Goal: Task Accomplishment & Management: Use online tool/utility

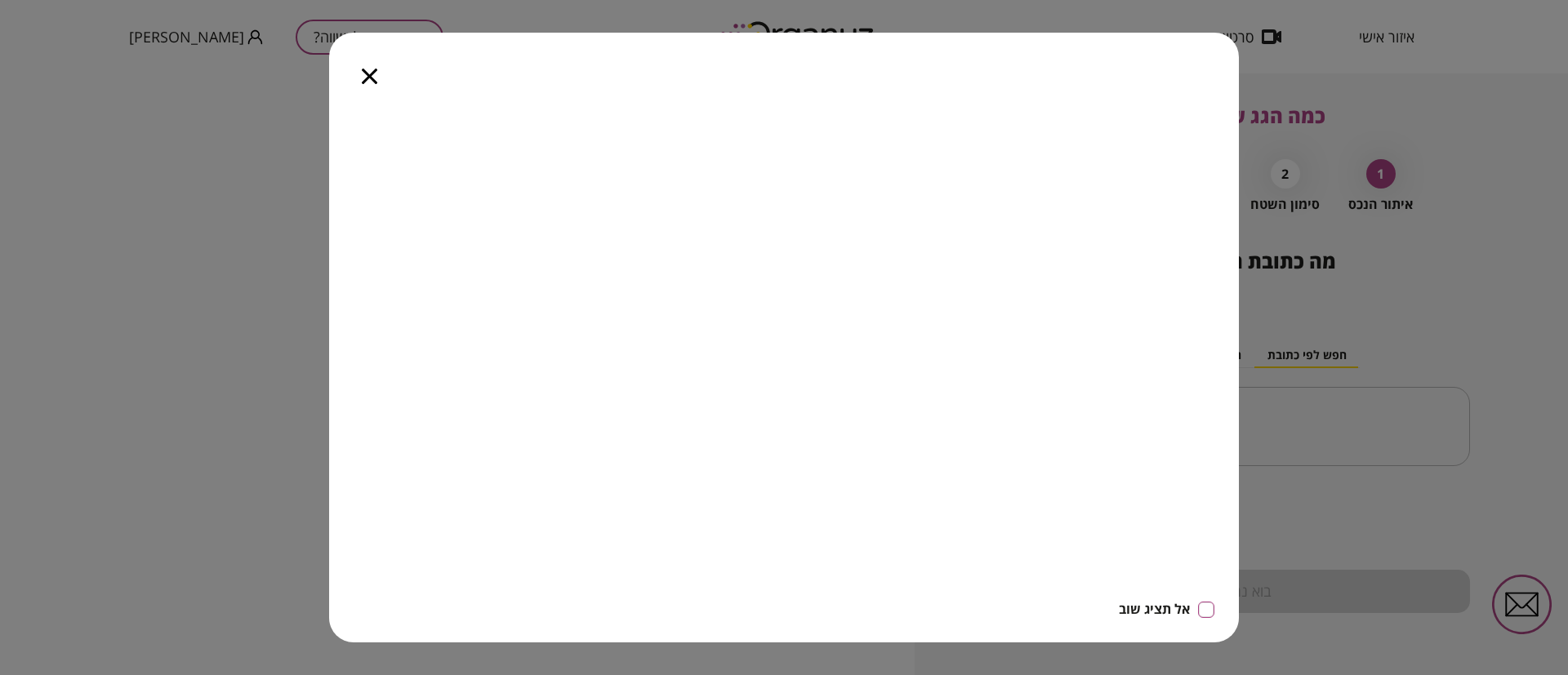
click at [371, 75] on icon "button" at bounding box center [369, 76] width 16 height 16
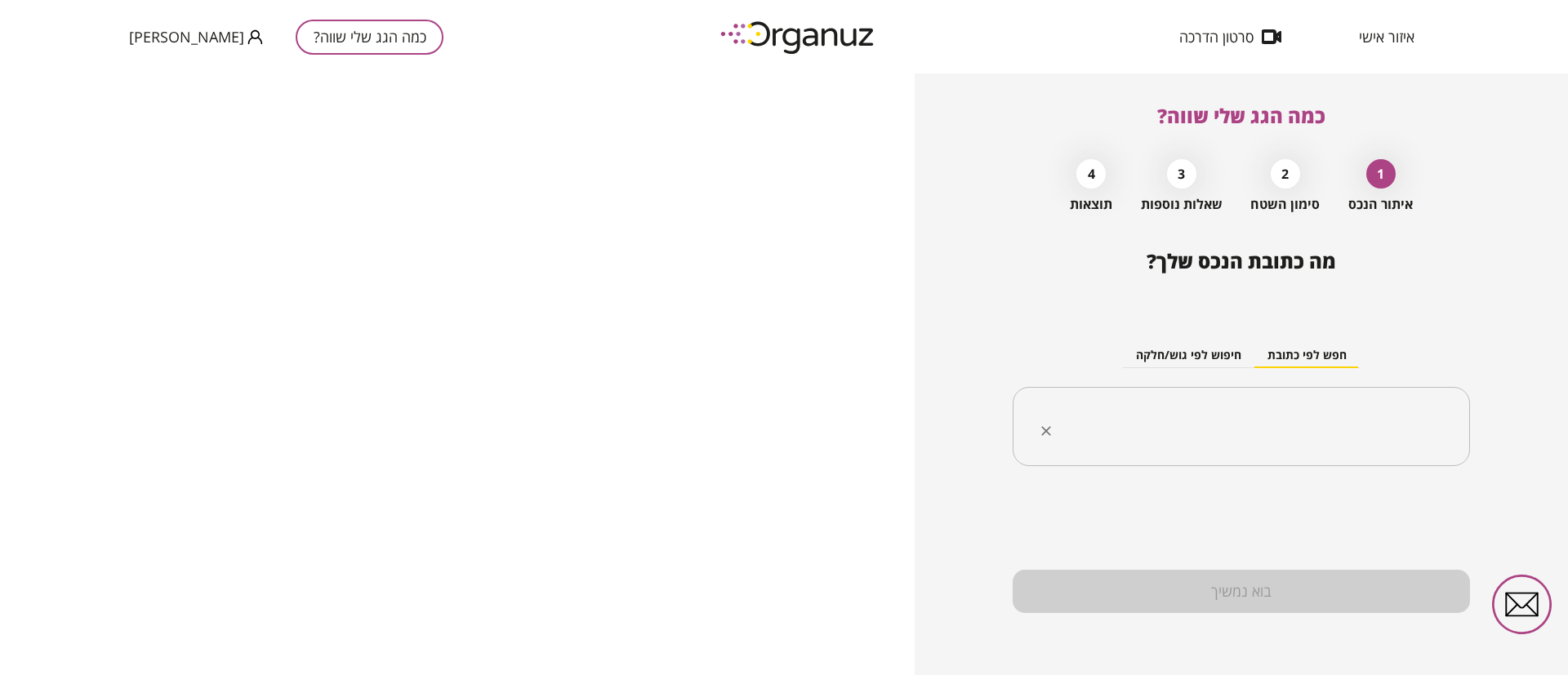
click at [1156, 433] on input "text" at bounding box center [1247, 426] width 406 height 40
paste input "**********"
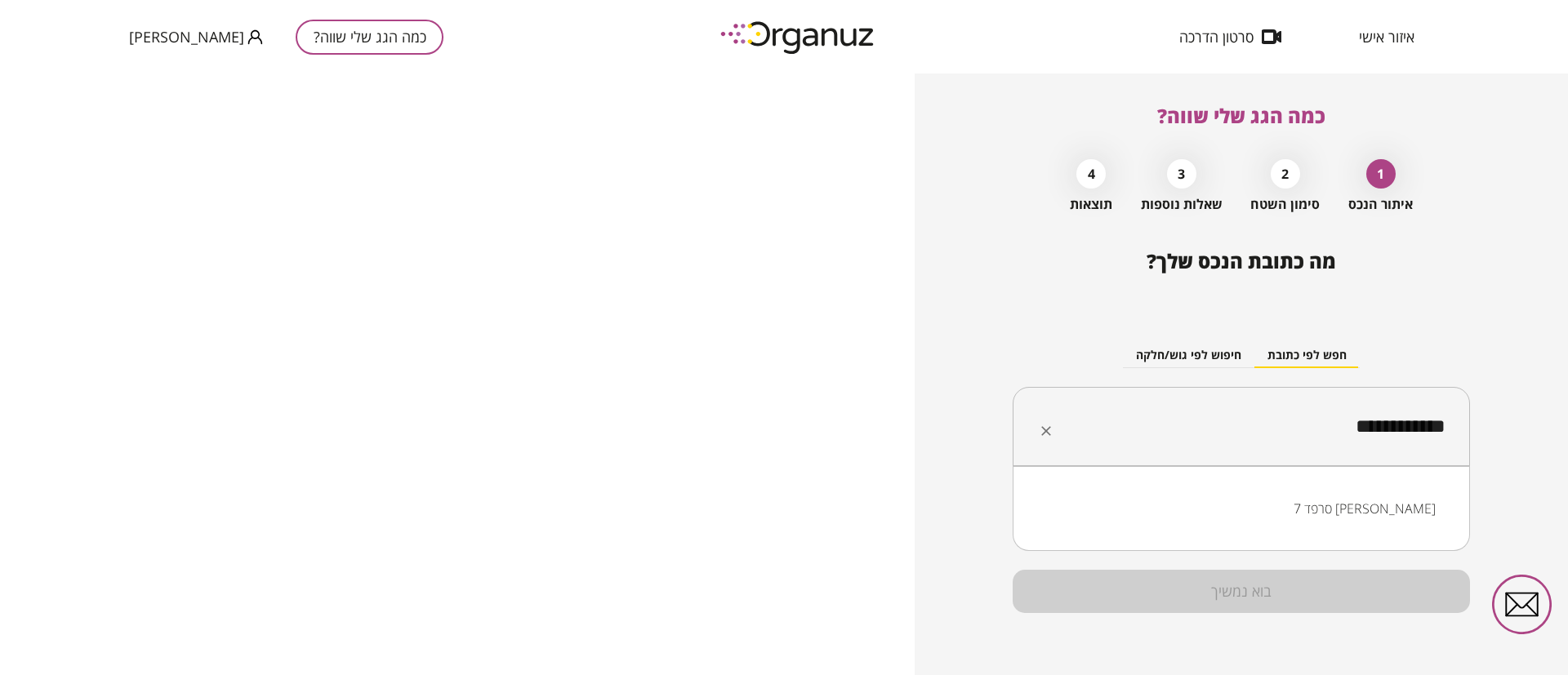
click at [1401, 507] on li "סרפד 7 עומר" at bounding box center [1241, 508] width 415 height 30
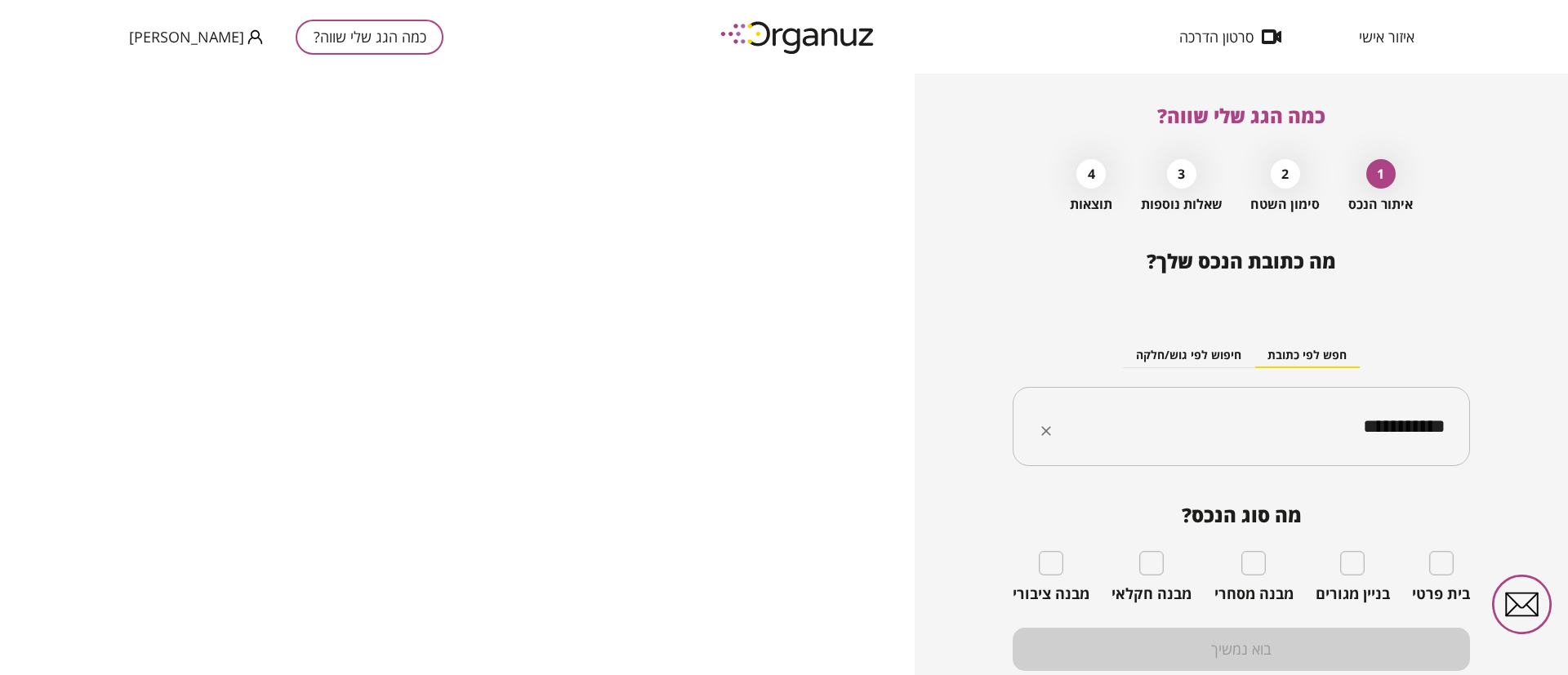
type input "**********"
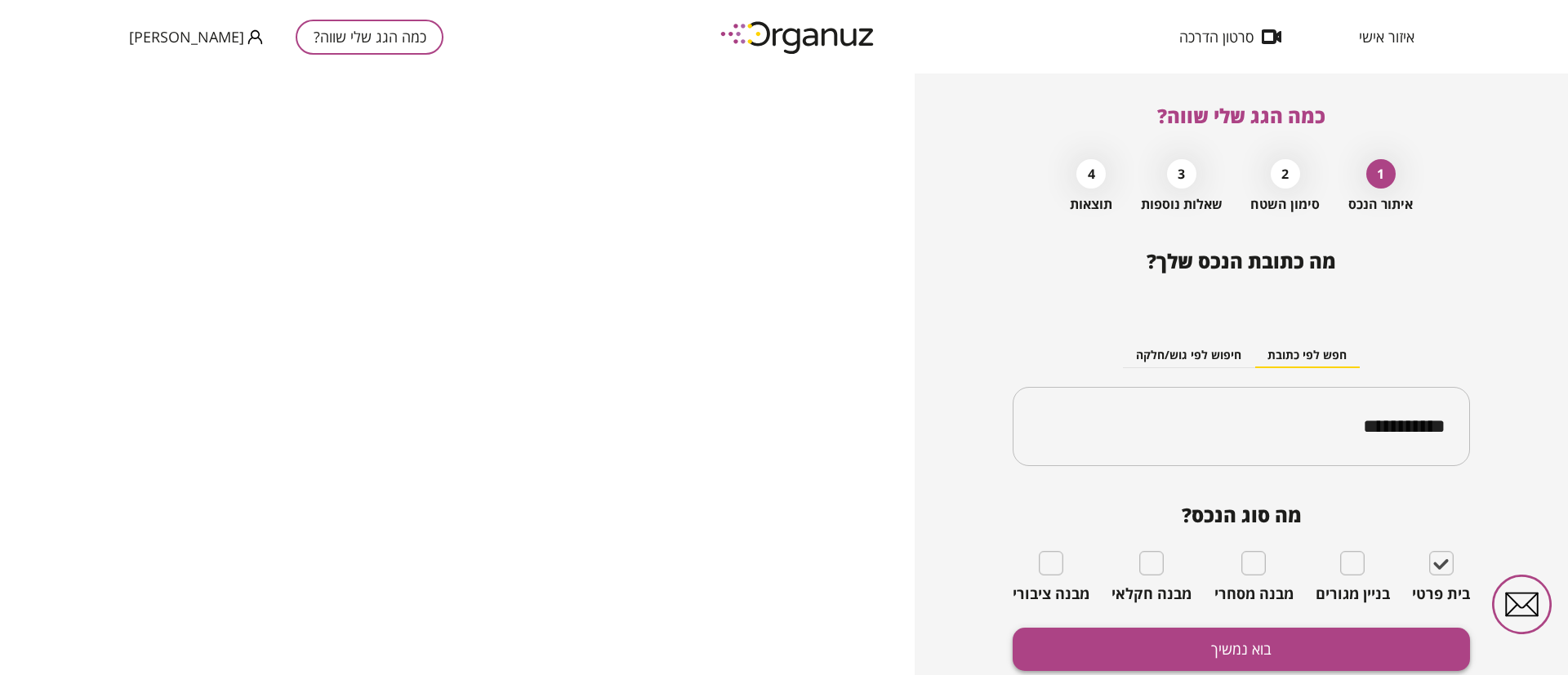
click at [1295, 656] on button "בוא נמשיך" at bounding box center [1240, 649] width 457 height 43
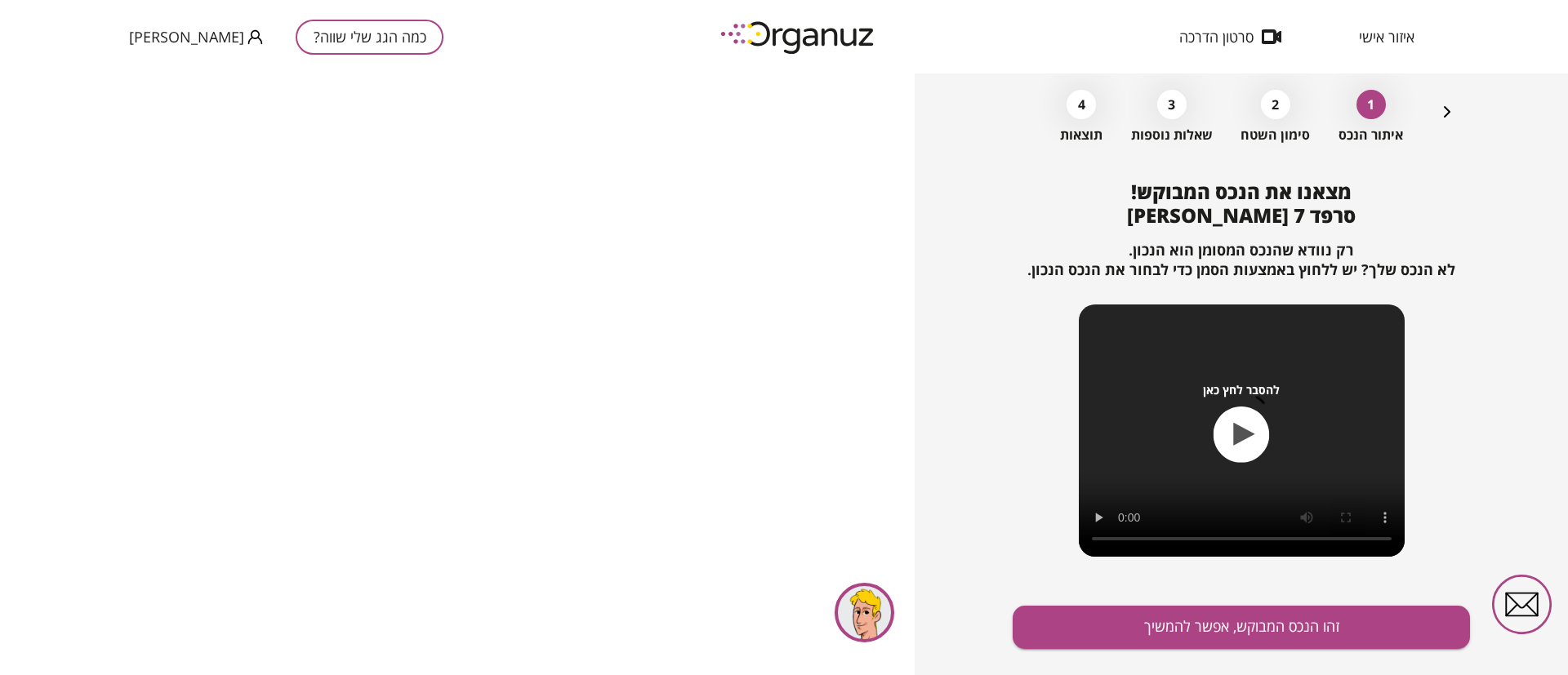
scroll to position [106, 0]
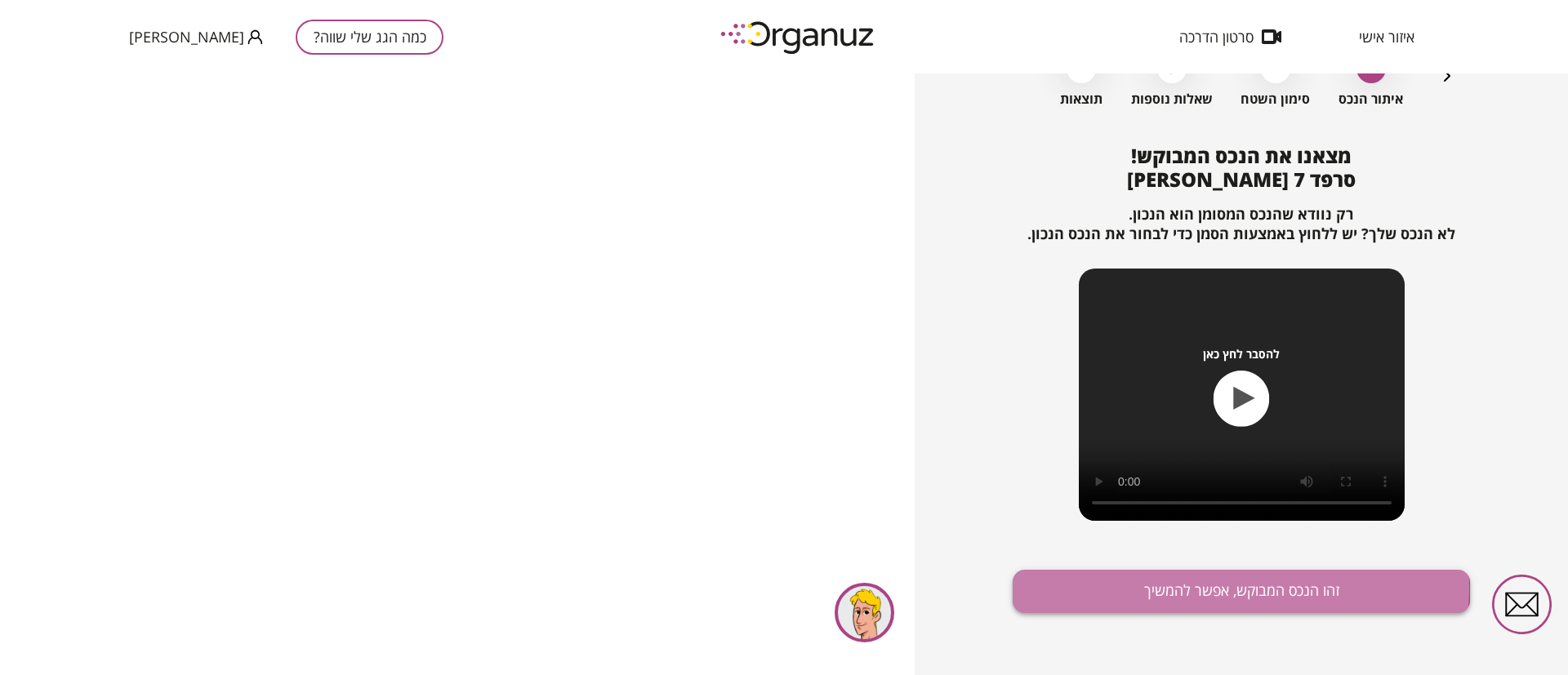
click at [1175, 587] on button "זהו הנכס המבוקש, אפשר להמשיך" at bounding box center [1240, 591] width 457 height 43
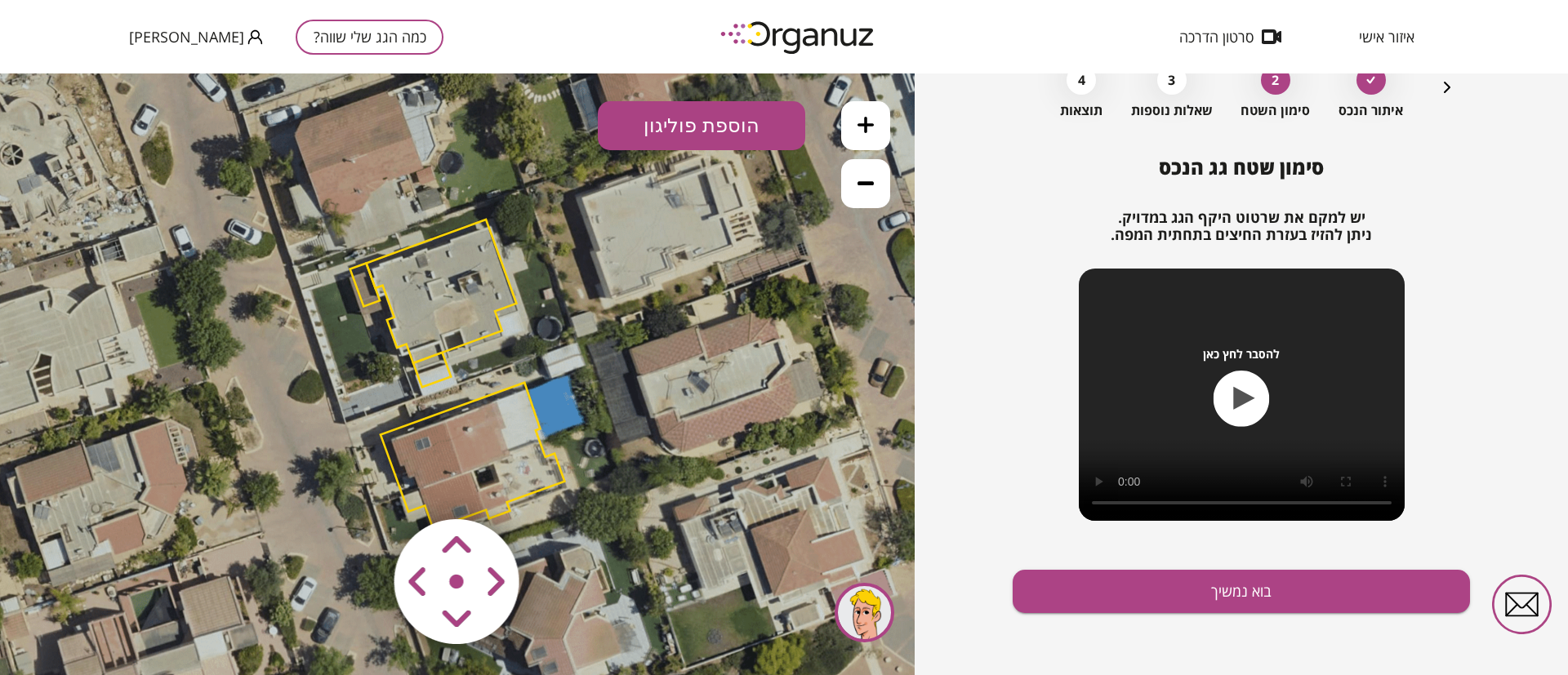
click at [470, 441] on polygon at bounding box center [472, 456] width 184 height 146
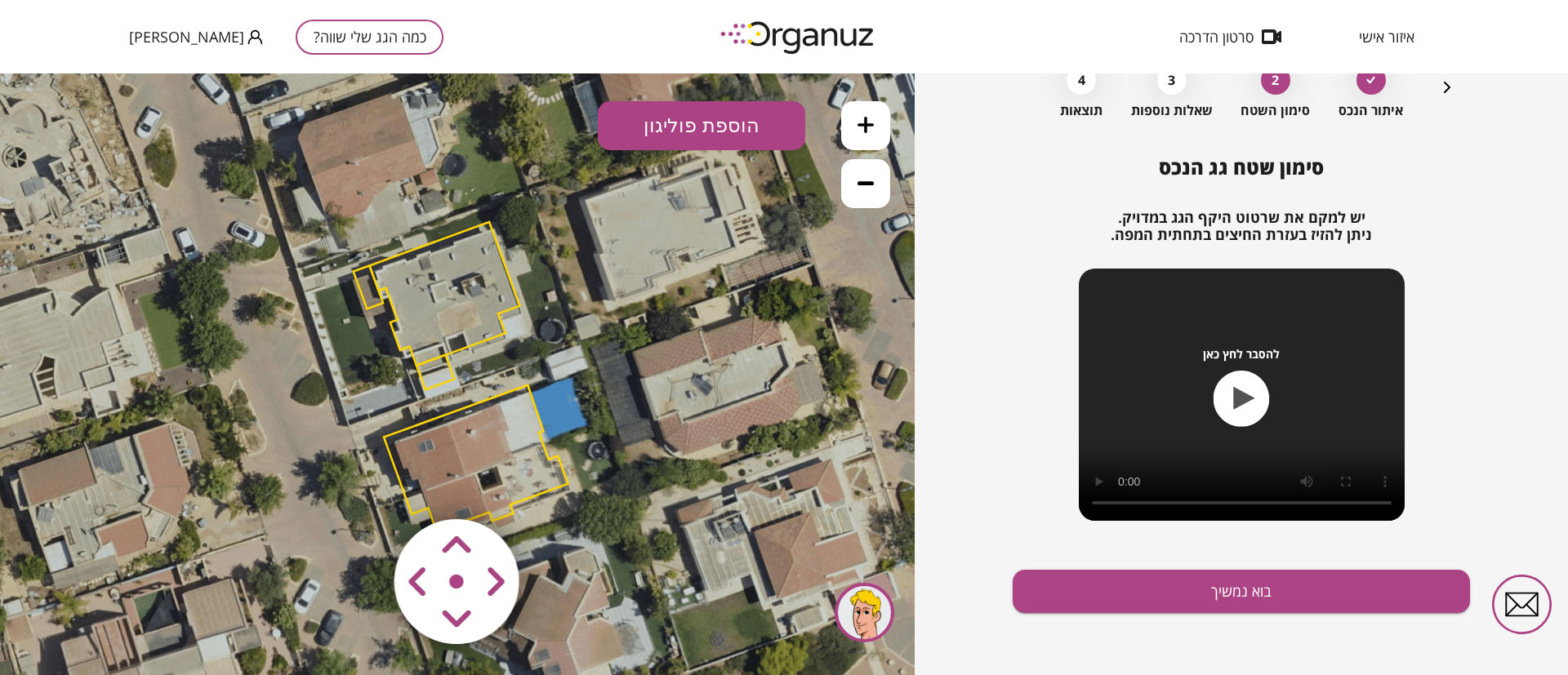
click at [449, 451] on polygon at bounding box center [476, 458] width 184 height 146
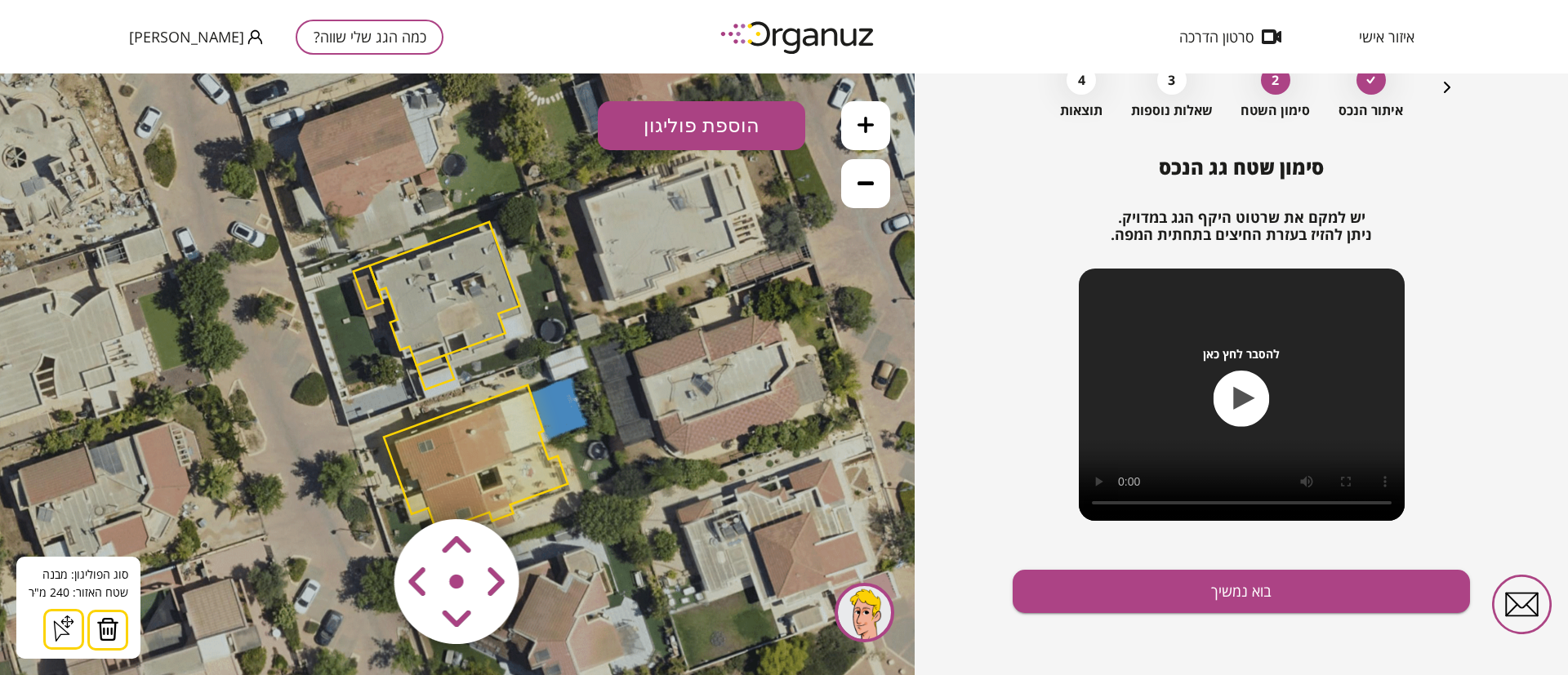
click at [102, 630] on img at bounding box center [108, 629] width 23 height 25
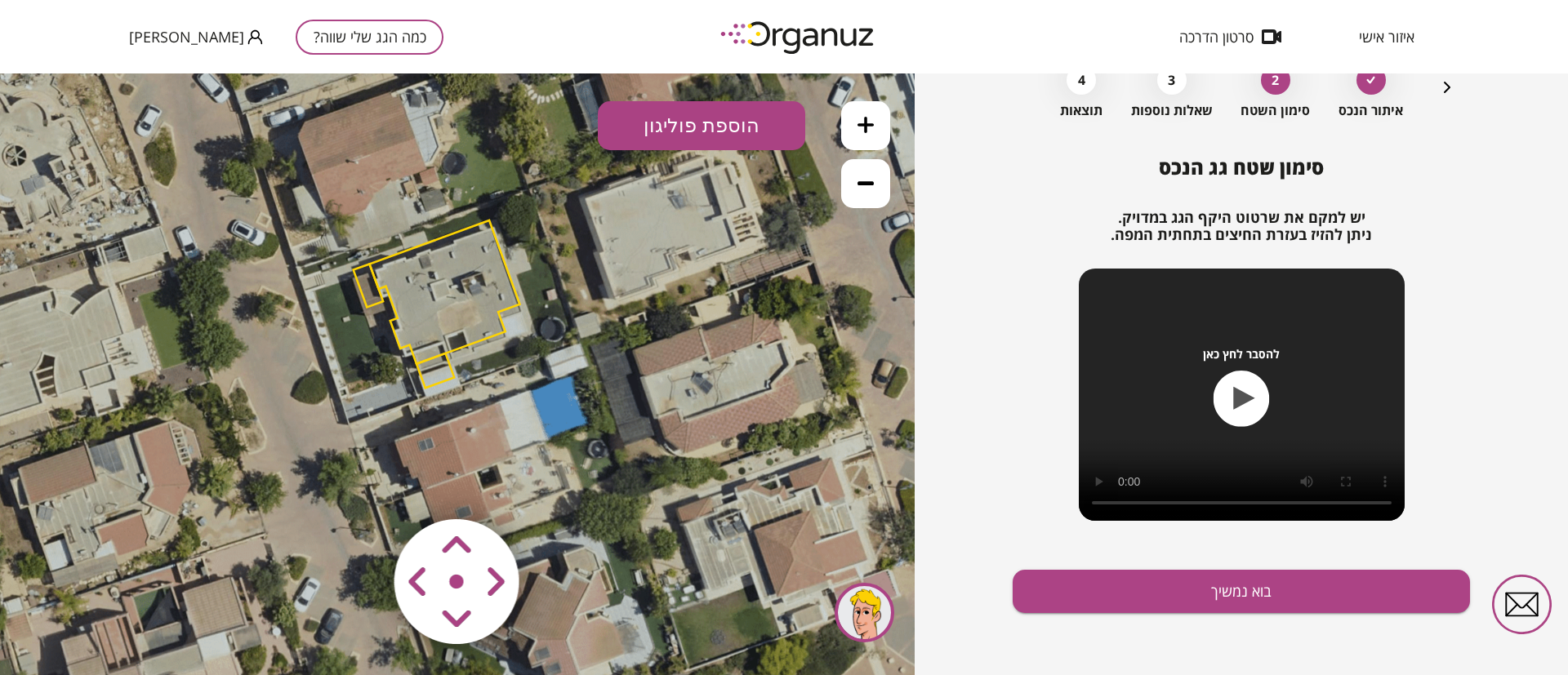
drag, startPoint x: 225, startPoint y: 464, endPoint x: 207, endPoint y: 354, distance: 111.5
click at [207, 354] on icon at bounding box center [458, 373] width 956 height 955
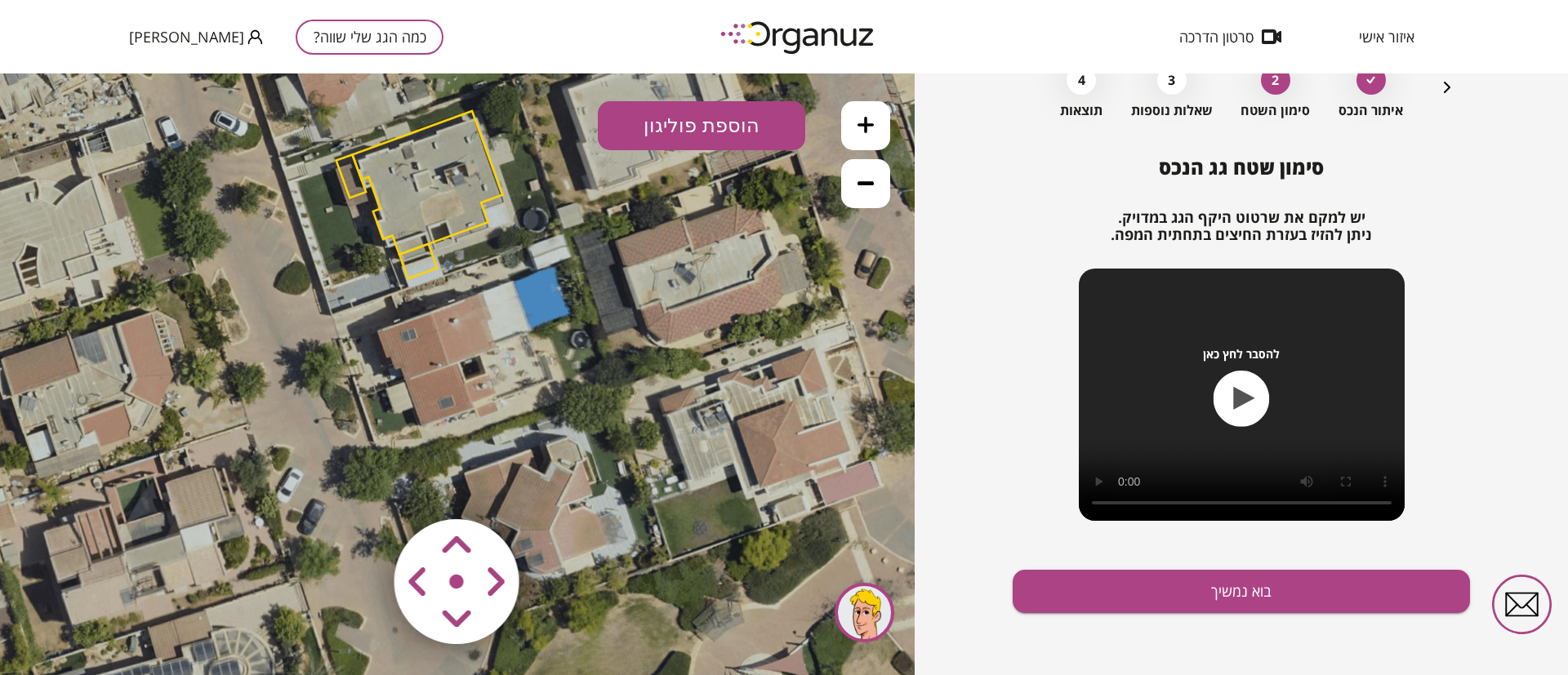
click at [396, 205] on polygon at bounding box center [427, 183] width 150 height 144
click at [432, 157] on polygon at bounding box center [427, 183] width 150 height 144
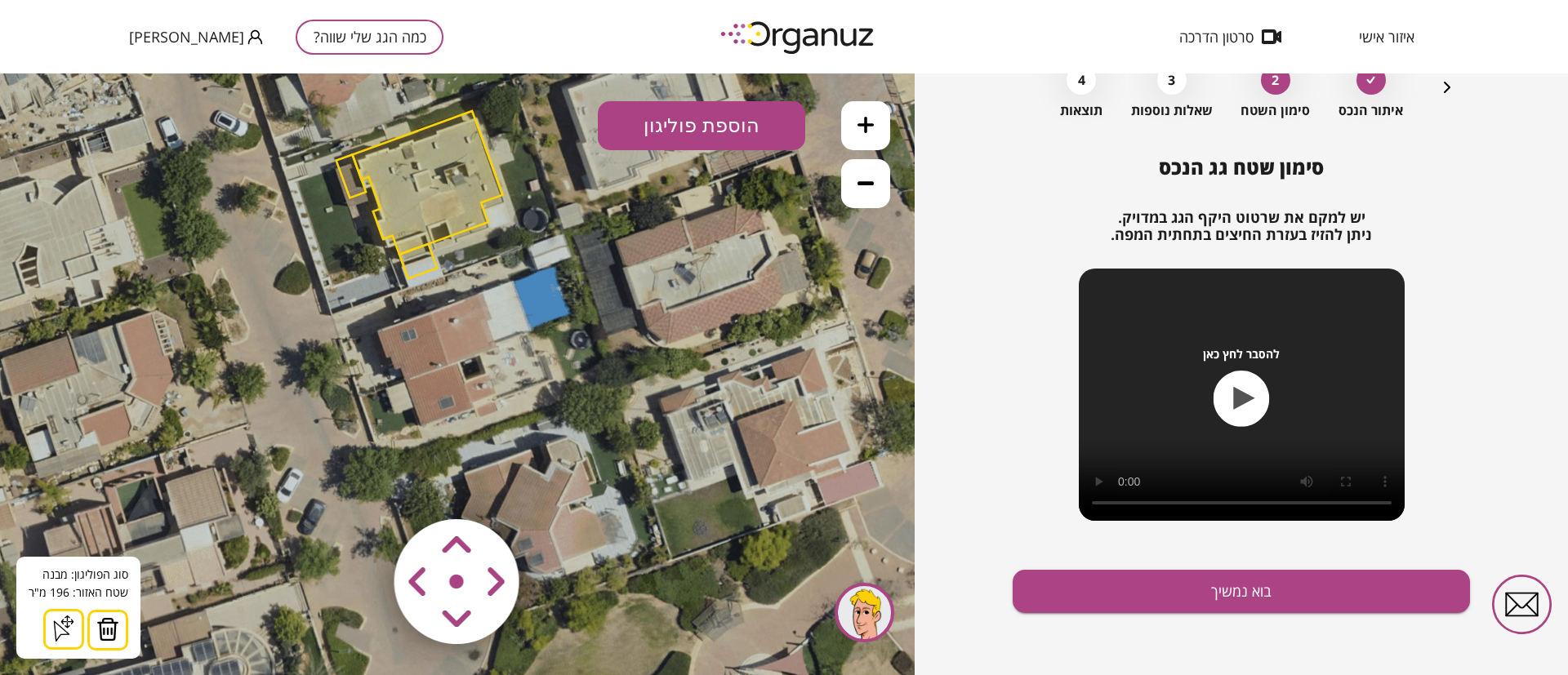
click at [111, 630] on img at bounding box center [108, 629] width 23 height 25
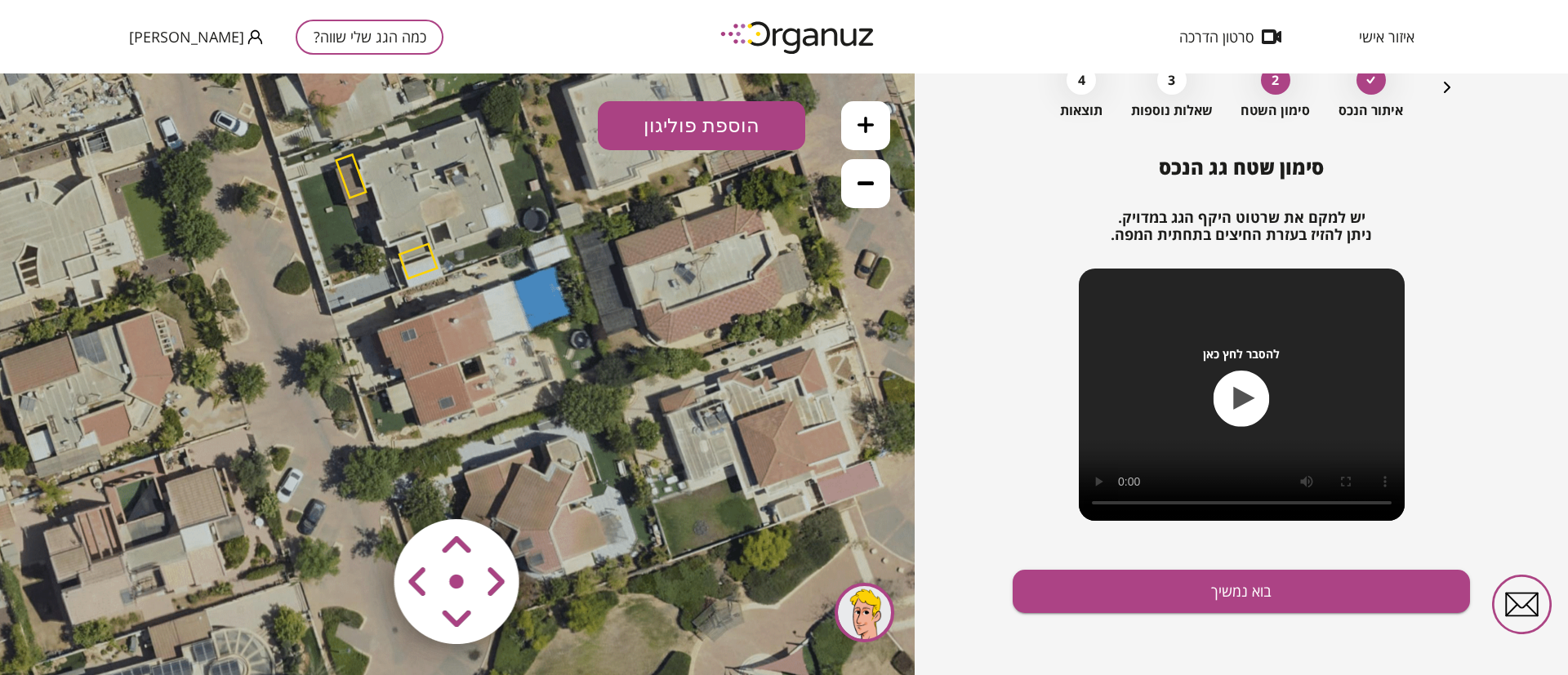
click at [348, 173] on polygon at bounding box center [352, 176] width 30 height 43
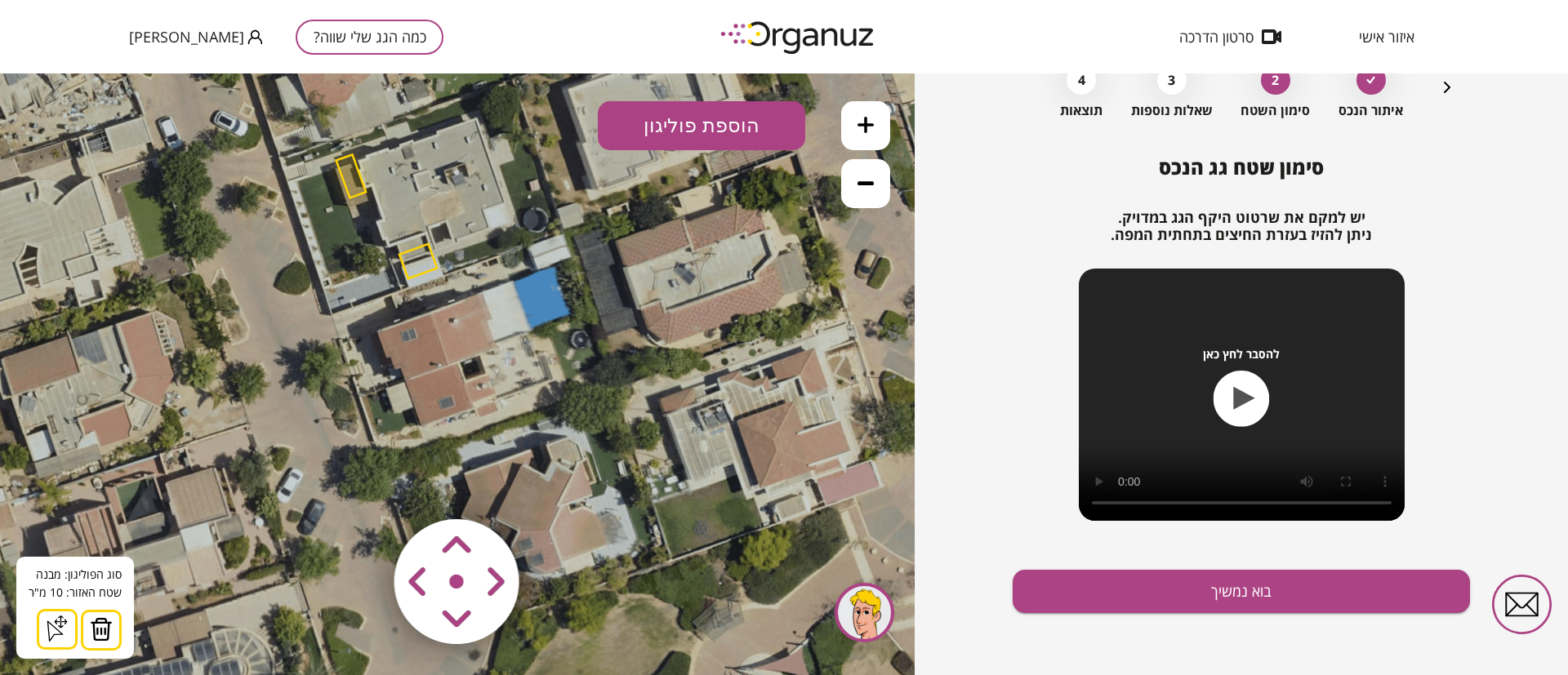
click at [96, 637] on img at bounding box center [101, 629] width 23 height 25
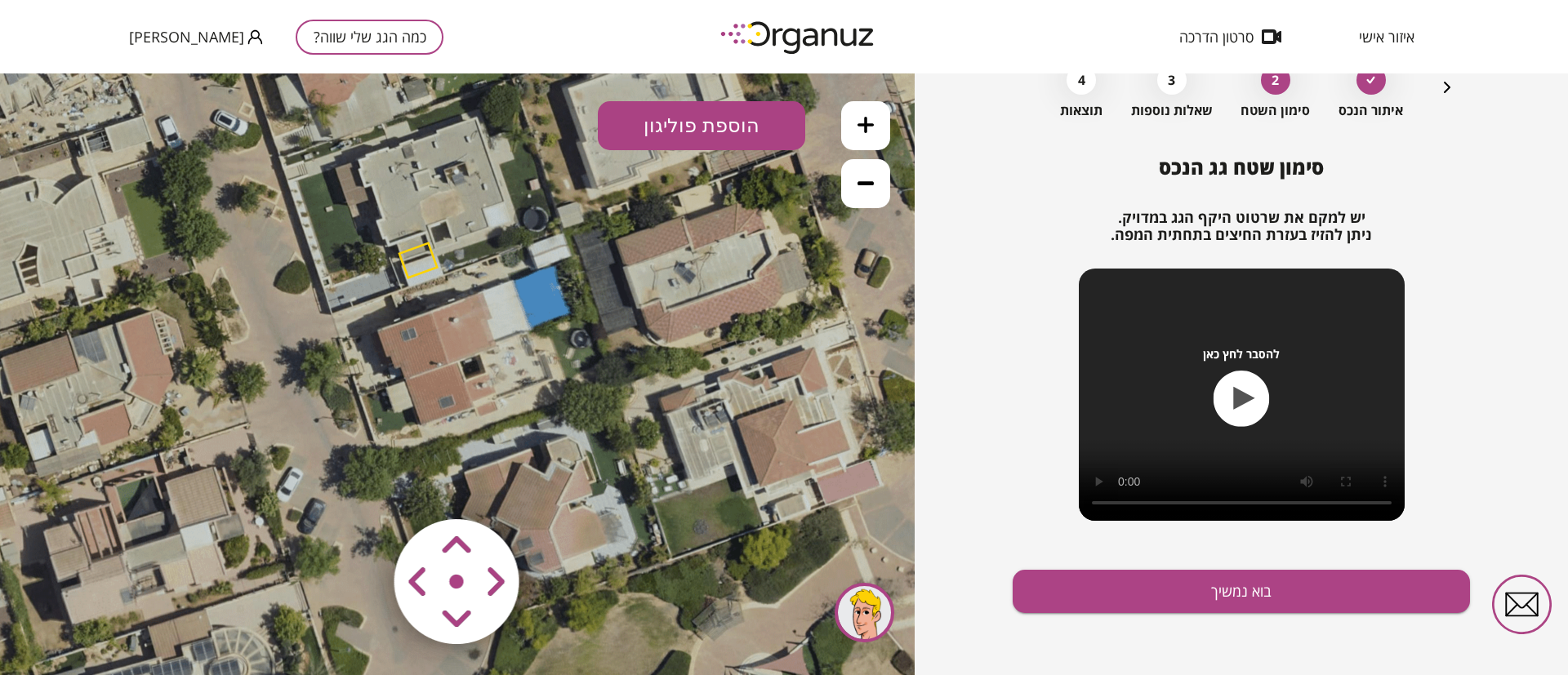
click at [421, 257] on polygon at bounding box center [418, 260] width 38 height 35
click at [416, 260] on polygon at bounding box center [418, 260] width 38 height 35
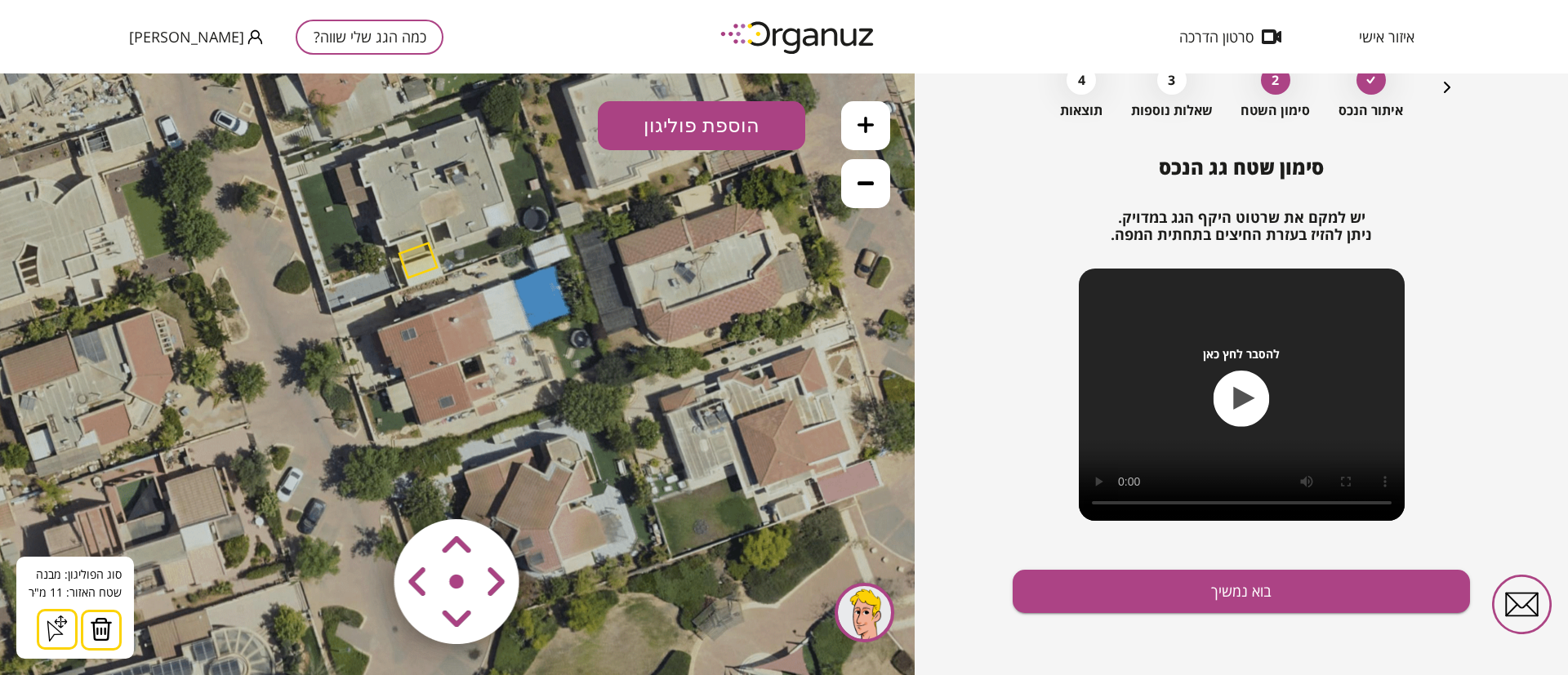
click at [91, 629] on img at bounding box center [101, 629] width 23 height 25
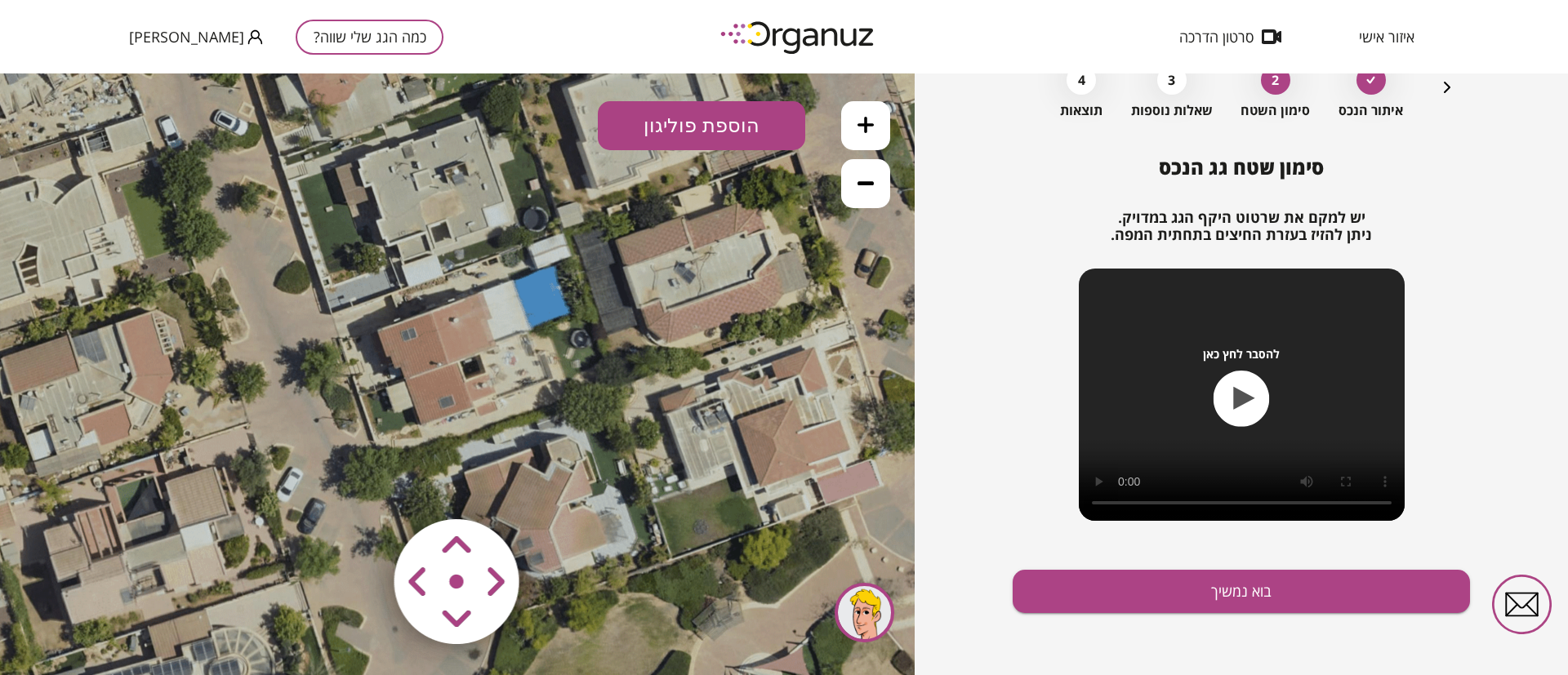
click at [858, 124] on icon at bounding box center [865, 124] width 17 height 17
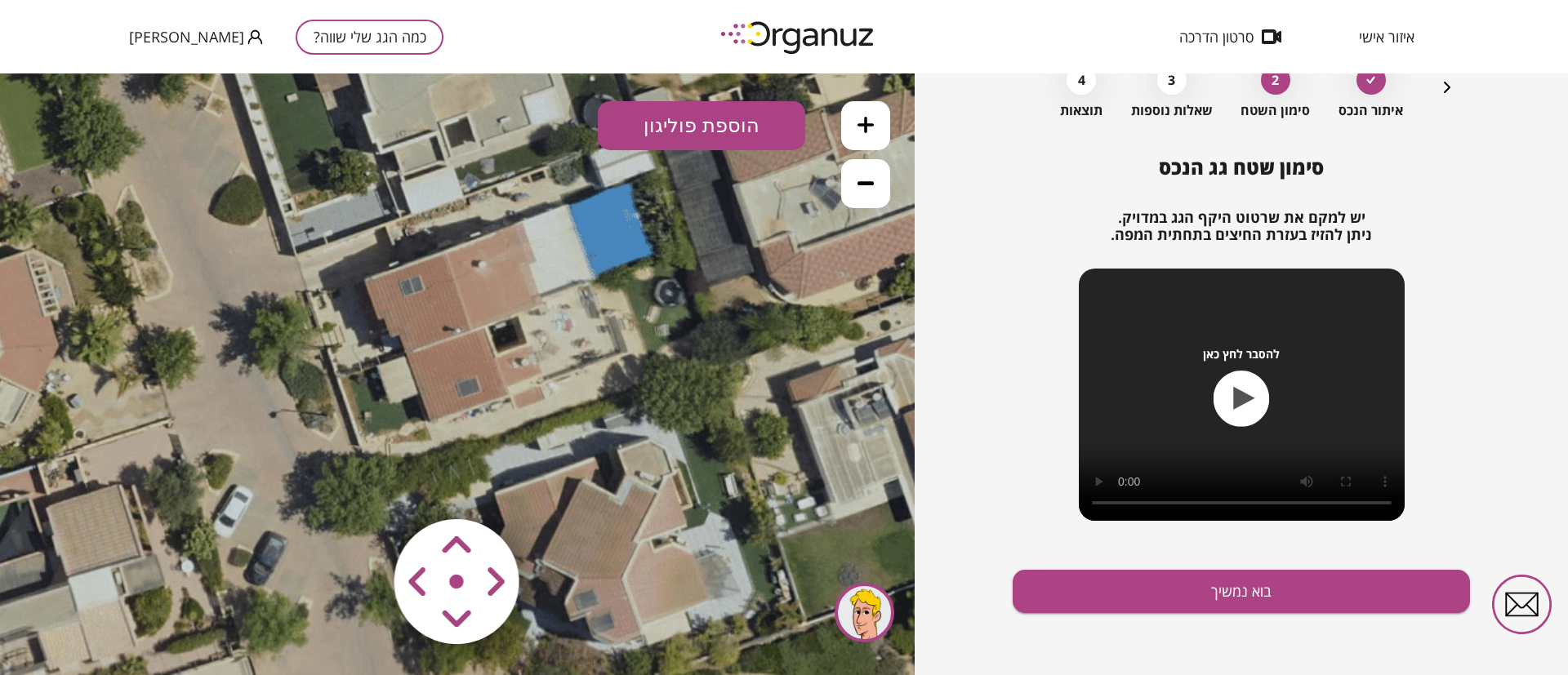
drag, startPoint x: 623, startPoint y: 393, endPoint x: 650, endPoint y: 364, distance: 39.6
click at [650, 364] on icon at bounding box center [459, 178] width 1433 height 1432
drag, startPoint x: 620, startPoint y: 363, endPoint x: 643, endPoint y: 409, distance: 51.4
click at [643, 409] on icon at bounding box center [459, 177] width 1433 height 1432
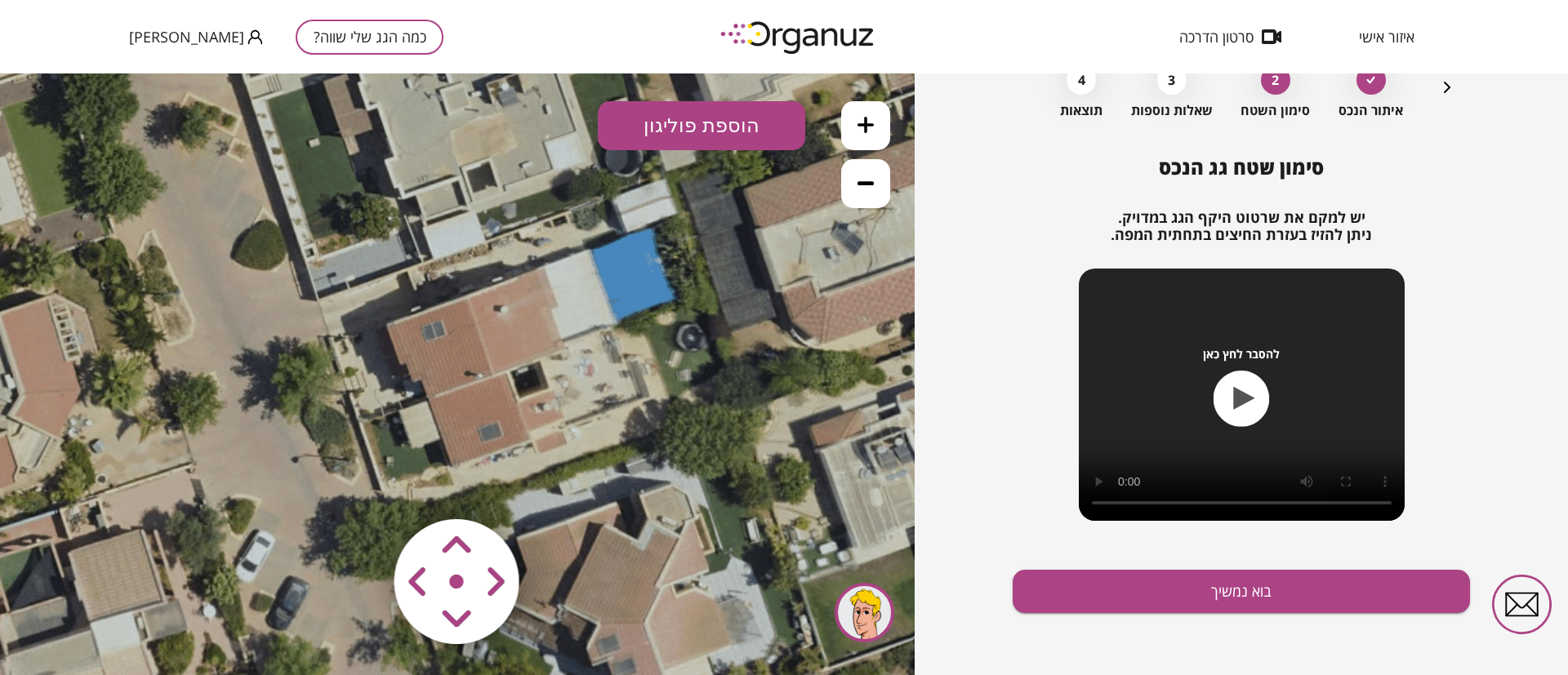
click at [865, 125] on icon at bounding box center [865, 124] width 17 height 17
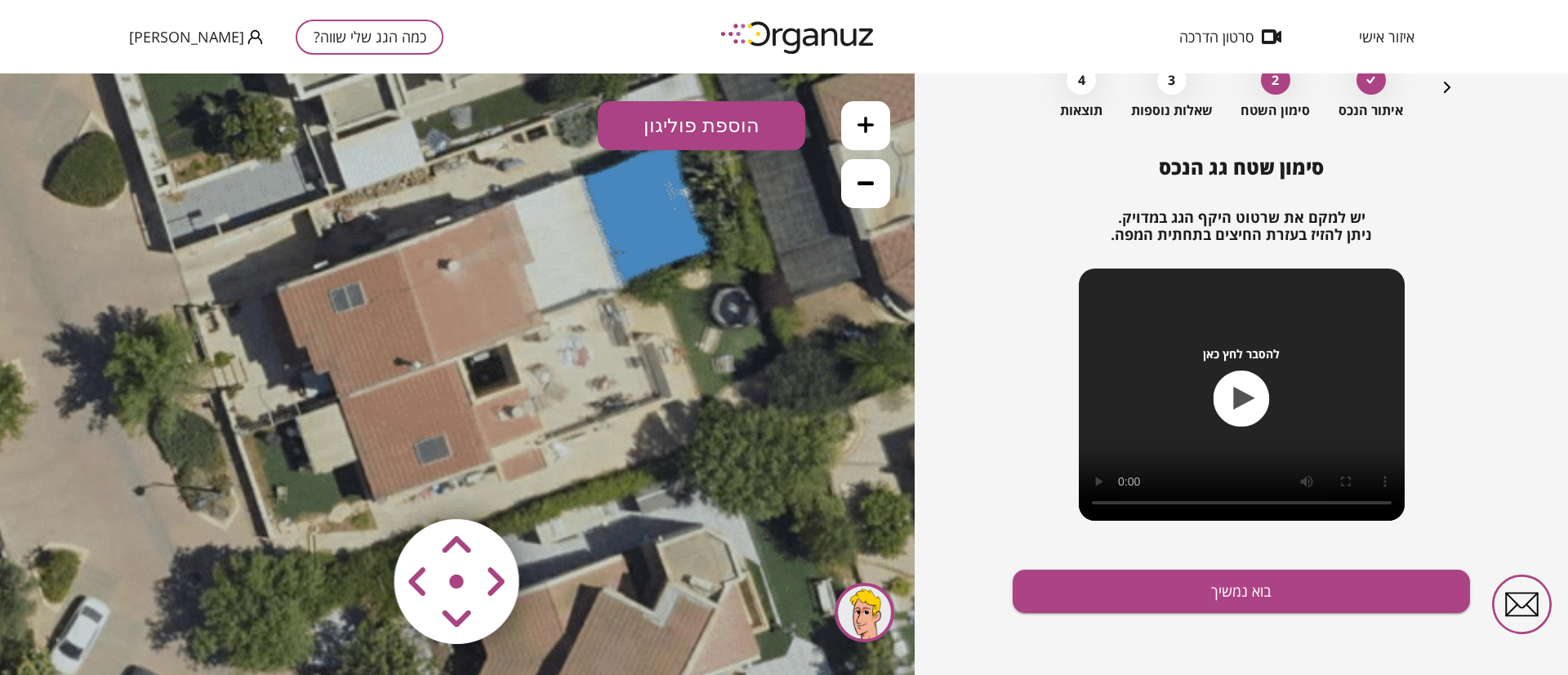
drag, startPoint x: 710, startPoint y: 380, endPoint x: 636, endPoint y: 369, distance: 74.8
click at [636, 369] on icon at bounding box center [420, 135] width 2150 height 2148
click at [742, 126] on button "הוספת פוליגון" at bounding box center [701, 126] width 207 height 49
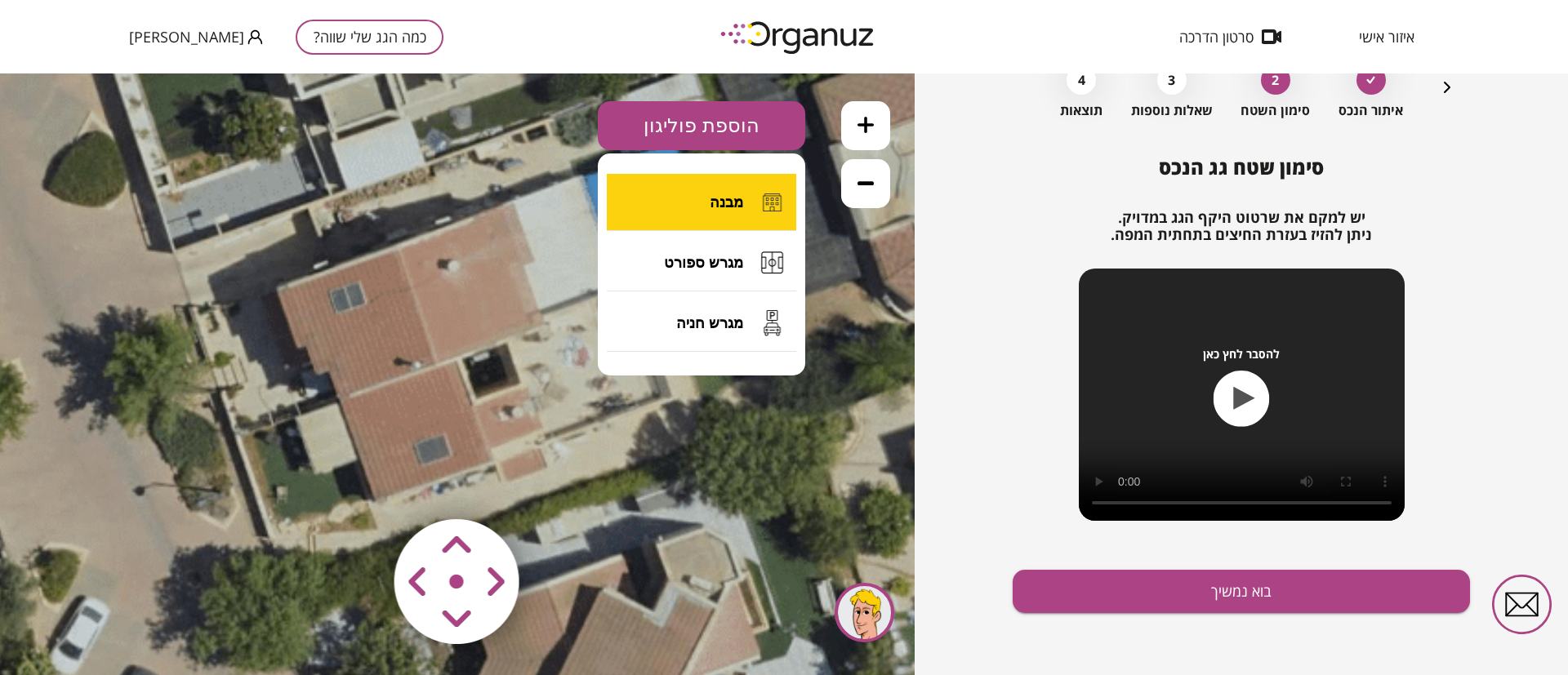
click at [726, 210] on span "מבנה" at bounding box center [727, 202] width 34 height 18
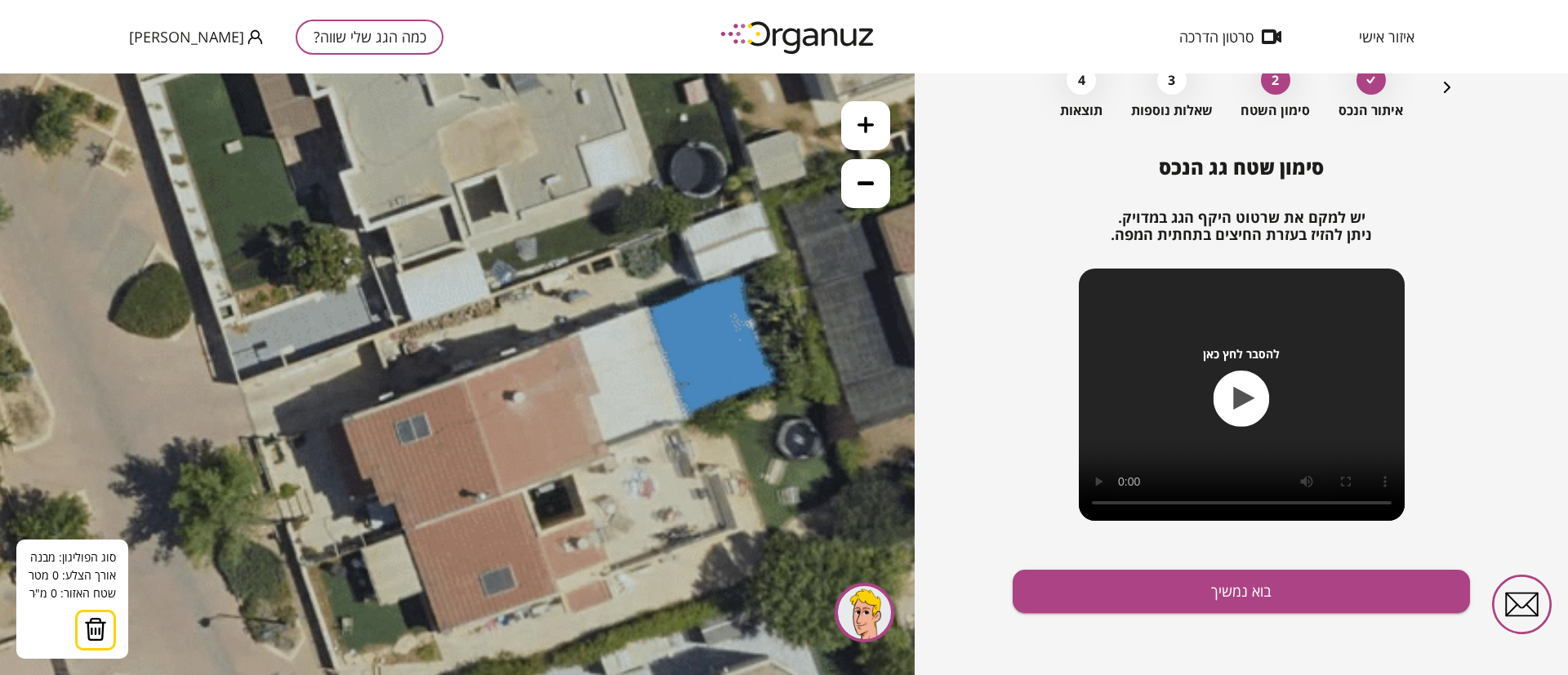
drag, startPoint x: 489, startPoint y: 382, endPoint x: 554, endPoint y: 513, distance: 146.2
click at [554, 513] on icon at bounding box center [485, 266] width 2150 height 2148
click at [859, 191] on button at bounding box center [866, 184] width 49 height 49
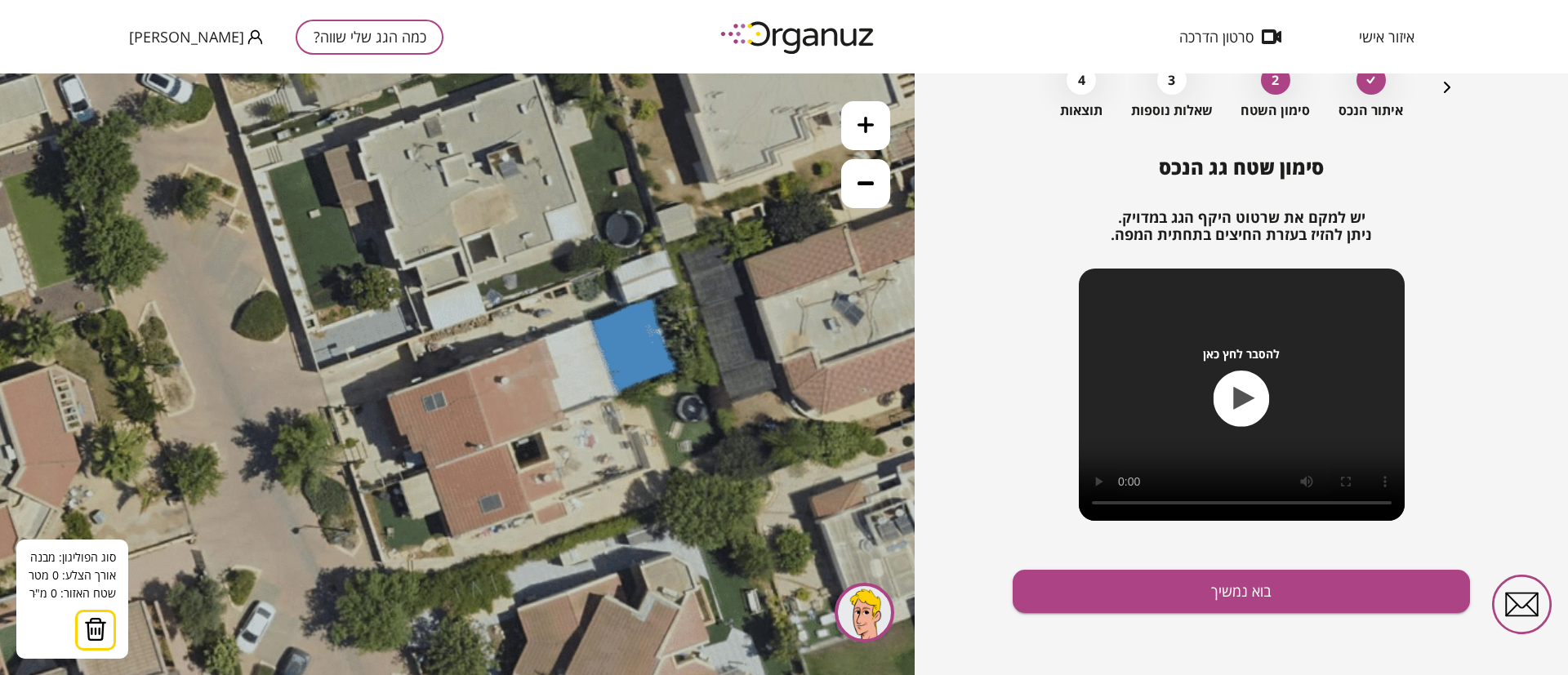
drag, startPoint x: 661, startPoint y: 531, endPoint x: 667, endPoint y: 522, distance: 10.8
click at [667, 522] on icon at bounding box center [482, 293] width 1433 height 1432
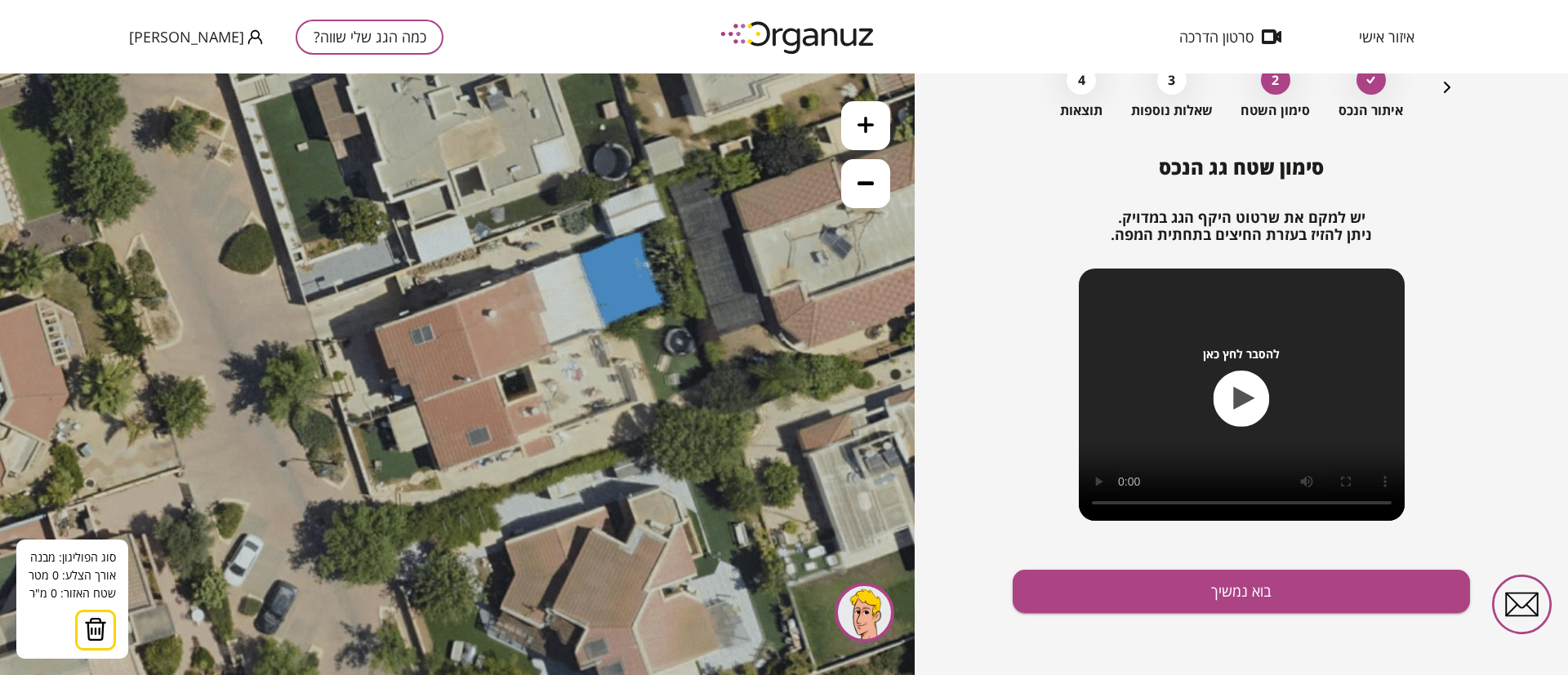
drag, startPoint x: 572, startPoint y: 492, endPoint x: 567, endPoint y: 463, distance: 29.4
click at [567, 463] on icon at bounding box center [469, 227] width 1433 height 1432
drag, startPoint x: 869, startPoint y: 120, endPoint x: 819, endPoint y: 181, distance: 78.9
click at [869, 121] on icon at bounding box center [865, 124] width 17 height 17
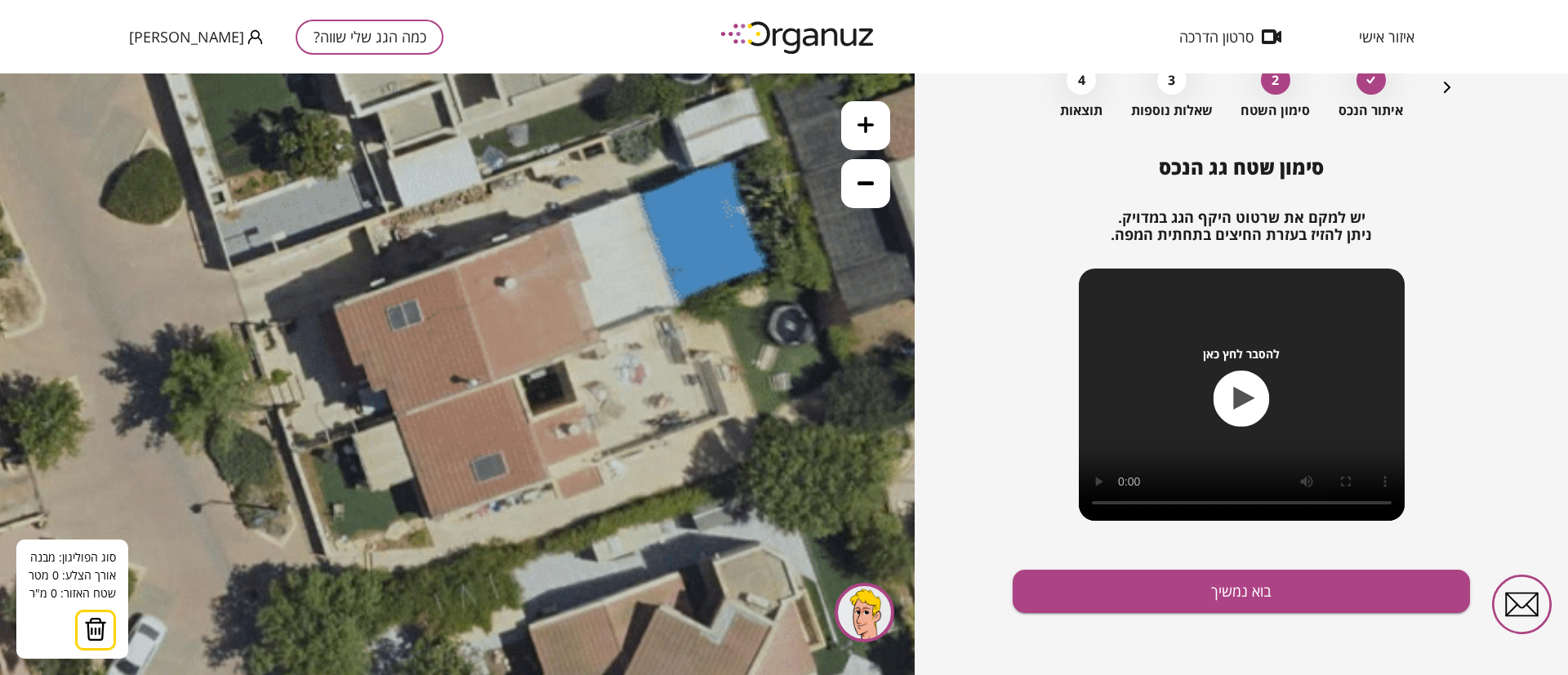
drag, startPoint x: 548, startPoint y: 497, endPoint x: 649, endPoint y: 469, distance: 104.8
click at [649, 469] on icon at bounding box center [477, 153] width 2150 height 2148
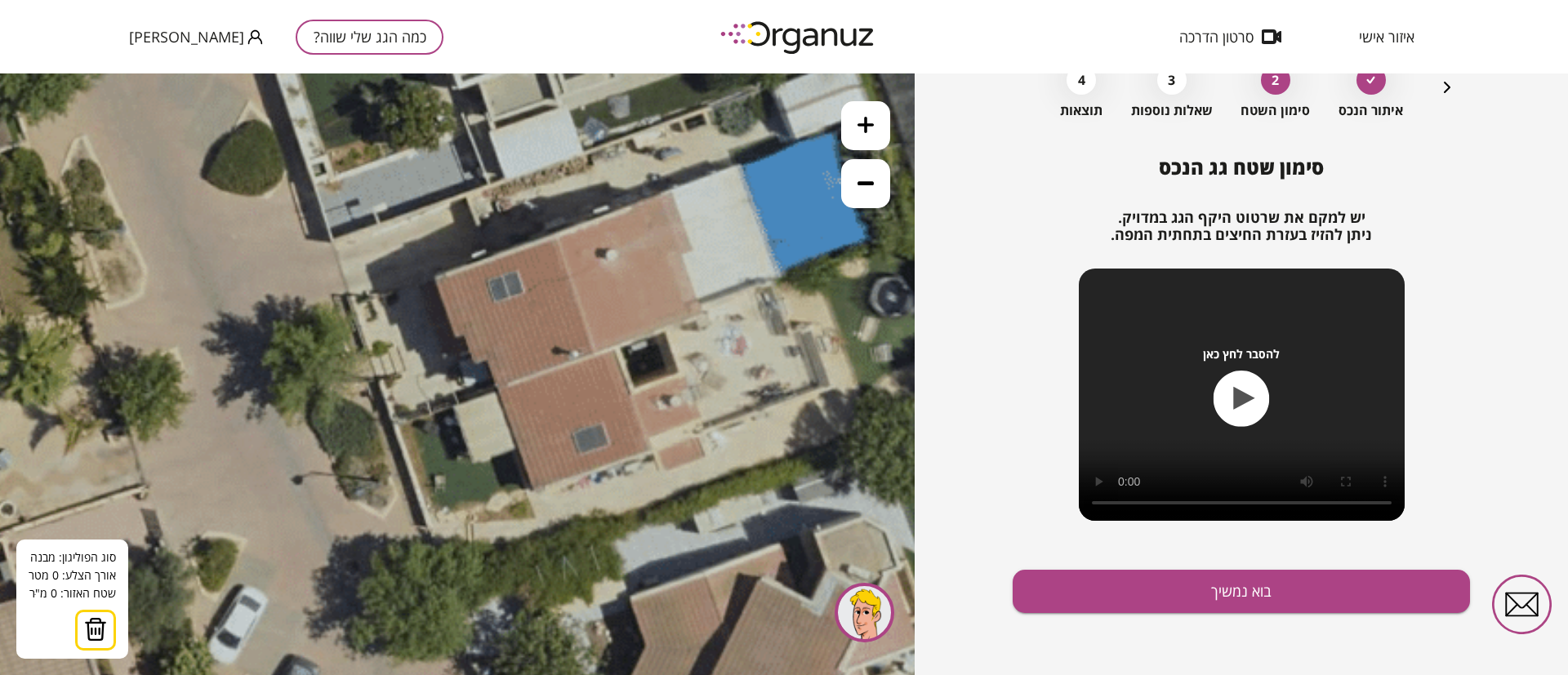
click at [557, 235] on icon at bounding box center [578, 124] width 2150 height 2148
click at [674, 189] on polygon at bounding box center [615, 212] width 118 height 45
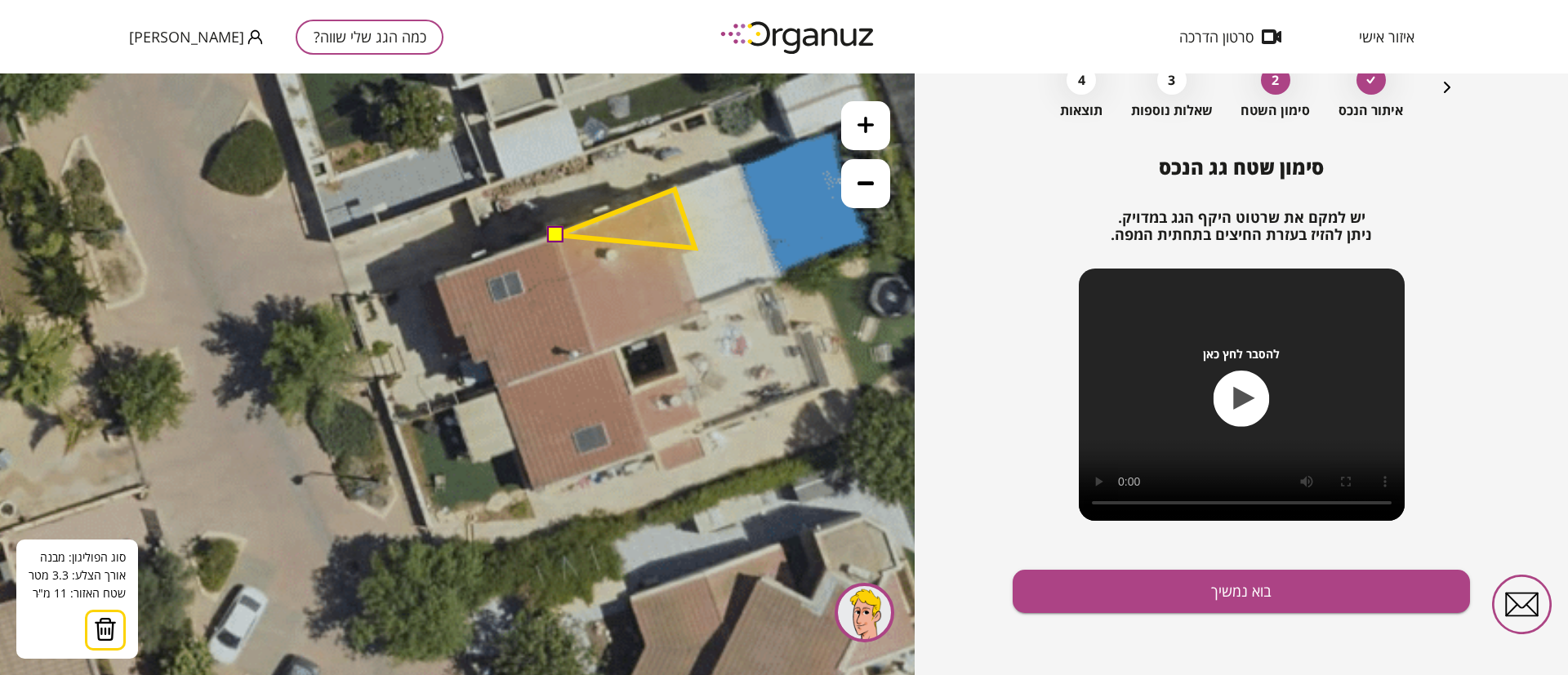
click at [695, 248] on polygon at bounding box center [626, 219] width 138 height 59
click at [675, 254] on polygon at bounding box center [626, 221] width 138 height 64
click at [677, 253] on polygon at bounding box center [626, 221] width 138 height 62
click at [702, 312] on polygon at bounding box center [629, 251] width 145 height 121
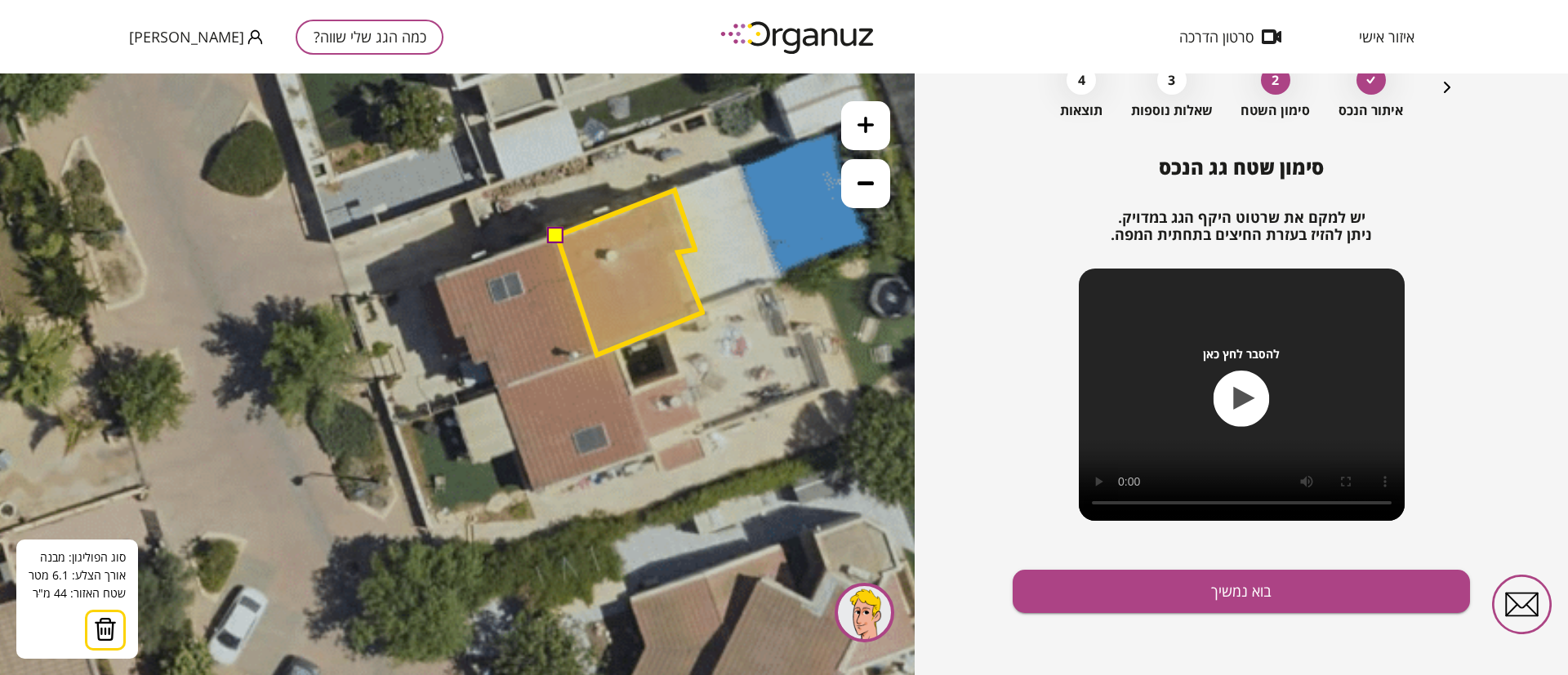
click at [596, 355] on polygon at bounding box center [629, 272] width 145 height 165
click at [554, 238] on button at bounding box center [556, 235] width 17 height 17
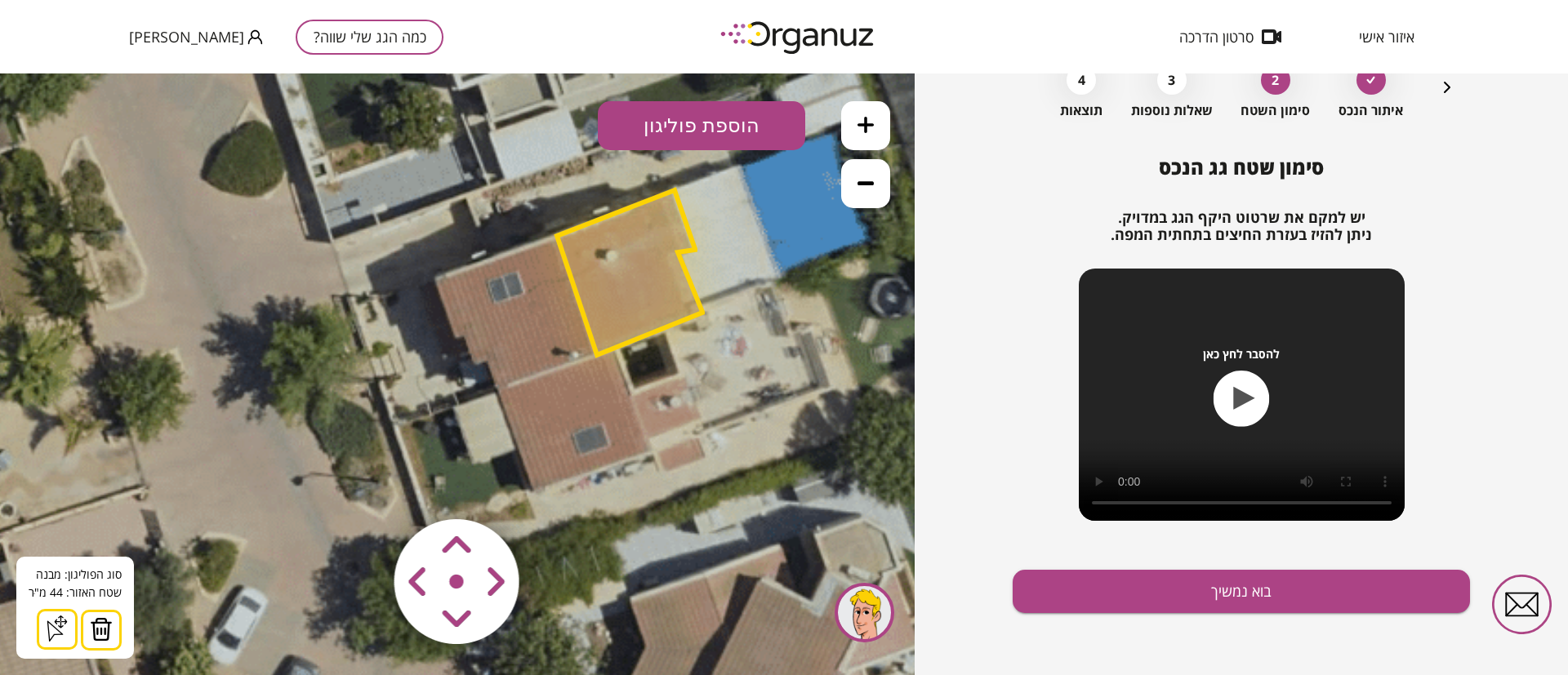
drag, startPoint x: 666, startPoint y: 121, endPoint x: 658, endPoint y: 147, distance: 27.2
click at [666, 122] on button "הוספת פוליגון" at bounding box center [701, 126] width 207 height 49
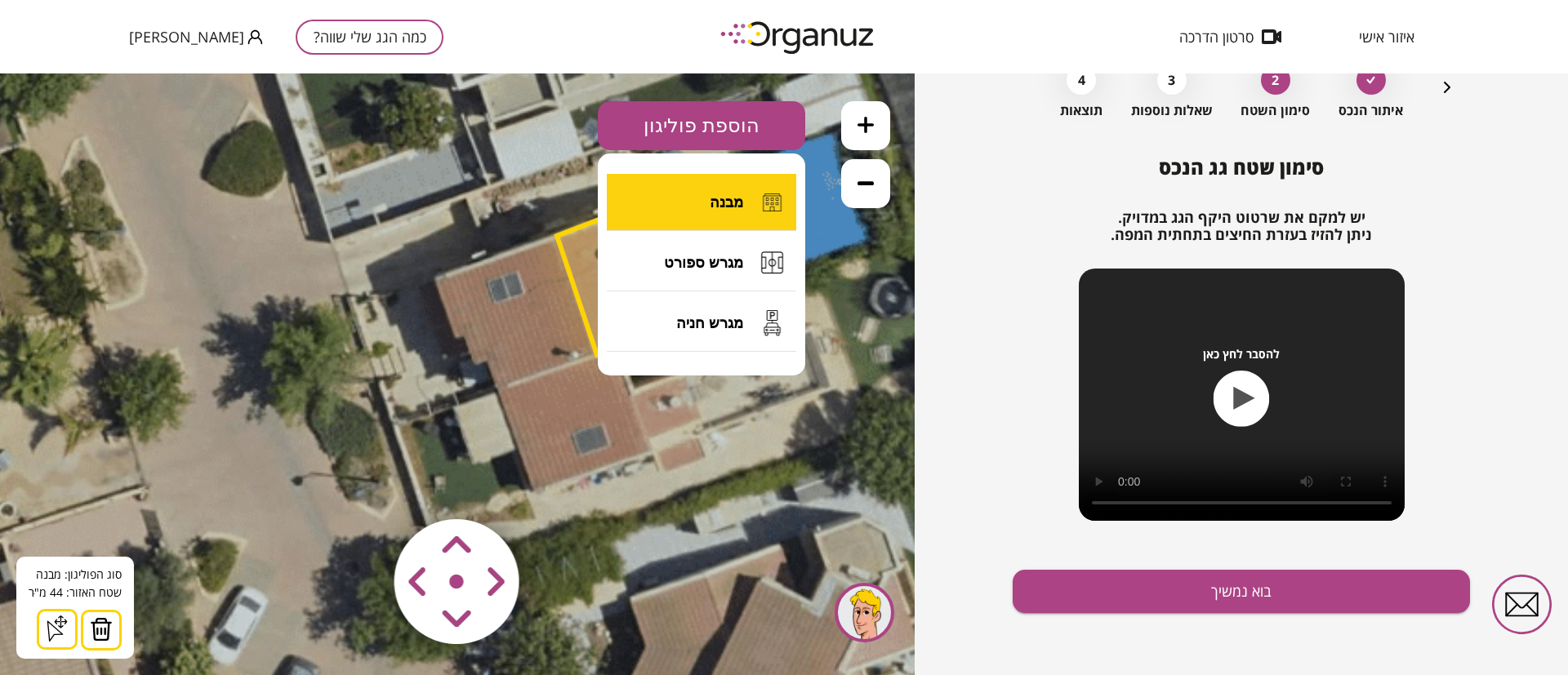
click at [683, 196] on button "מבנה" at bounding box center [701, 202] width 190 height 57
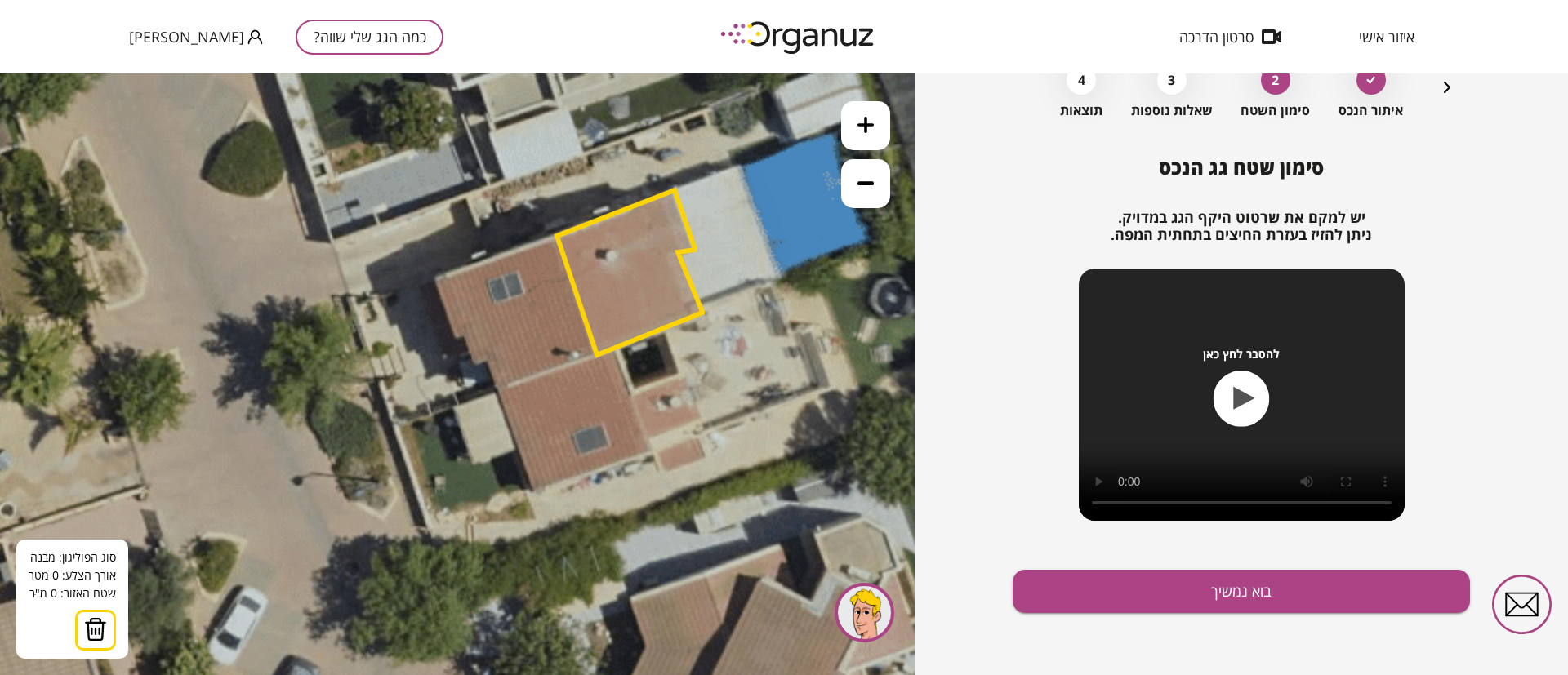
click at [558, 234] on polygon at bounding box center [629, 272] width 145 height 165
click at [595, 353] on polygon at bounding box center [629, 272] width 145 height 165
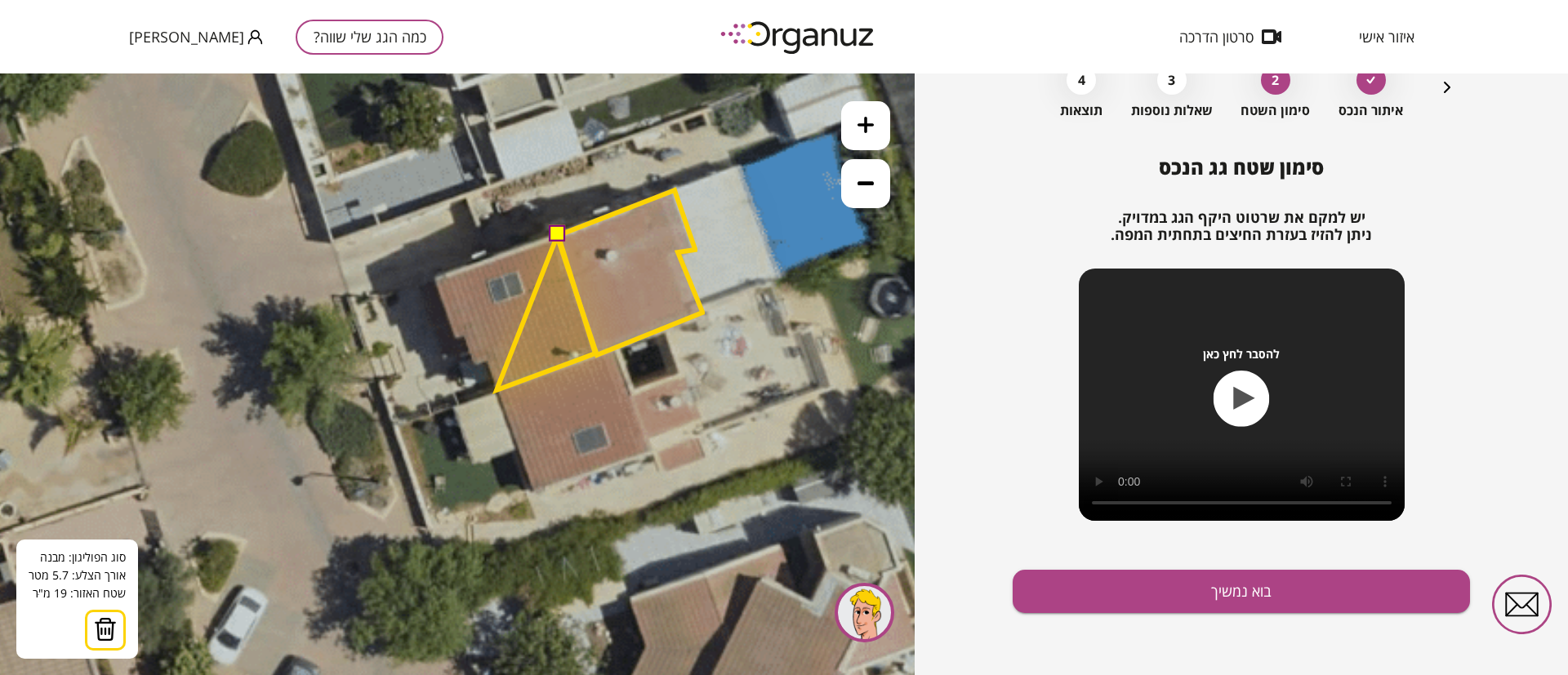
click at [497, 390] on polygon at bounding box center [546, 312] width 99 height 156
click at [486, 361] on polygon at bounding box center [540, 312] width 110 height 157
click at [486, 359] on polygon at bounding box center [540, 312] width 110 height 157
click at [477, 361] on polygon at bounding box center [536, 312] width 118 height 157
click at [464, 332] on polygon at bounding box center [529, 312] width 131 height 157
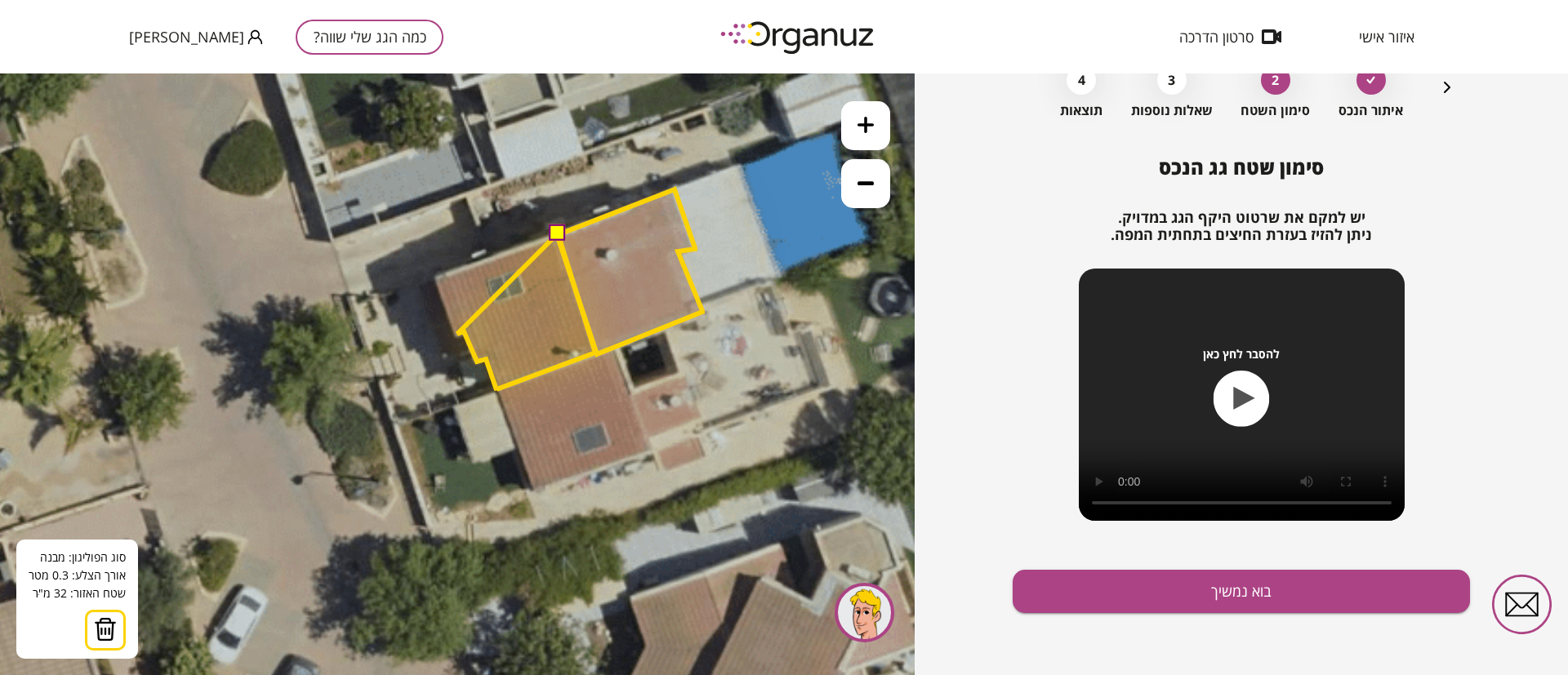
click at [457, 334] on polygon at bounding box center [526, 312] width 138 height 157
click at [436, 278] on polygon at bounding box center [515, 312] width 159 height 157
click at [558, 233] on button at bounding box center [557, 232] width 17 height 17
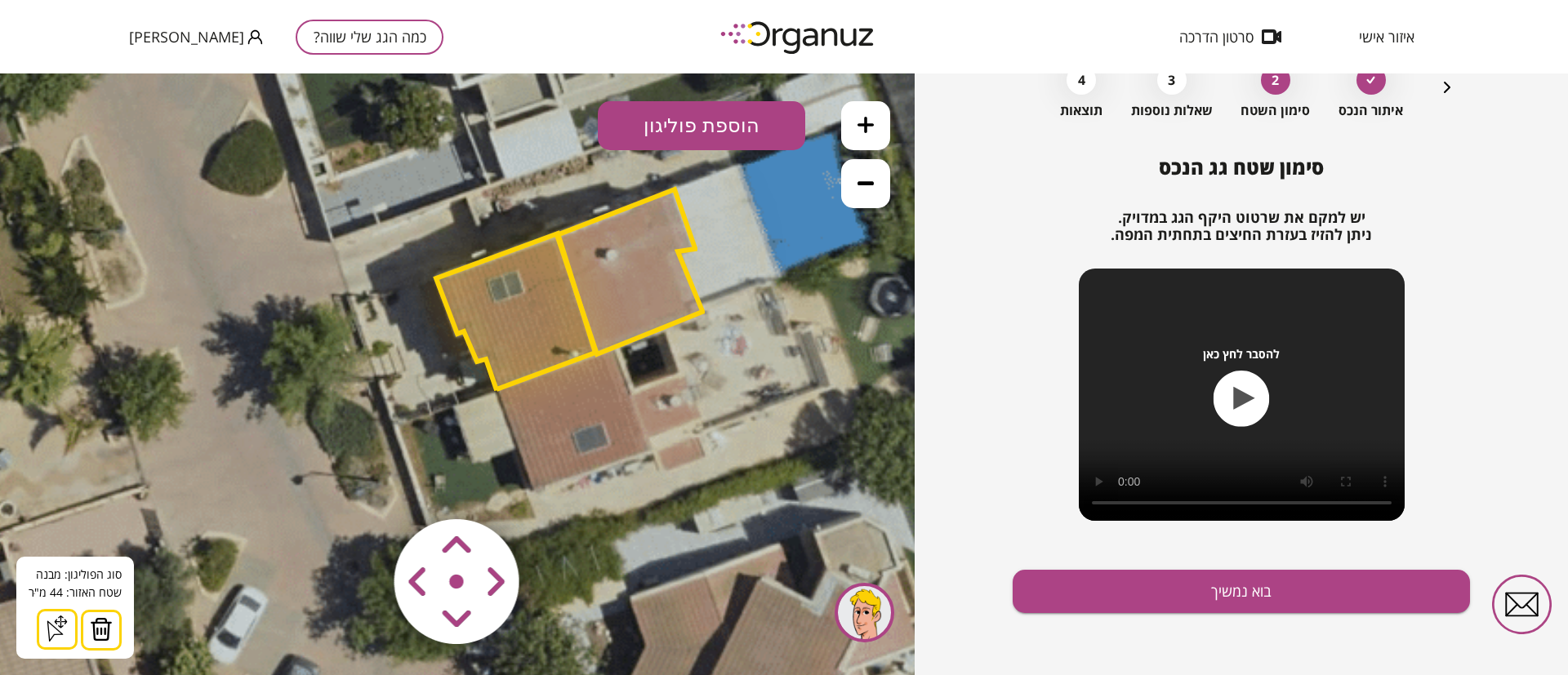
click at [698, 126] on button "הוספת פוליגון" at bounding box center [701, 126] width 207 height 49
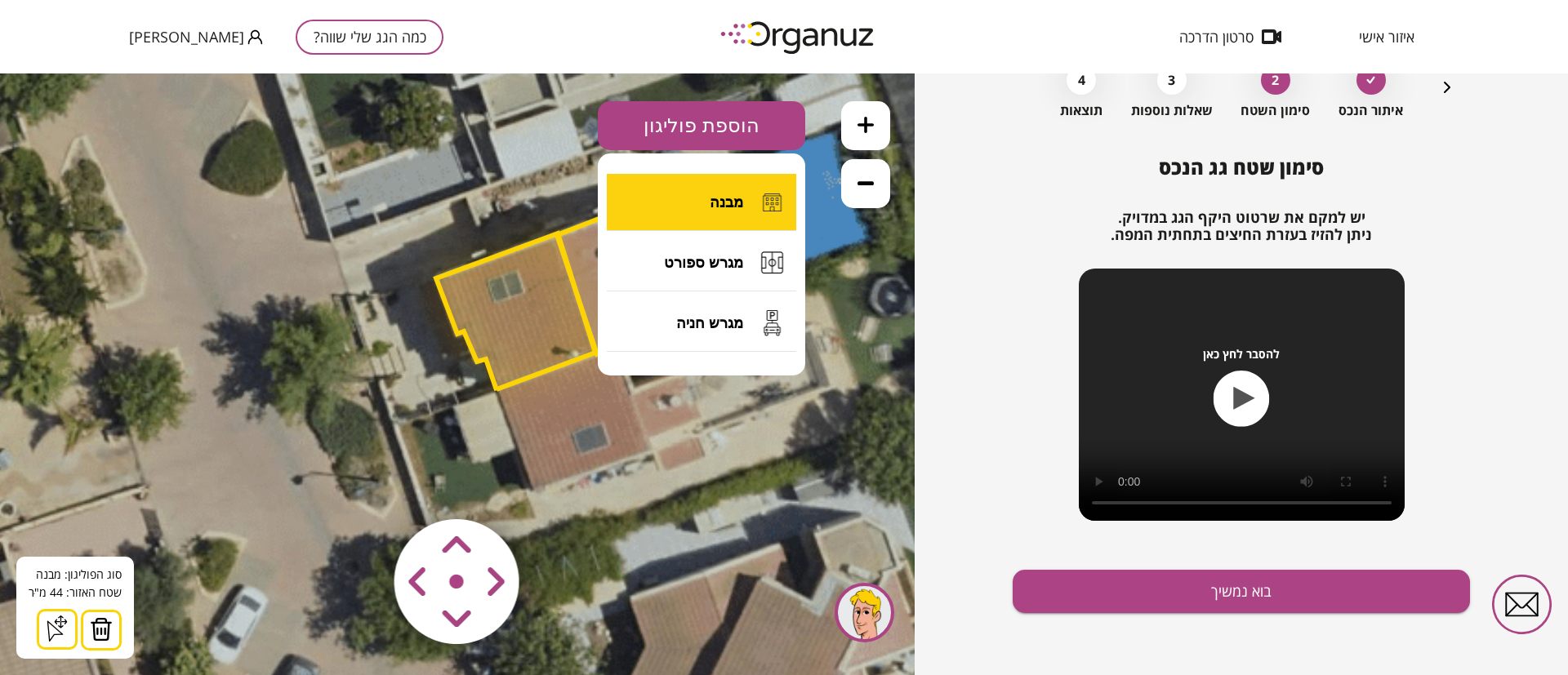
click at [710, 206] on button "מבנה" at bounding box center [701, 202] width 190 height 57
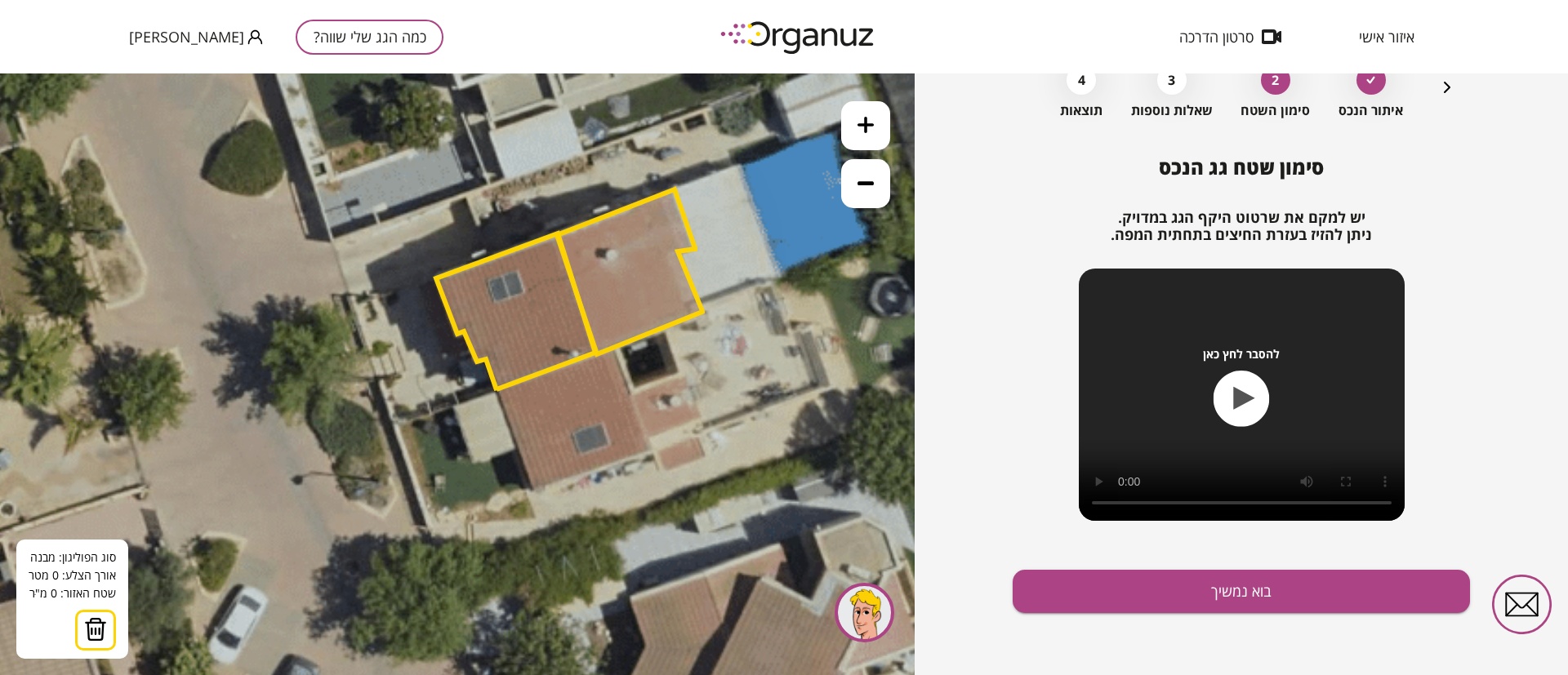
click at [610, 350] on polygon at bounding box center [629, 271] width 145 height 165
click at [641, 445] on icon at bounding box center [578, 124] width 2150 height 2148
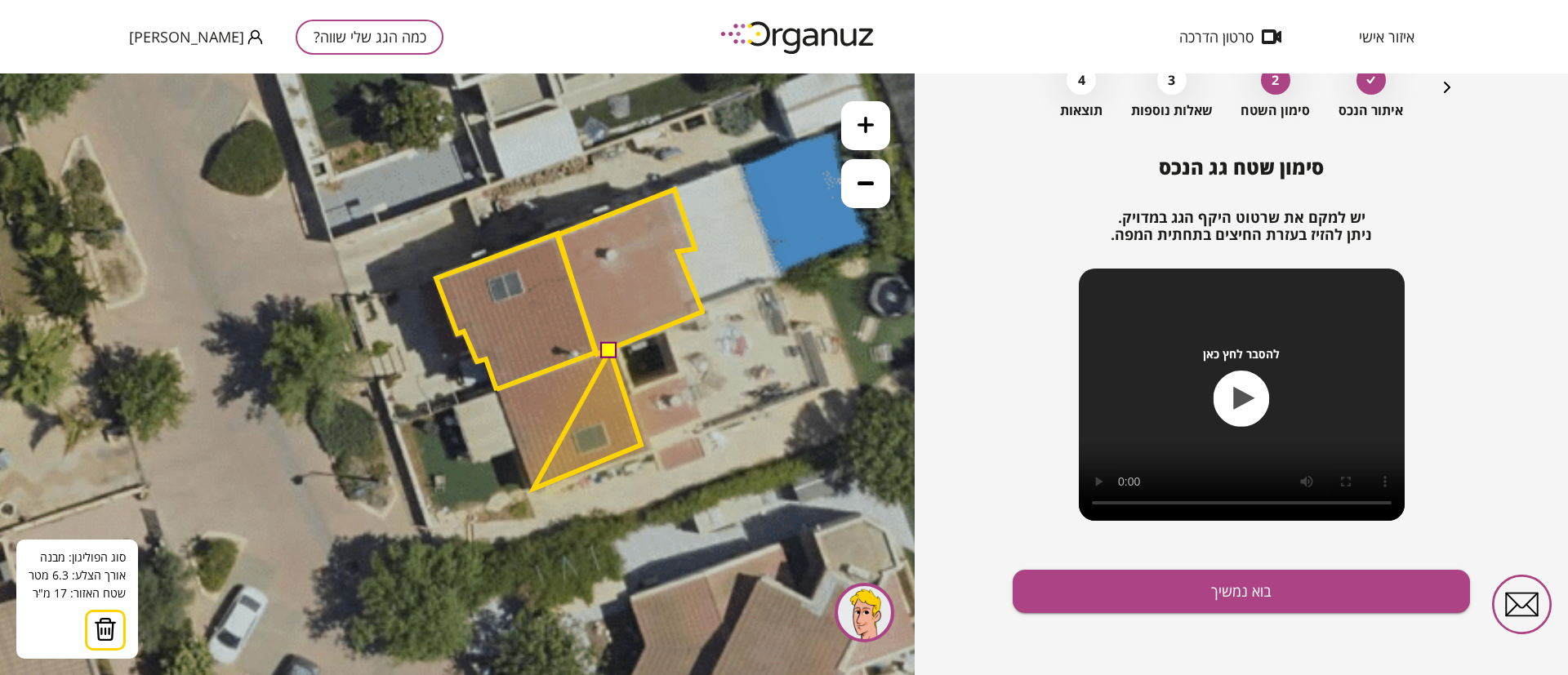
click at [533, 488] on polygon at bounding box center [587, 419] width 108 height 139
click at [497, 393] on polygon at bounding box center [569, 419] width 144 height 139
click at [609, 348] on button at bounding box center [609, 349] width 17 height 17
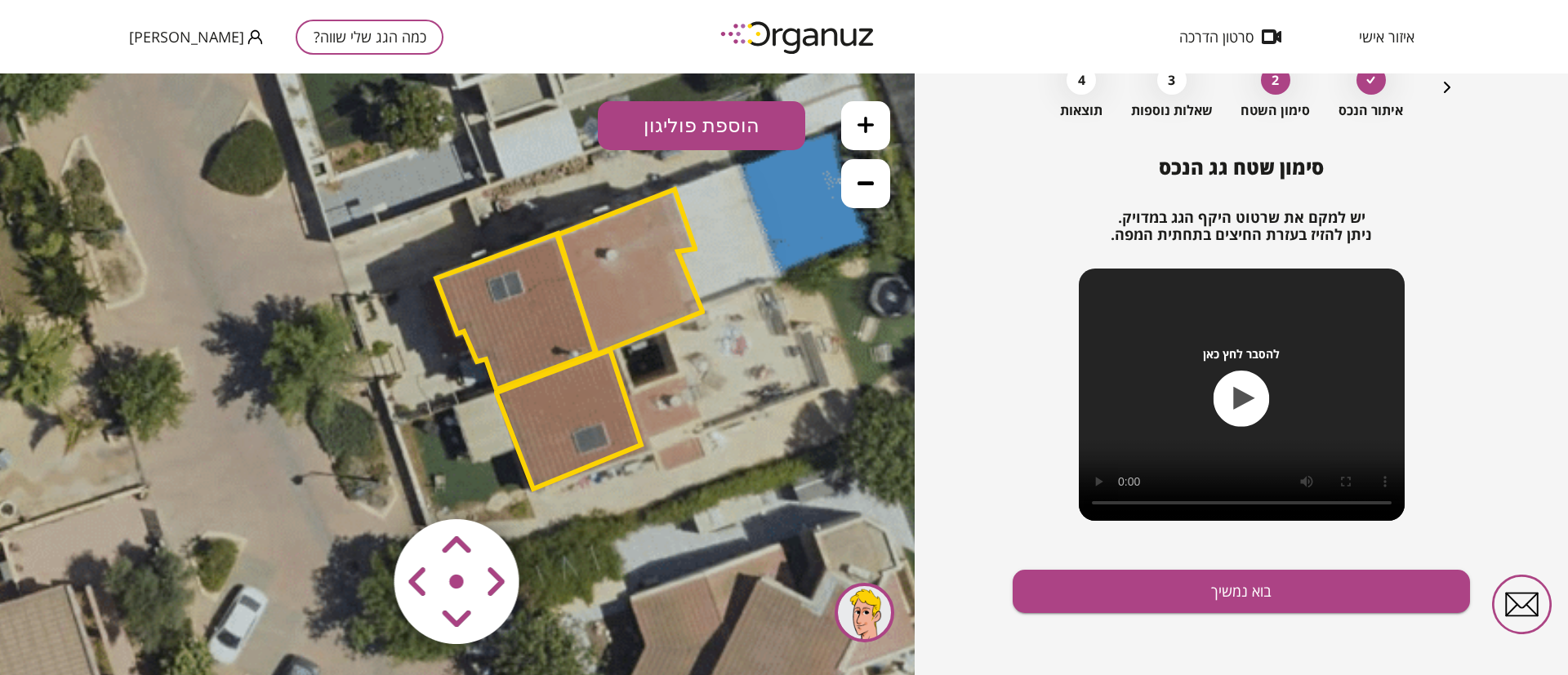
click at [583, 385] on polygon at bounding box center [569, 419] width 144 height 139
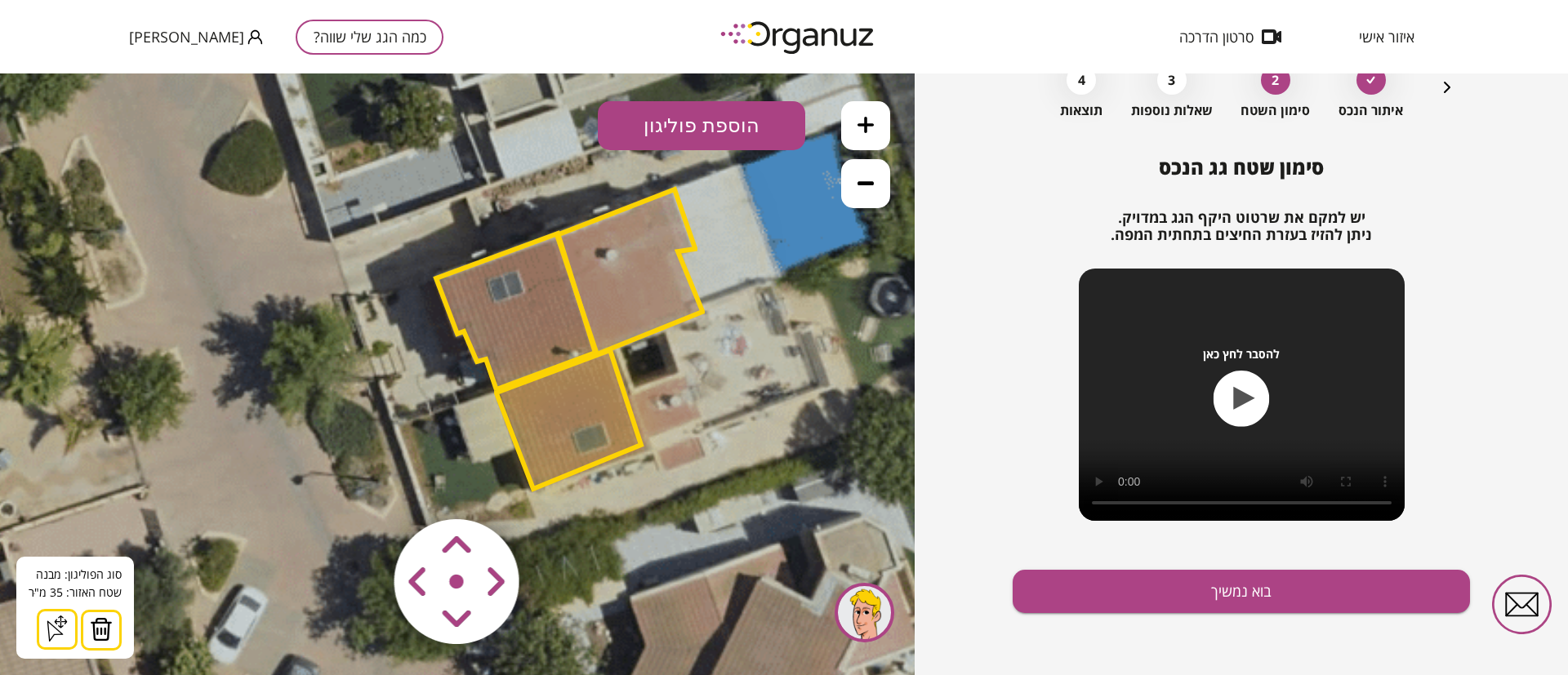
click at [531, 332] on polygon at bounding box center [515, 312] width 159 height 157
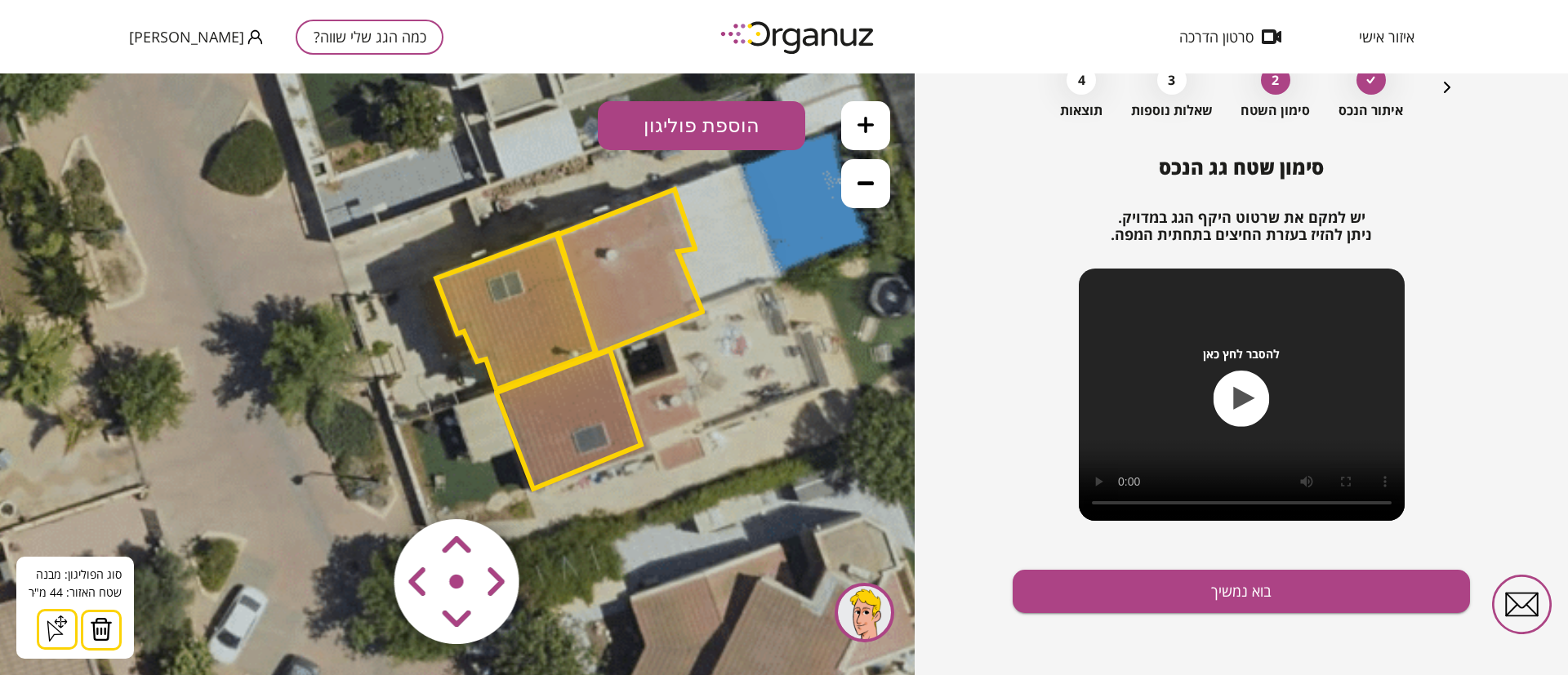
click at [641, 304] on polygon at bounding box center [629, 271] width 145 height 165
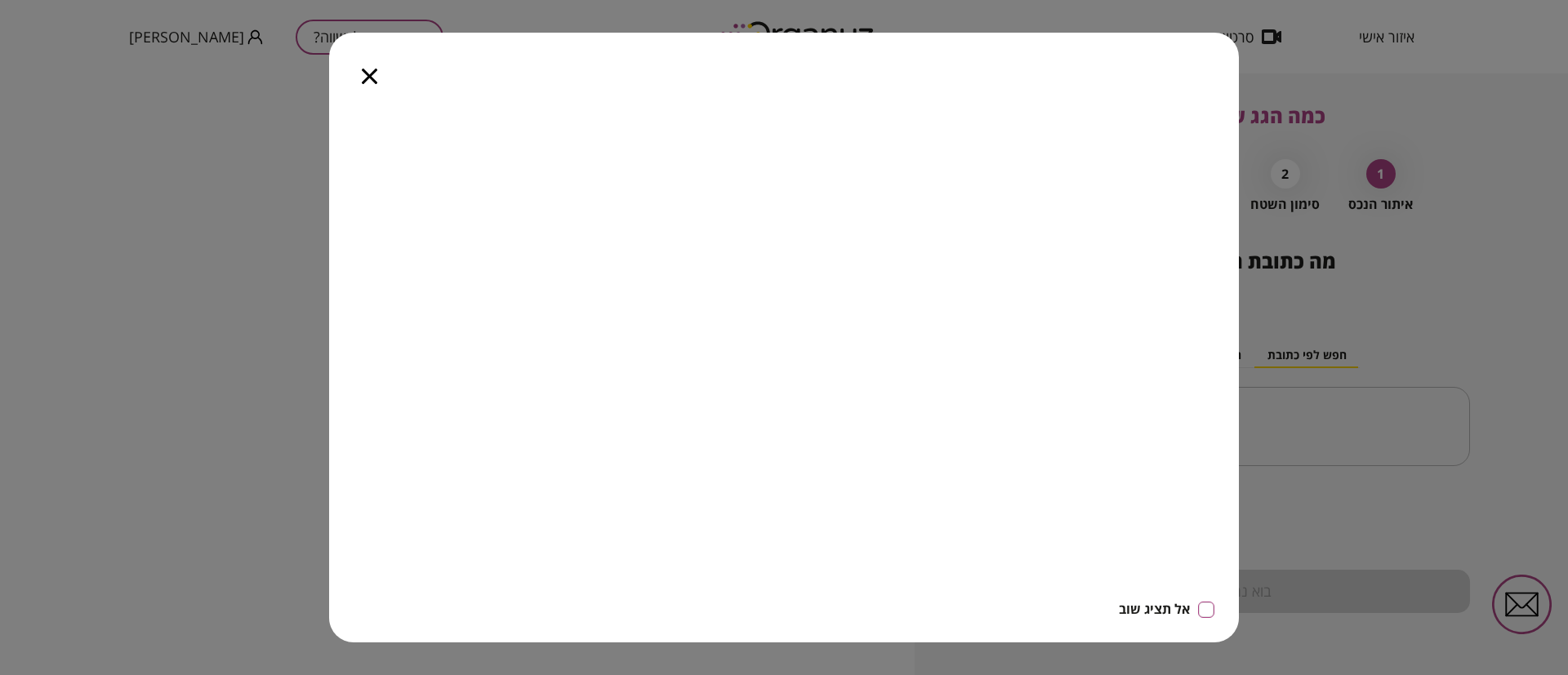
click at [370, 75] on icon "button" at bounding box center [369, 76] width 16 height 16
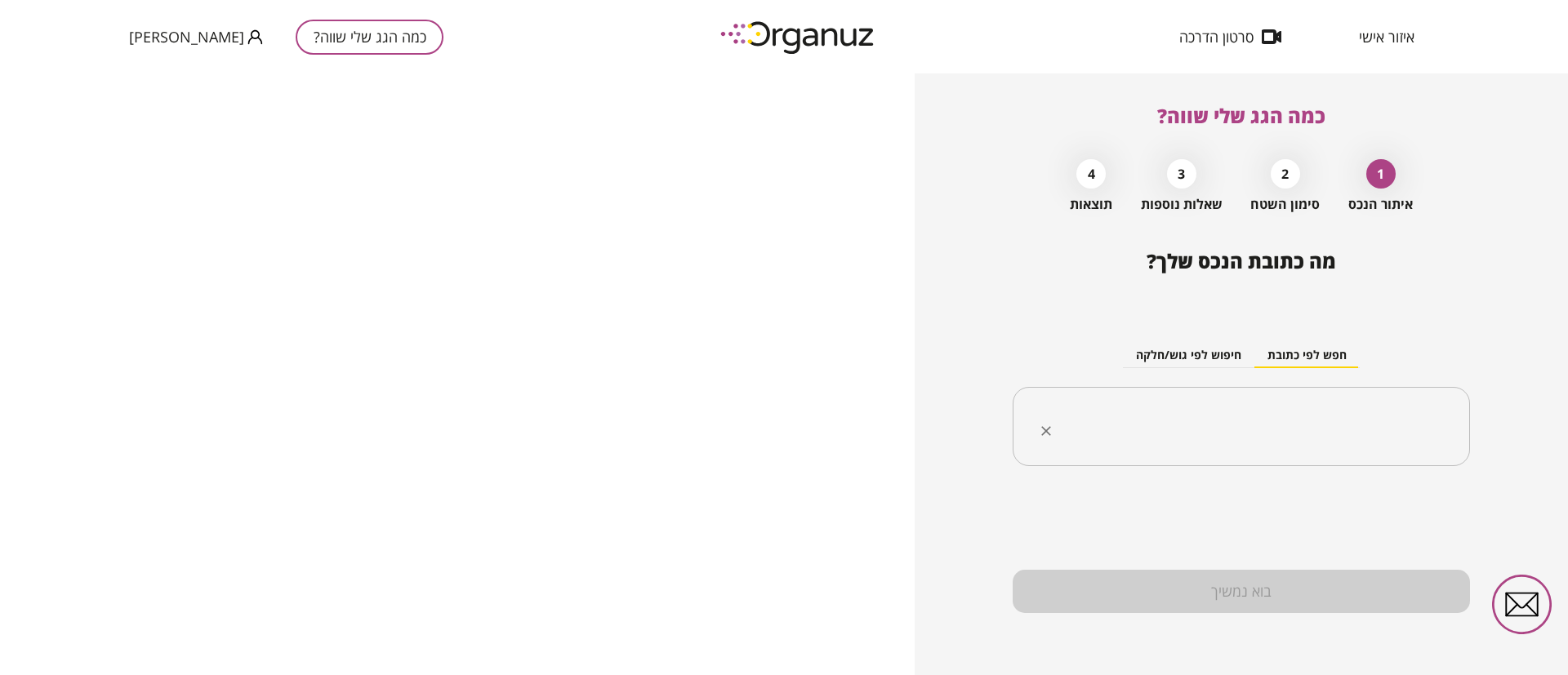
click at [1214, 421] on input "text" at bounding box center [1247, 426] width 406 height 40
paste input "**********"
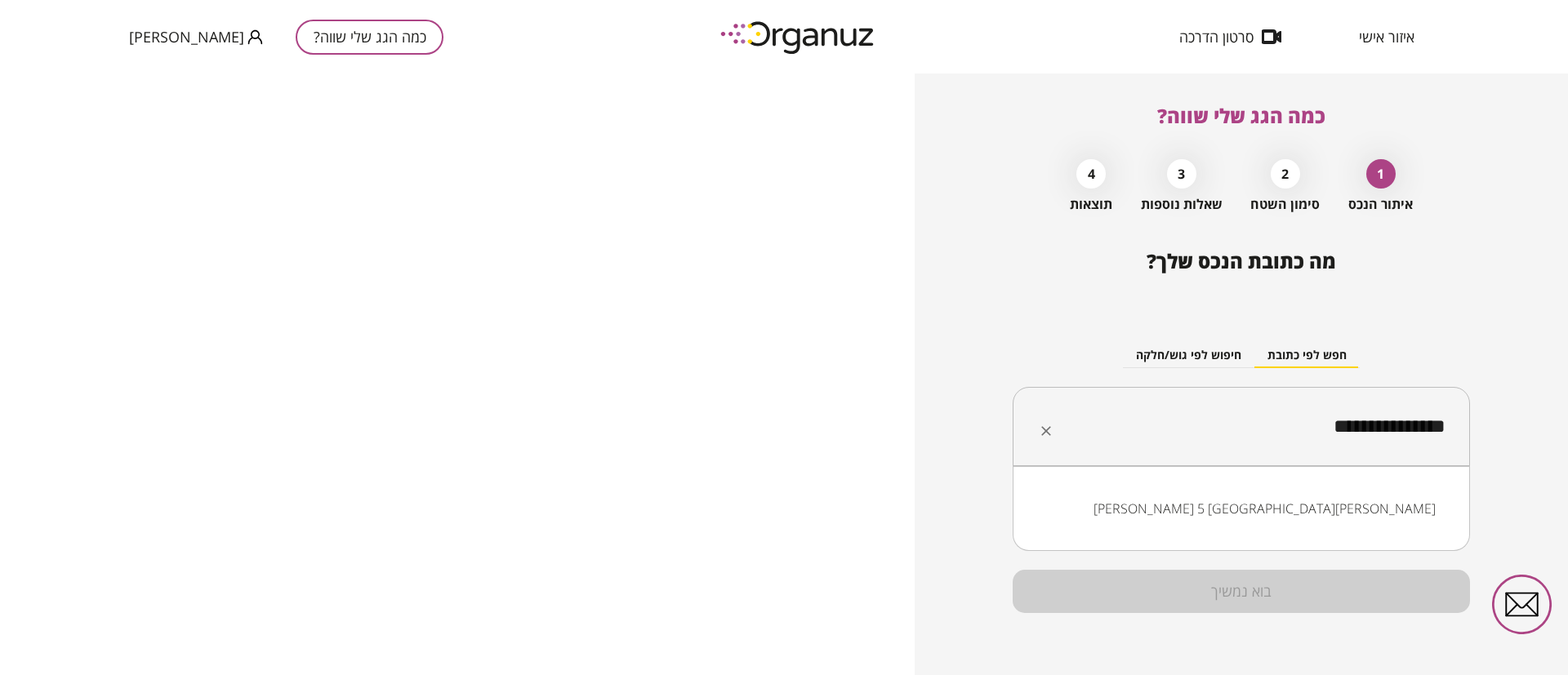
click at [1396, 427] on input "**********" at bounding box center [1247, 426] width 406 height 40
click at [1370, 508] on li "שחף 5 באר יעקב" at bounding box center [1241, 508] width 415 height 30
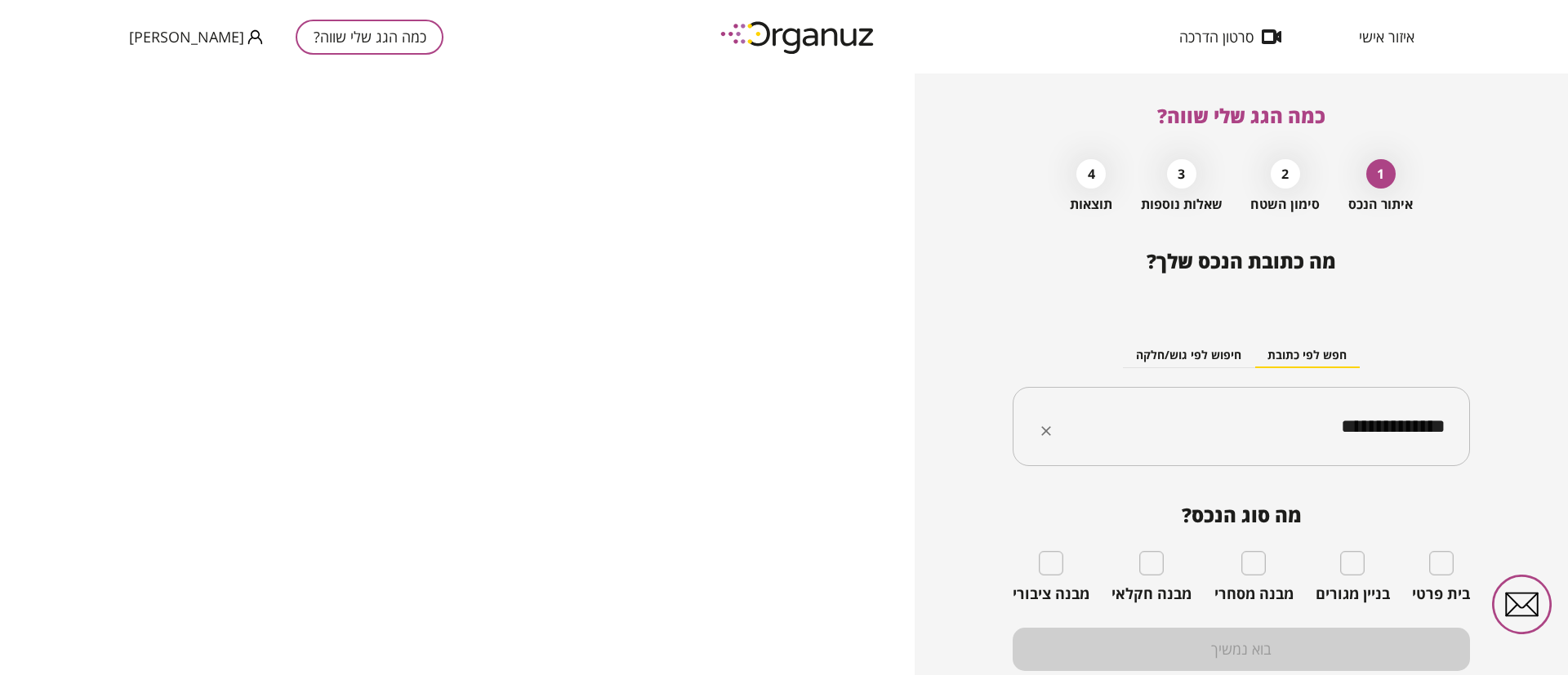
type input "**********"
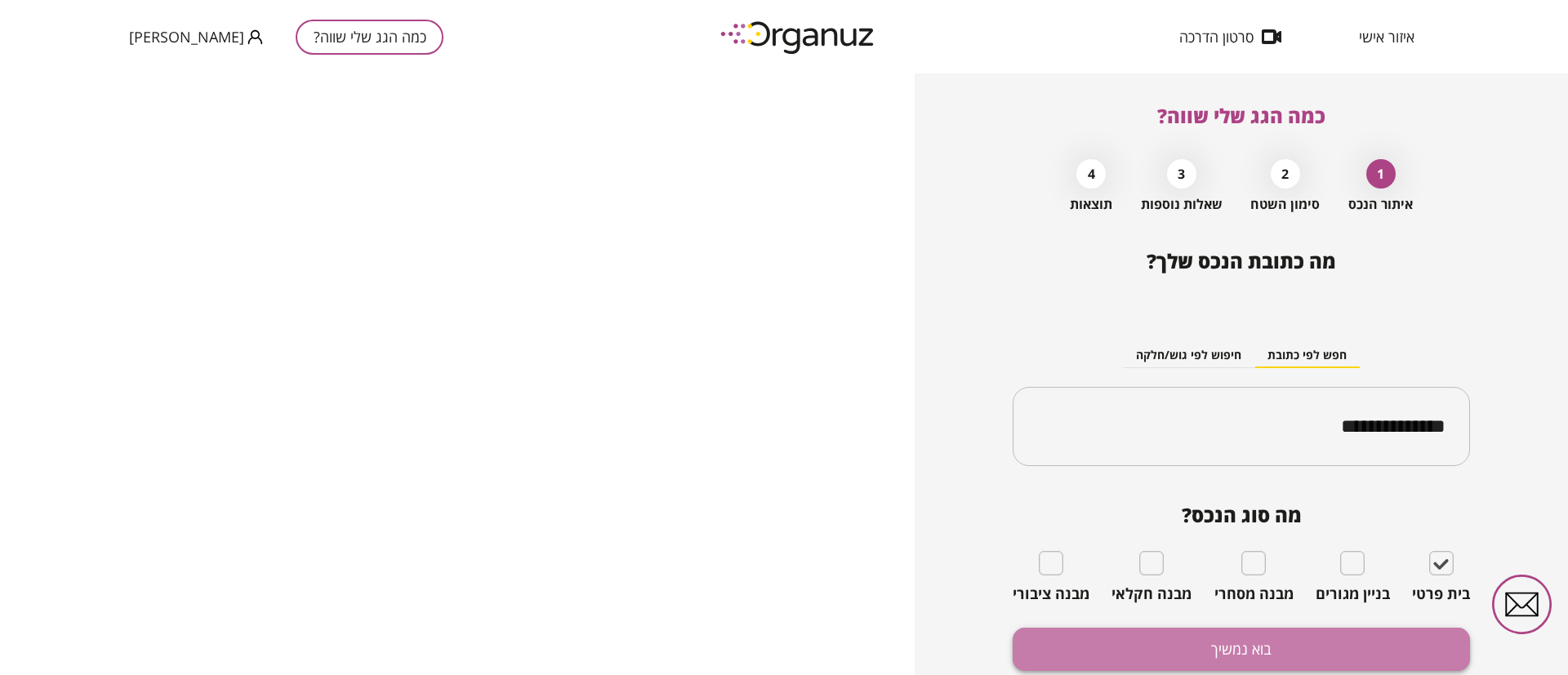
click at [1399, 638] on button "בוא נמשיך" at bounding box center [1240, 649] width 457 height 43
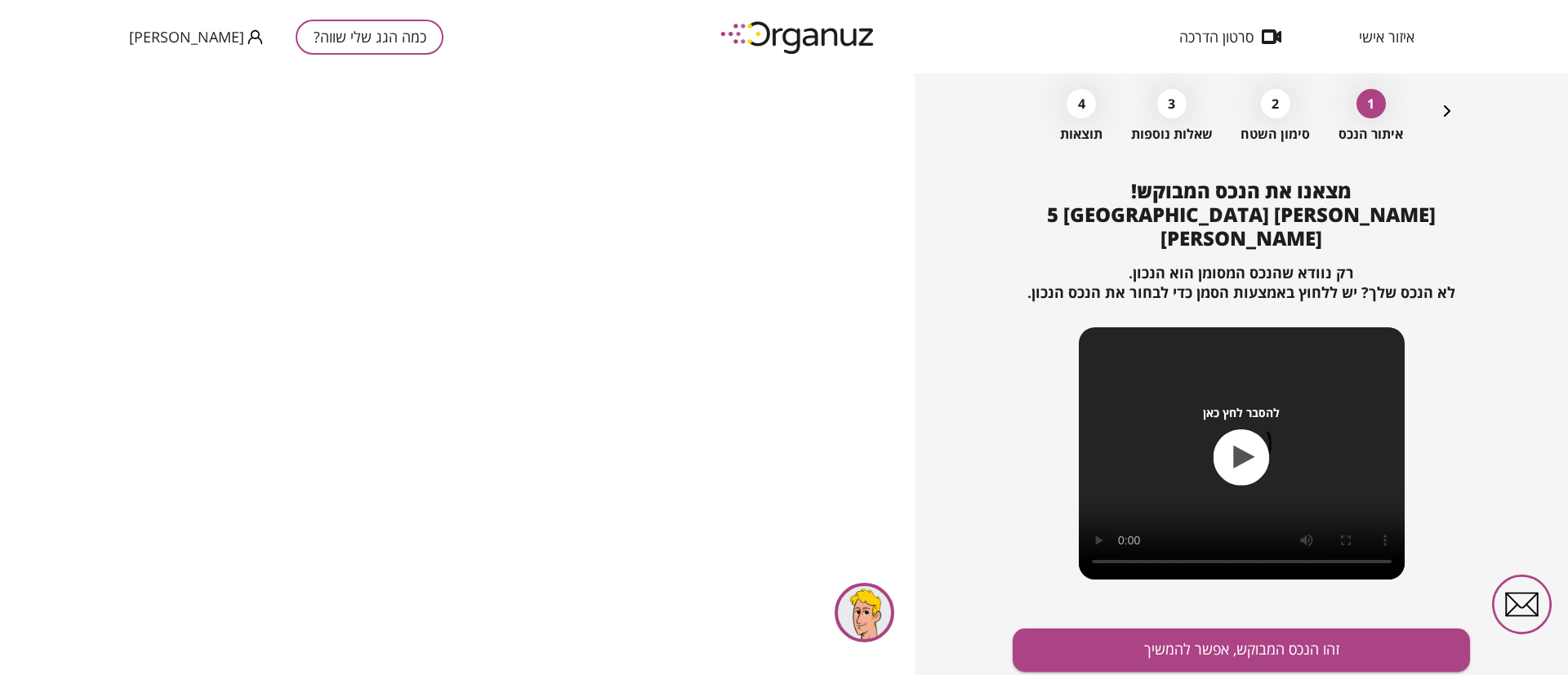
scroll to position [106, 0]
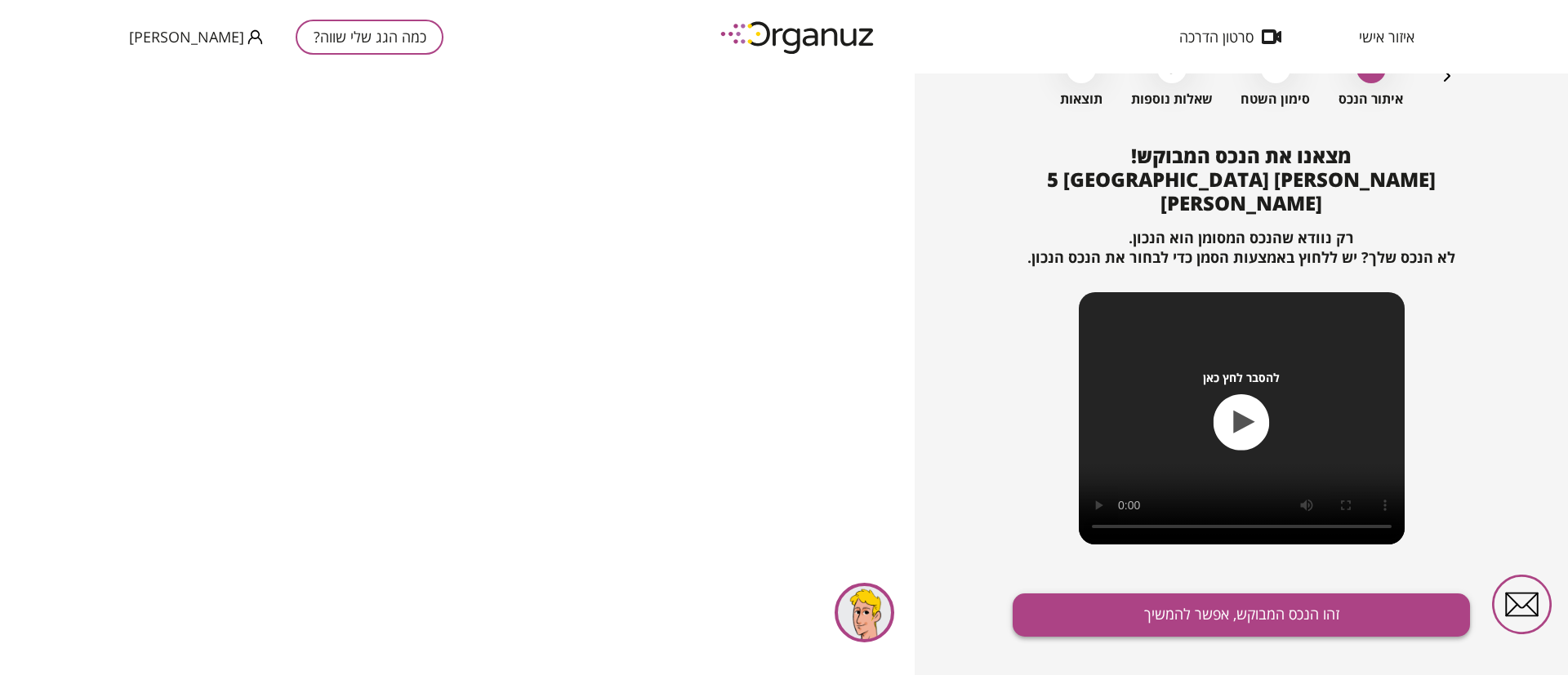
click at [1204, 593] on button "זהו הנכס המבוקש, אפשר להמשיך" at bounding box center [1240, 615] width 457 height 43
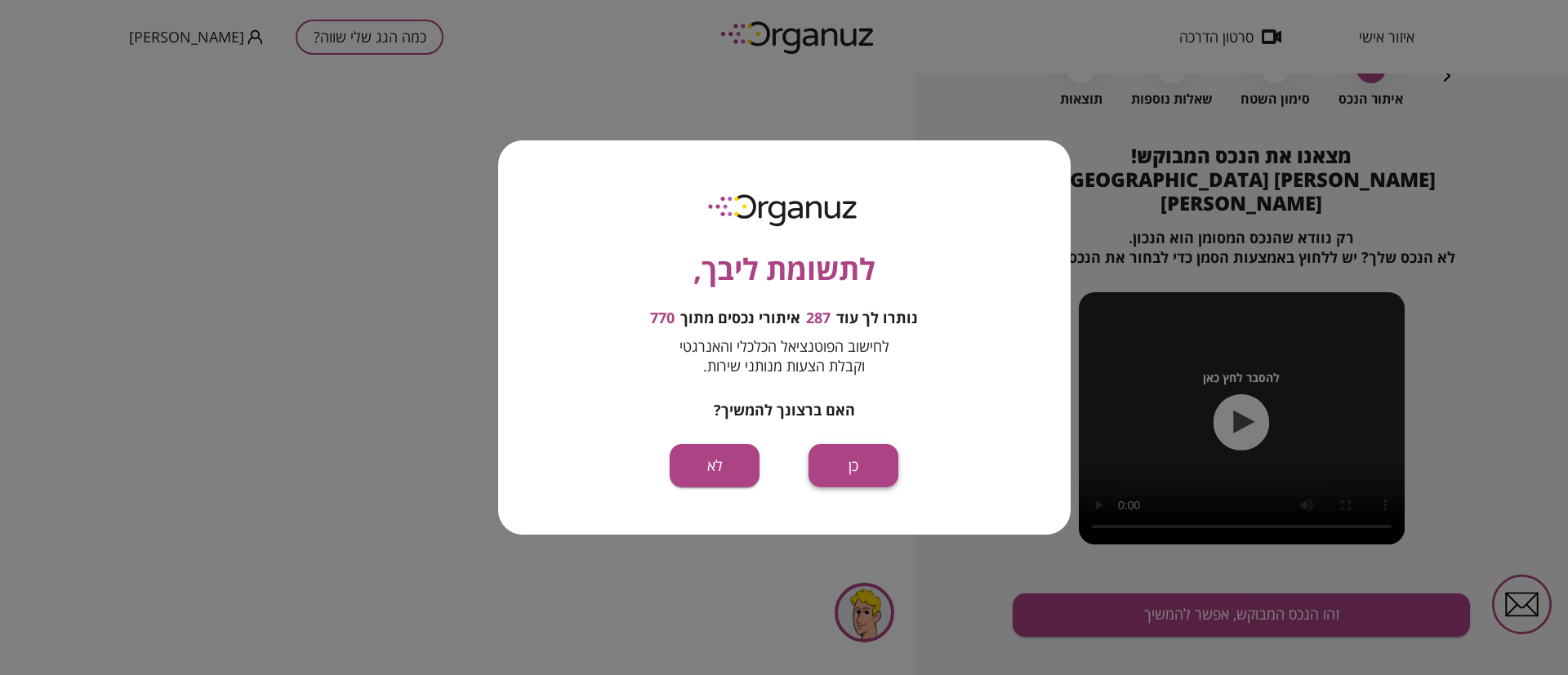
click at [850, 461] on button "כן" at bounding box center [853, 466] width 90 height 43
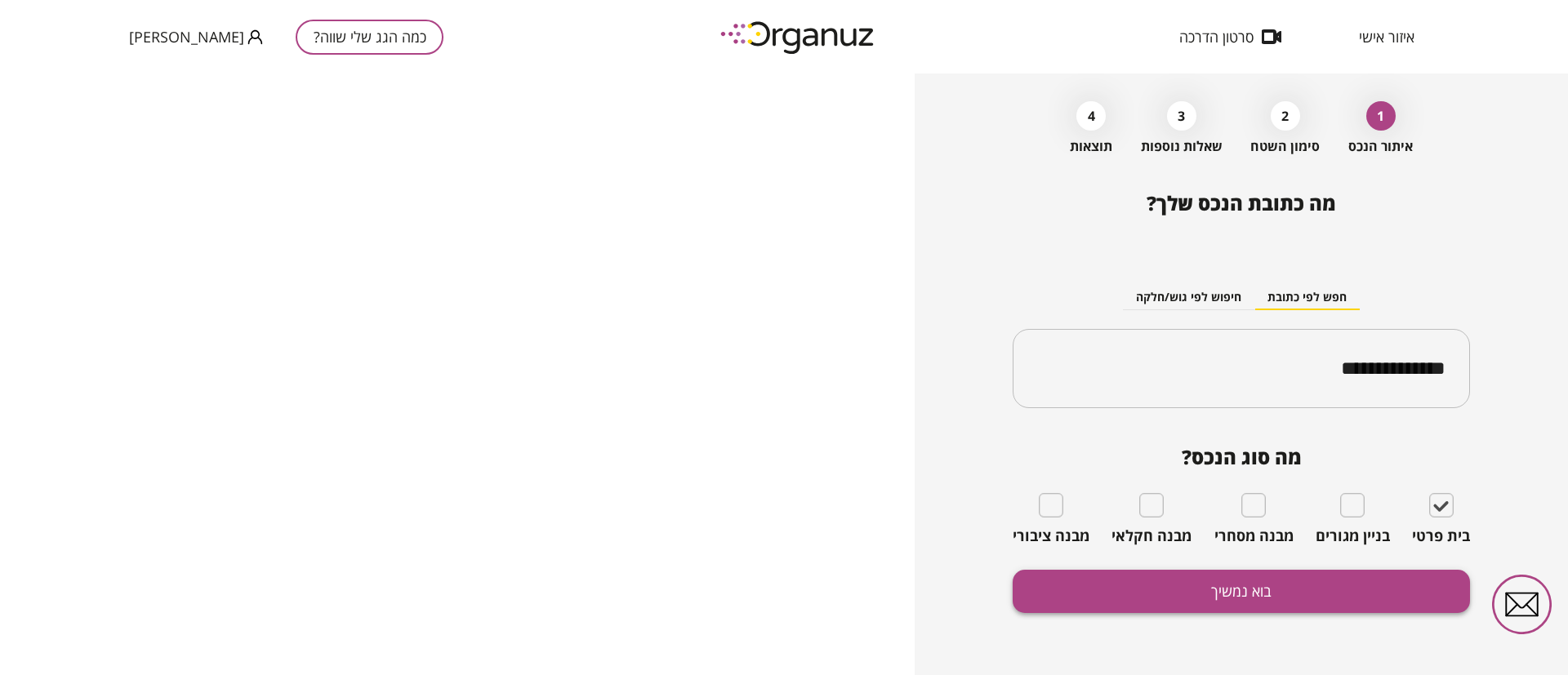
click at [1264, 591] on button "בוא נמשיך" at bounding box center [1240, 591] width 457 height 43
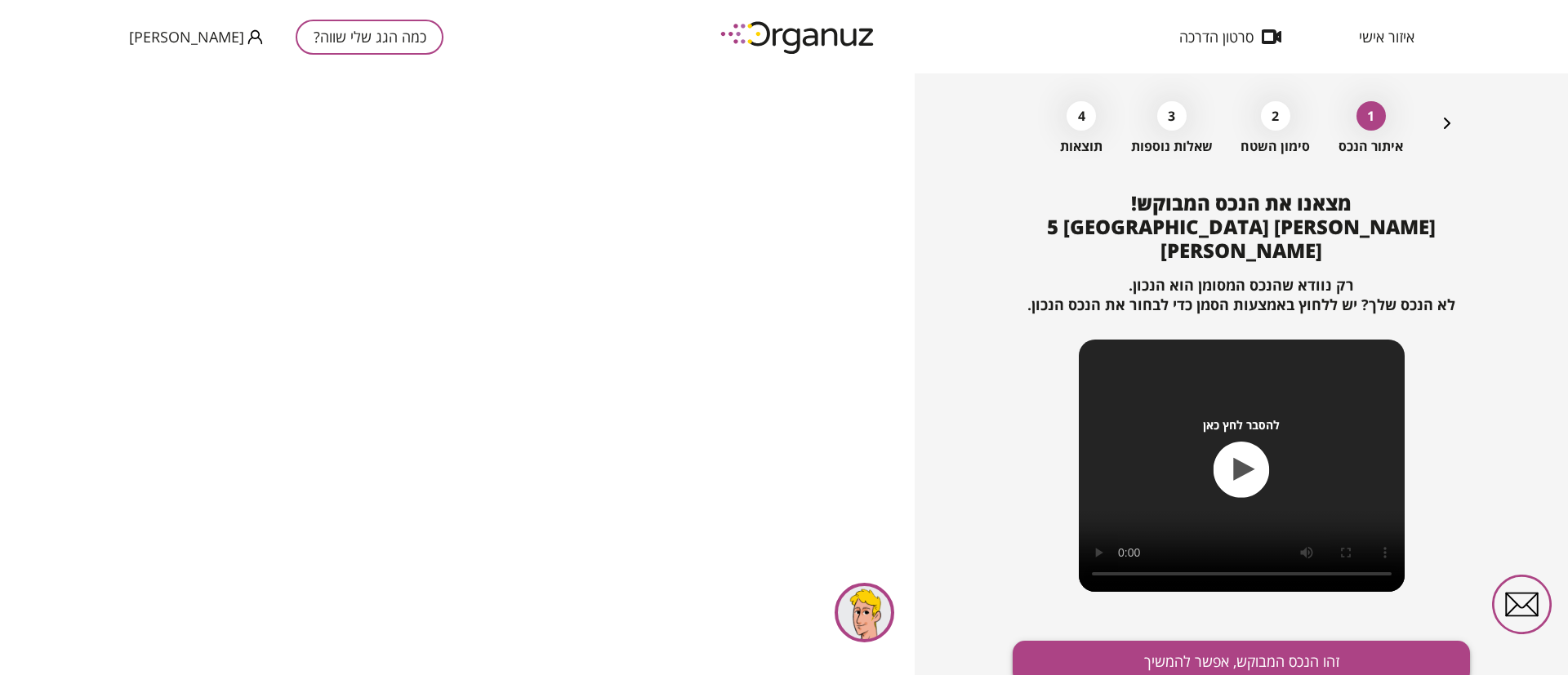
click at [1267, 640] on button "זהו הנכס המבוקש, אפשר להמשיך" at bounding box center [1240, 662] width 457 height 43
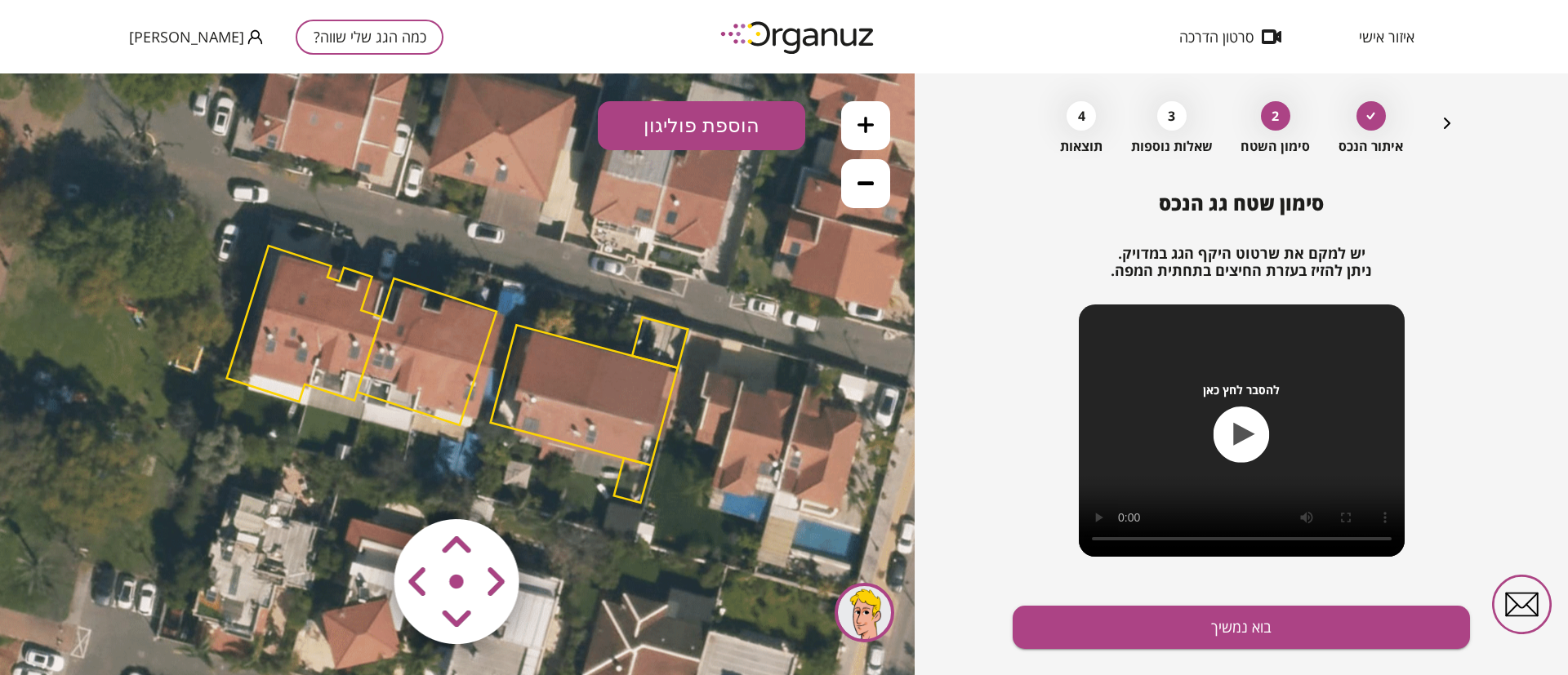
click at [627, 394] on polygon at bounding box center [584, 395] width 187 height 140
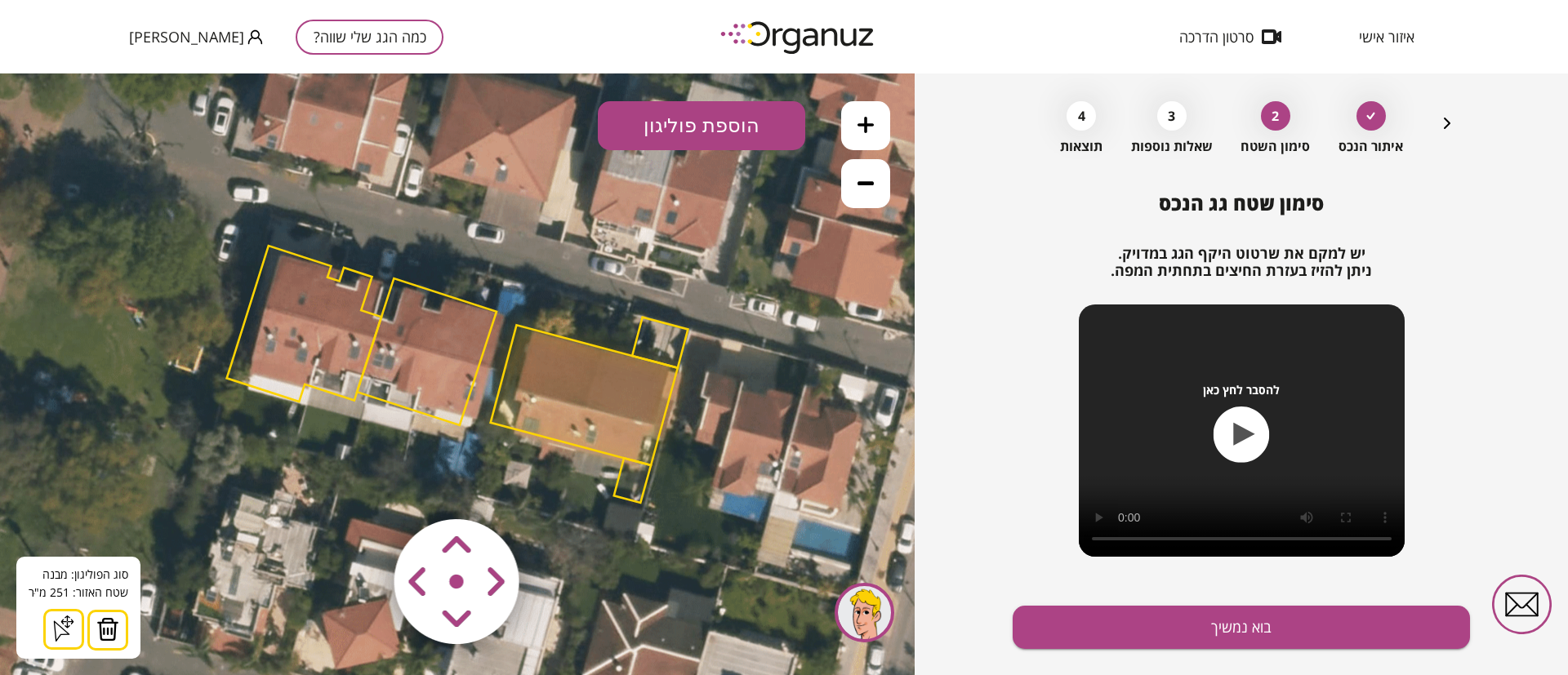
click at [105, 612] on button at bounding box center [107, 630] width 40 height 40
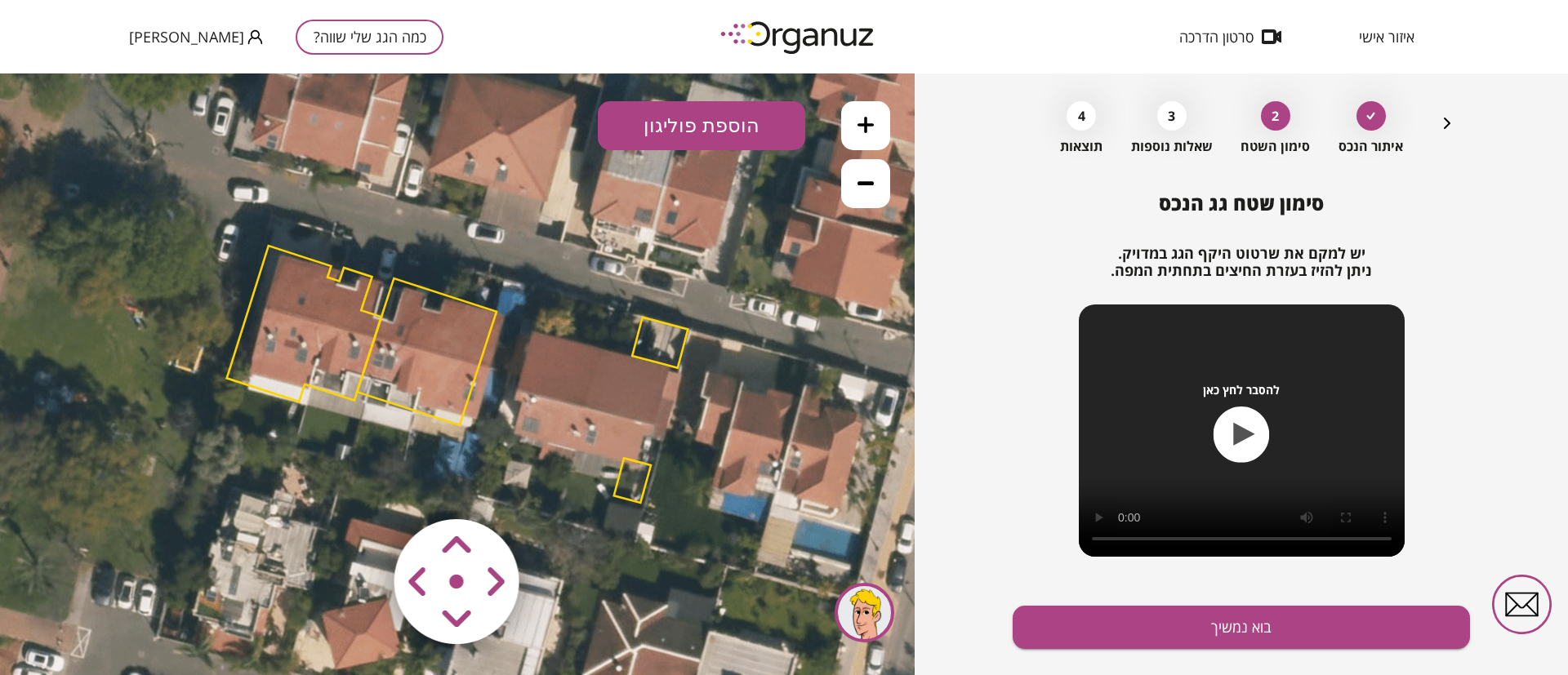
click at [412, 351] on polygon at bounding box center [426, 351] width 139 height 147
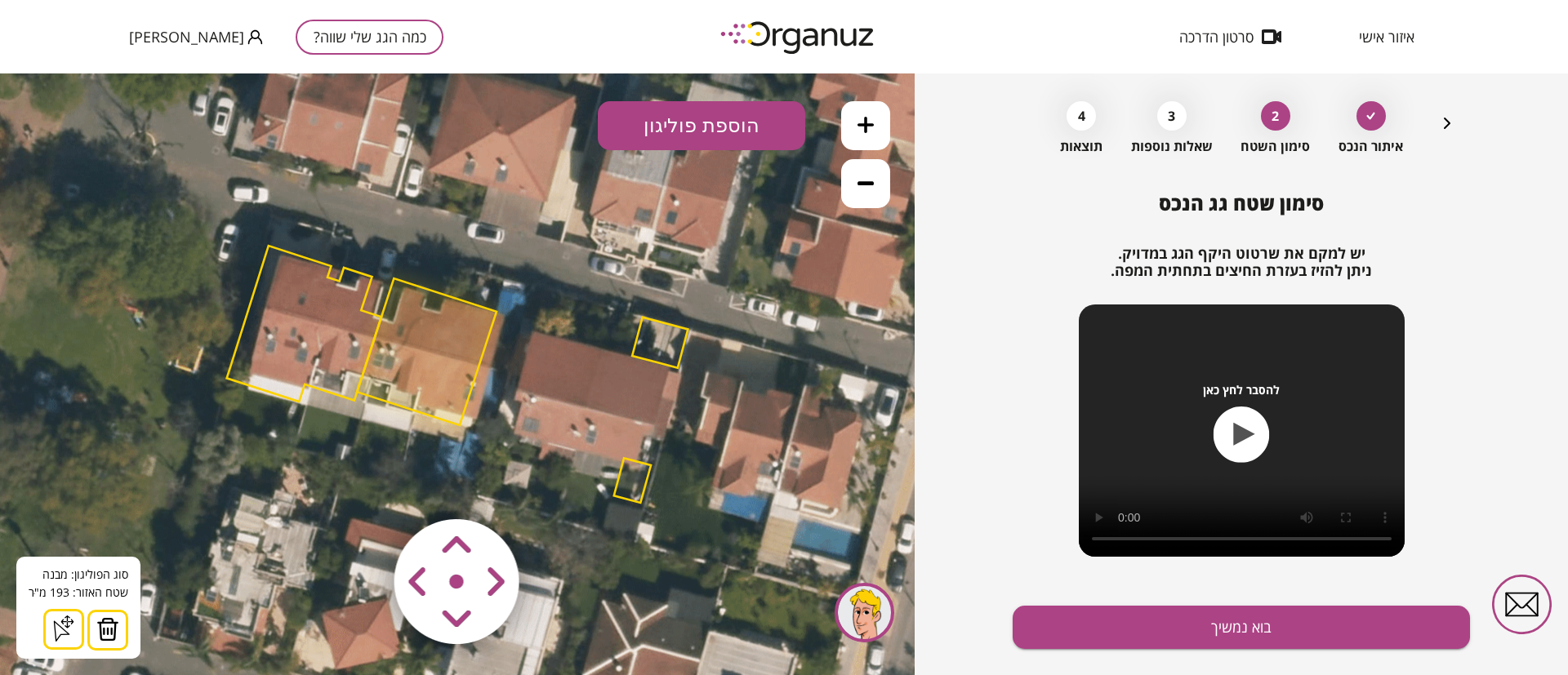
click at [105, 627] on img at bounding box center [108, 629] width 23 height 25
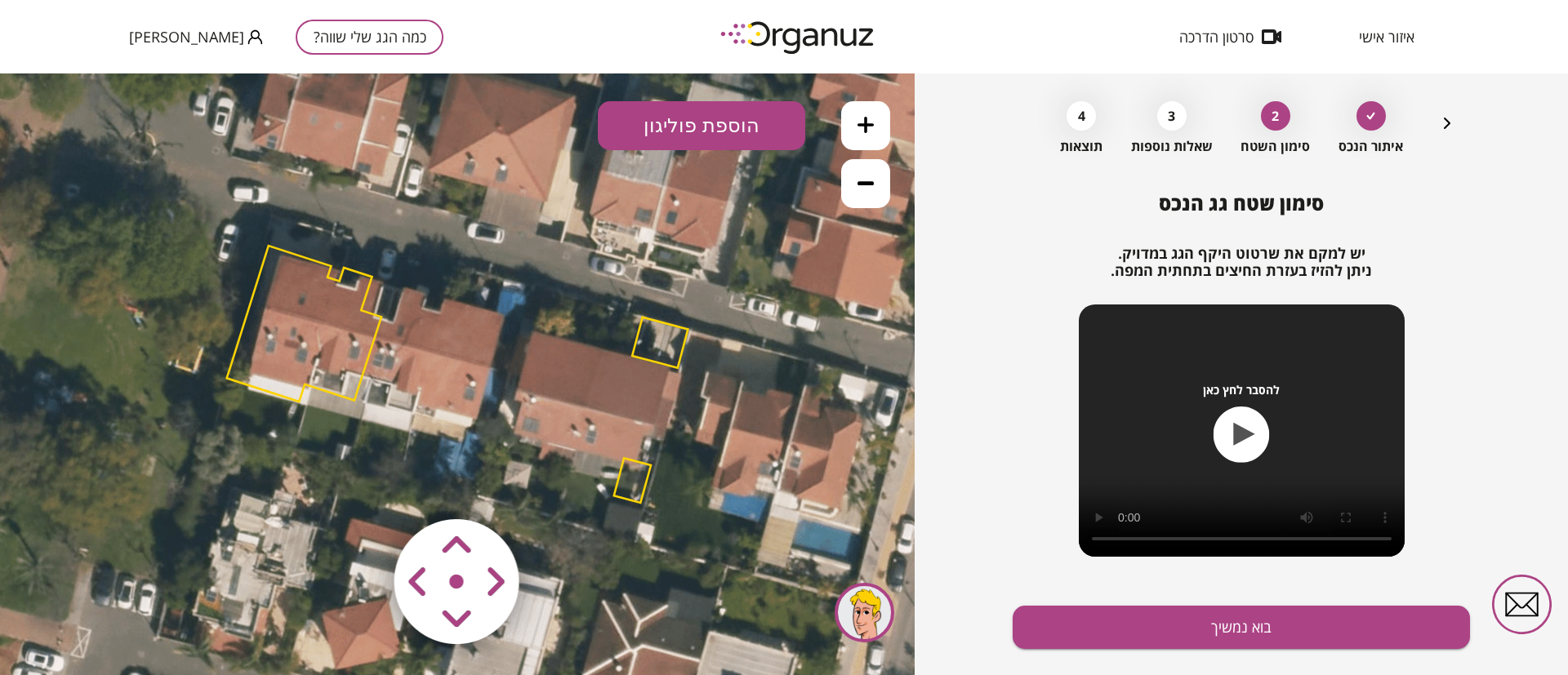
click at [329, 342] on polygon at bounding box center [304, 324] width 154 height 156
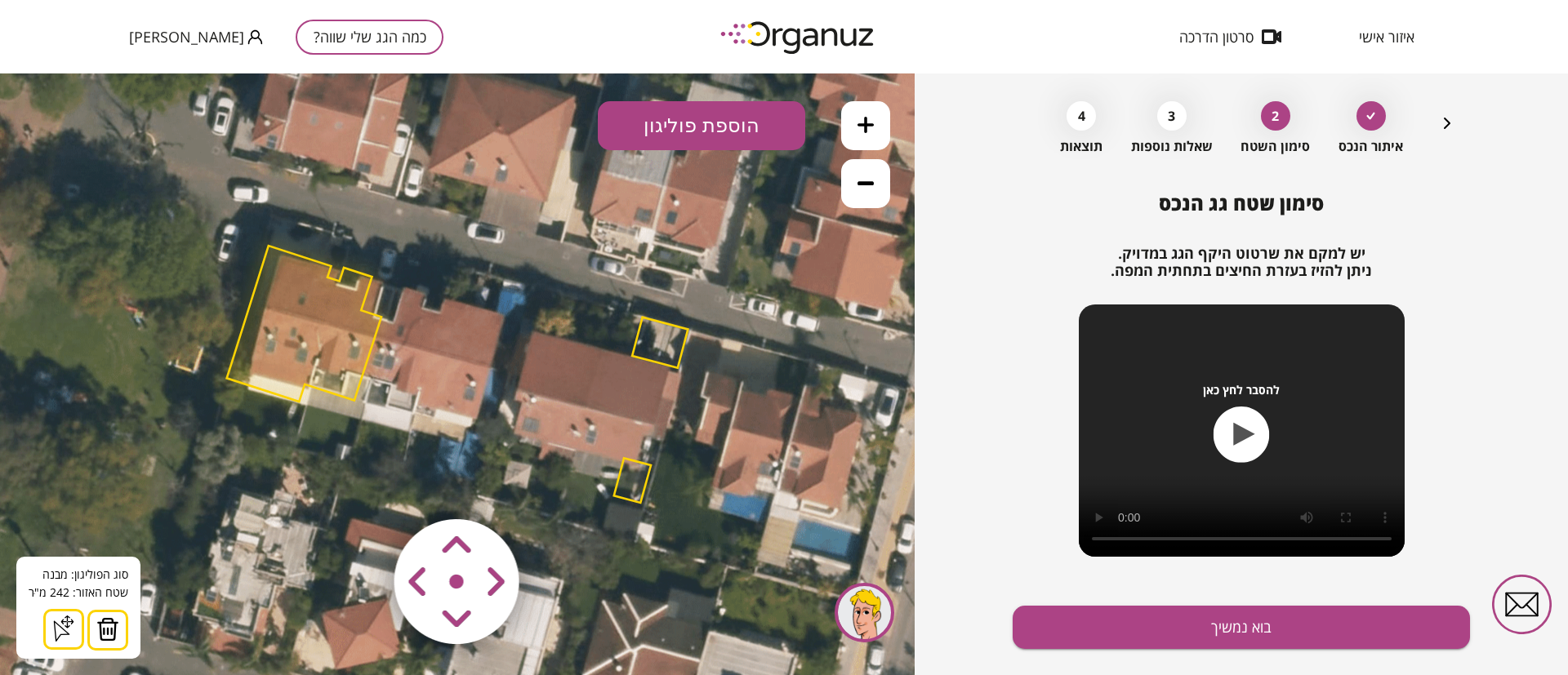
click at [111, 630] on img at bounding box center [108, 629] width 23 height 25
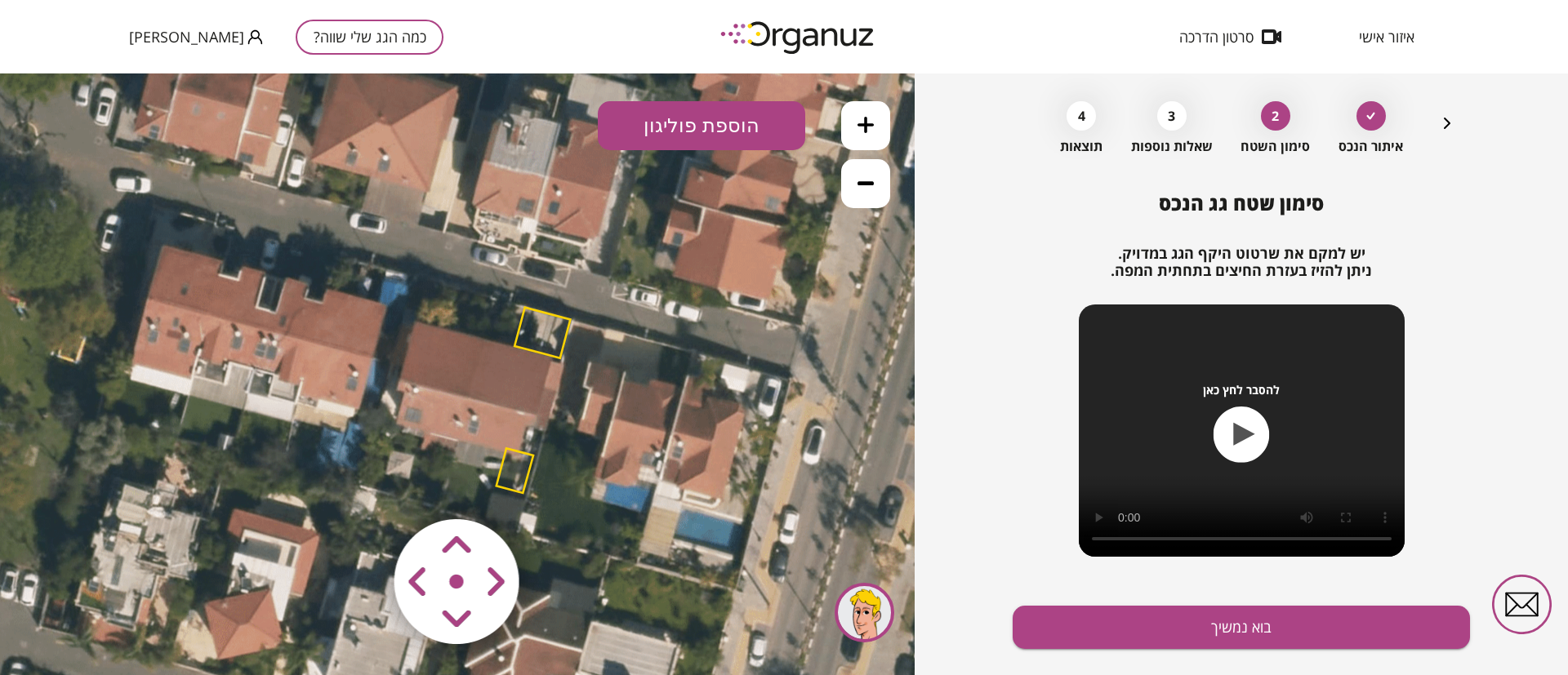
drag, startPoint x: 450, startPoint y: 429, endPoint x: 333, endPoint y: 414, distance: 118.0
click at [327, 418] on icon at bounding box center [340, 363] width 1421 height 1420
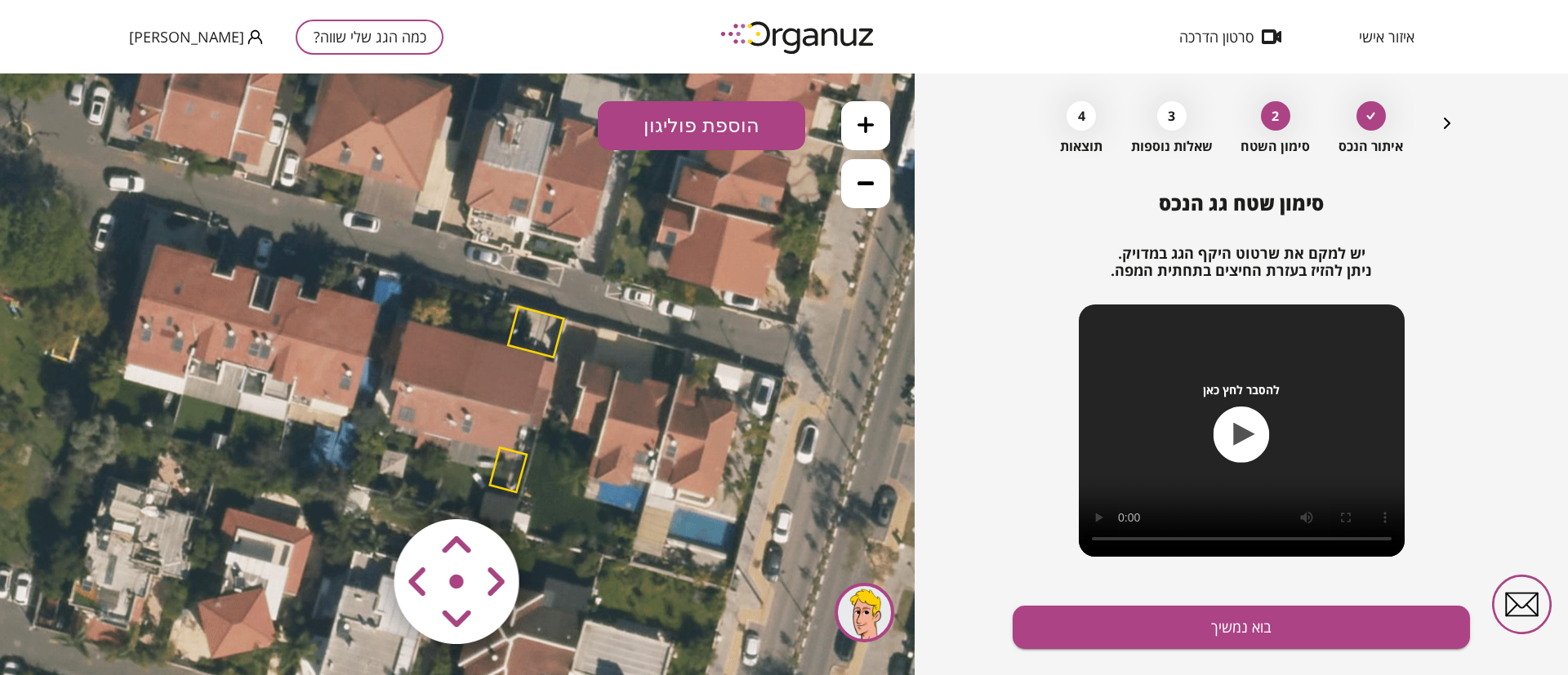
click at [545, 333] on polygon at bounding box center [535, 332] width 55 height 50
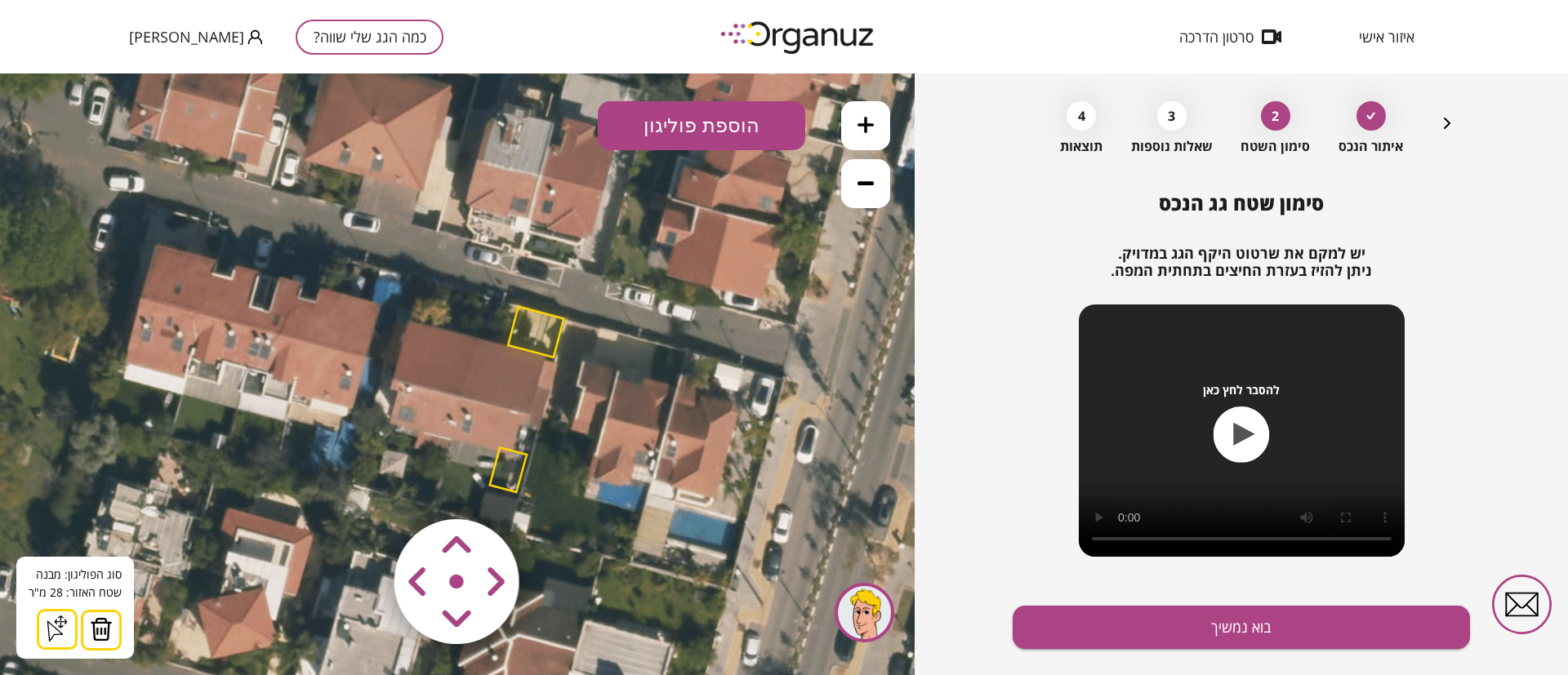
click at [108, 628] on img at bounding box center [101, 629] width 23 height 25
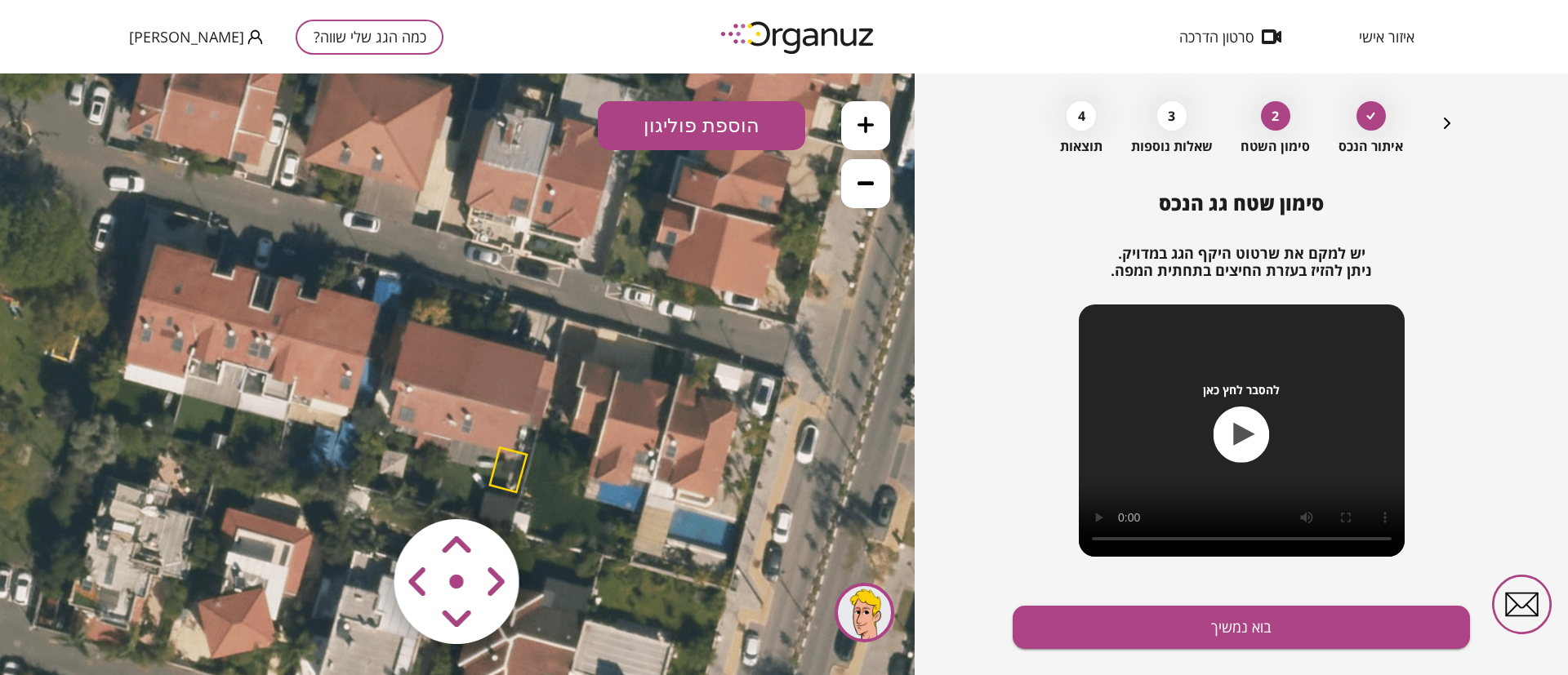
click at [507, 467] on polygon at bounding box center [508, 469] width 37 height 44
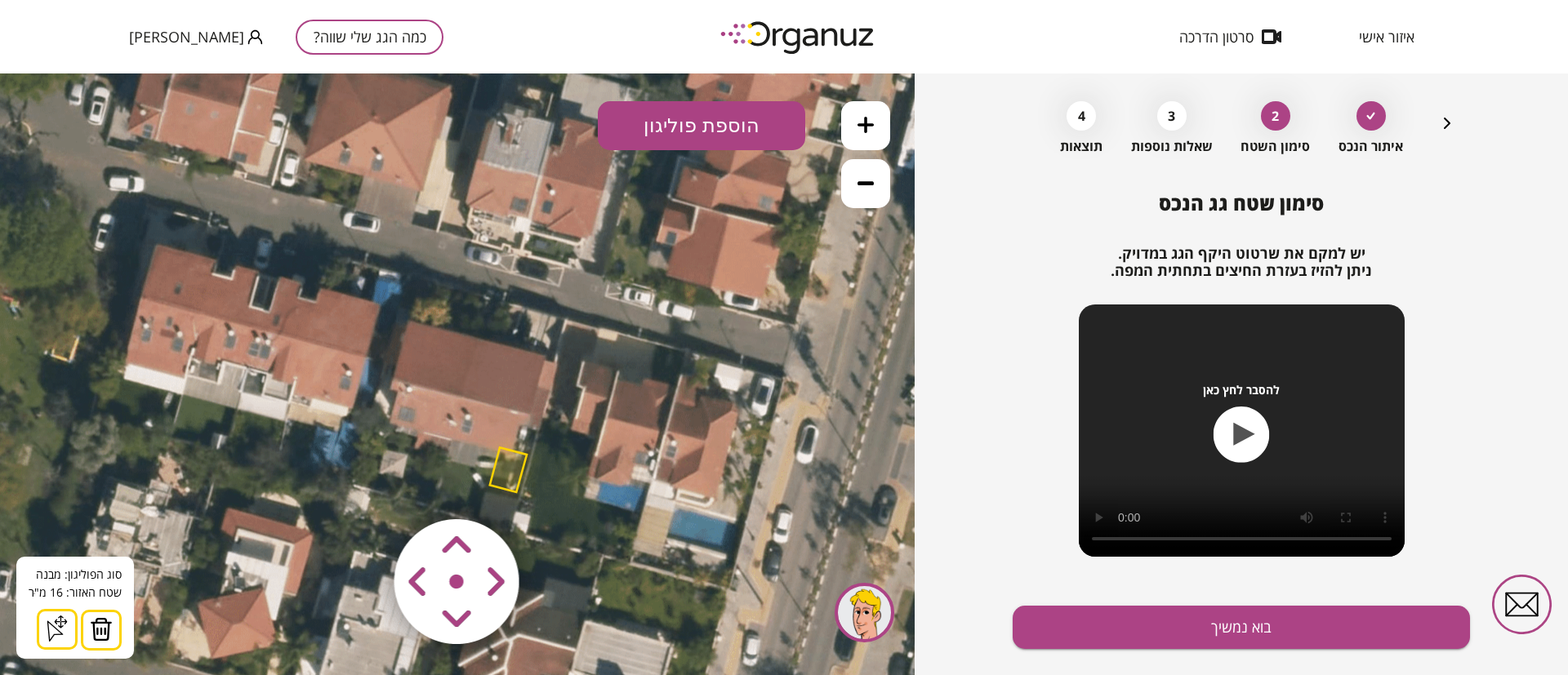
drag, startPoint x: 97, startPoint y: 624, endPoint x: 106, endPoint y: 625, distance: 9.1
click at [98, 624] on img at bounding box center [101, 629] width 23 height 25
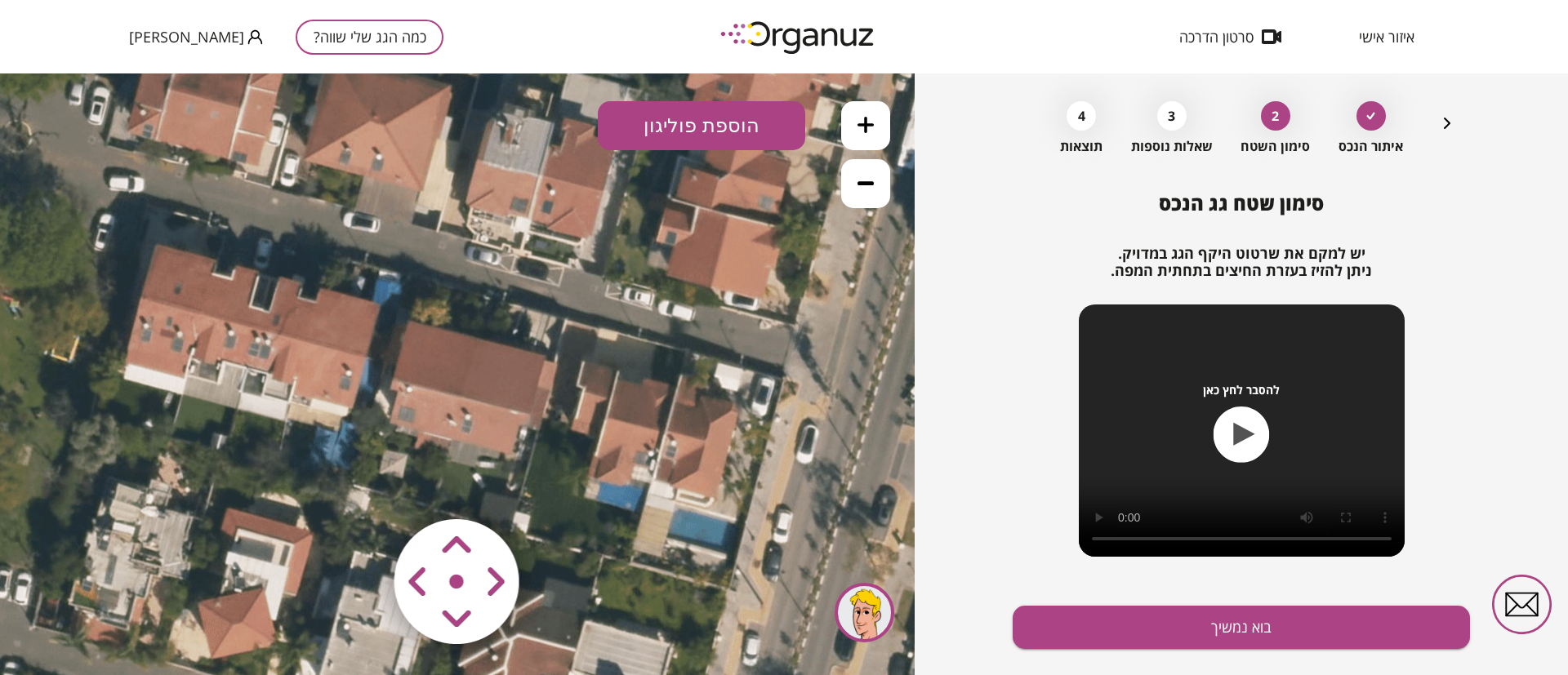
click at [876, 122] on button at bounding box center [866, 126] width 49 height 49
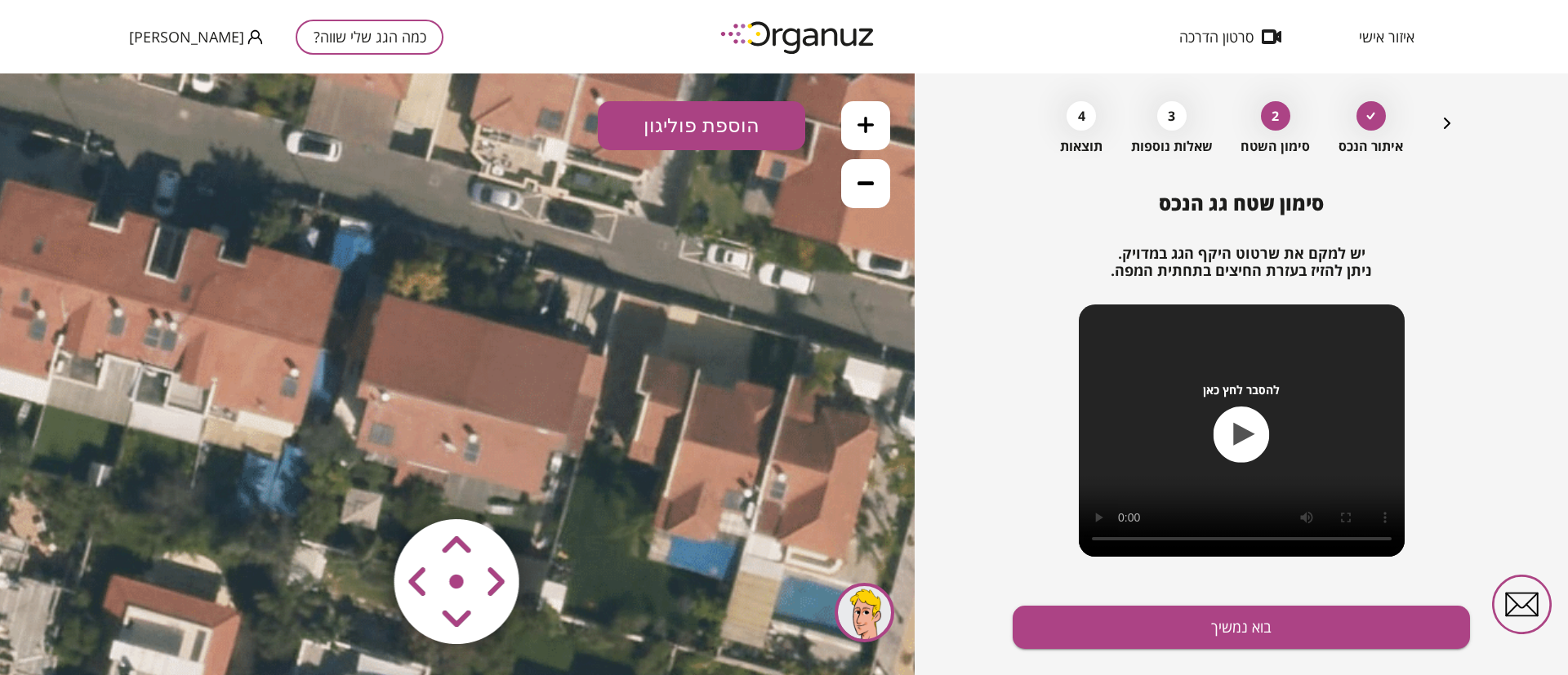
click at [866, 124] on icon at bounding box center [865, 124] width 17 height 17
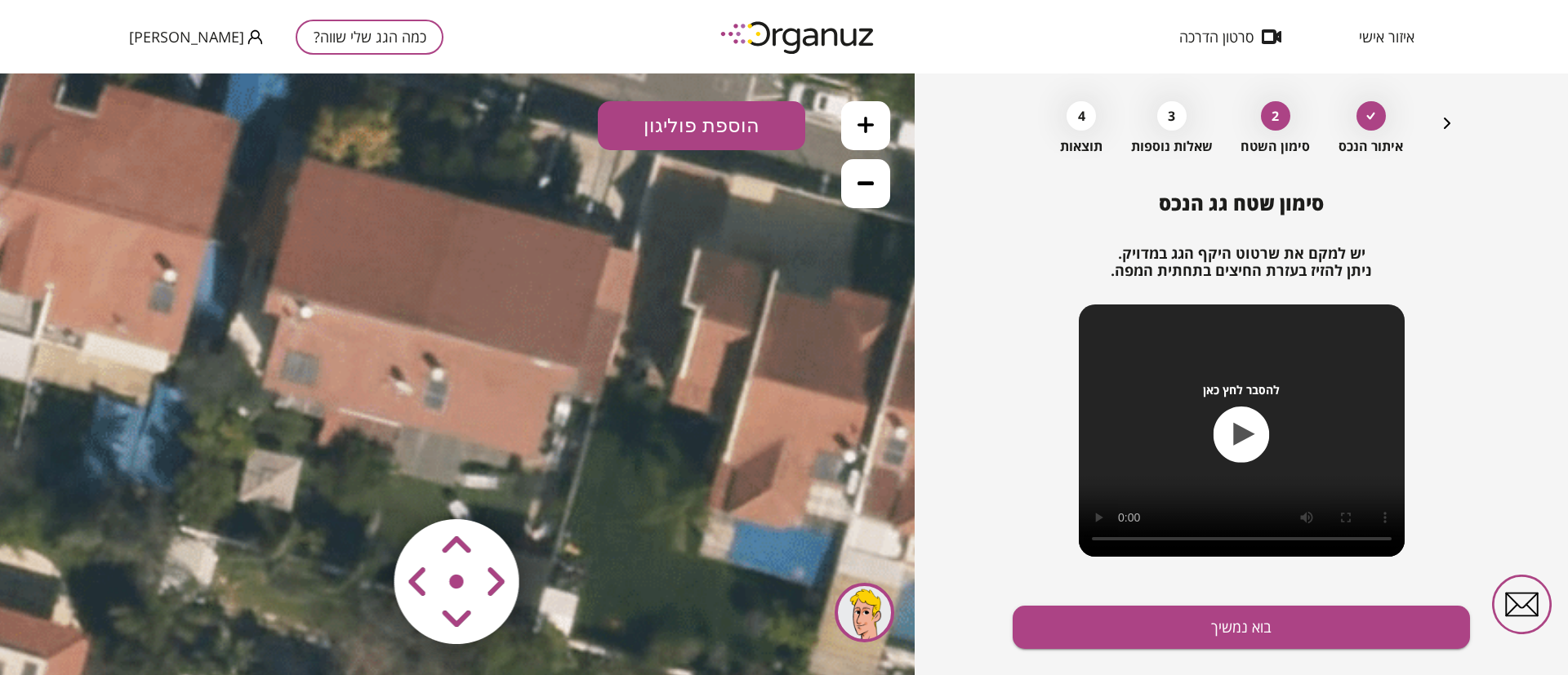
drag, startPoint x: 615, startPoint y: 397, endPoint x: 578, endPoint y: 335, distance: 72.2
click at [578, 336] on icon at bounding box center [134, 251] width 3196 height 3194
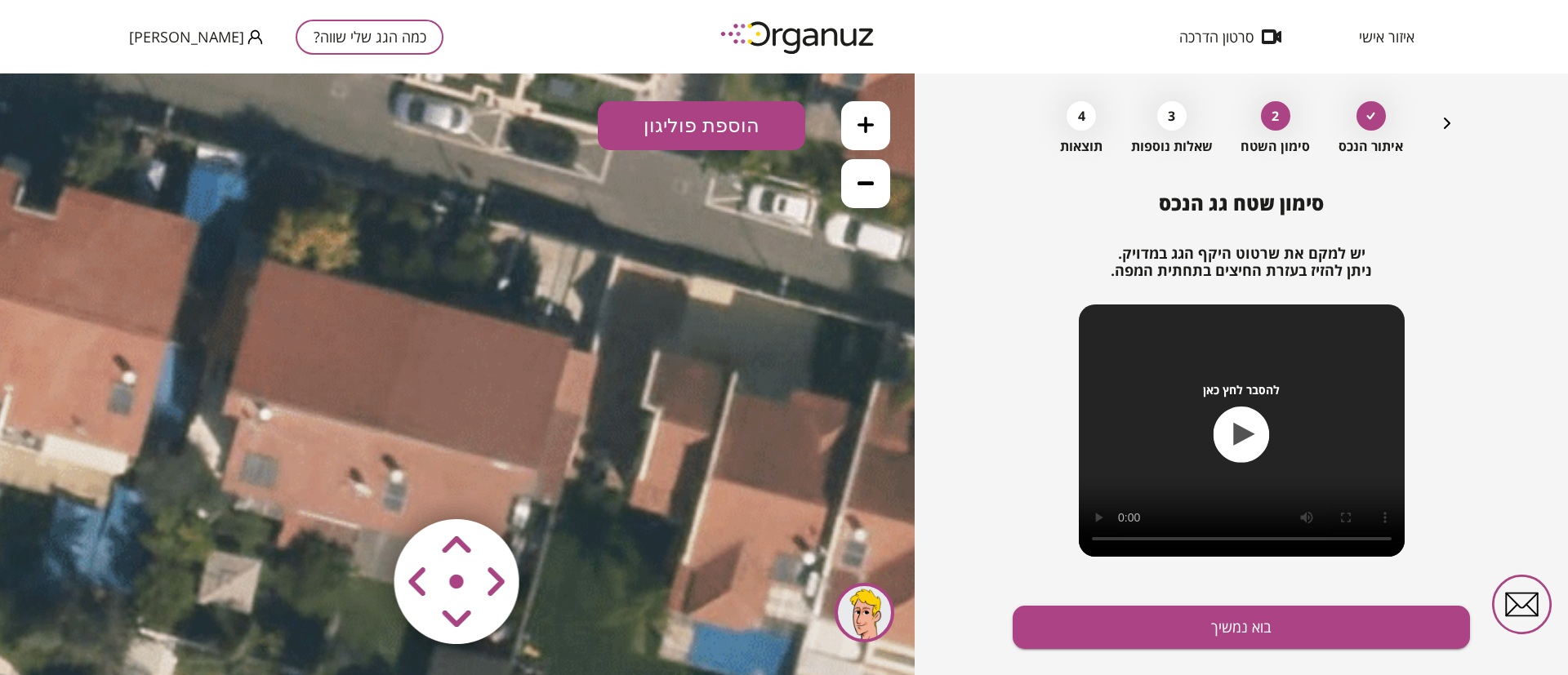
drag, startPoint x: 610, startPoint y: 366, endPoint x: 570, endPoint y: 470, distance: 111.4
click at [570, 470] on icon at bounding box center [94, 353] width 3196 height 3194
drag, startPoint x: 493, startPoint y: 361, endPoint x: 489, endPoint y: 293, distance: 68.1
click at [489, 293] on icon at bounding box center [94, 353] width 3196 height 3194
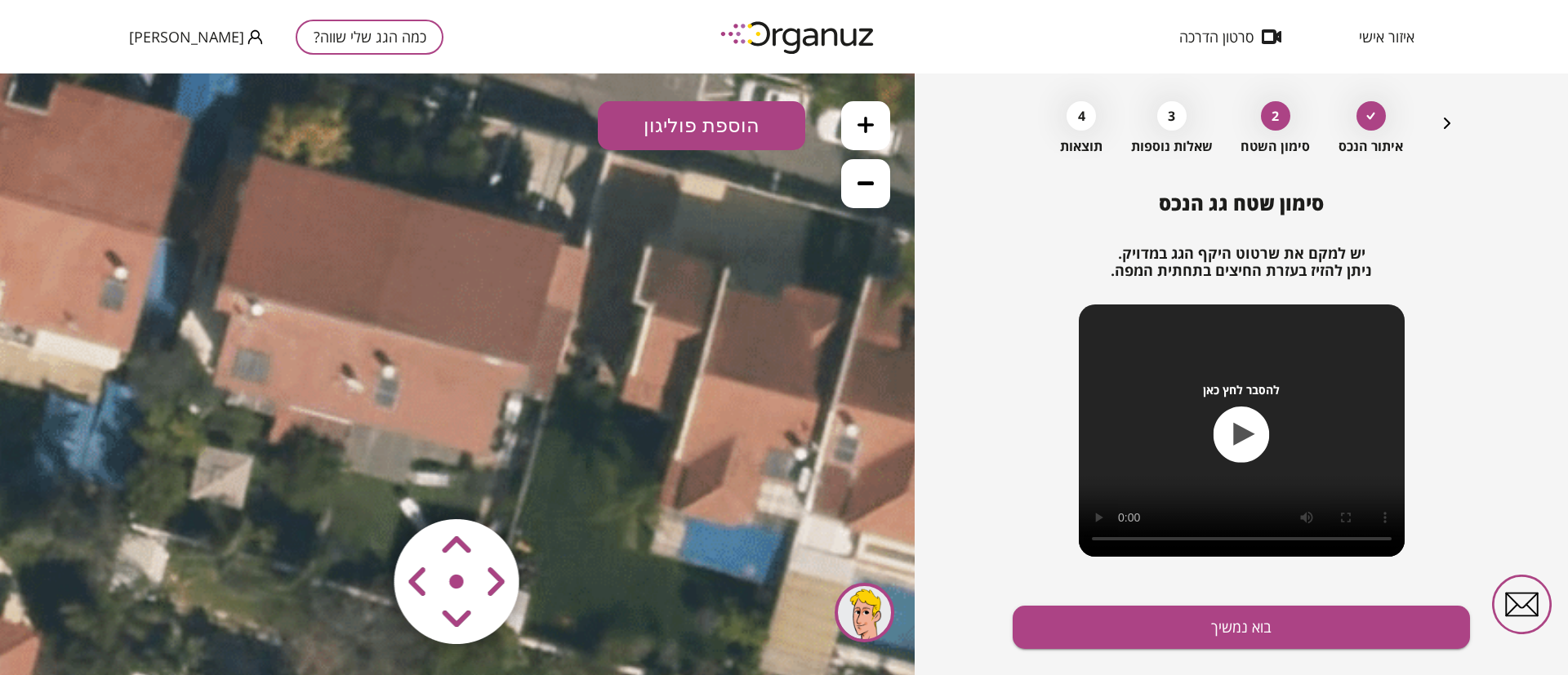
drag, startPoint x: 620, startPoint y: 390, endPoint x: 616, endPoint y: 338, distance: 52.2
click at [616, 338] on icon at bounding box center [86, 249] width 3196 height 3194
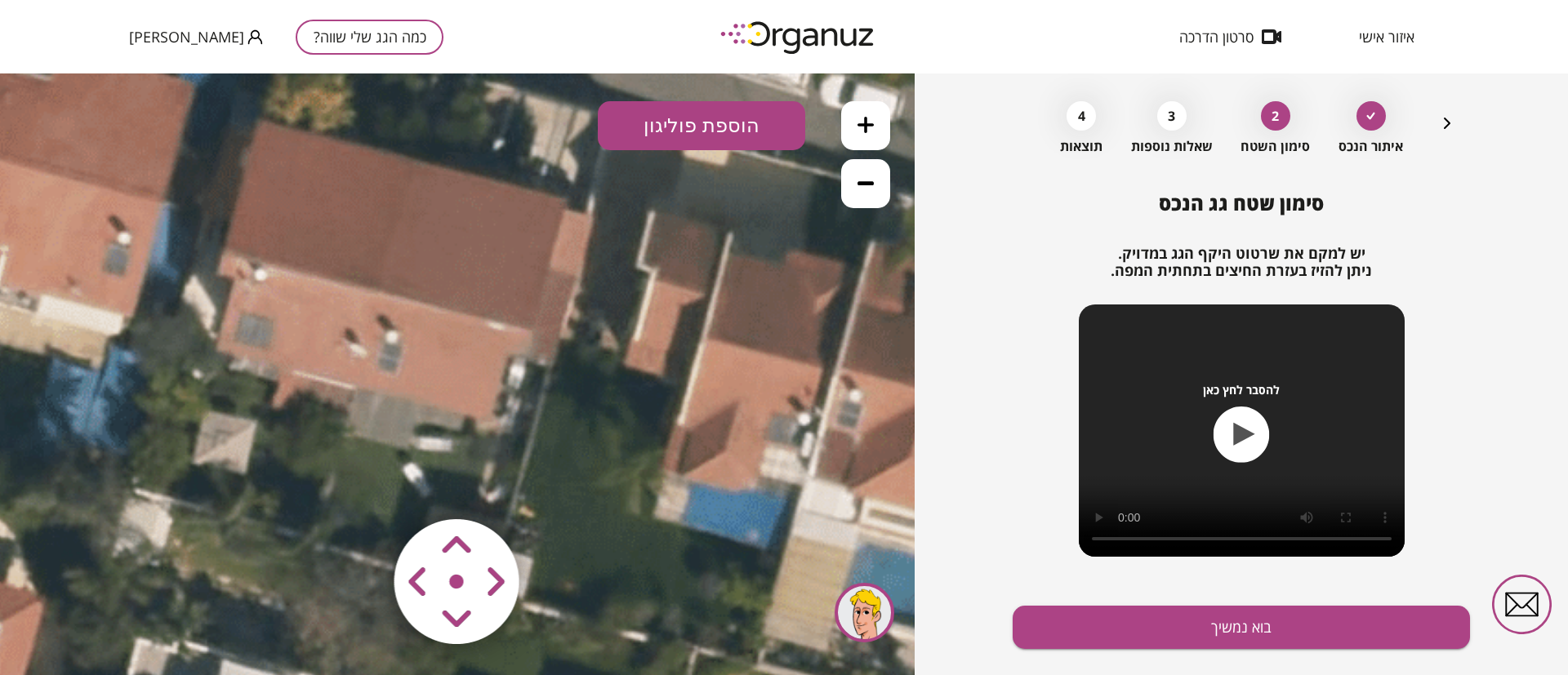
drag, startPoint x: 552, startPoint y: 377, endPoint x: 643, endPoint y: 432, distance: 106.3
click at [645, 436] on icon at bounding box center [89, 213] width 3196 height 3194
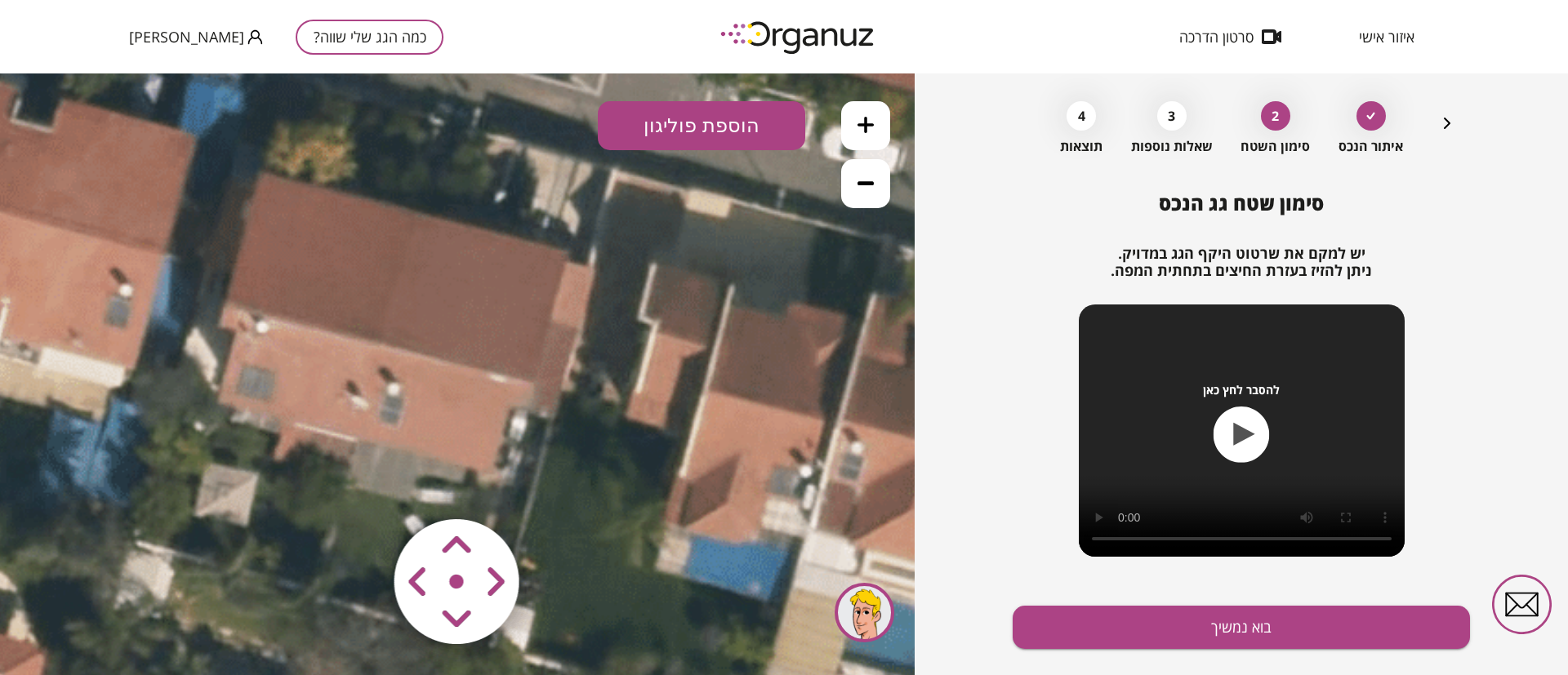
drag, startPoint x: 644, startPoint y: 383, endPoint x: 558, endPoint y: 378, distance: 86.1
click at [558, 378] on icon at bounding box center [90, 265] width 3196 height 3194
click at [704, 126] on button "הוספת פוליגון" at bounding box center [701, 126] width 207 height 49
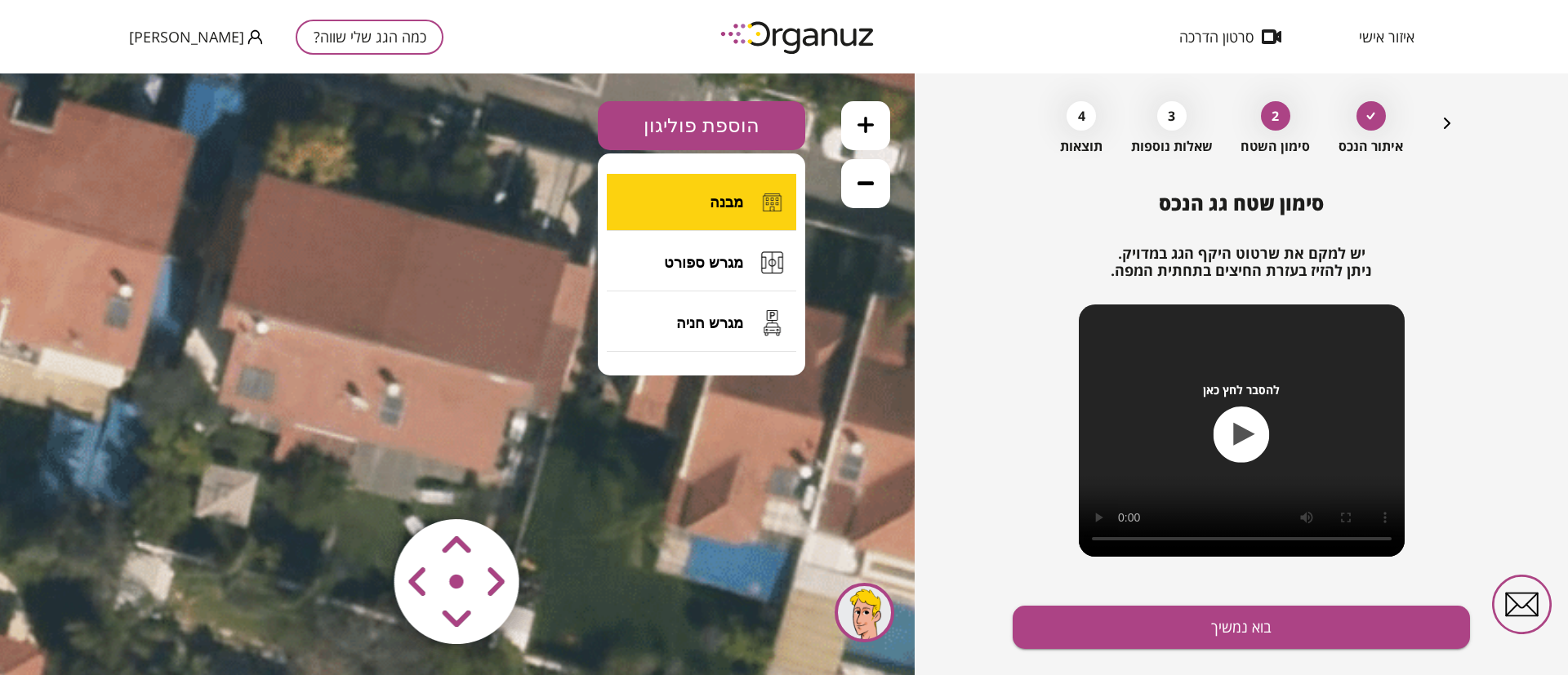
click at [729, 188] on button "מבנה" at bounding box center [701, 202] width 190 height 57
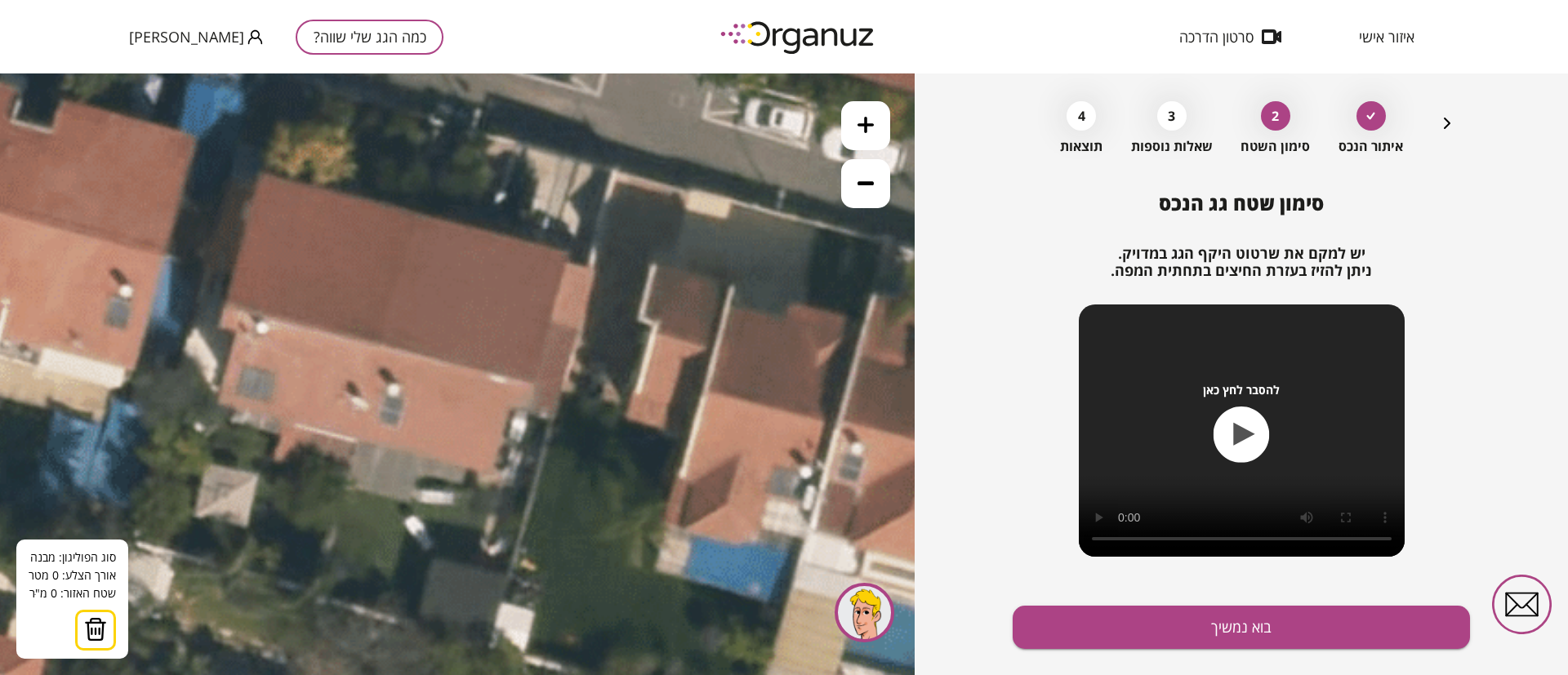
click at [413, 210] on icon at bounding box center [90, 266] width 3196 height 3194
click at [372, 341] on icon at bounding box center [90, 266] width 3196 height 3194
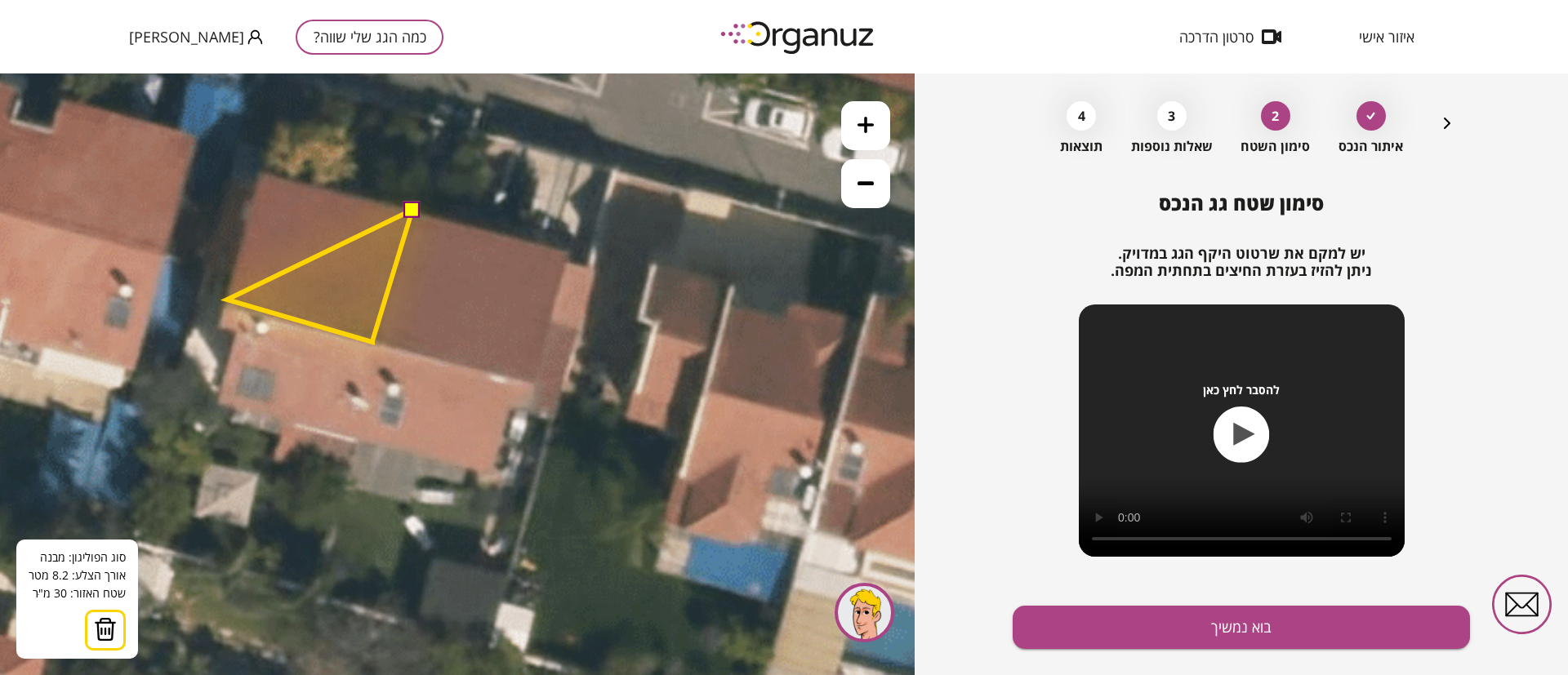
click at [227, 299] on polygon at bounding box center [320, 276] width 186 height 132
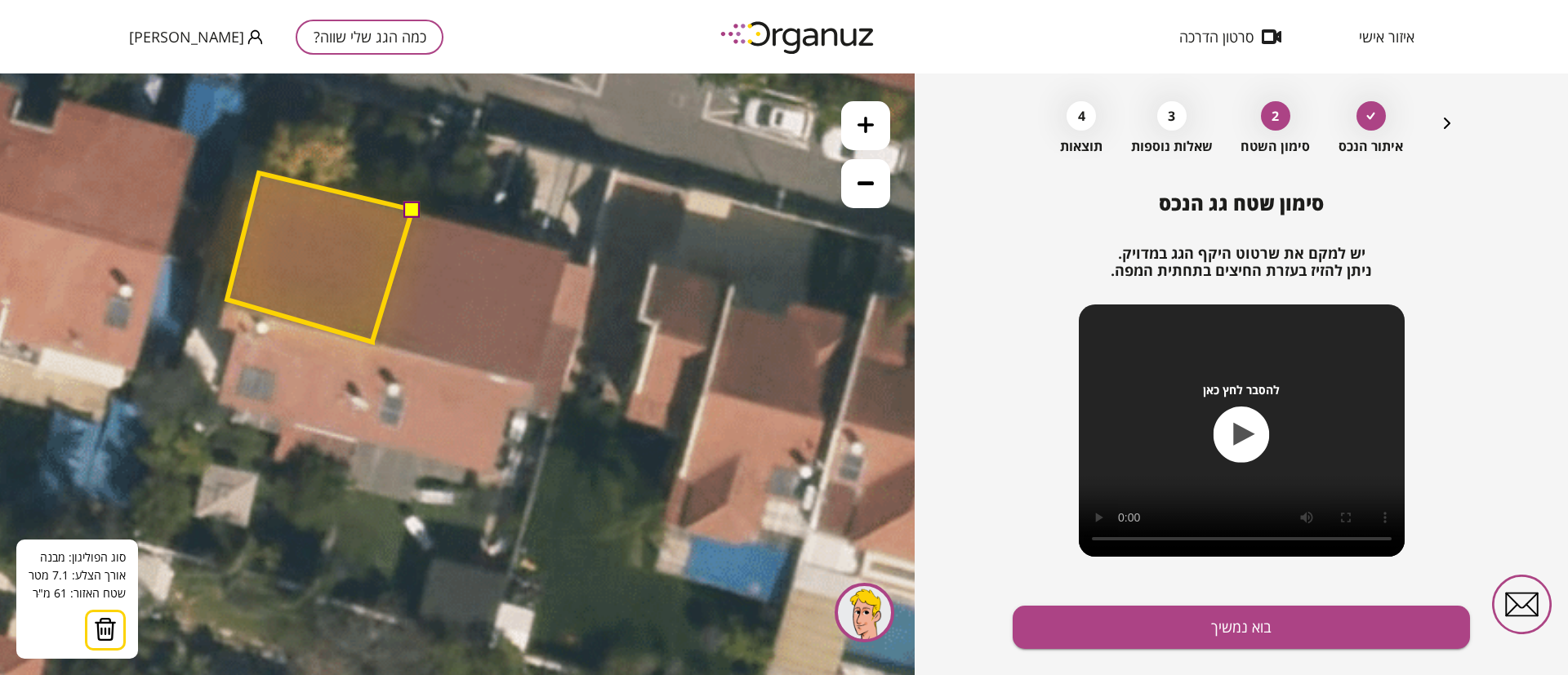
click at [259, 173] on polygon at bounding box center [320, 257] width 186 height 169
click at [411, 211] on button at bounding box center [412, 208] width 17 height 17
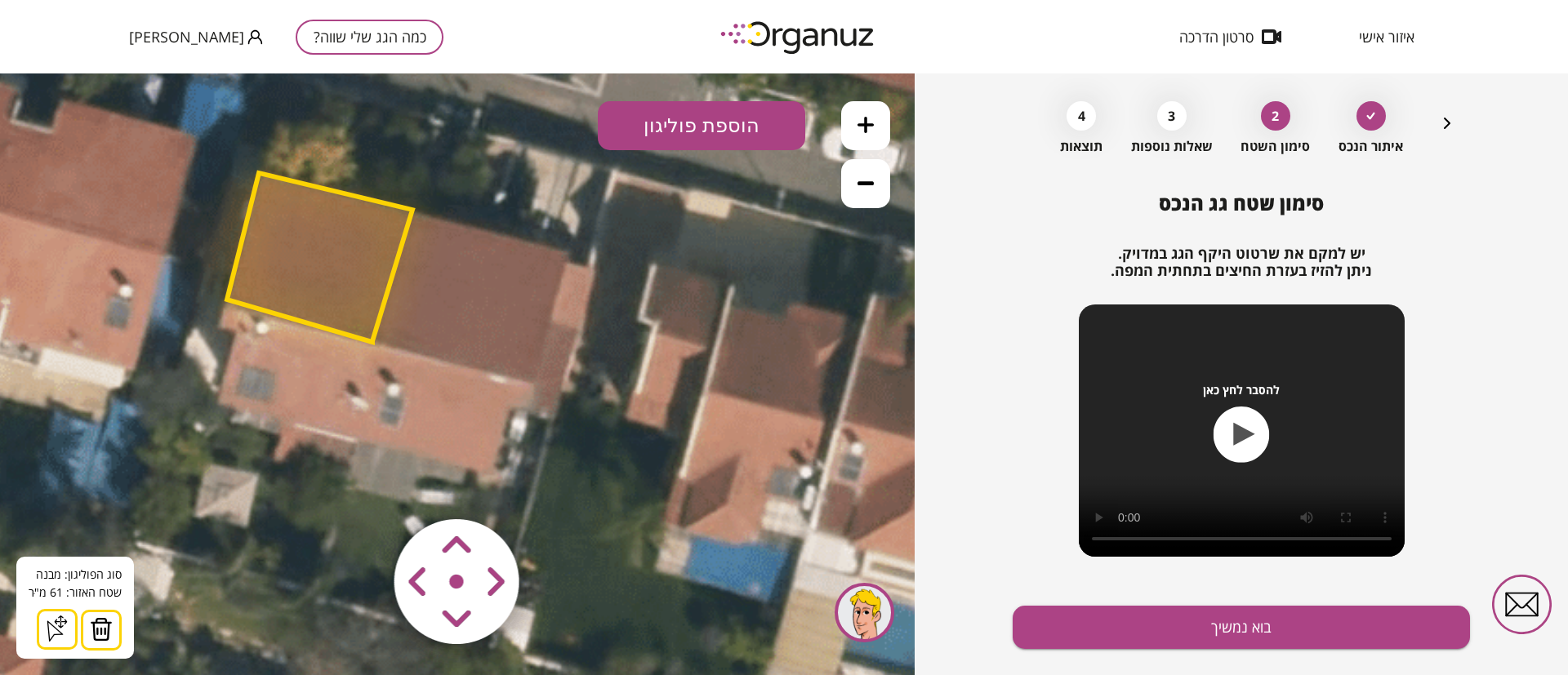
click at [720, 133] on button "הוספת פוליגון" at bounding box center [701, 126] width 207 height 49
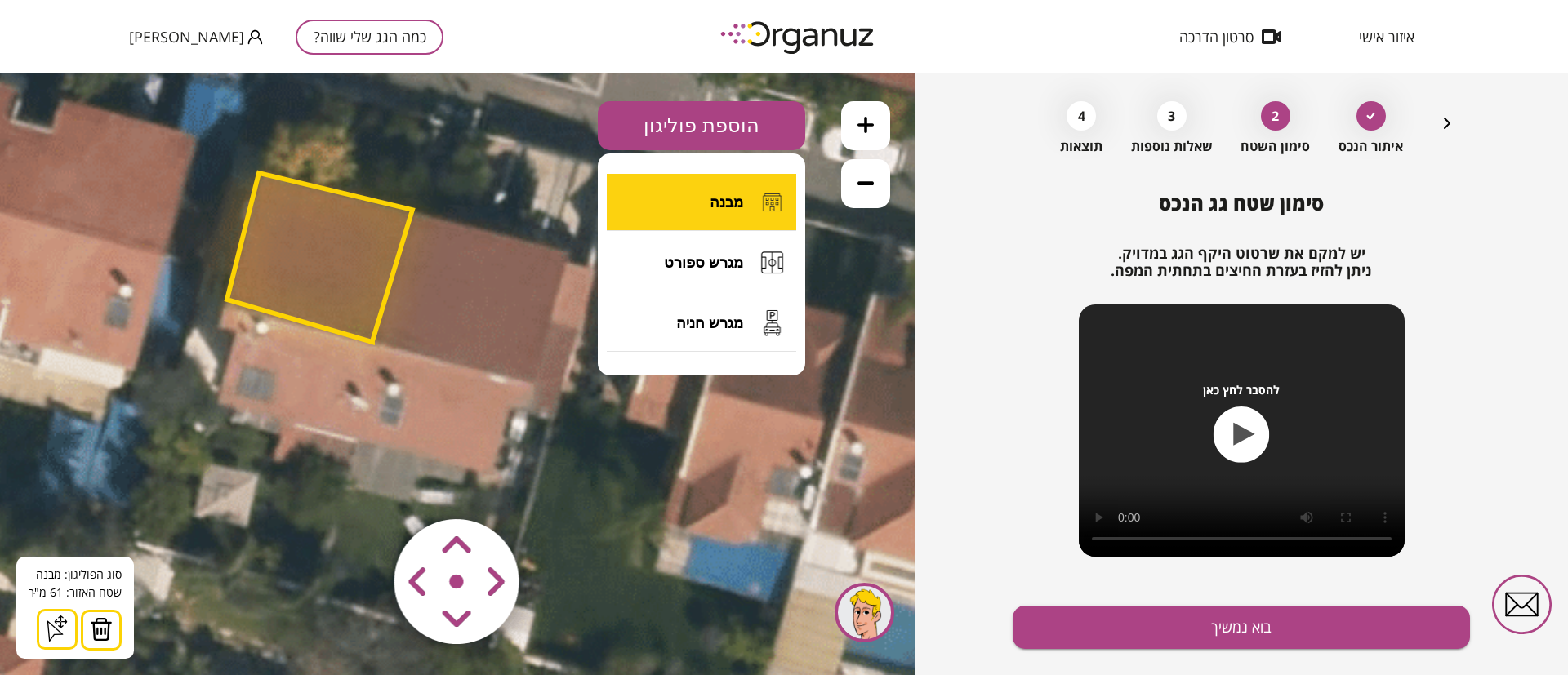
click at [701, 198] on button "מבנה" at bounding box center [701, 202] width 190 height 57
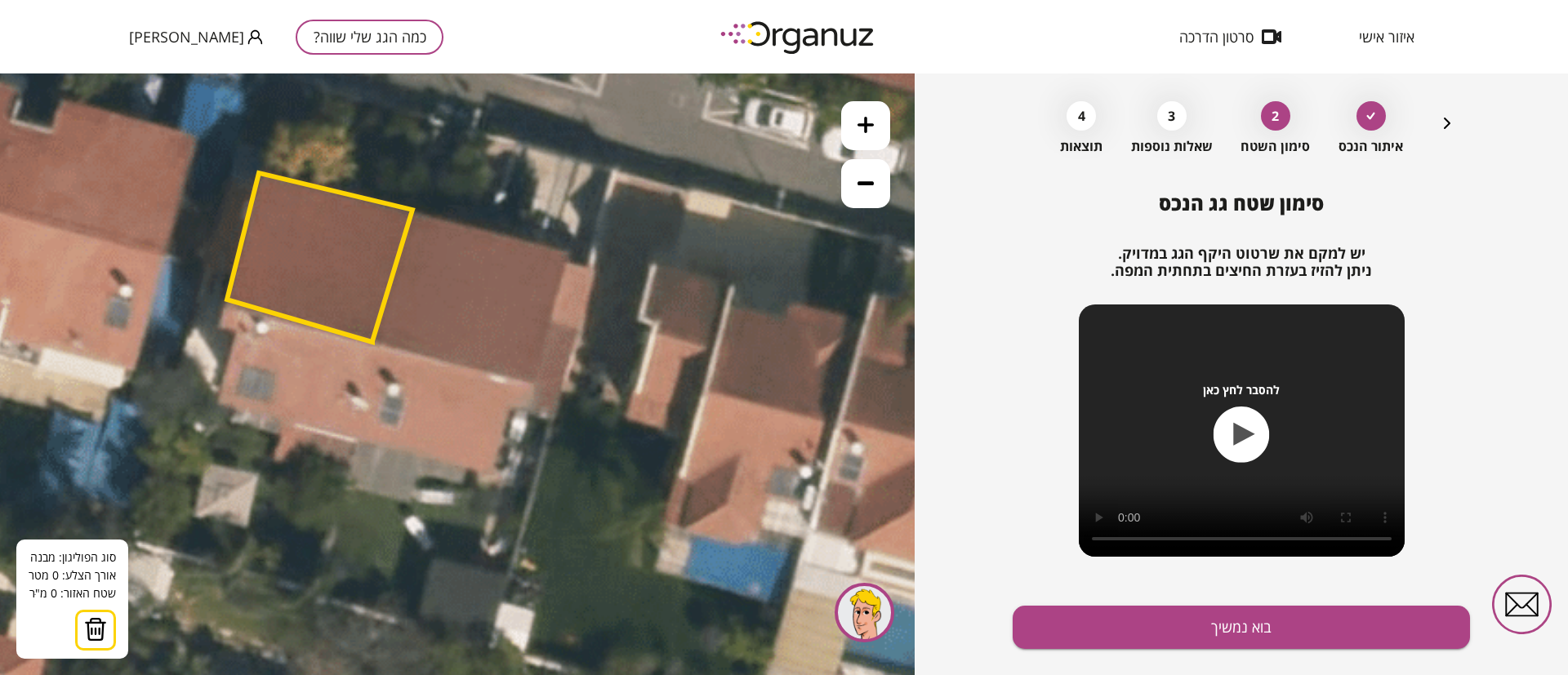
click at [371, 341] on polygon at bounding box center [320, 257] width 186 height 169
click at [350, 443] on icon at bounding box center [90, 266] width 3196 height 3194
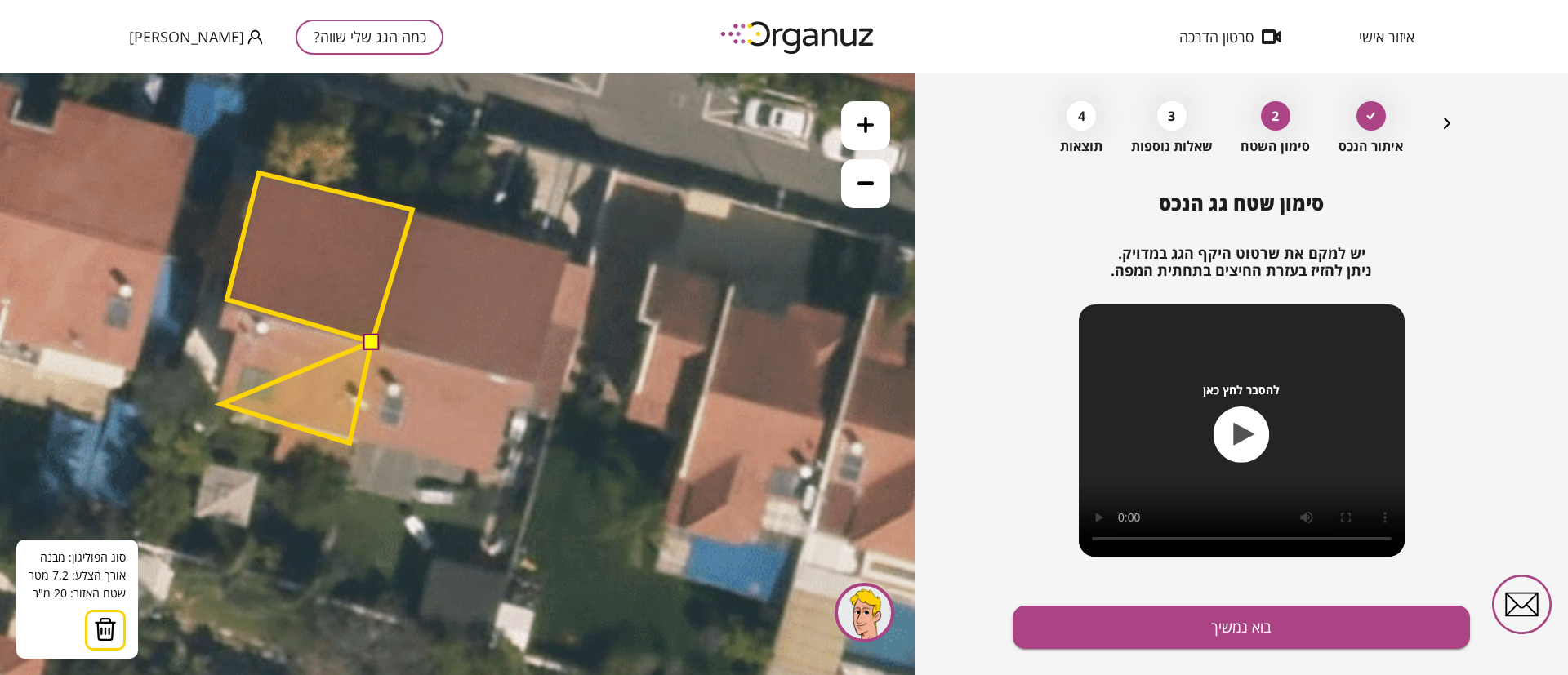
click at [221, 404] on polygon at bounding box center [296, 392] width 150 height 102
click at [235, 333] on polygon at bounding box center [295, 388] width 151 height 111
click at [218, 328] on icon at bounding box center [90, 266] width 3196 height 3194
click at [228, 302] on polygon at bounding box center [294, 372] width 153 height 141
click at [366, 339] on button at bounding box center [370, 340] width 17 height 17
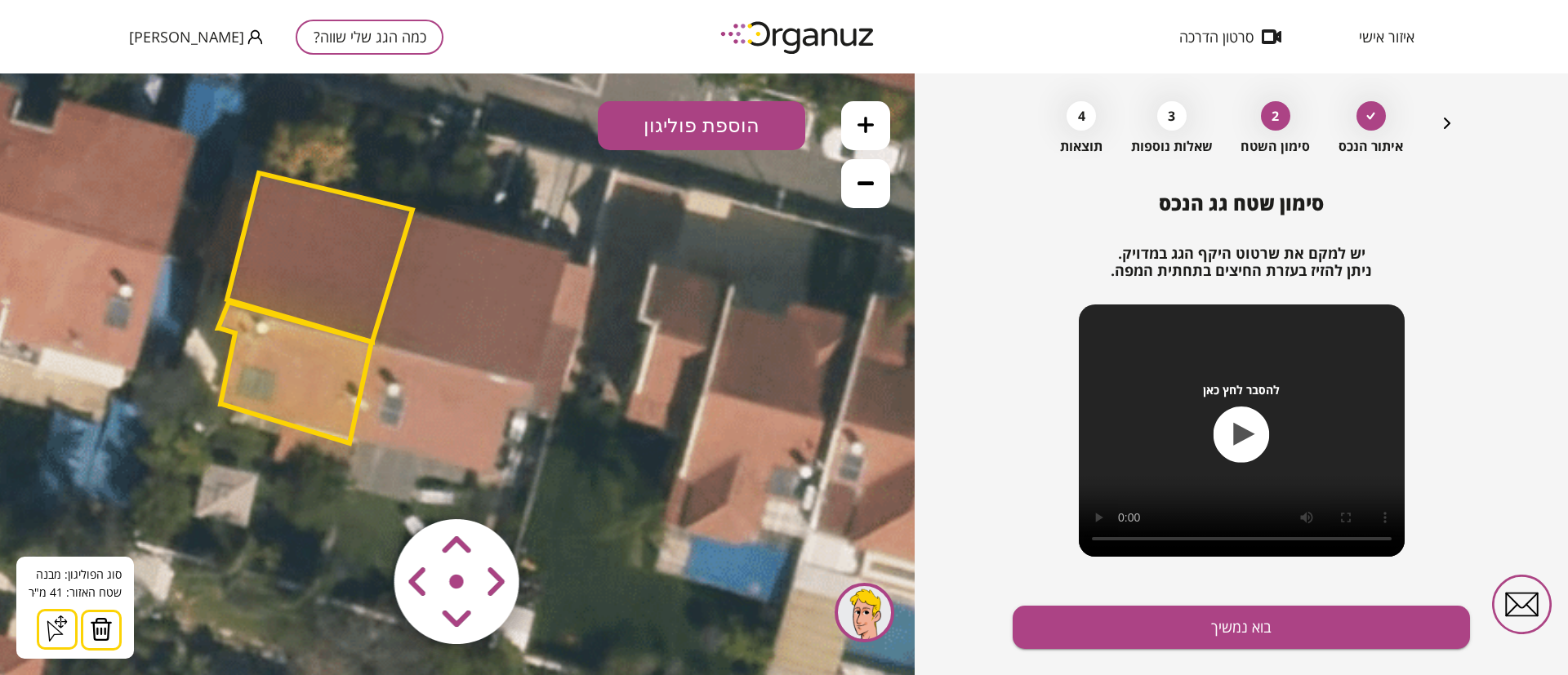
click at [309, 379] on polygon at bounding box center [294, 372] width 153 height 141
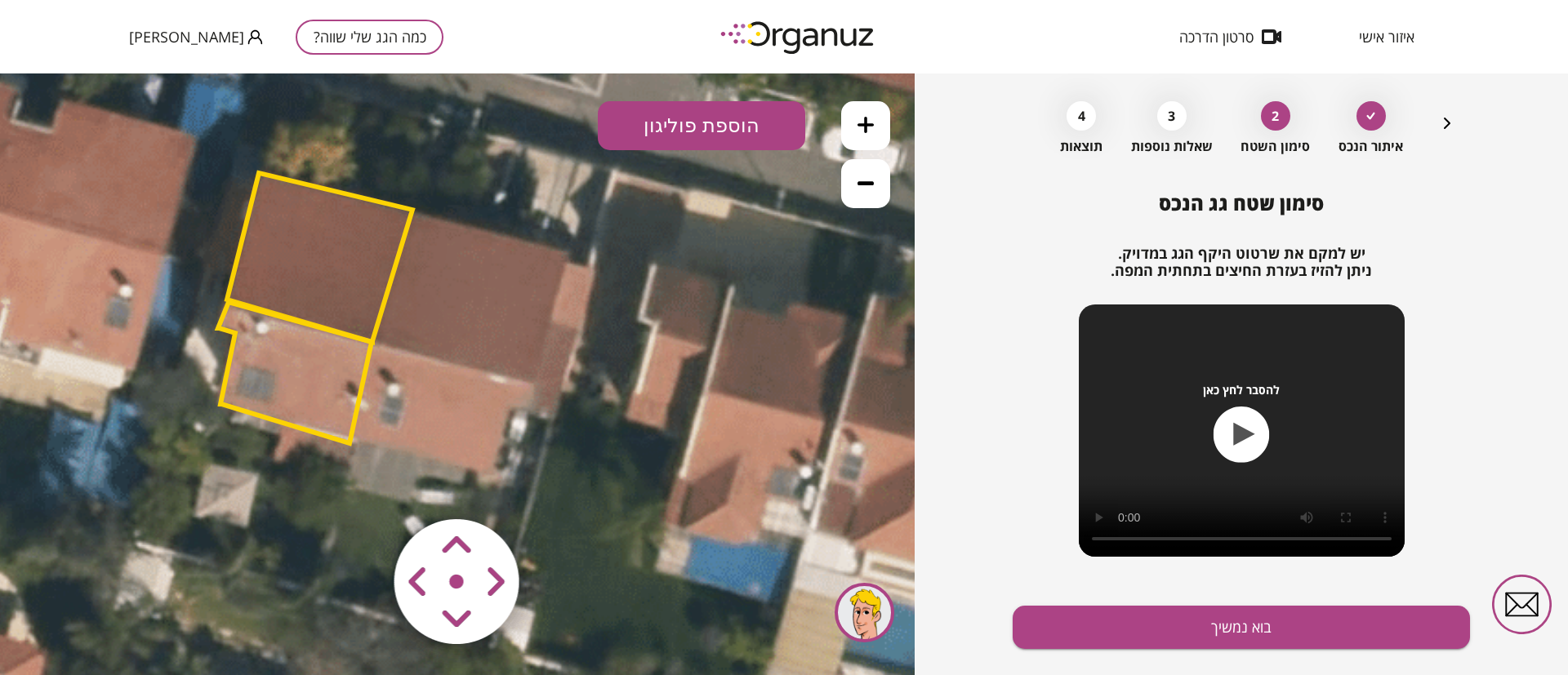
click at [328, 295] on polygon at bounding box center [320, 257] width 186 height 169
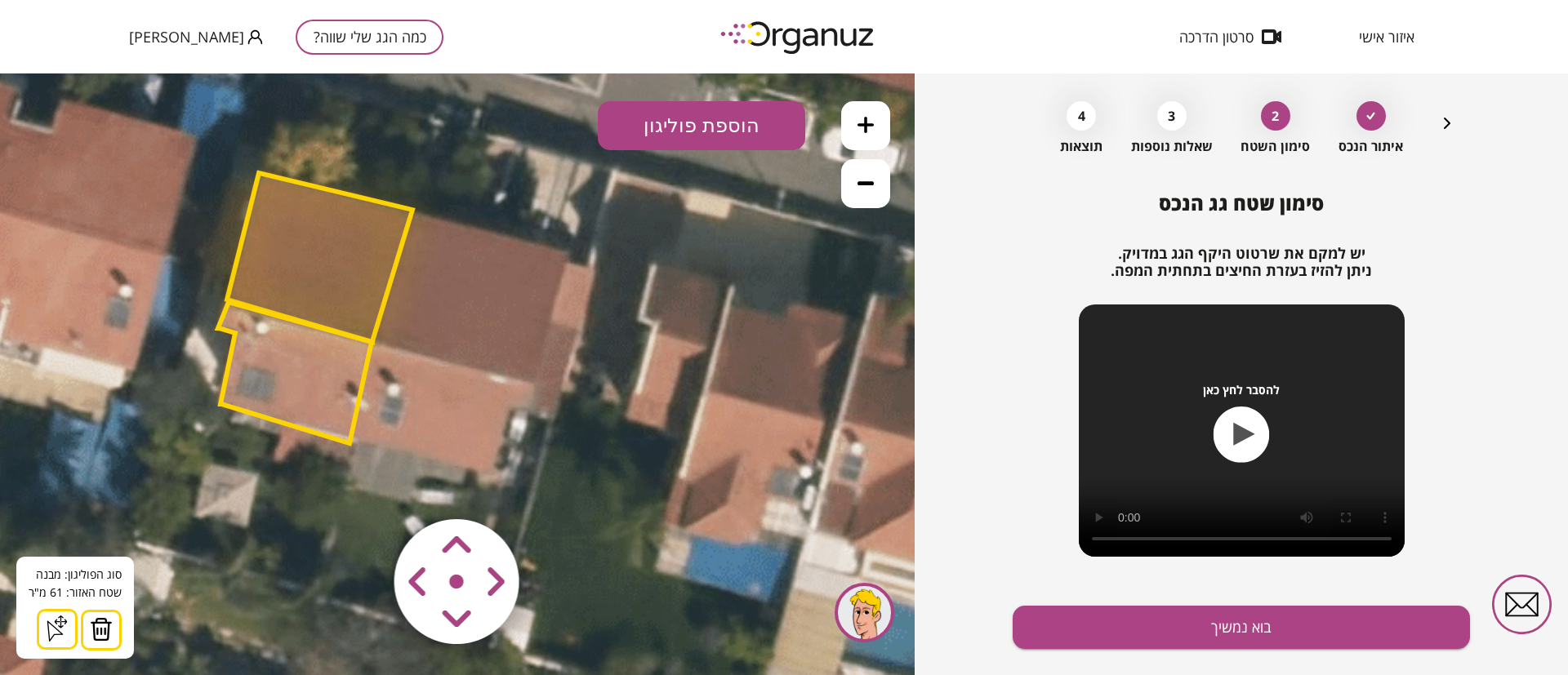
click at [356, 247] on polygon at bounding box center [320, 257] width 186 height 169
click at [333, 371] on polygon at bounding box center [294, 372] width 153 height 141
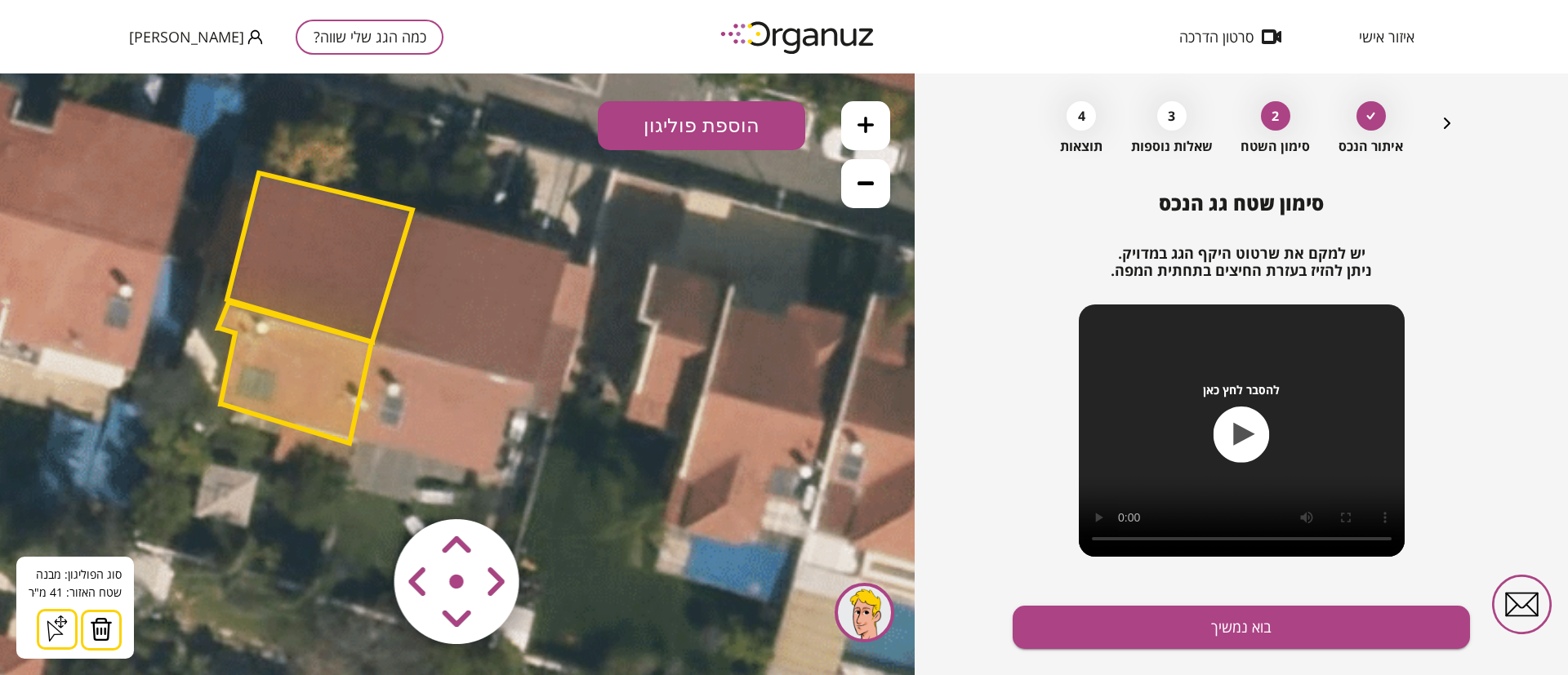
click at [364, 262] on polygon at bounding box center [320, 257] width 186 height 169
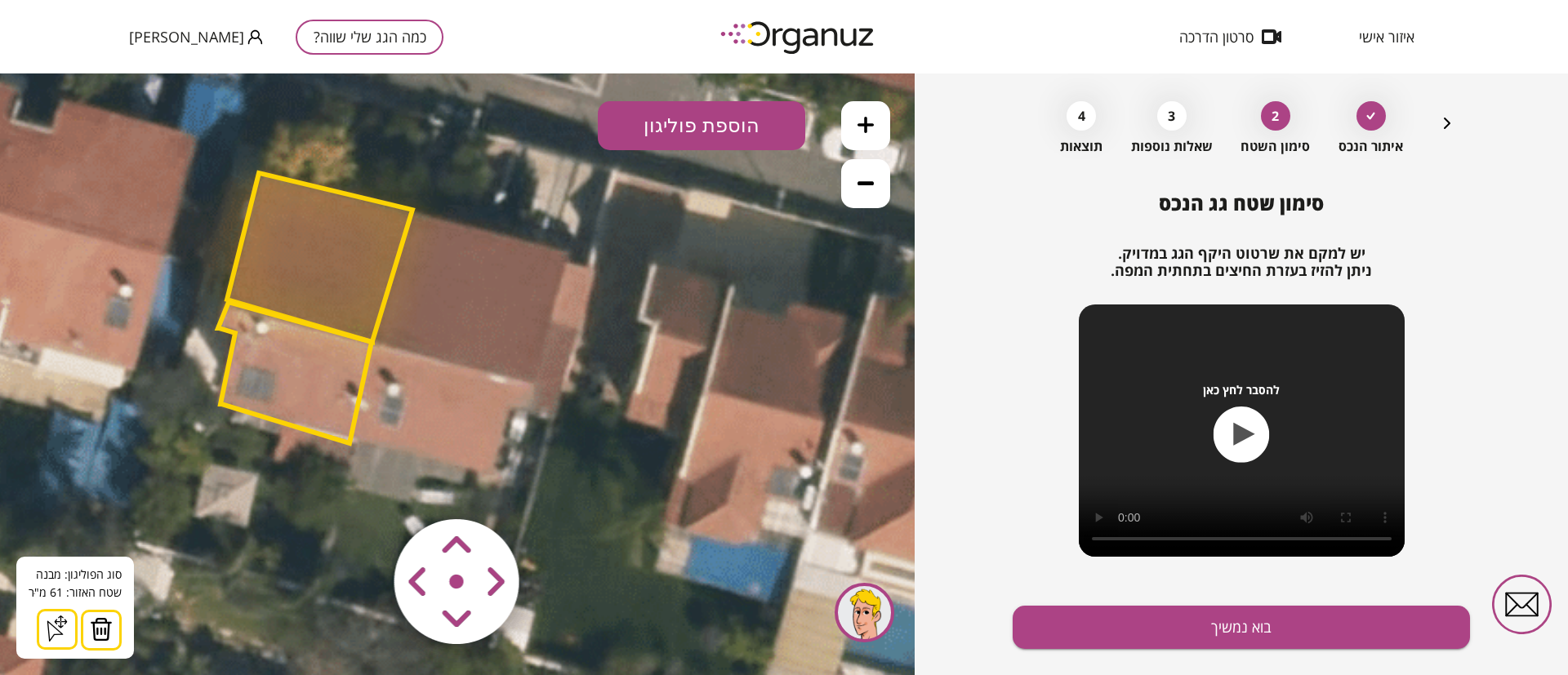
click at [322, 396] on polygon at bounding box center [294, 372] width 153 height 141
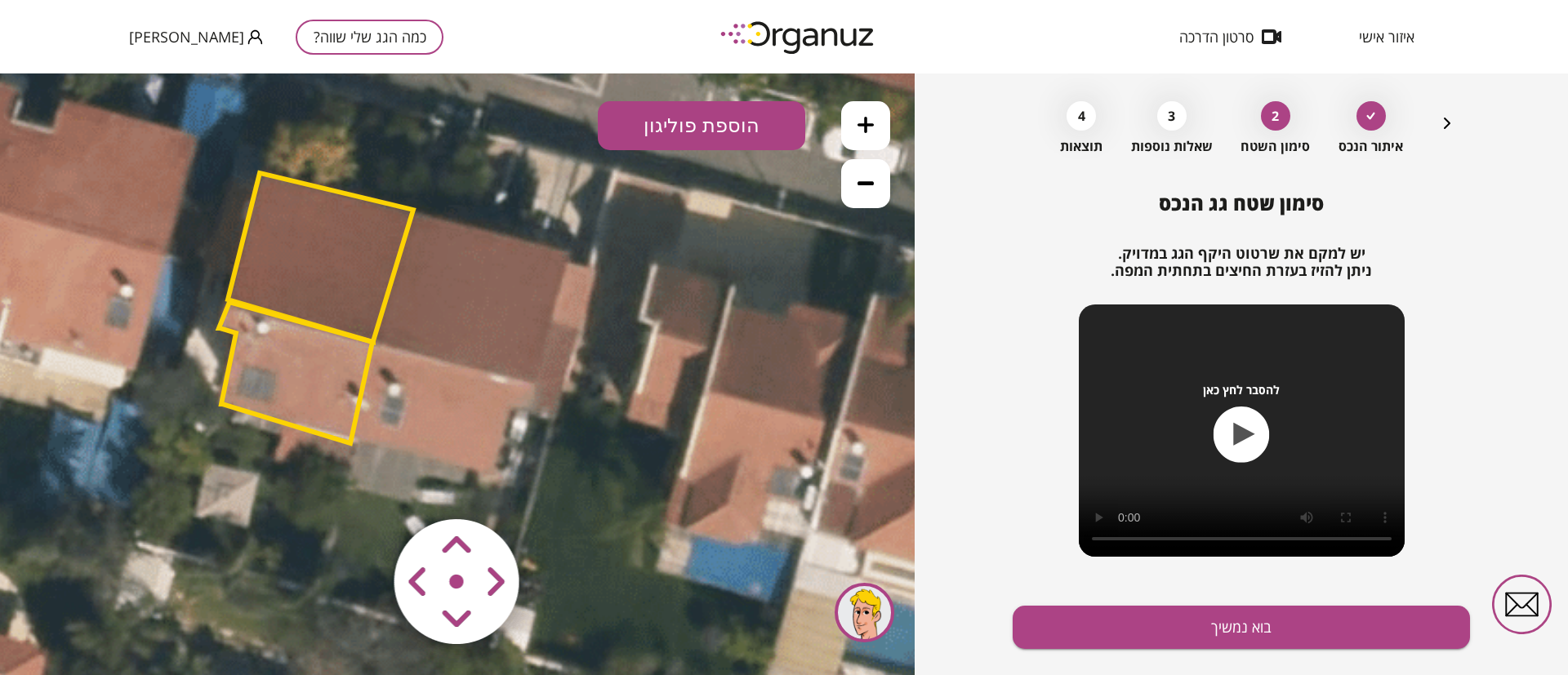
click at [323, 396] on polygon at bounding box center [295, 372] width 153 height 141
click at [314, 273] on polygon at bounding box center [322, 257] width 186 height 169
click at [314, 275] on polygon at bounding box center [322, 257] width 186 height 169
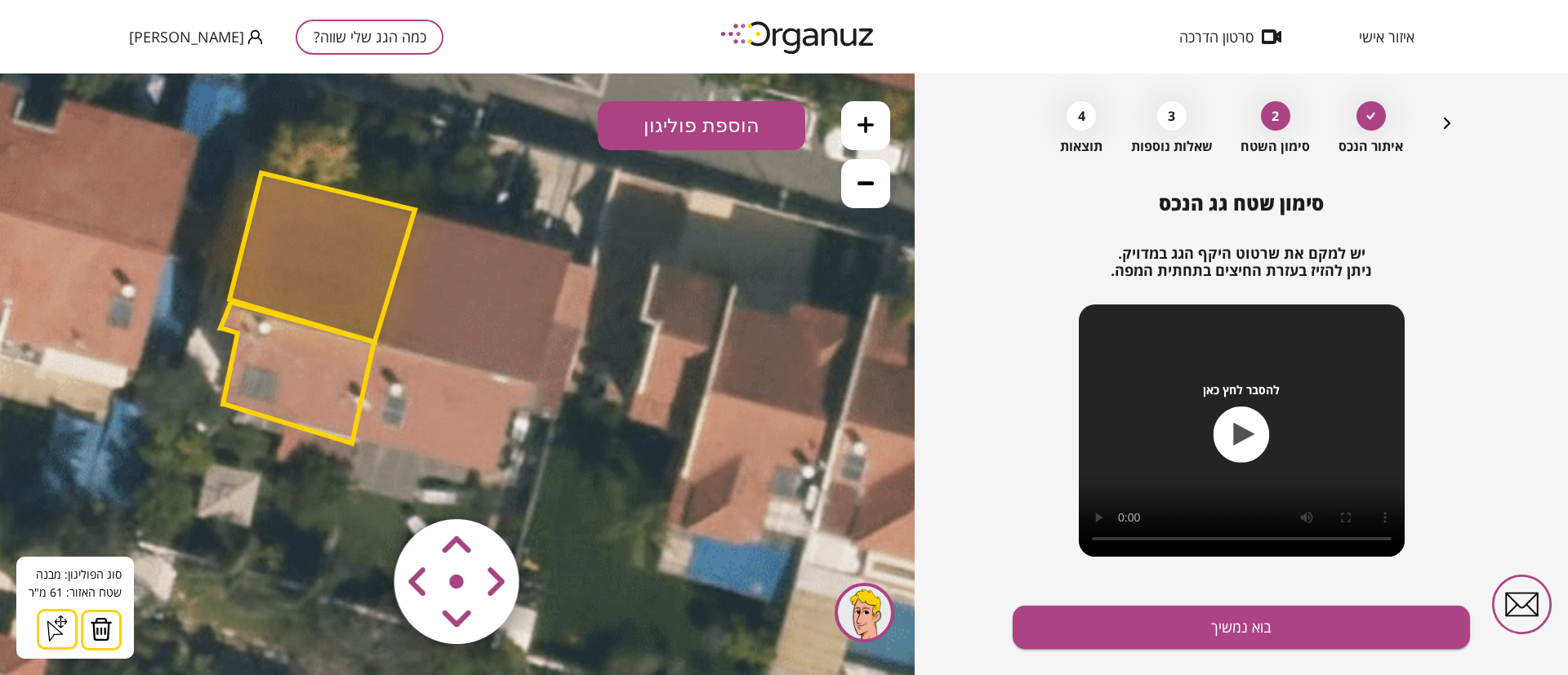
click at [340, 368] on polygon at bounding box center [296, 372] width 153 height 141
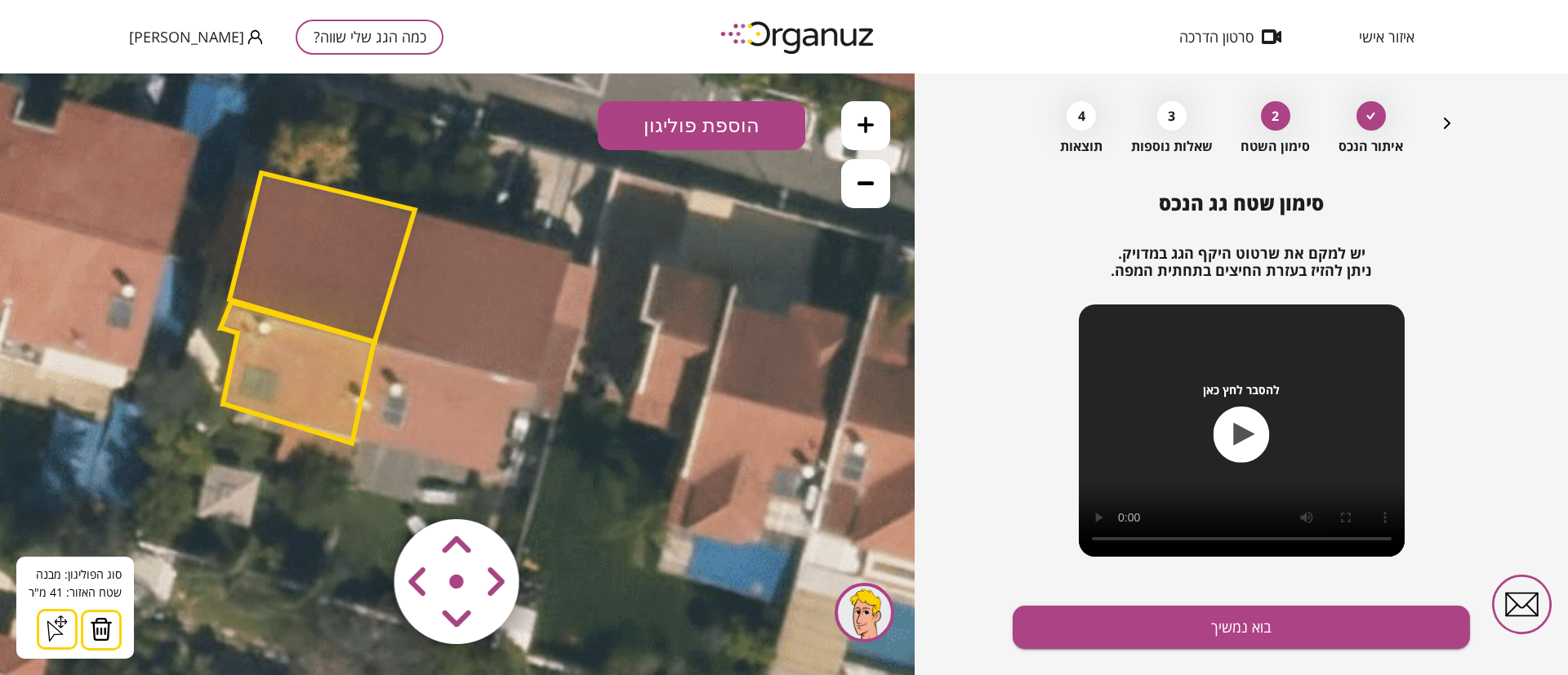
click at [875, 187] on button at bounding box center [866, 184] width 49 height 49
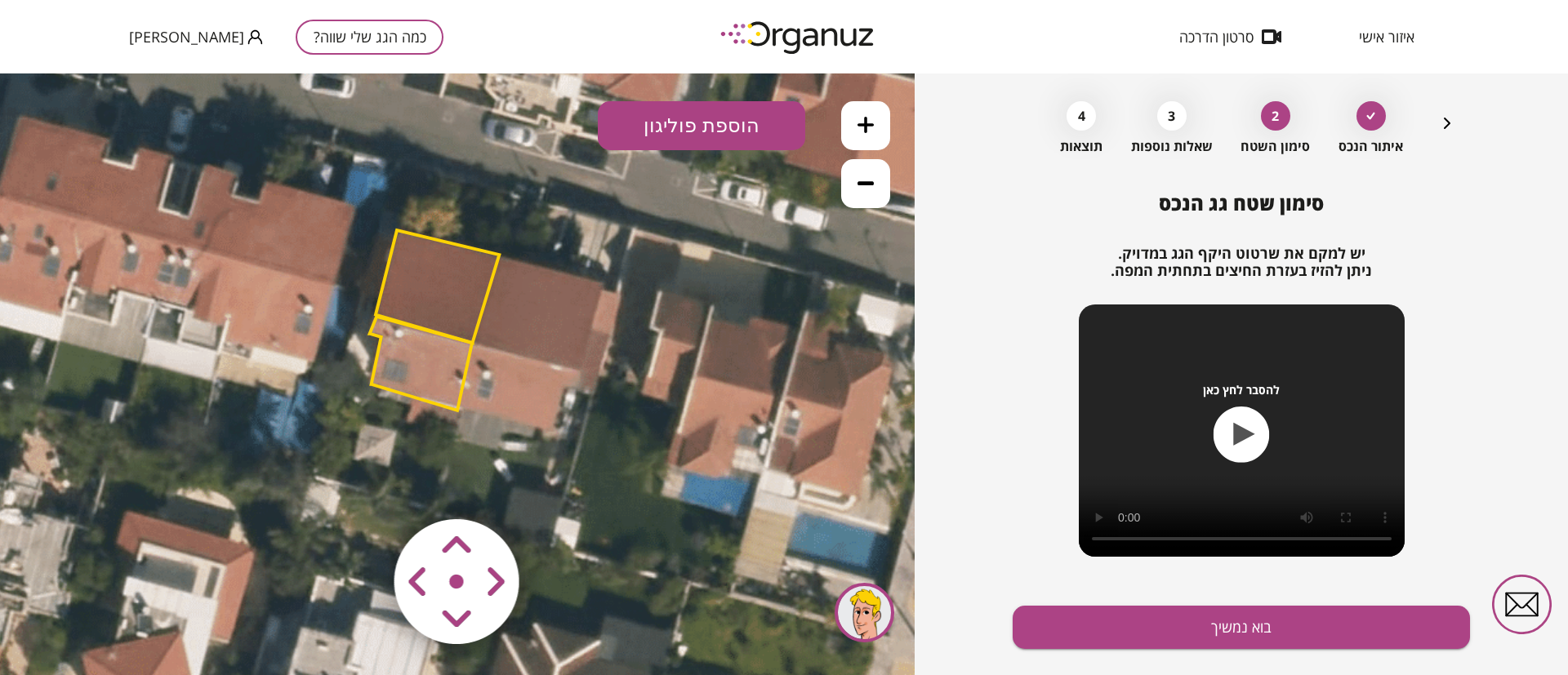
drag, startPoint x: 679, startPoint y: 453, endPoint x: 757, endPoint y: 441, distance: 78.9
click at [757, 441] on icon at bounding box center [284, 293] width 2131 height 2130
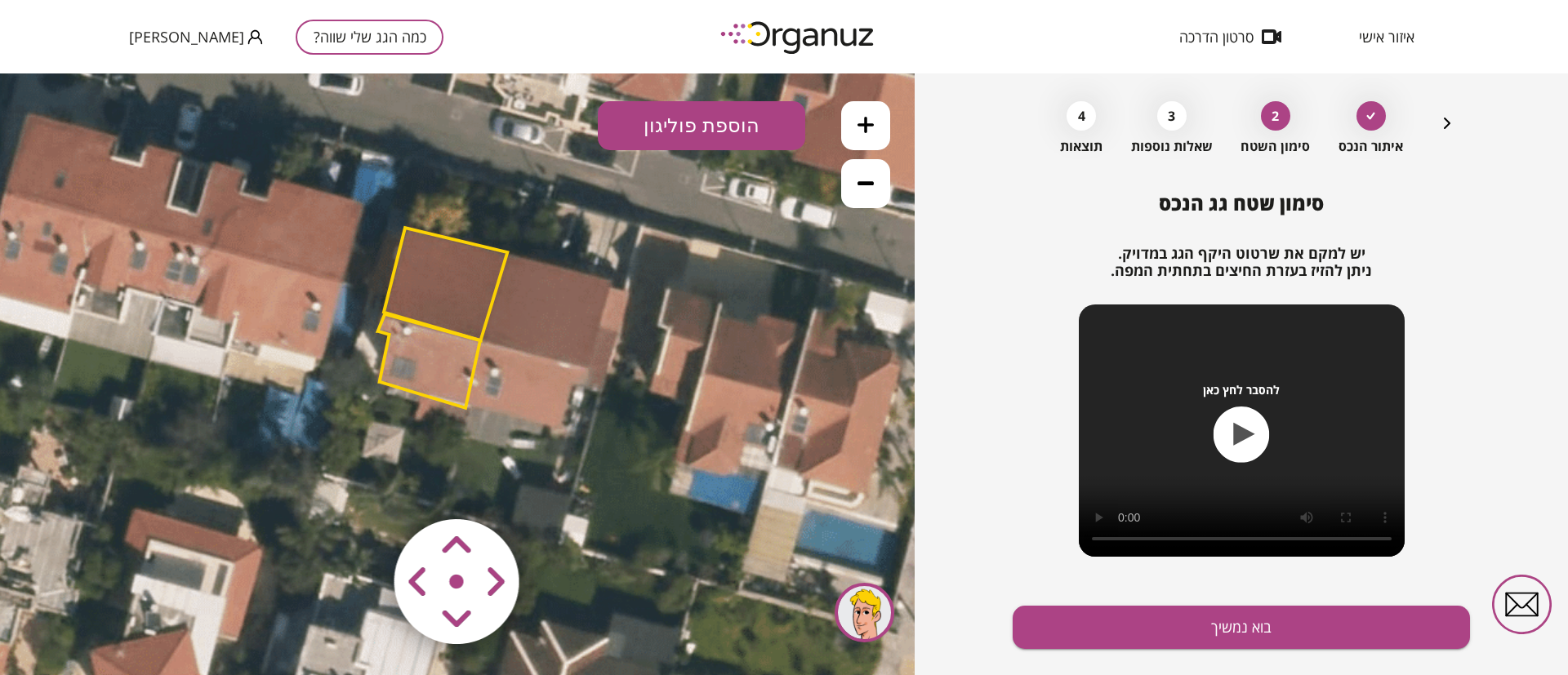
click at [453, 287] on polygon at bounding box center [445, 284] width 123 height 112
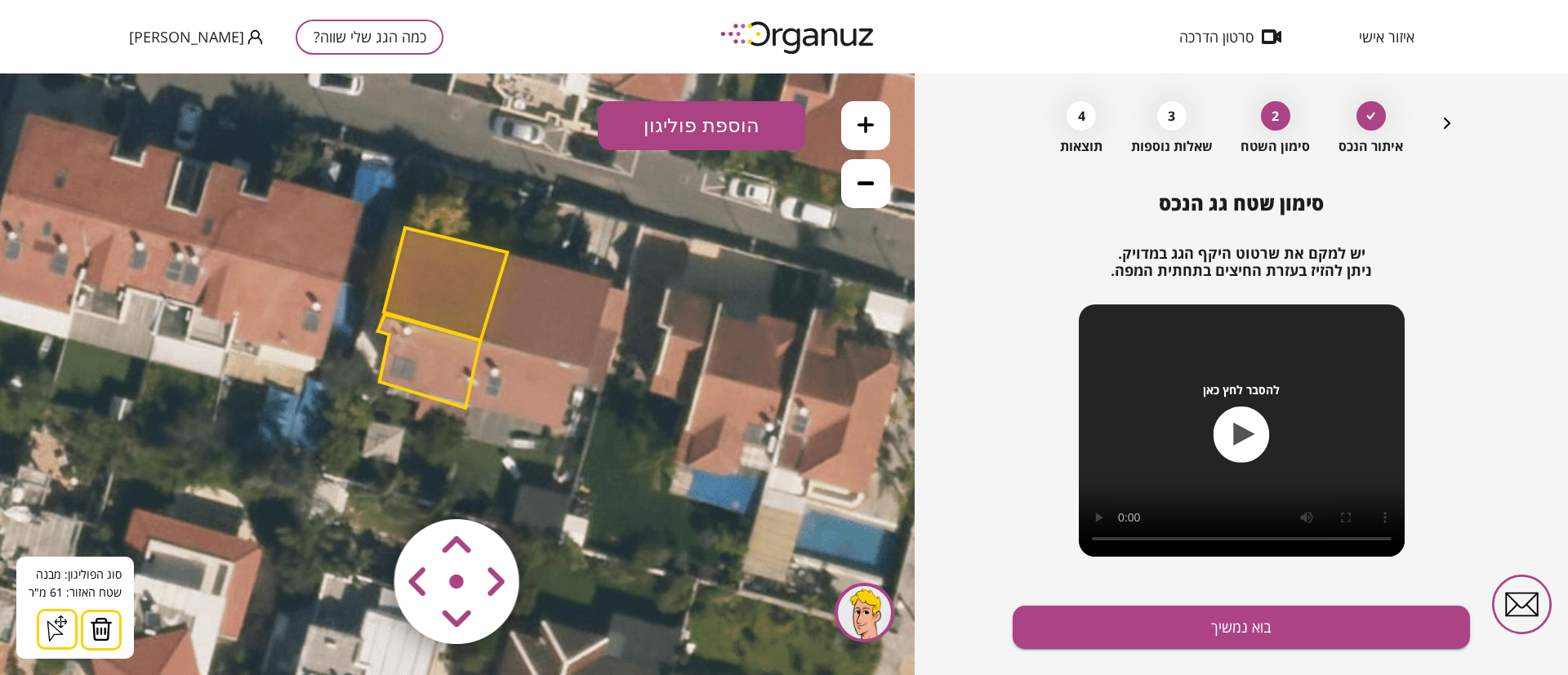
click at [102, 632] on img at bounding box center [101, 629] width 23 height 25
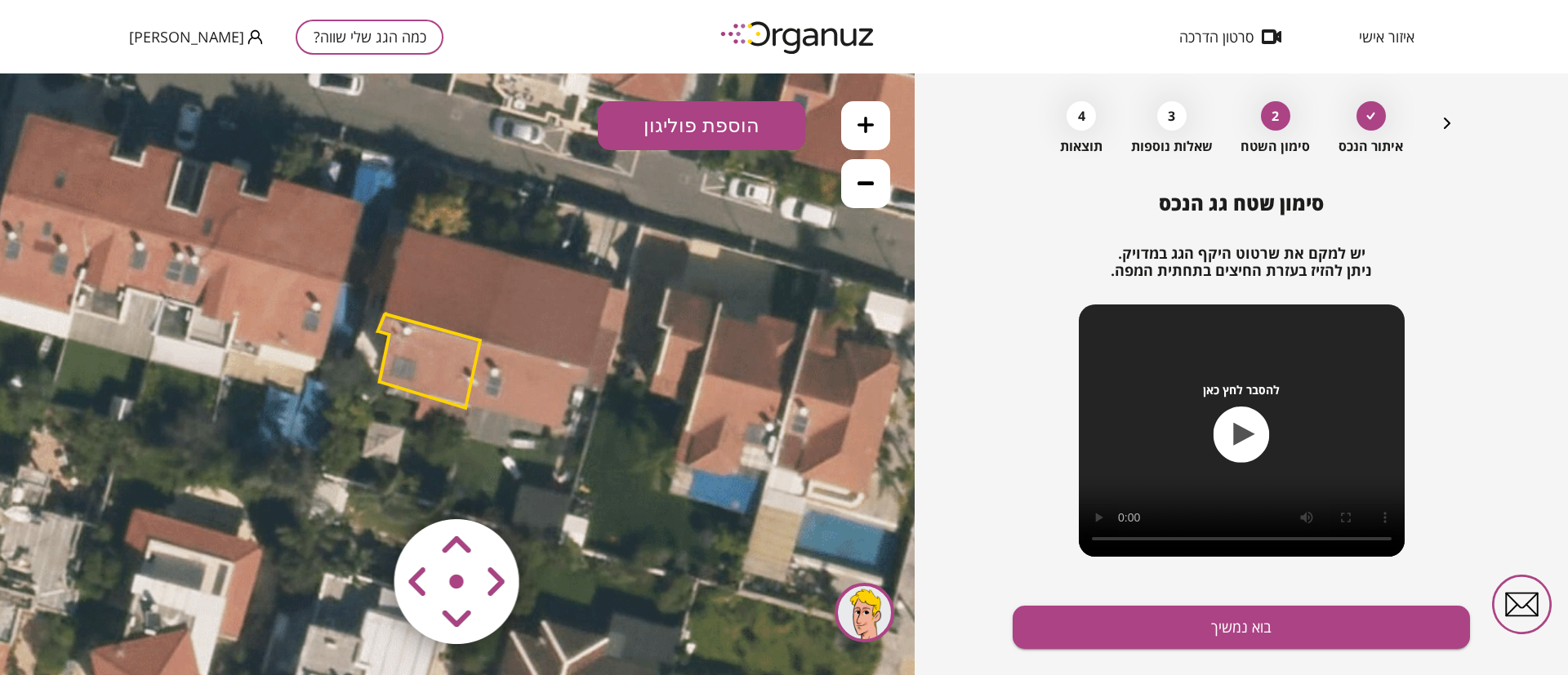
click at [438, 351] on polygon at bounding box center [429, 360] width 102 height 94
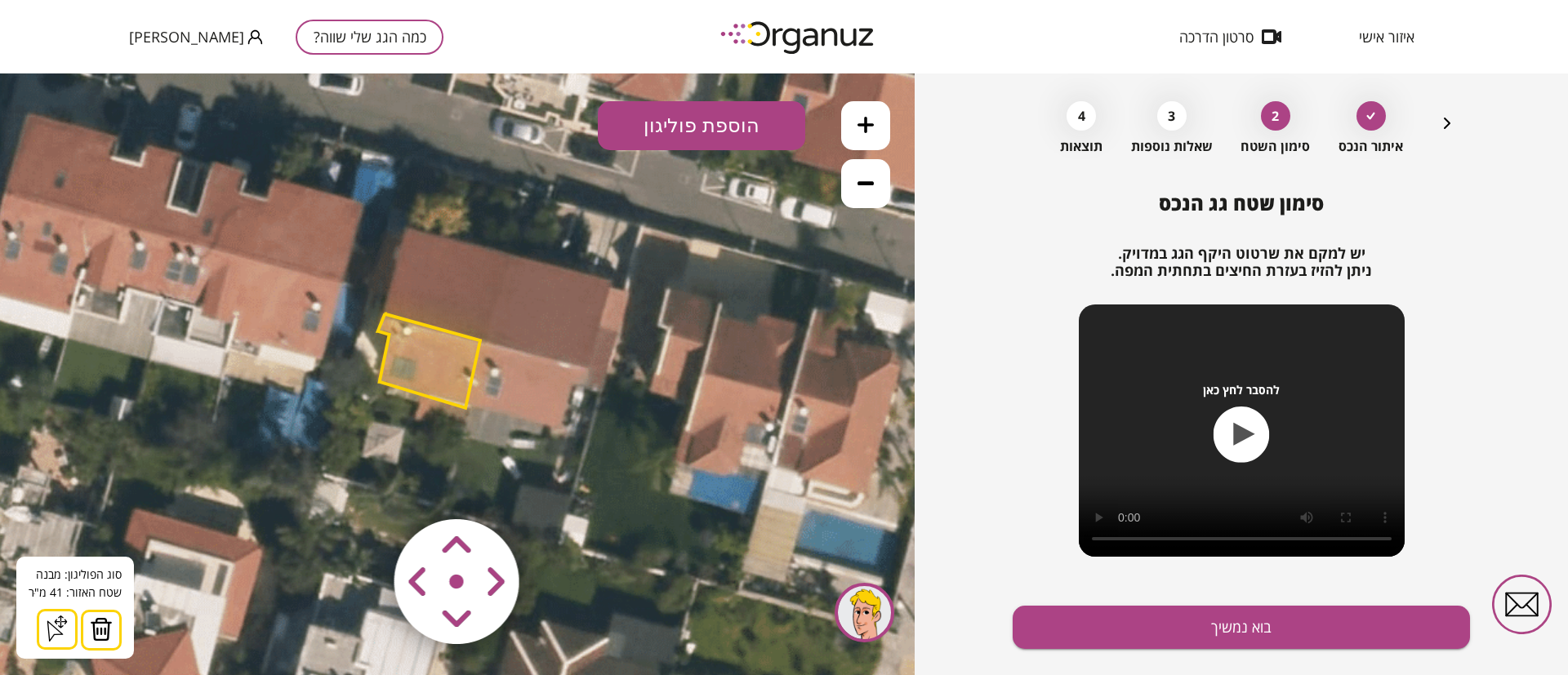
click at [114, 620] on button at bounding box center [101, 630] width 40 height 40
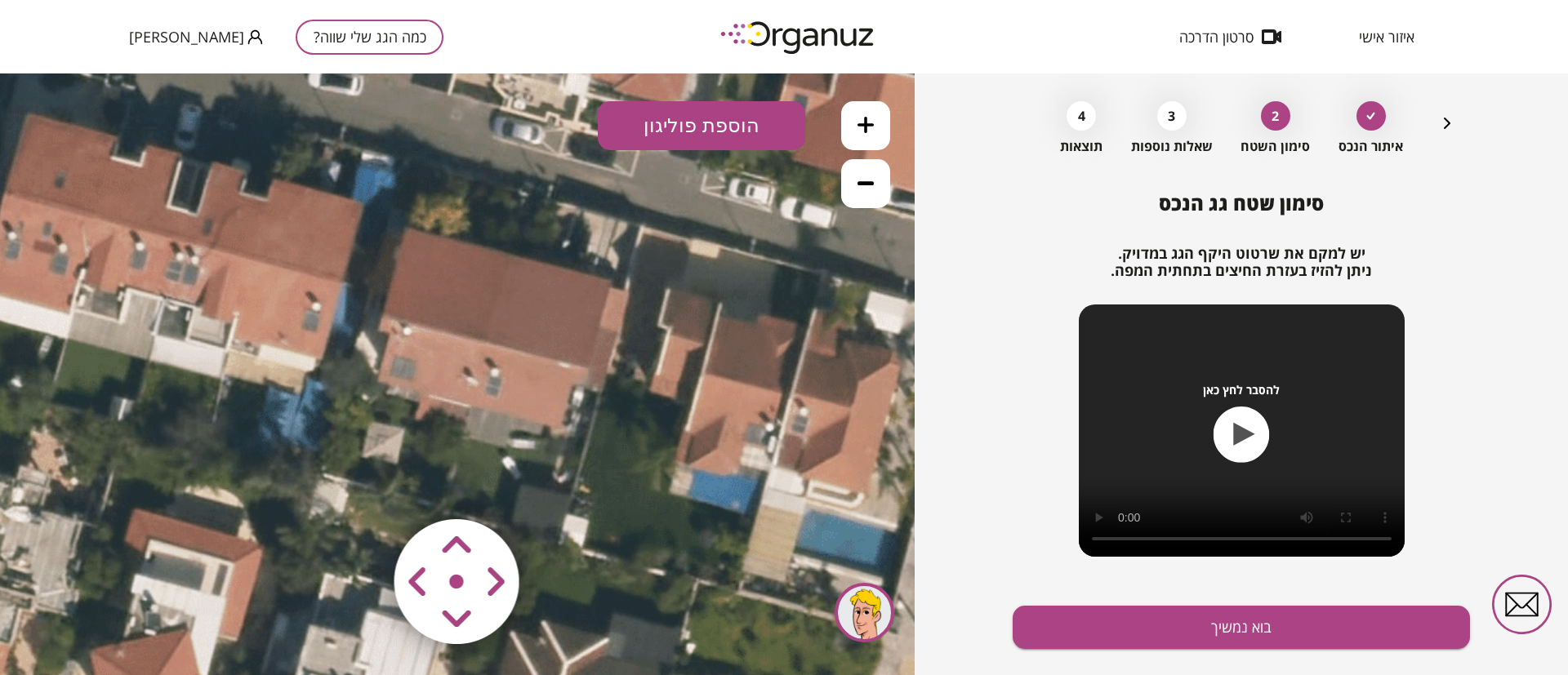
click at [692, 127] on button "הוספת פוליגון" at bounding box center [701, 126] width 207 height 49
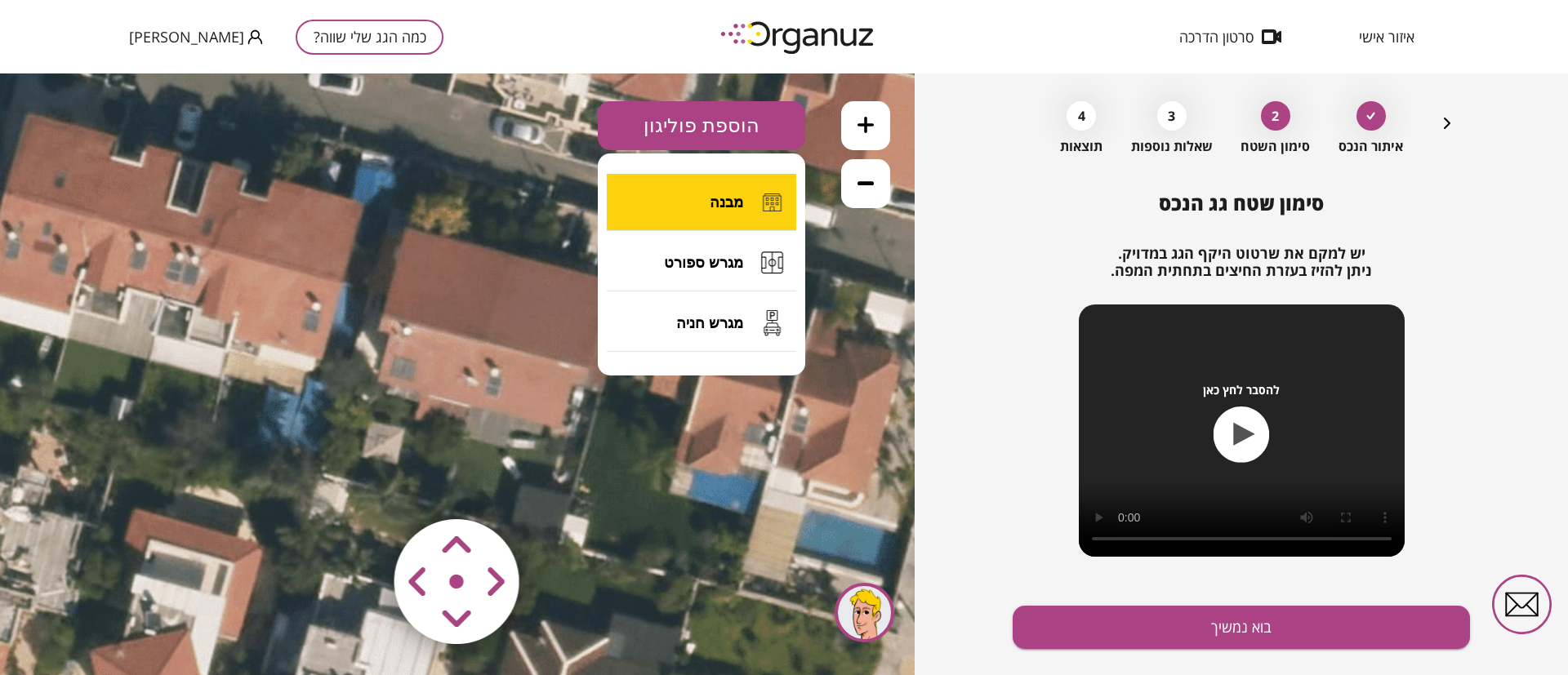
click at [723, 202] on span "מבנה" at bounding box center [727, 202] width 34 height 18
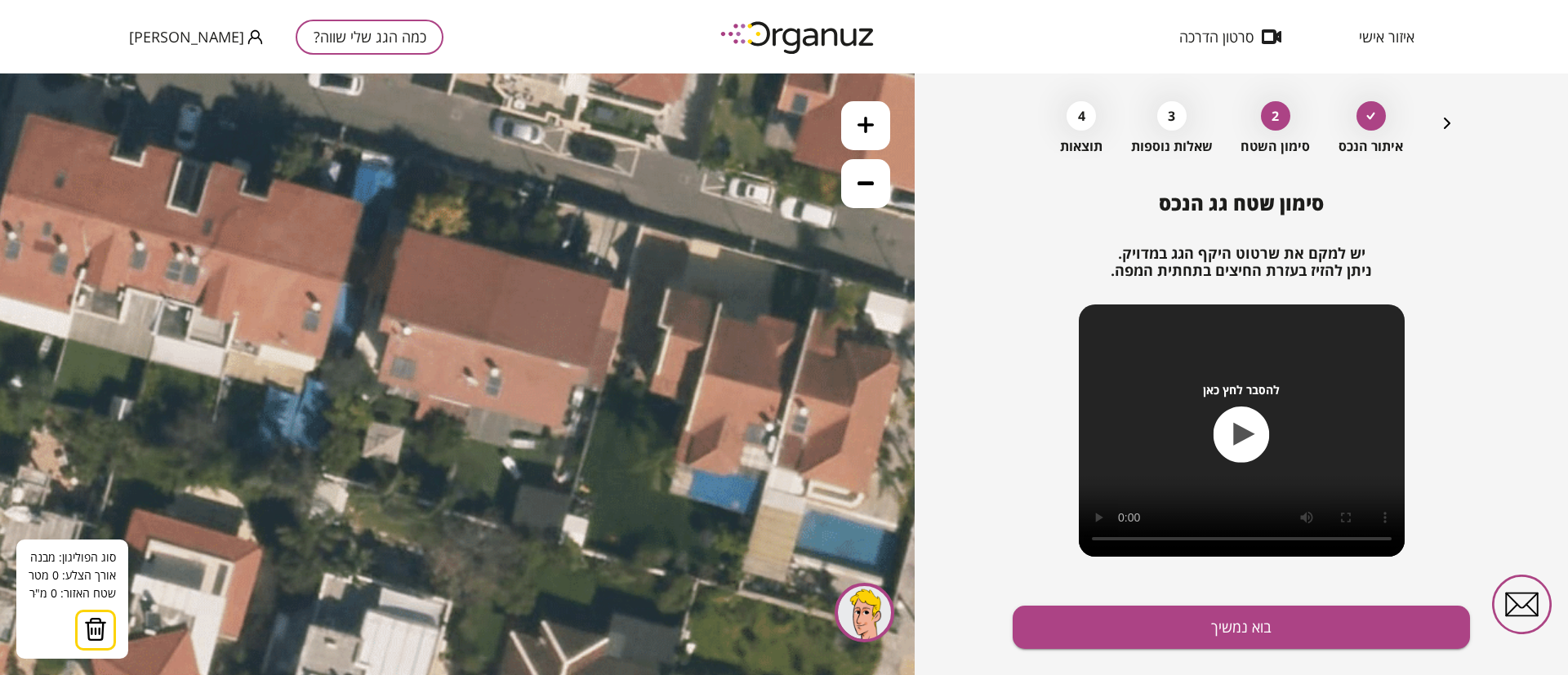
click at [511, 253] on icon at bounding box center [293, 290] width 2131 height 2130
click at [481, 338] on icon at bounding box center [293, 290] width 2131 height 2130
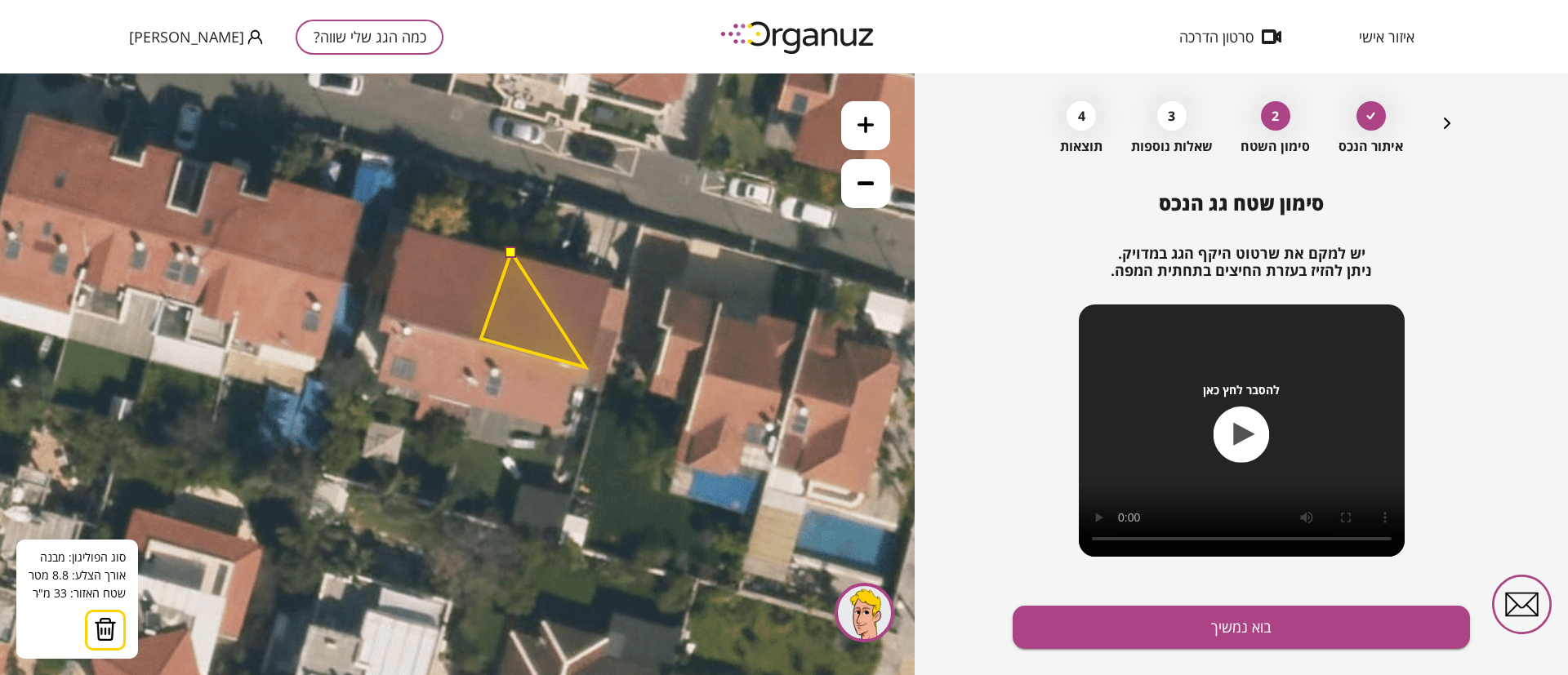
click at [586, 367] on polygon at bounding box center [533, 310] width 105 height 115
click at [612, 279] on polygon at bounding box center [547, 310] width 132 height 115
click at [511, 255] on button at bounding box center [510, 252] width 12 height 12
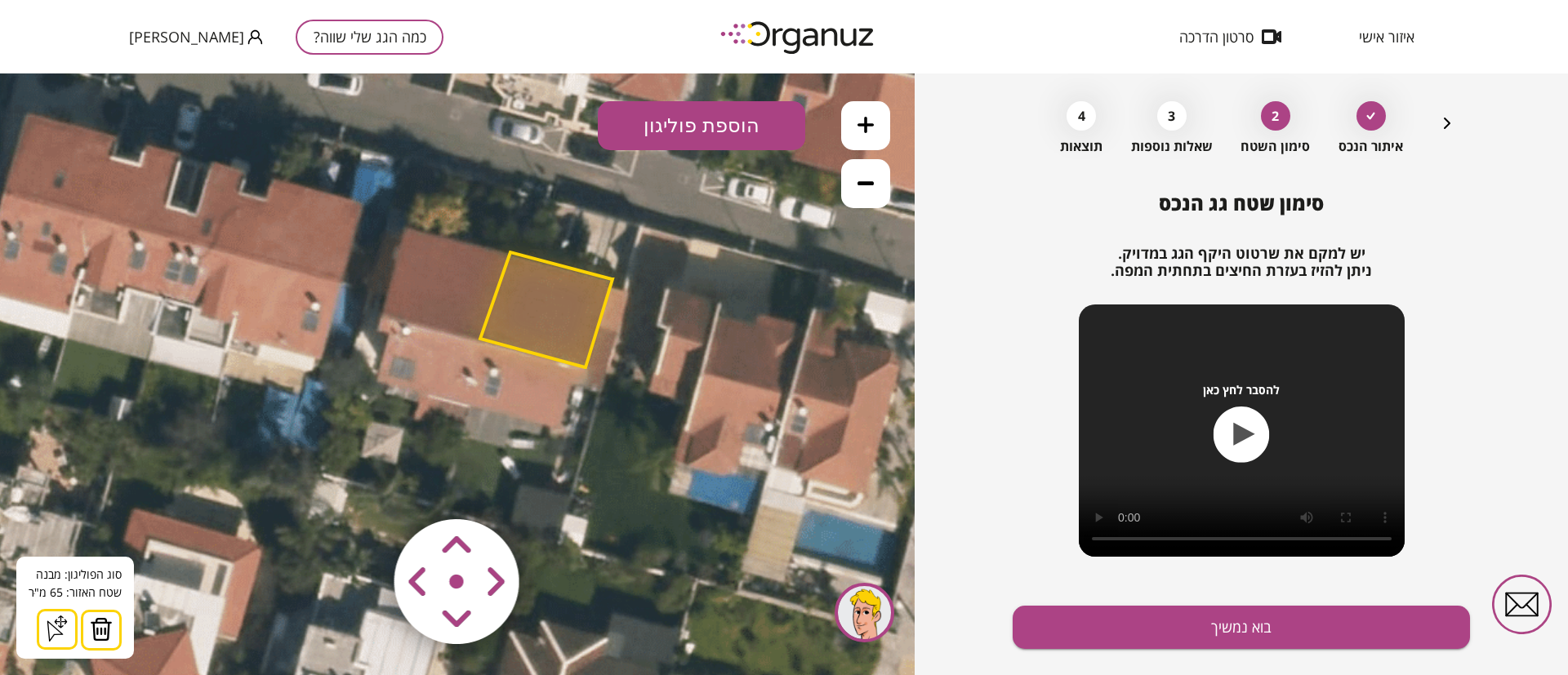
click at [533, 298] on polygon at bounding box center [546, 310] width 132 height 115
click at [704, 129] on button "הוספת פוליגון" at bounding box center [701, 126] width 207 height 49
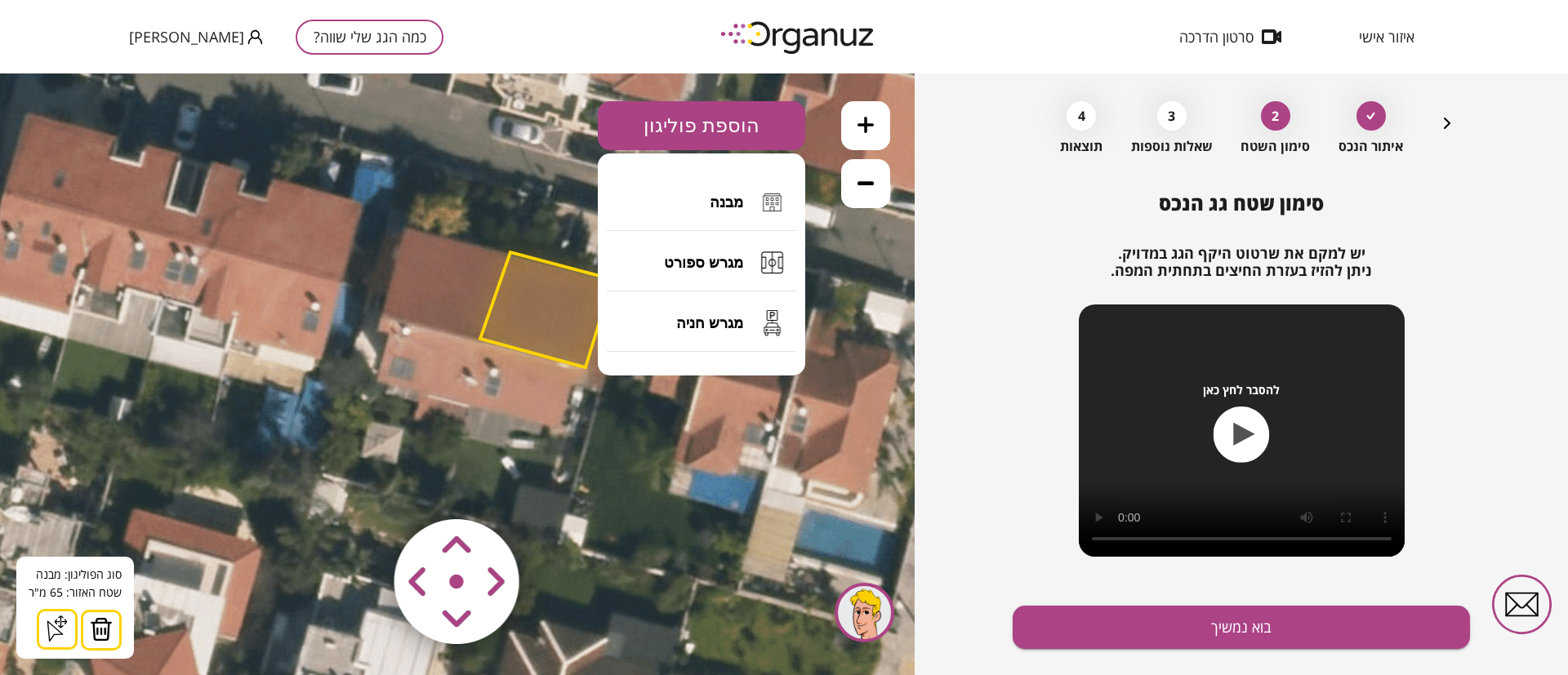
click at [697, 205] on button "מבנה" at bounding box center [701, 202] width 190 height 57
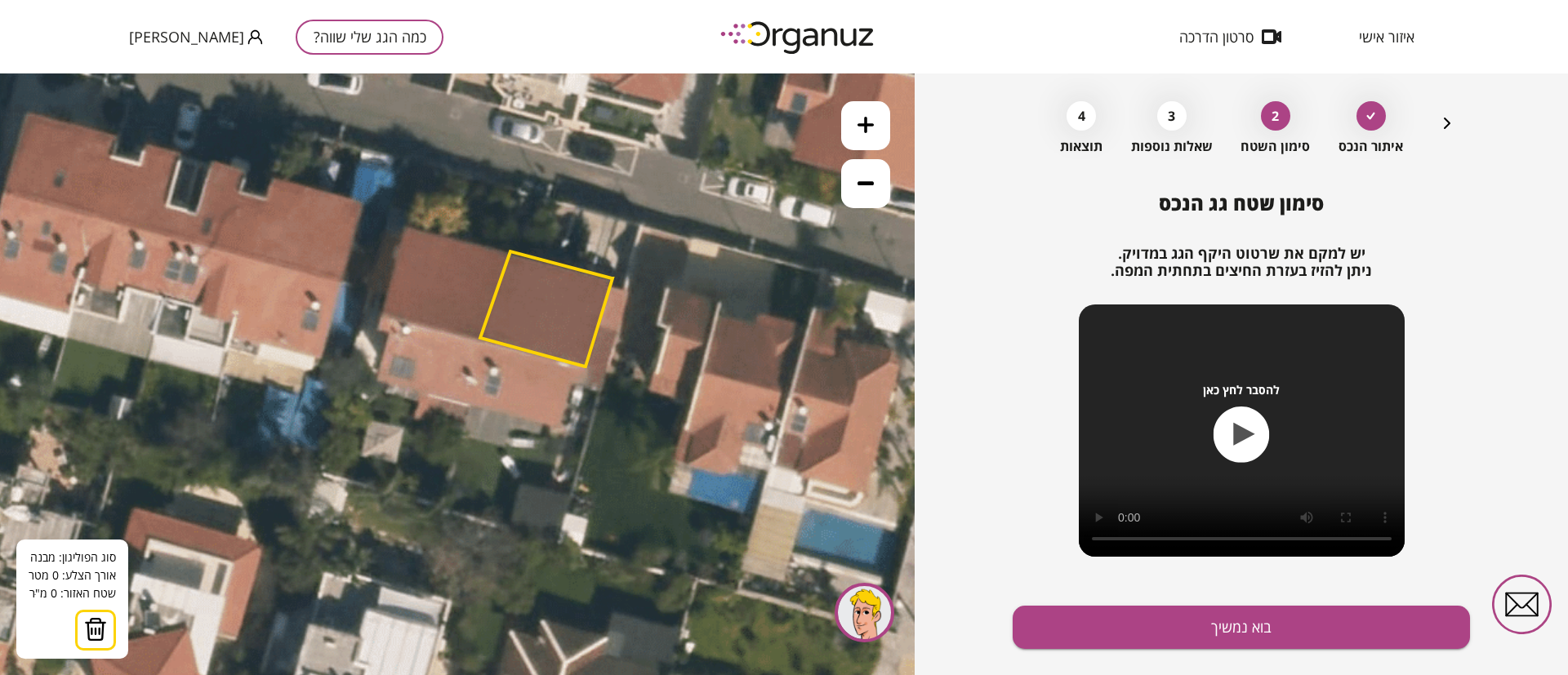
click at [562, 420] on icon at bounding box center [292, 289] width 2131 height 2130
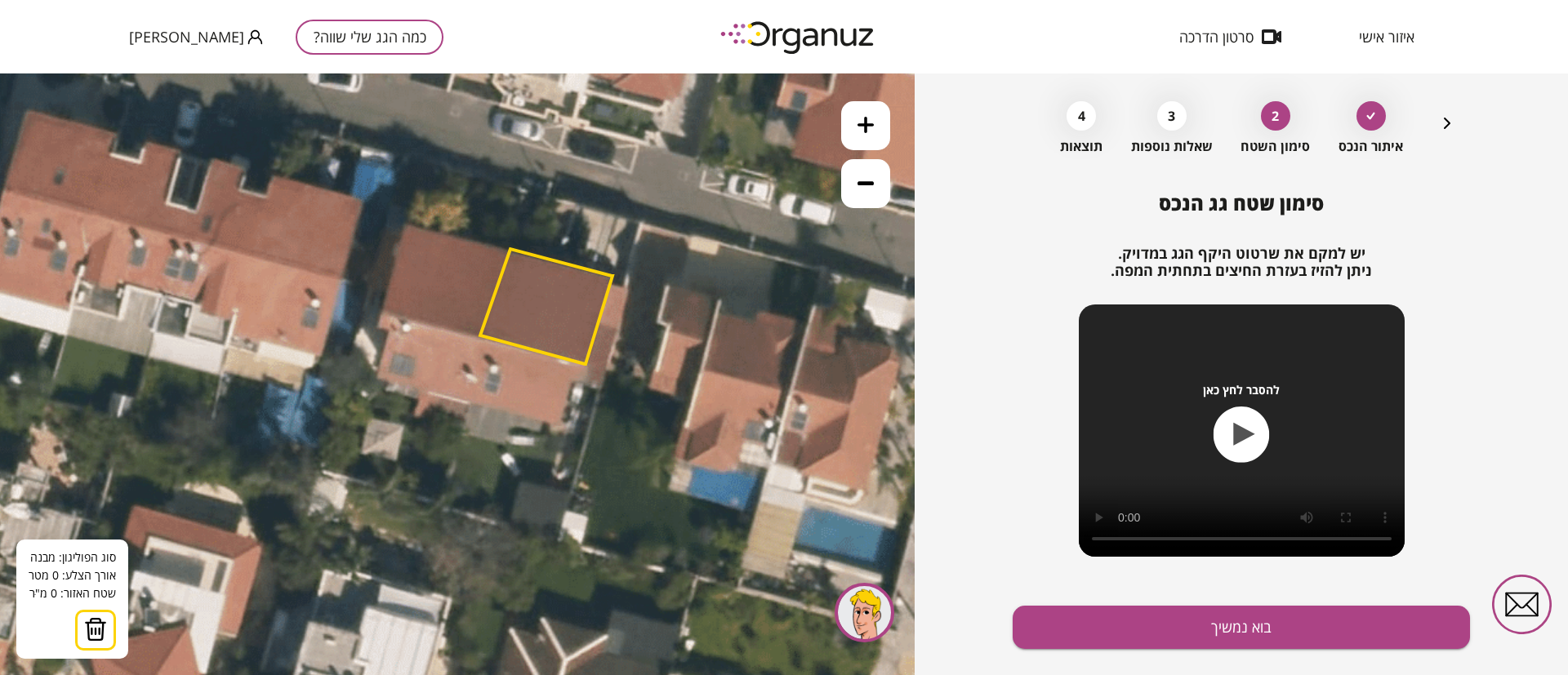
click at [562, 419] on icon at bounding box center [292, 287] width 2131 height 2130
click at [571, 382] on polygon at bounding box center [566, 401] width 9 height 38
click at [586, 383] on polygon at bounding box center [574, 401] width 24 height 38
click at [588, 365] on polygon at bounding box center [575, 392] width 26 height 54
click at [479, 336] on polygon at bounding box center [533, 377] width 110 height 84
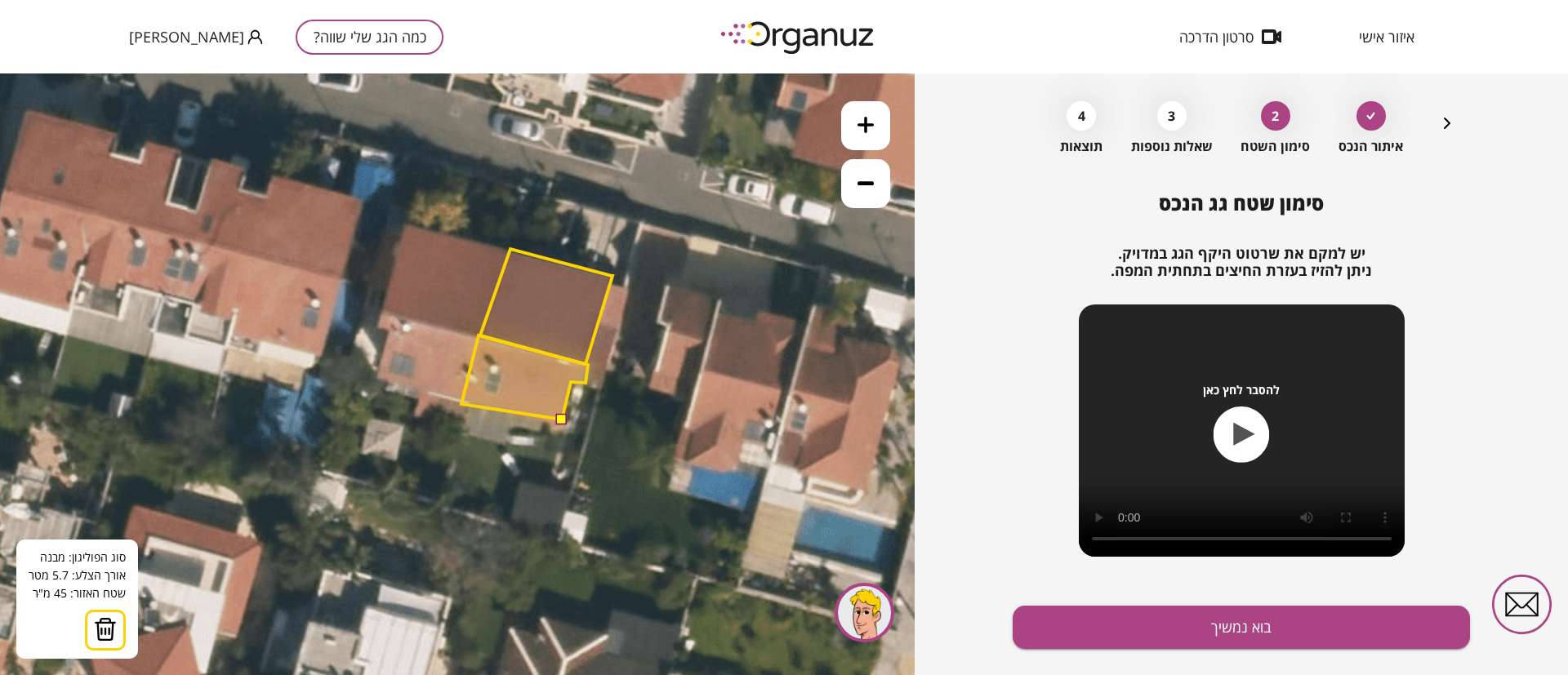
click at [461, 404] on polygon at bounding box center [524, 377] width 126 height 84
click at [559, 421] on button at bounding box center [561, 418] width 12 height 12
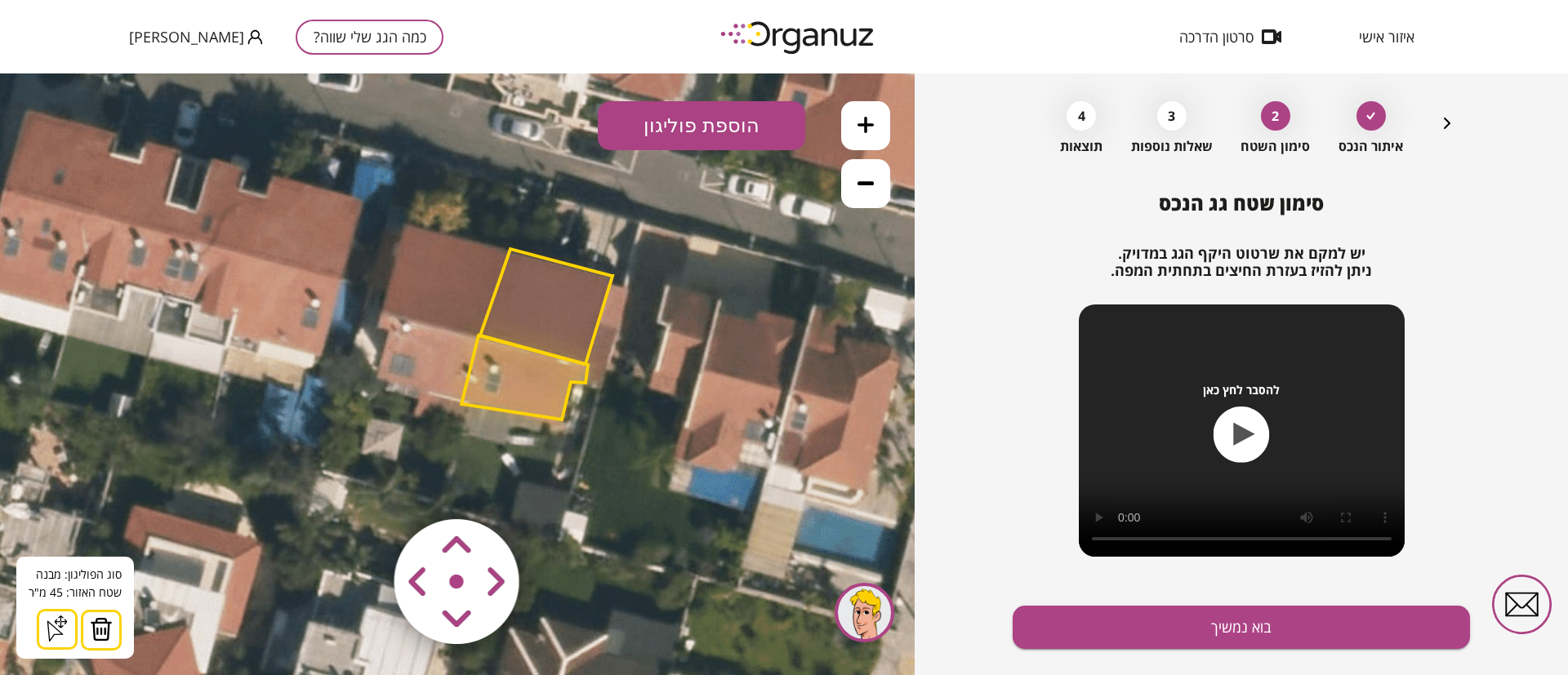
click at [531, 397] on polygon at bounding box center [524, 377] width 126 height 84
click at [114, 628] on button at bounding box center [101, 630] width 40 height 40
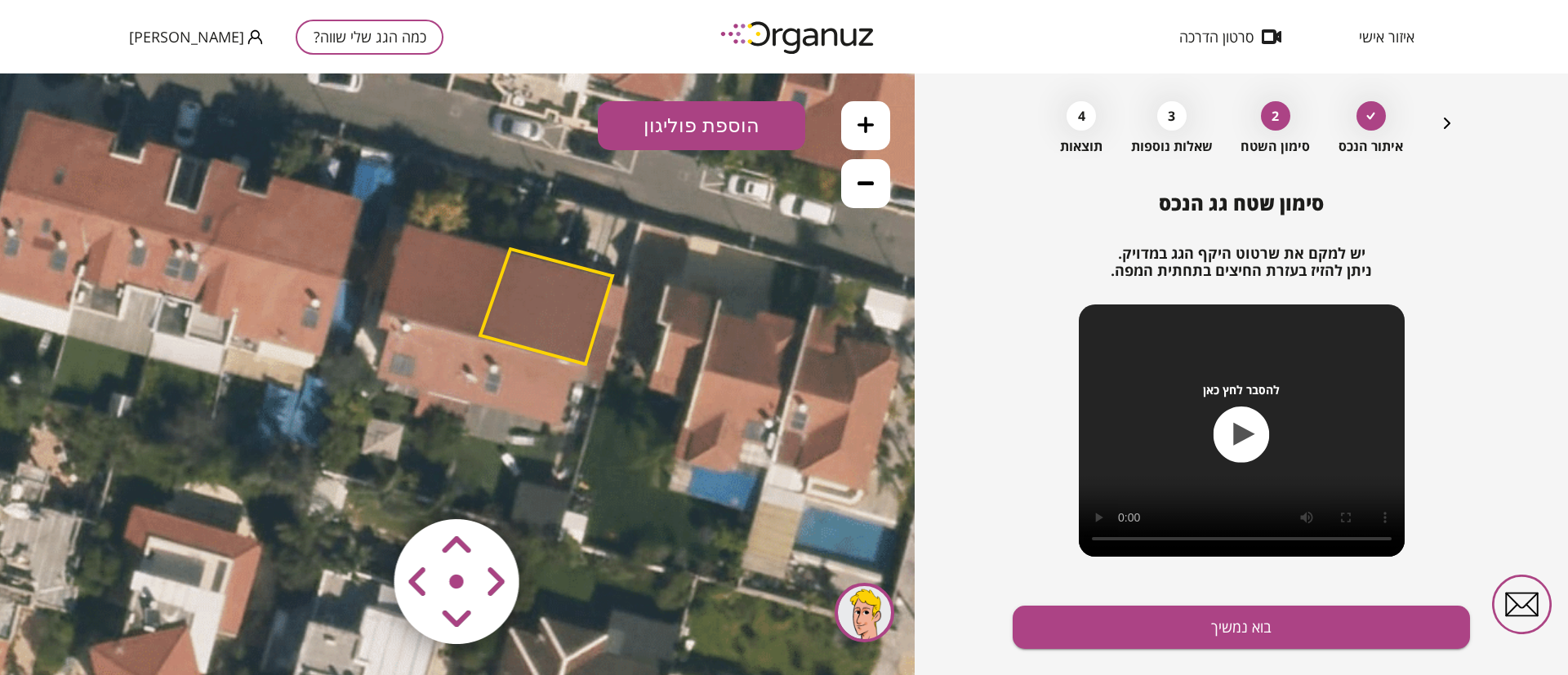
click at [694, 126] on button "הוספת פוליגון" at bounding box center [701, 126] width 207 height 49
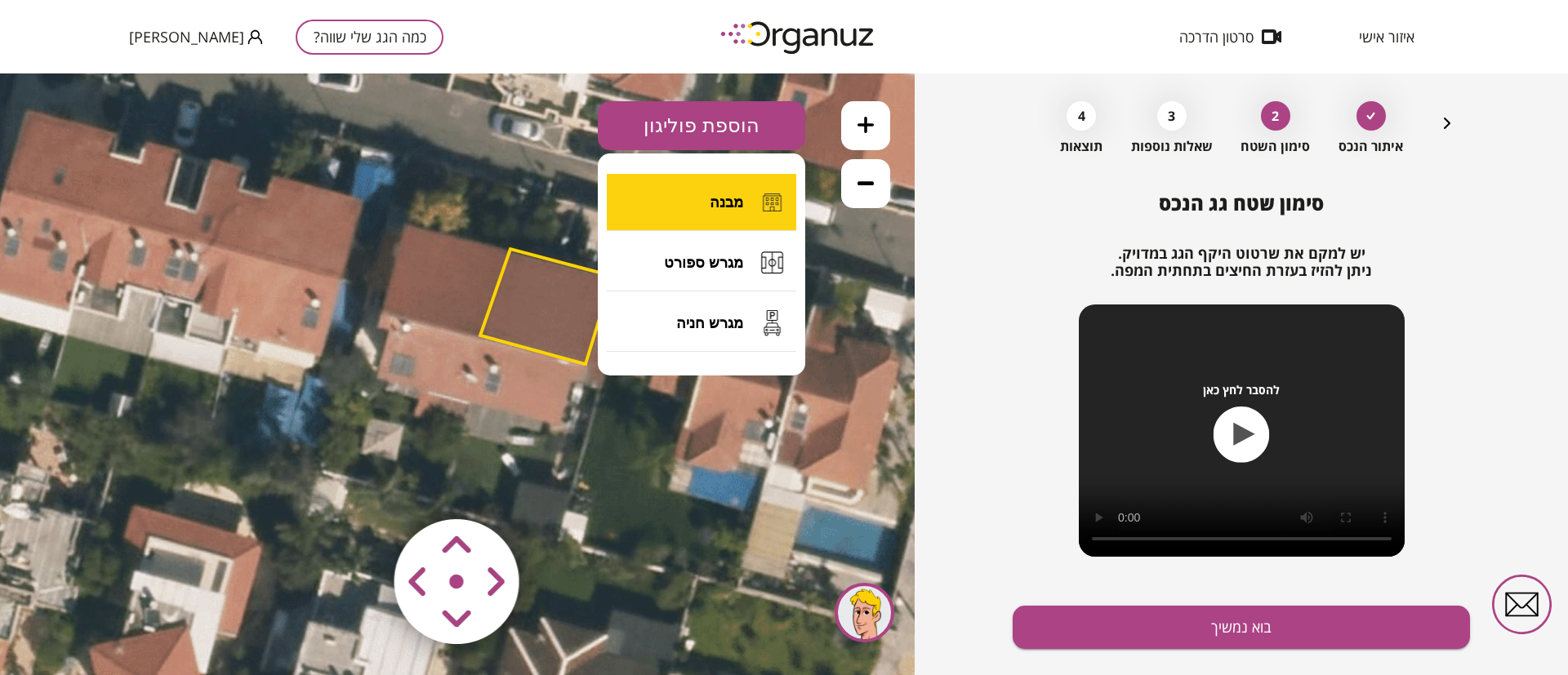
click at [707, 203] on button "מבנה" at bounding box center [701, 202] width 190 height 57
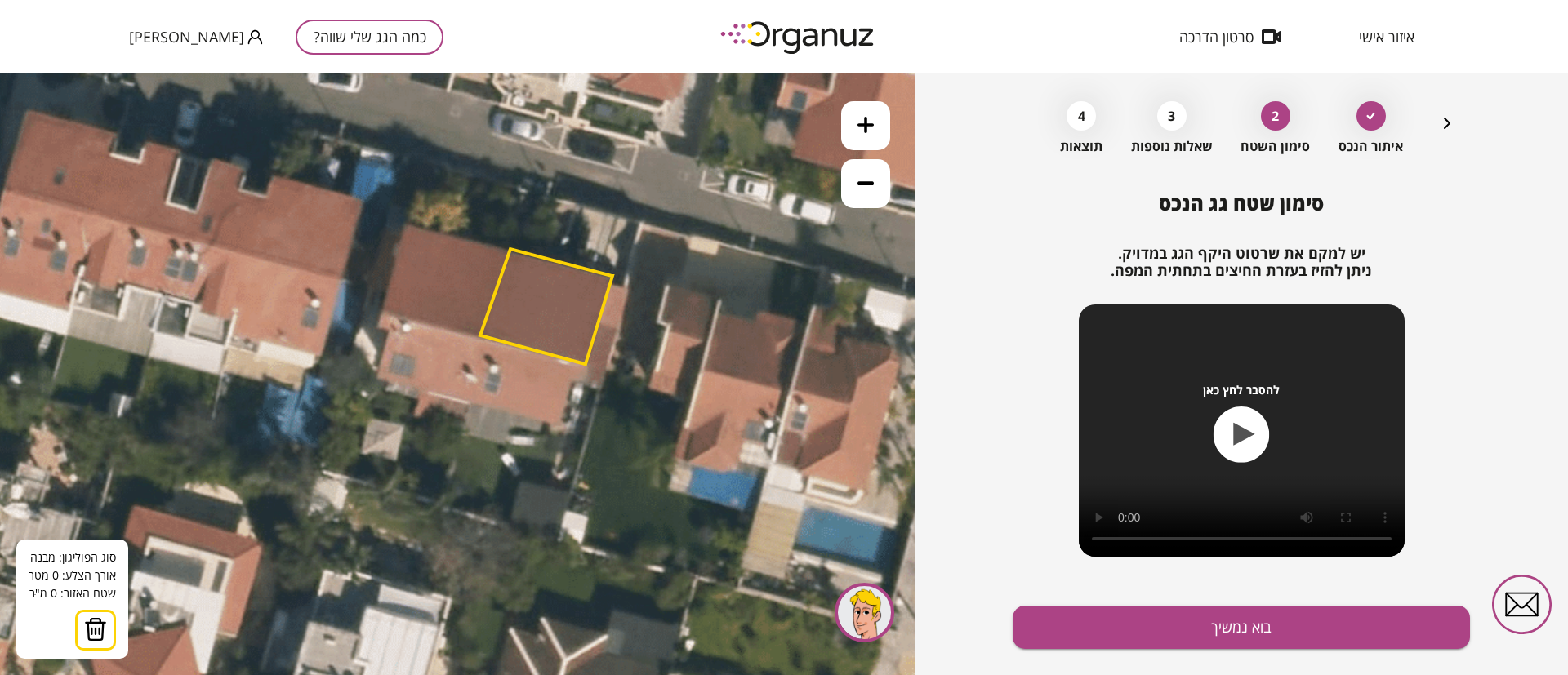
click at [480, 338] on icon at bounding box center [292, 287] width 2131 height 2130
click at [466, 404] on icon at bounding box center [292, 287] width 2131 height 2130
click at [469, 403] on icon at bounding box center [292, 288] width 2131 height 2130
click at [561, 423] on polygon at bounding box center [514, 380] width 92 height 86
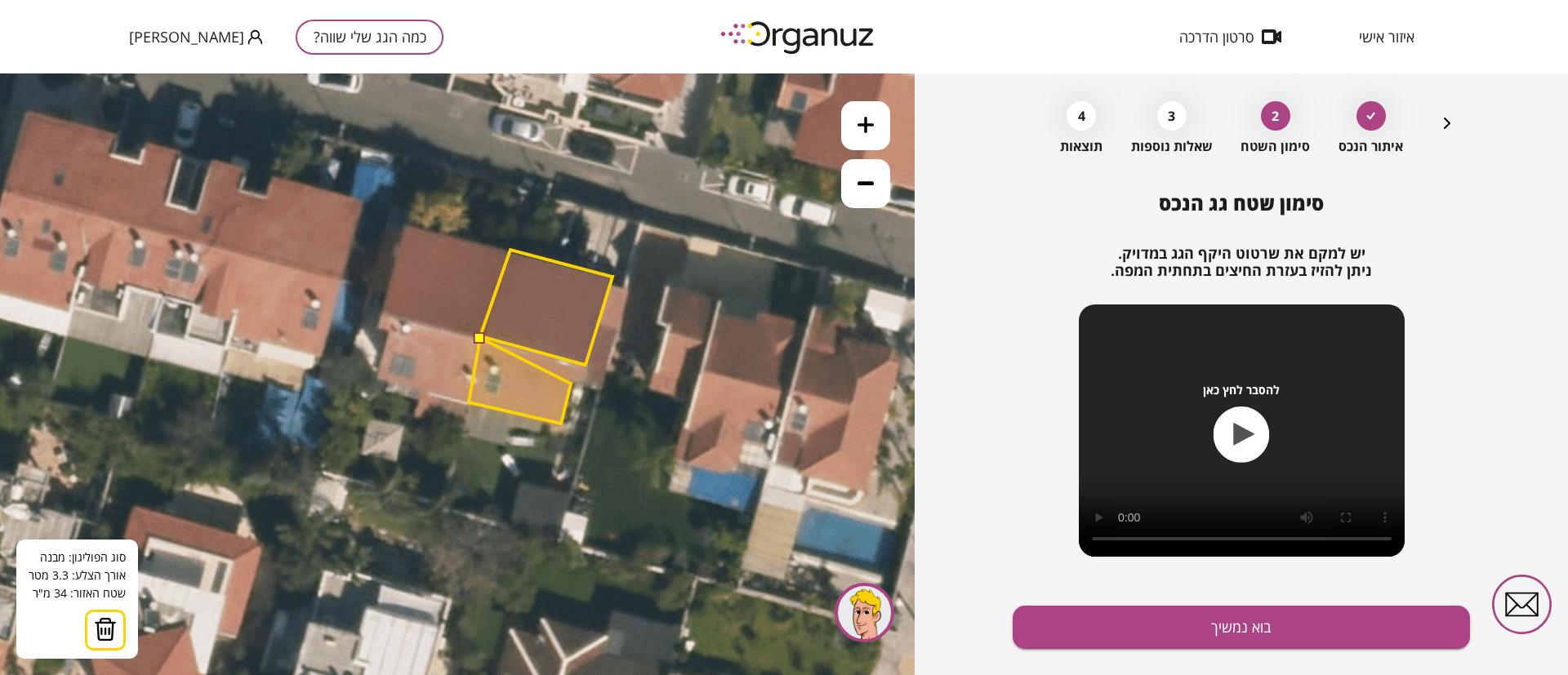
click at [571, 383] on polygon at bounding box center [519, 380] width 102 height 86
click at [587, 384] on icon at bounding box center [292, 288] width 2131 height 2130
click at [588, 364] on polygon at bounding box center [528, 380] width 119 height 86
click at [479, 341] on button at bounding box center [480, 338] width 12 height 12
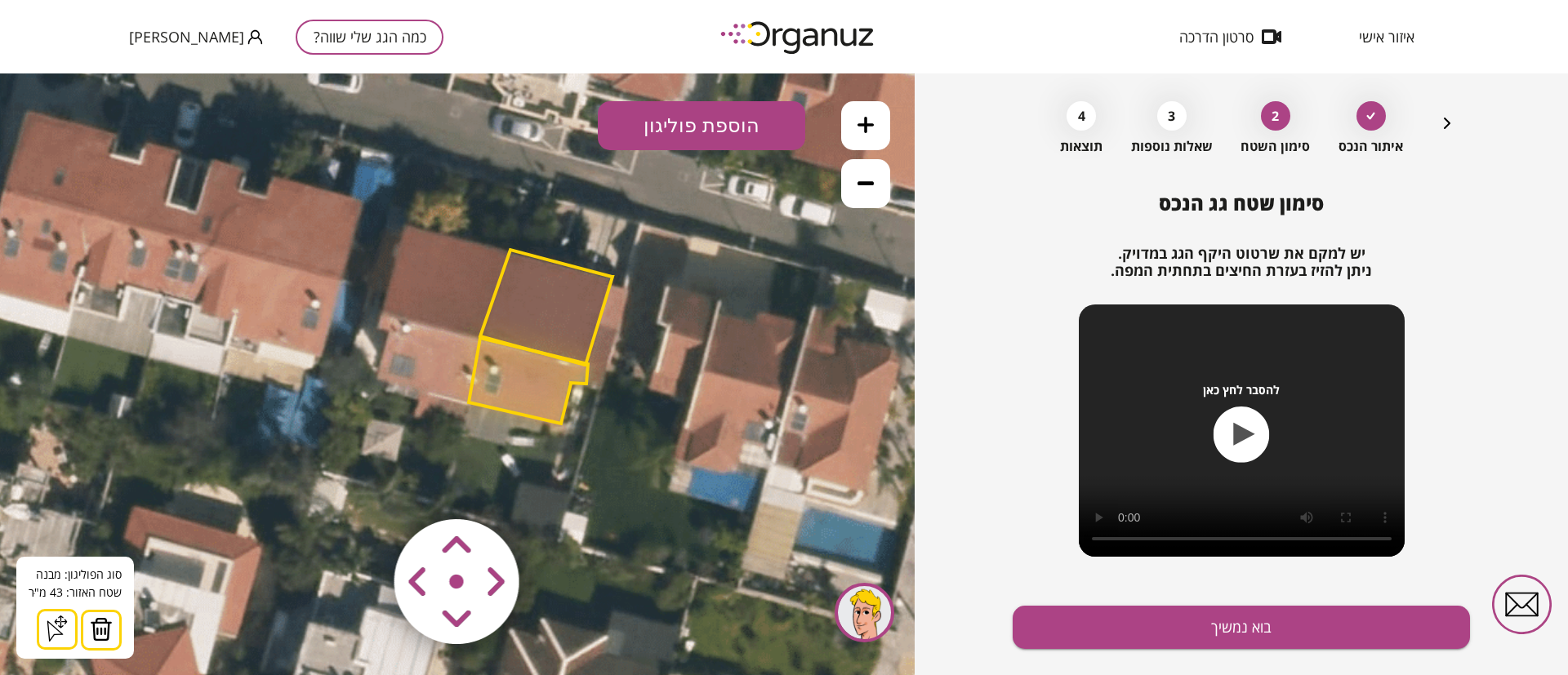
click at [522, 389] on polygon at bounding box center [528, 380] width 119 height 86
click at [545, 299] on polygon at bounding box center [546, 307] width 132 height 115
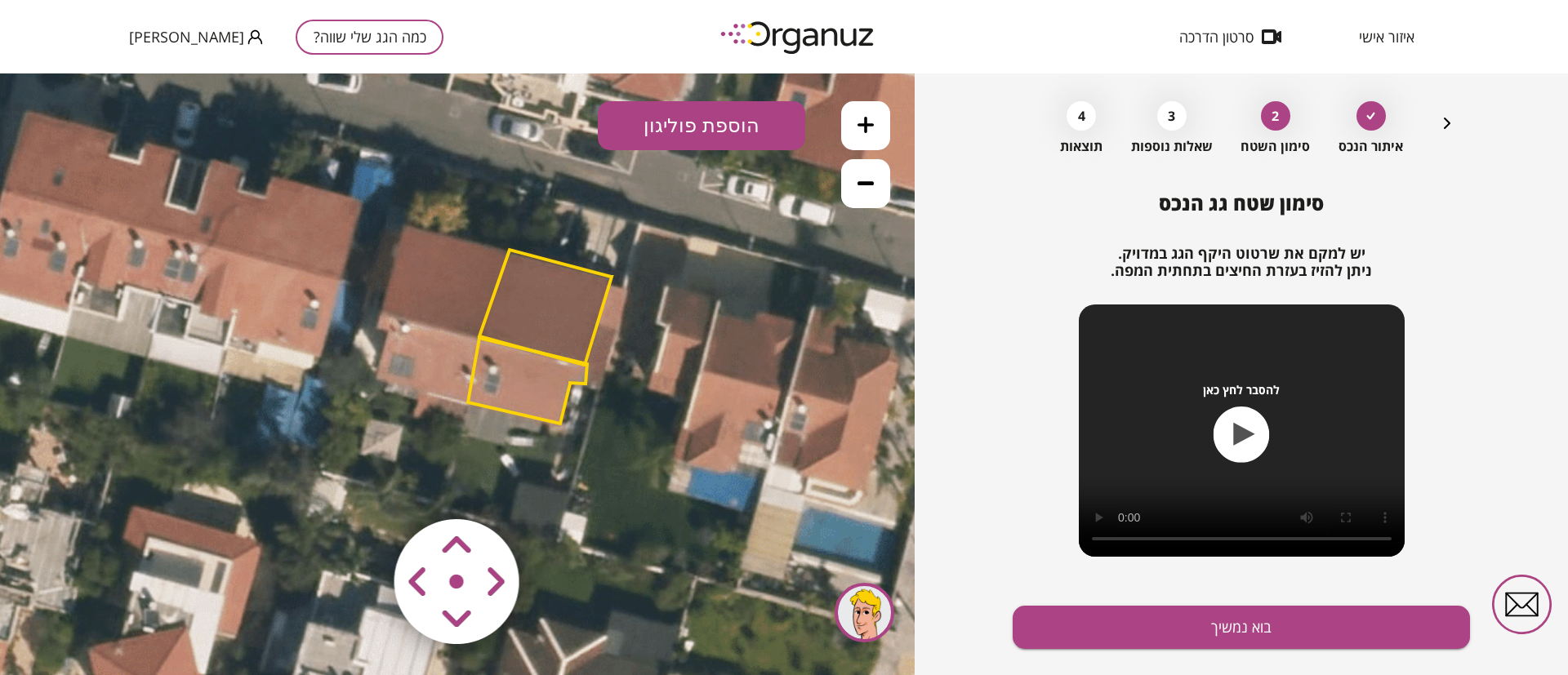
click at [544, 309] on polygon at bounding box center [545, 307] width 132 height 115
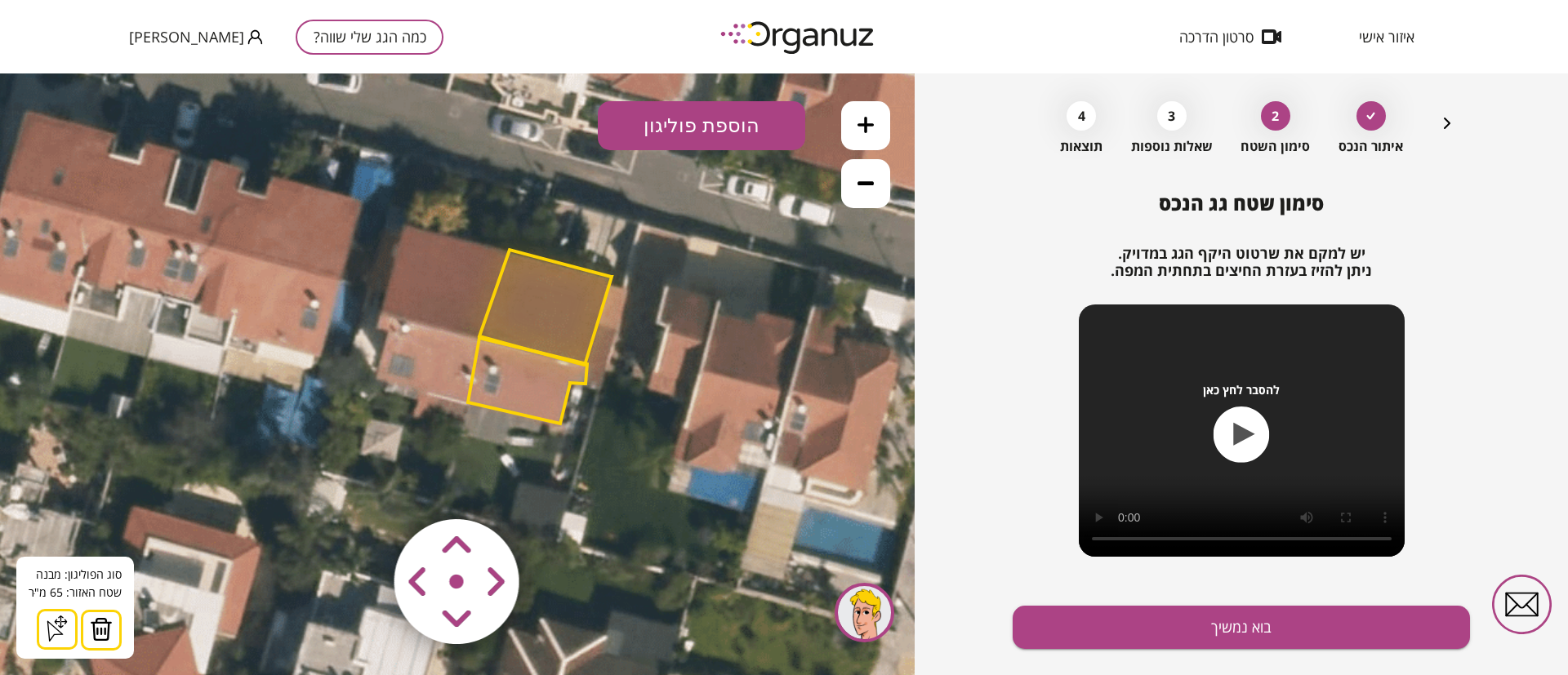
click at [531, 387] on polygon at bounding box center [527, 380] width 119 height 86
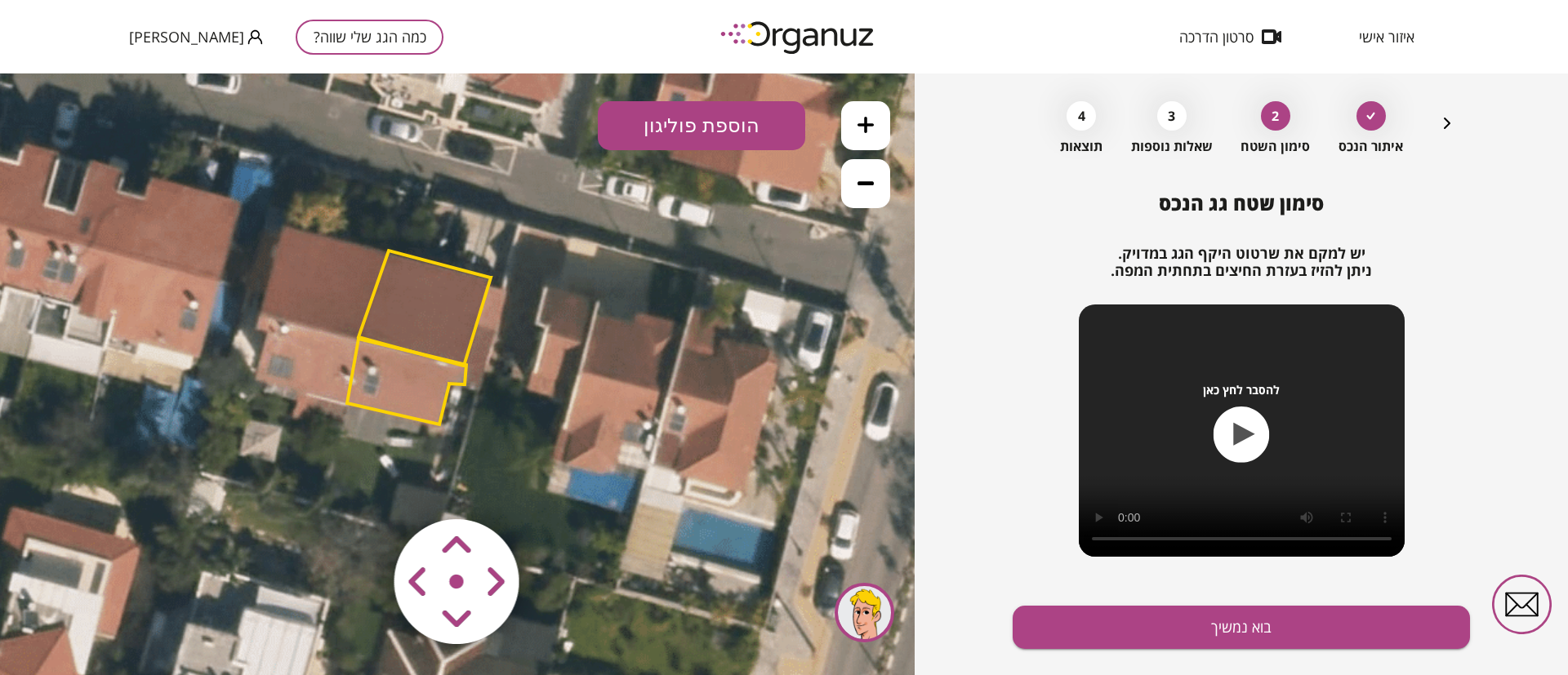
drag, startPoint x: 661, startPoint y: 319, endPoint x: 614, endPoint y: 305, distance: 49.0
click at [605, 316] on icon at bounding box center [171, 289] width 2131 height 2130
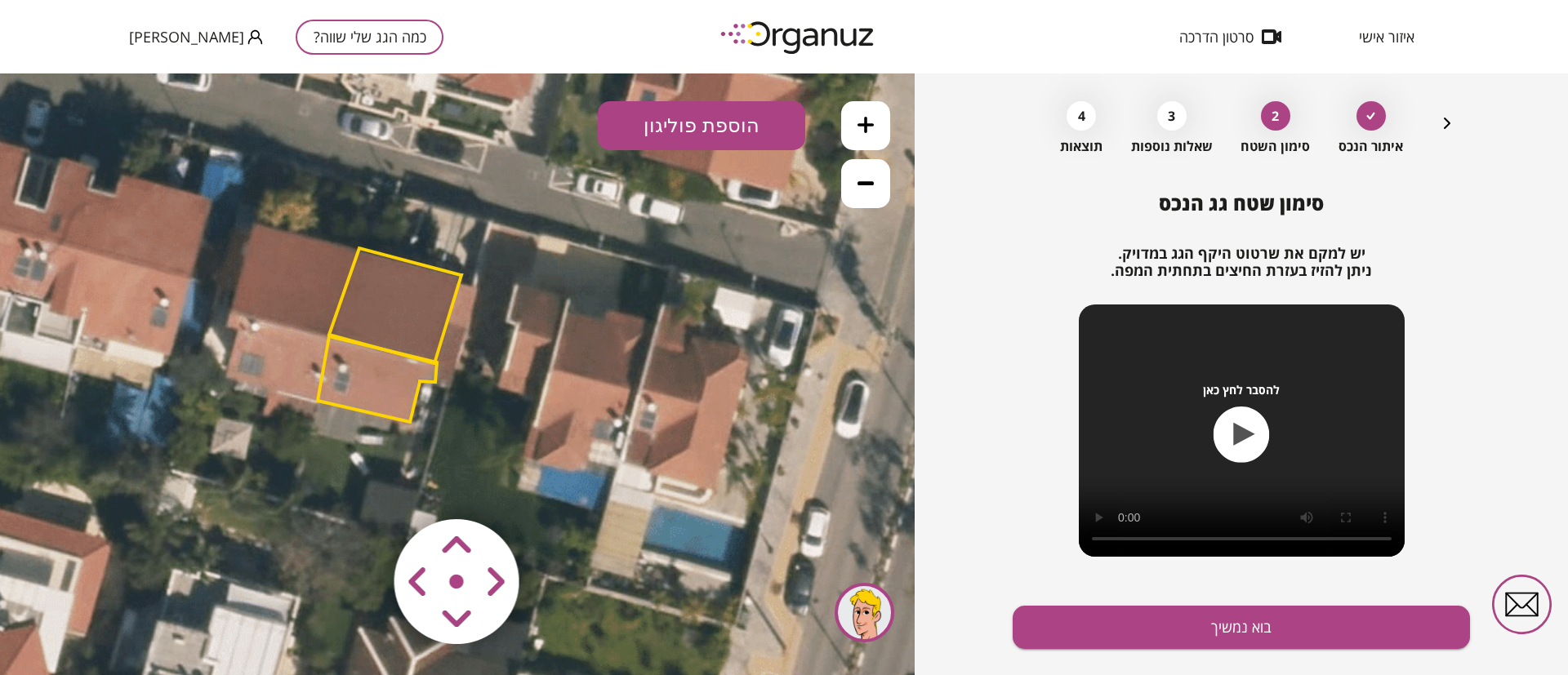
drag, startPoint x: 699, startPoint y: 131, endPoint x: 698, endPoint y: 145, distance: 14.0
click at [700, 130] on button "הוספת פוליגון" at bounding box center [701, 126] width 207 height 49
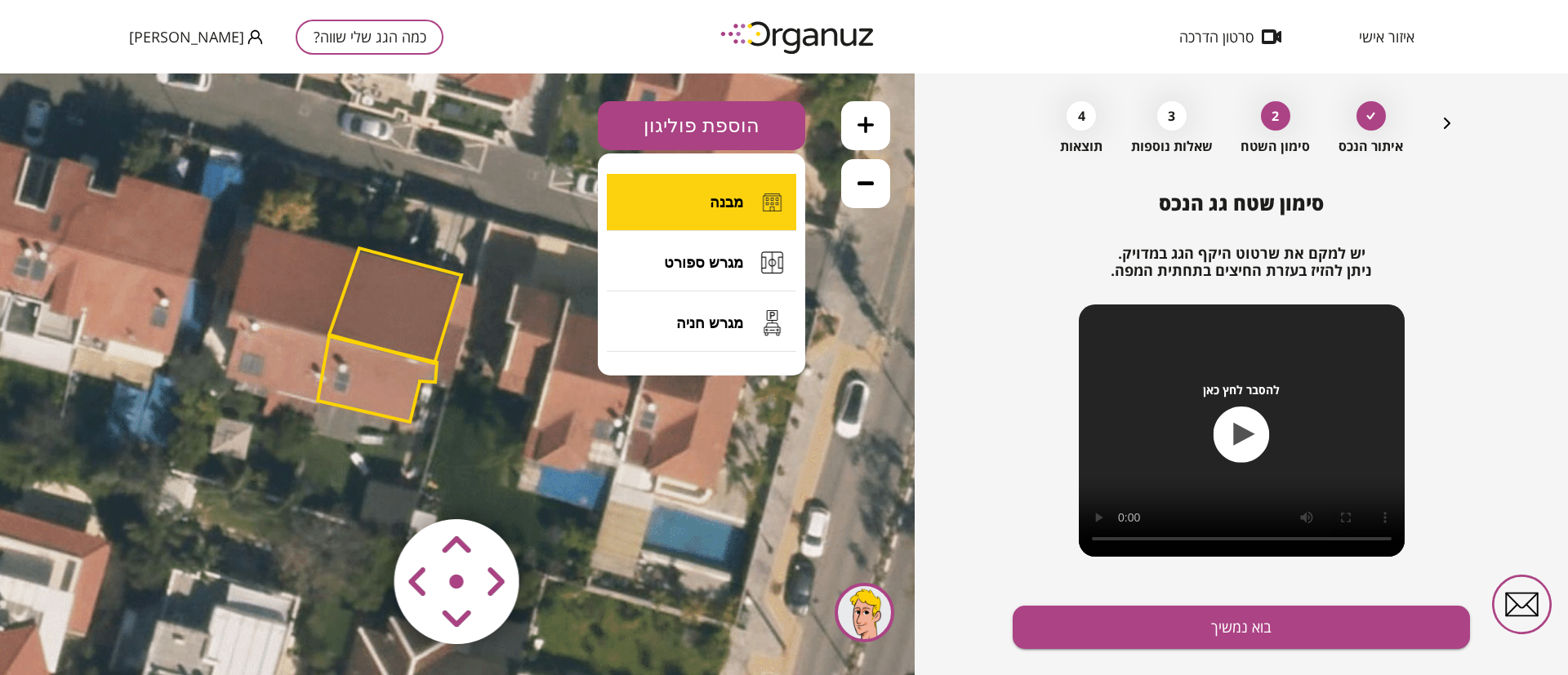
click at [697, 210] on button "מבנה" at bounding box center [701, 202] width 190 height 57
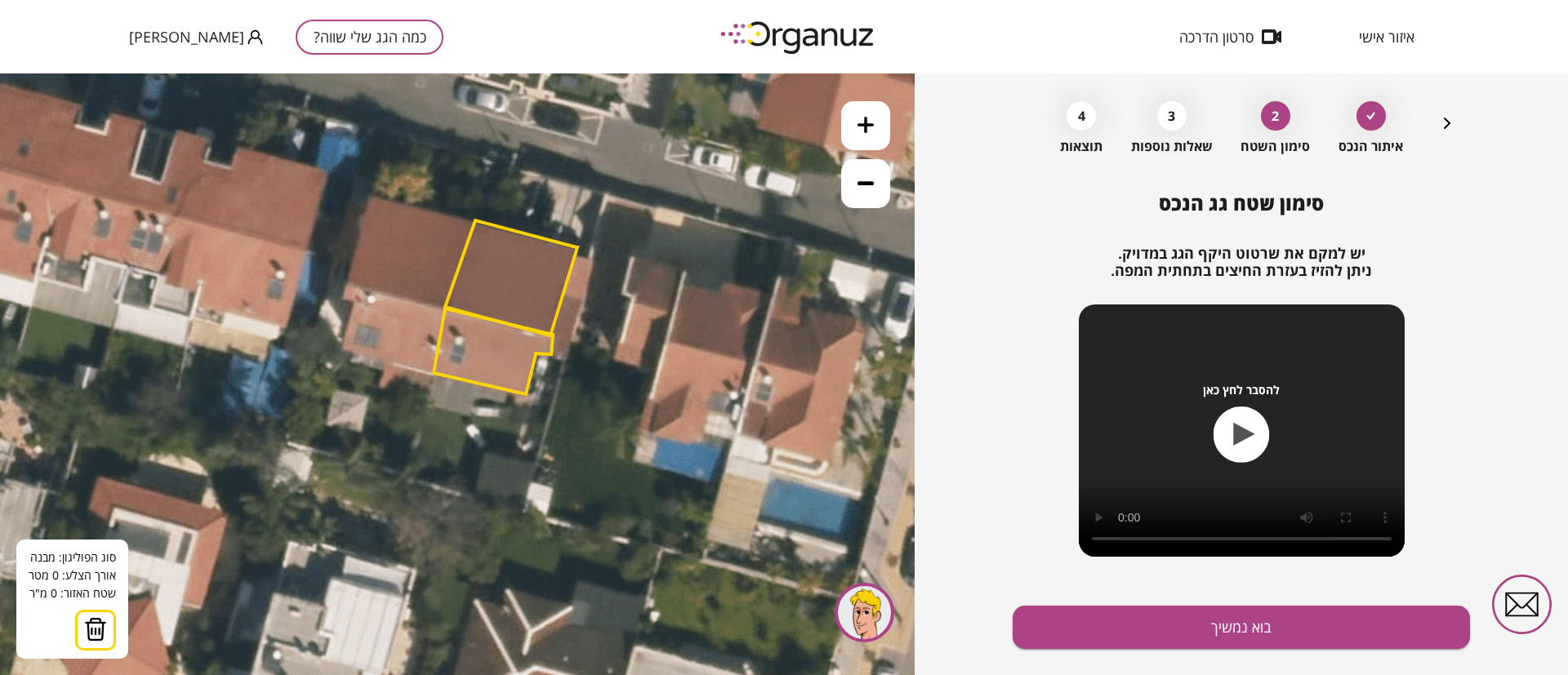
drag, startPoint x: 453, startPoint y: 536, endPoint x: 573, endPoint y: 509, distance: 123.0
click at [573, 509] on icon at bounding box center [257, 259] width 2131 height 2130
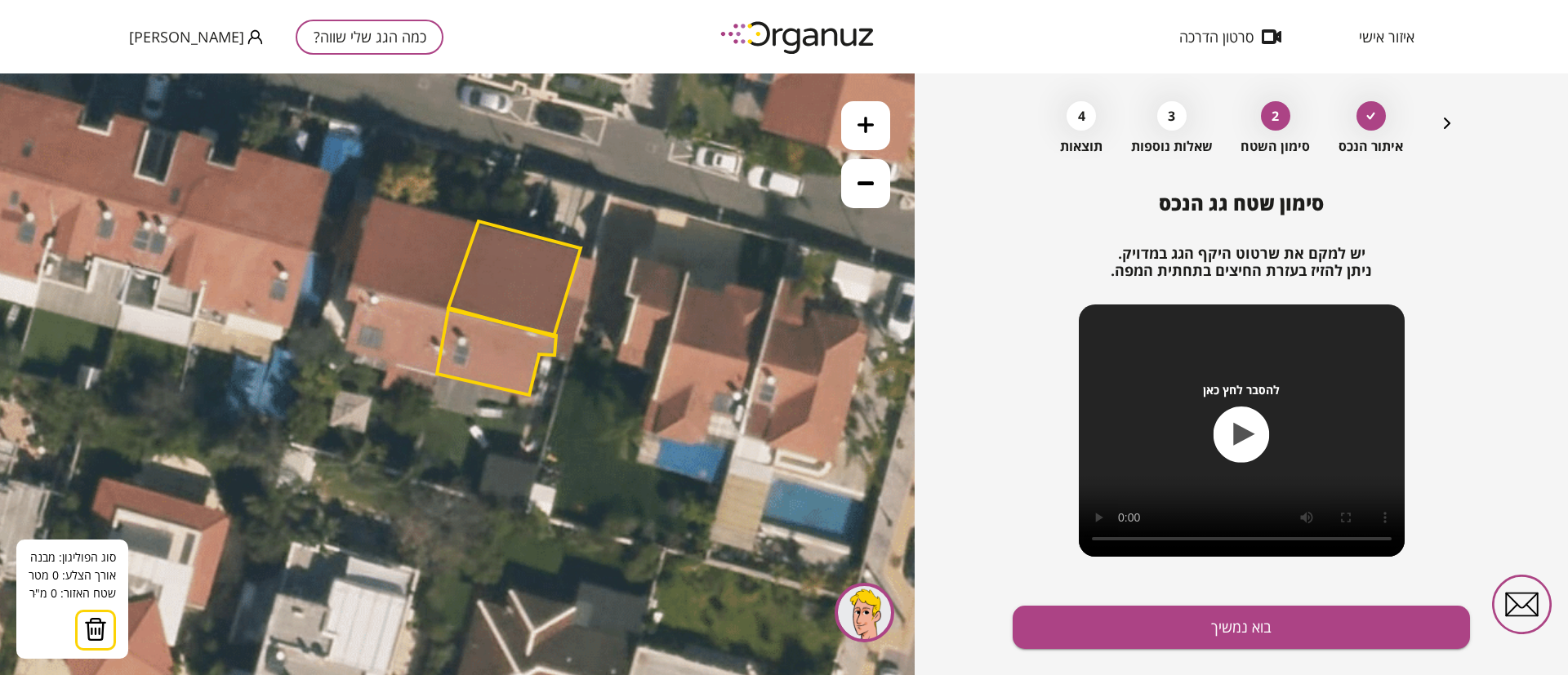
drag, startPoint x: 869, startPoint y: 192, endPoint x: 770, endPoint y: 311, distance: 154.8
click at [869, 191] on button at bounding box center [866, 184] width 49 height 49
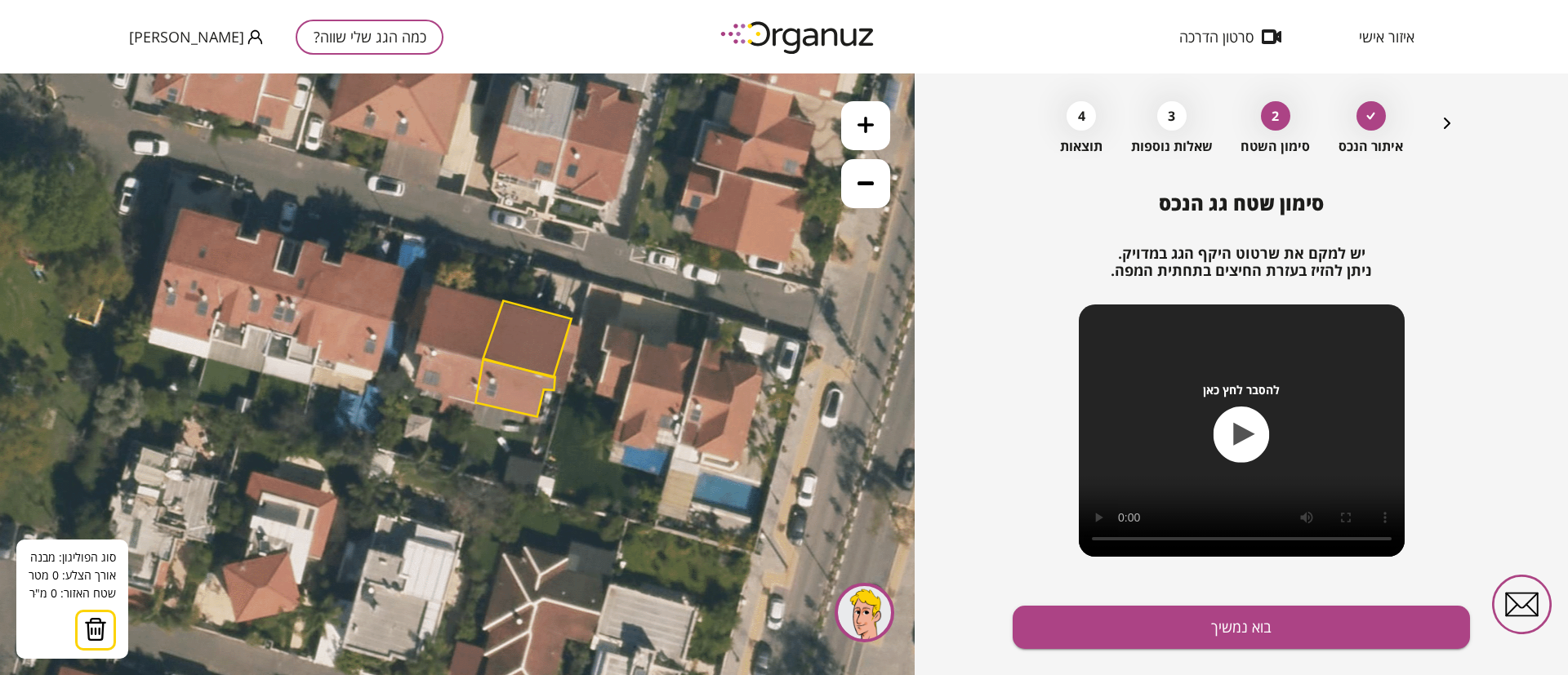
drag, startPoint x: 687, startPoint y: 414, endPoint x: 720, endPoint y: 443, distance: 43.9
click at [720, 443] on icon at bounding box center [357, 326] width 1421 height 1420
click at [859, 126] on icon at bounding box center [865, 124] width 17 height 17
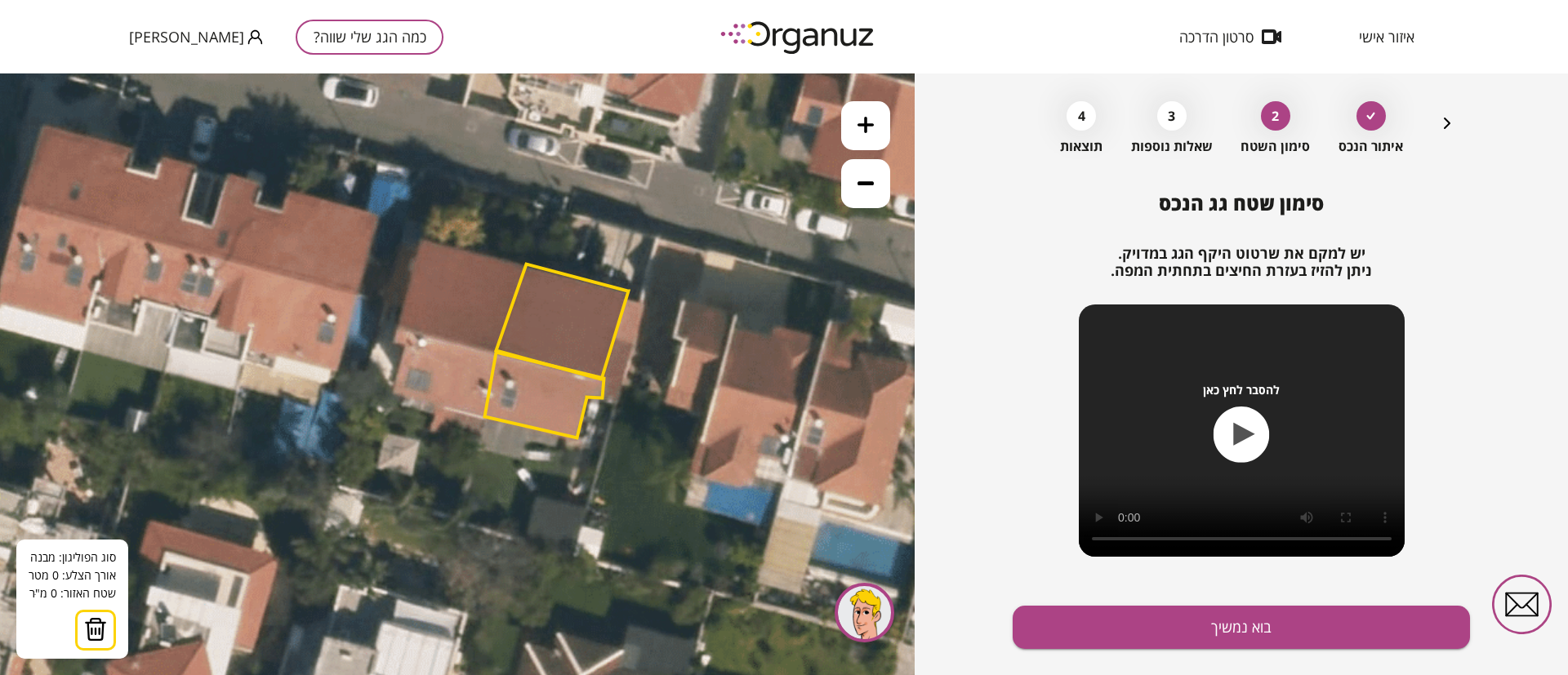
click at [859, 127] on icon at bounding box center [865, 124] width 17 height 17
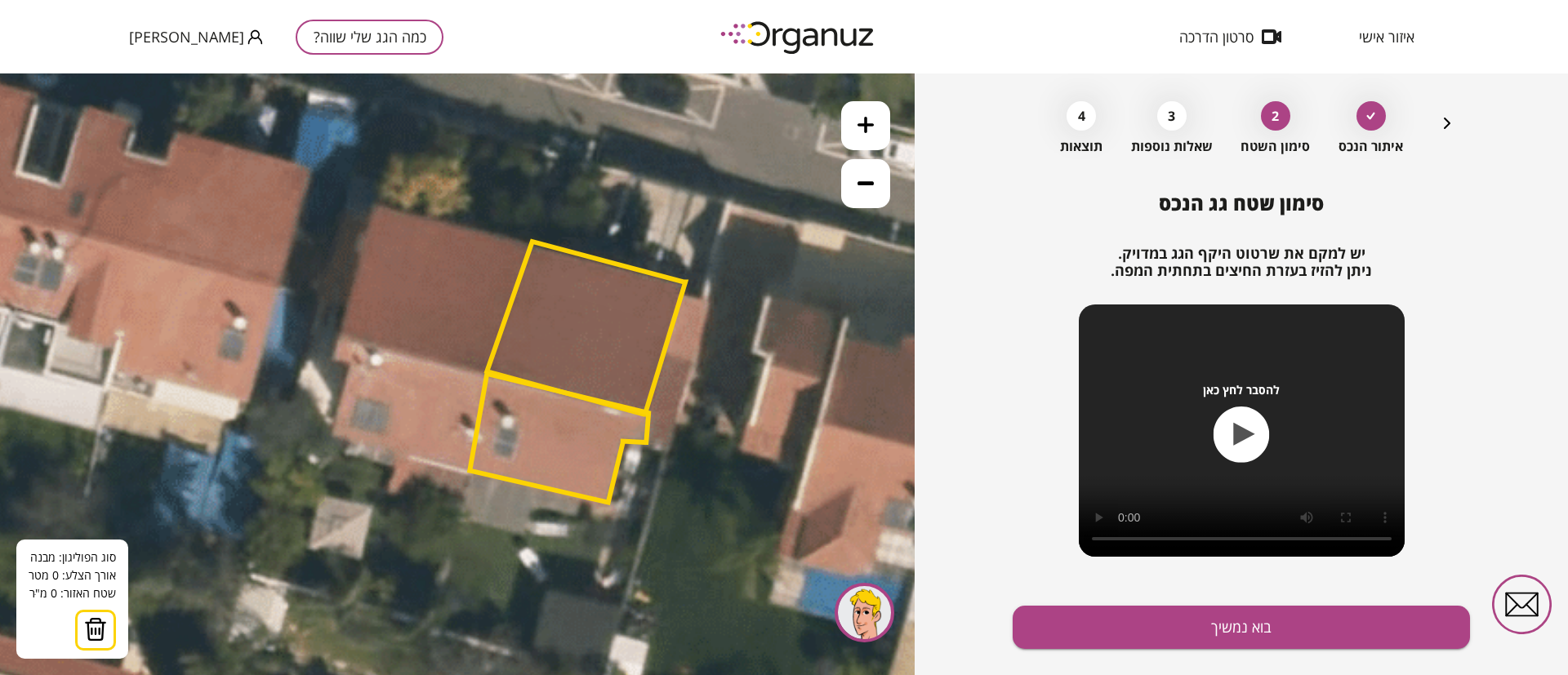
drag, startPoint x: 710, startPoint y: 410, endPoint x: 681, endPoint y: 442, distance: 43.2
click at [681, 442] on icon at bounding box center [204, 298] width 3196 height 3194
click at [1444, 125] on icon "button" at bounding box center [1447, 123] width 20 height 20
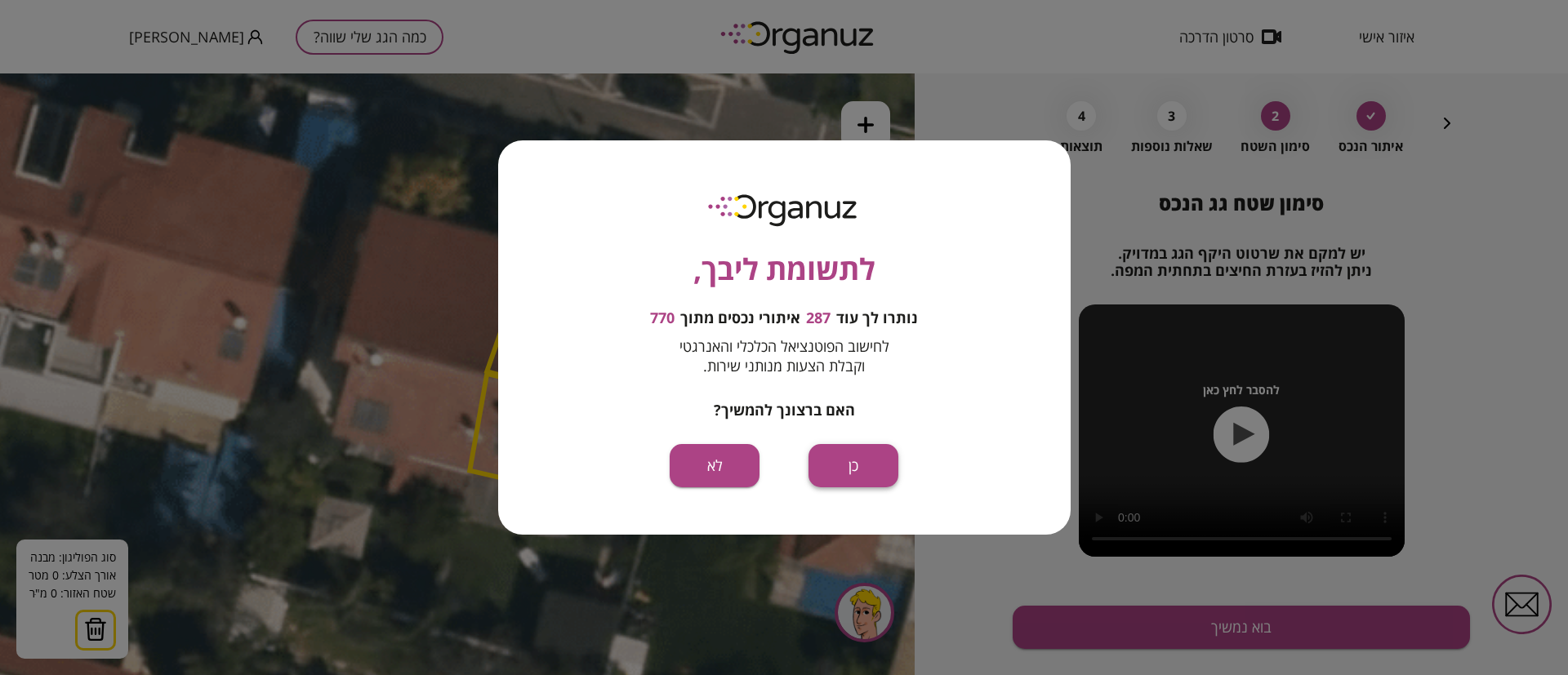
click at [854, 461] on button "כן" at bounding box center [853, 466] width 90 height 43
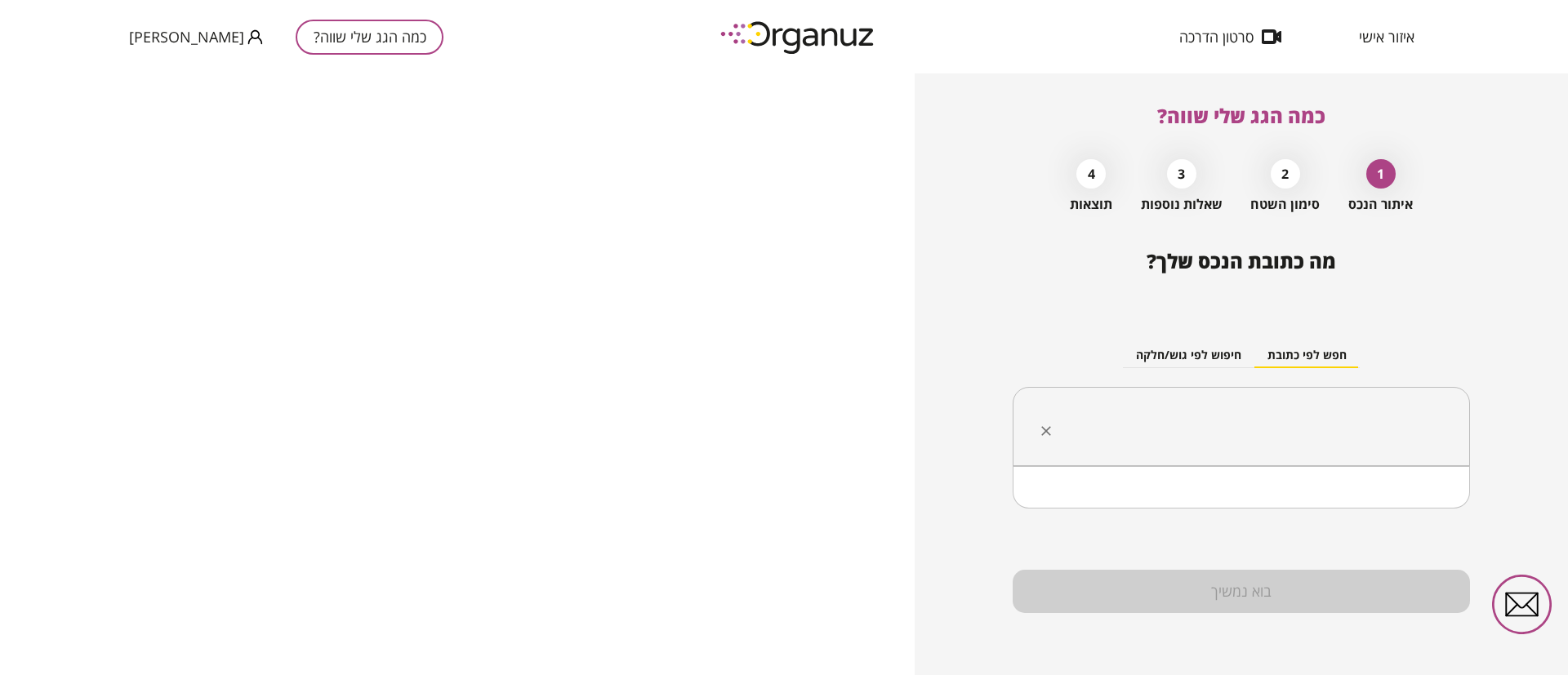
click at [1224, 423] on input "text" at bounding box center [1247, 426] width 406 height 40
paste input "**********"
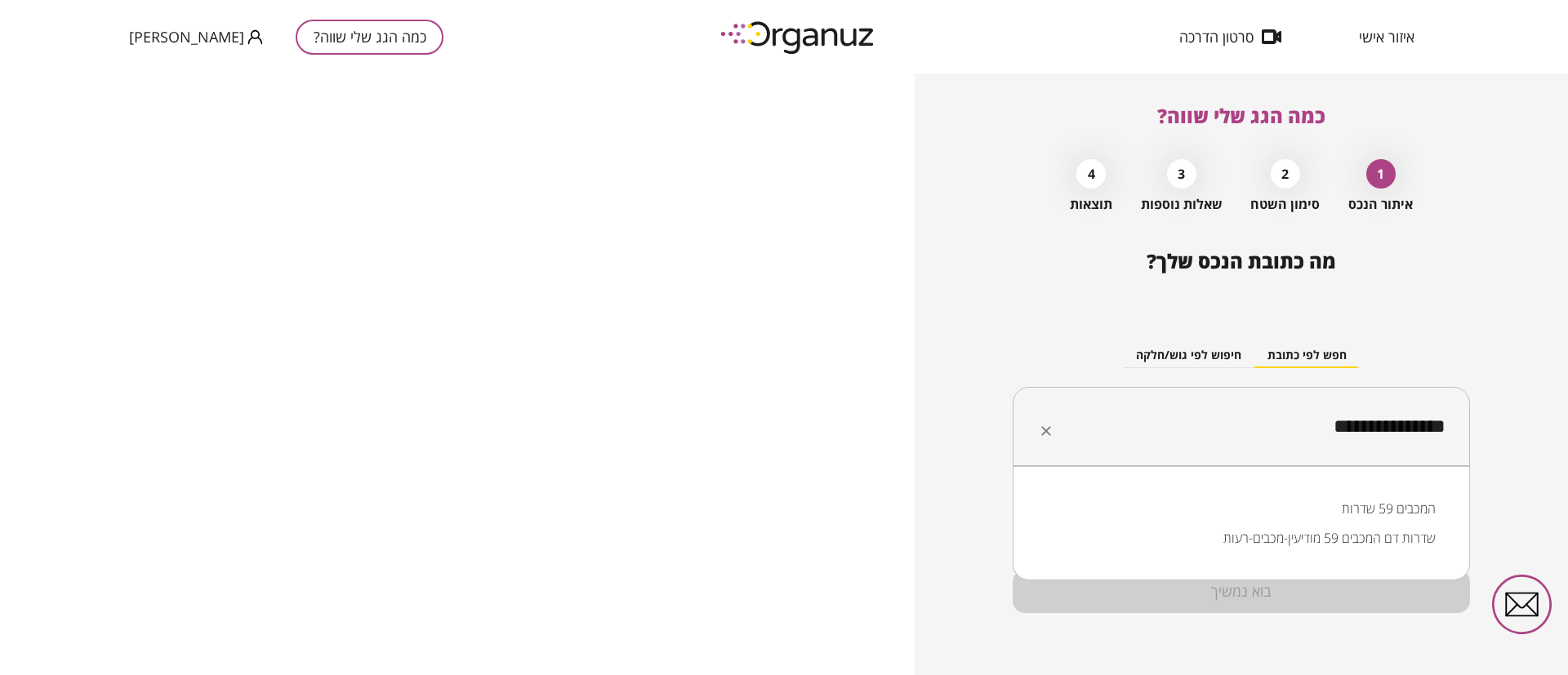
click at [1385, 511] on li "המכבים 59 שדרות" at bounding box center [1241, 508] width 415 height 30
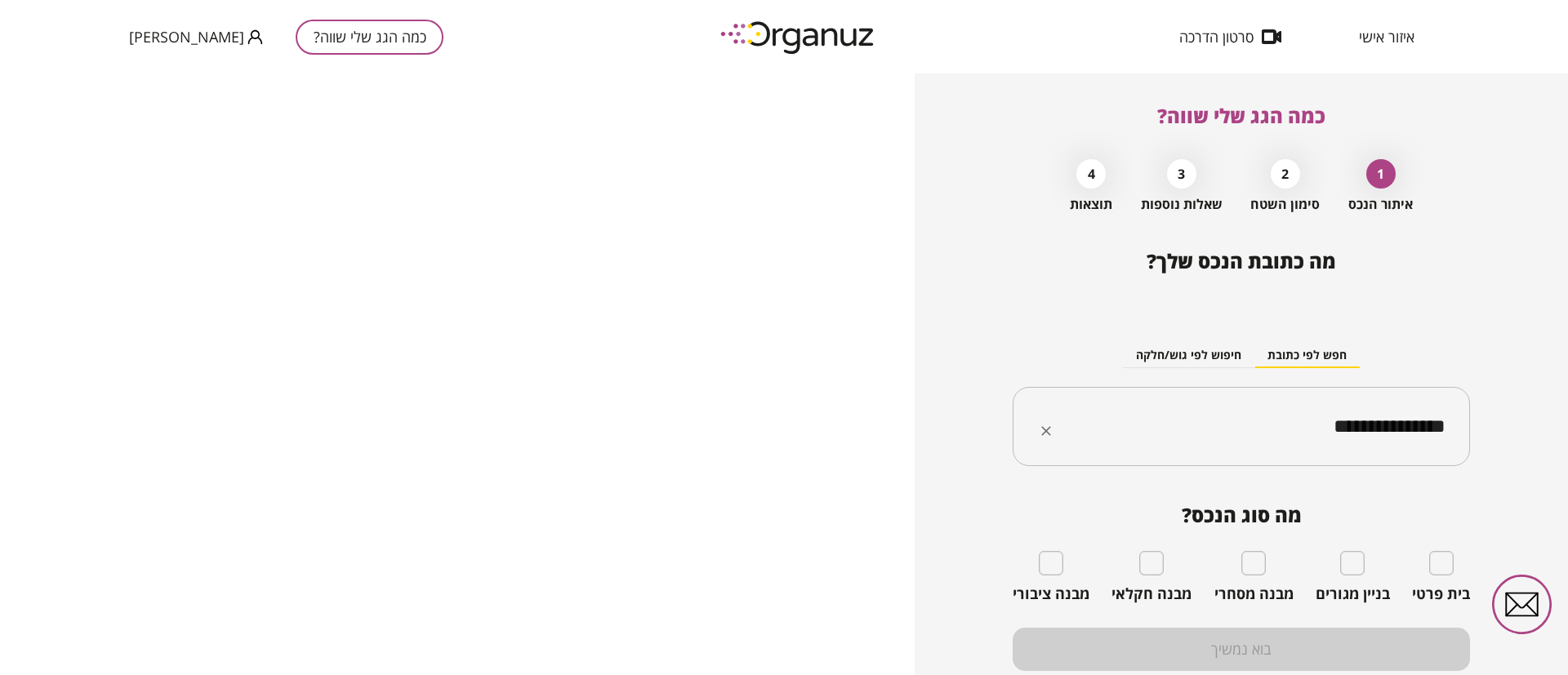
type input "**********"
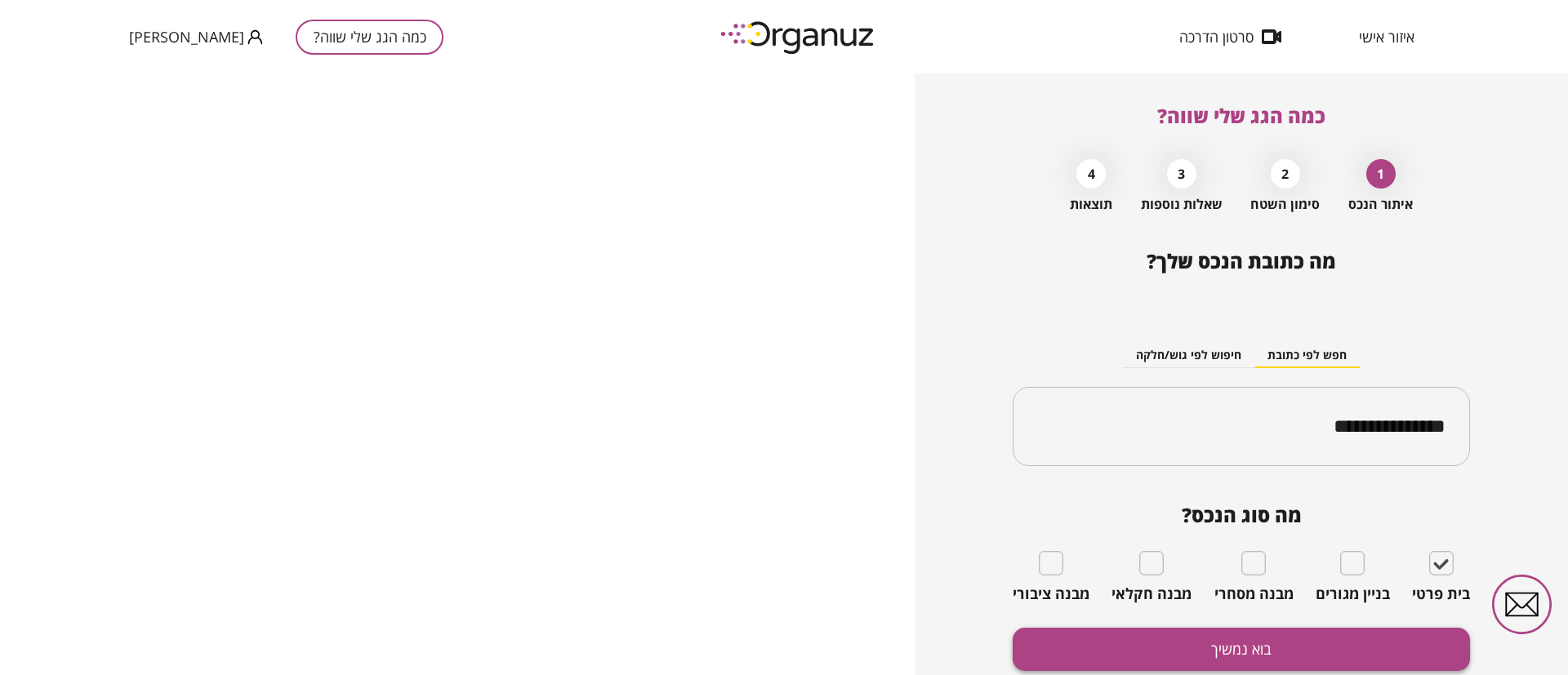
click at [1419, 630] on button "בוא נמשיך" at bounding box center [1240, 649] width 457 height 43
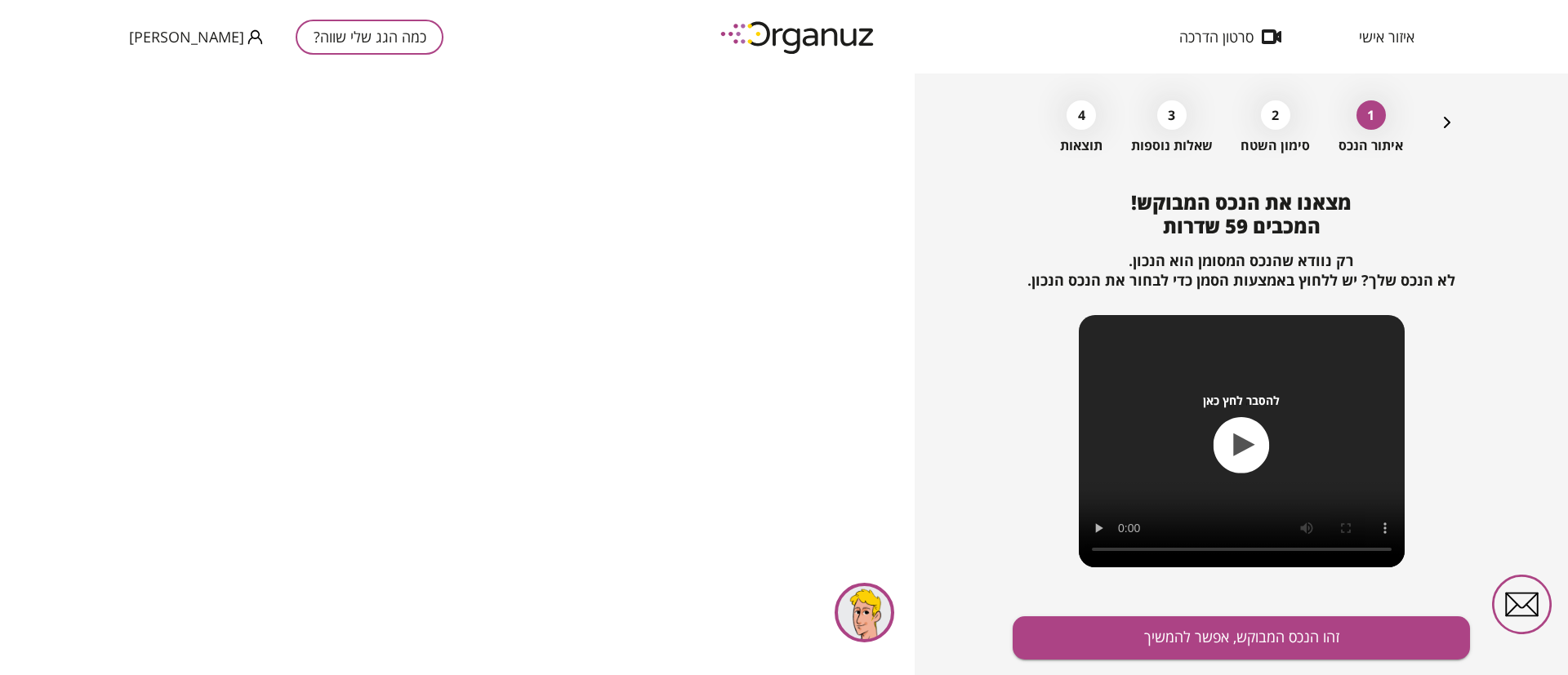
scroll to position [106, 0]
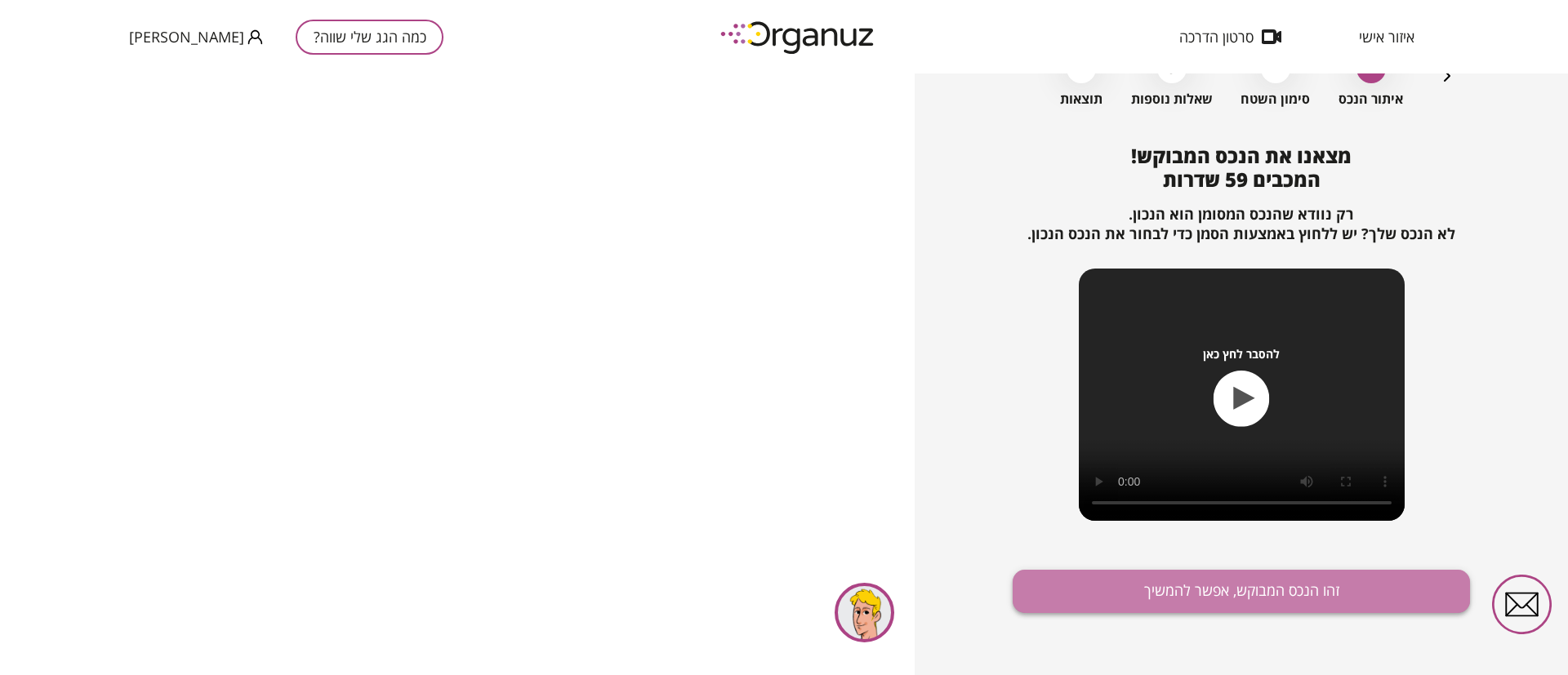
click at [1223, 582] on button "זהו הנכס המבוקש, אפשר להמשיך" at bounding box center [1240, 591] width 457 height 43
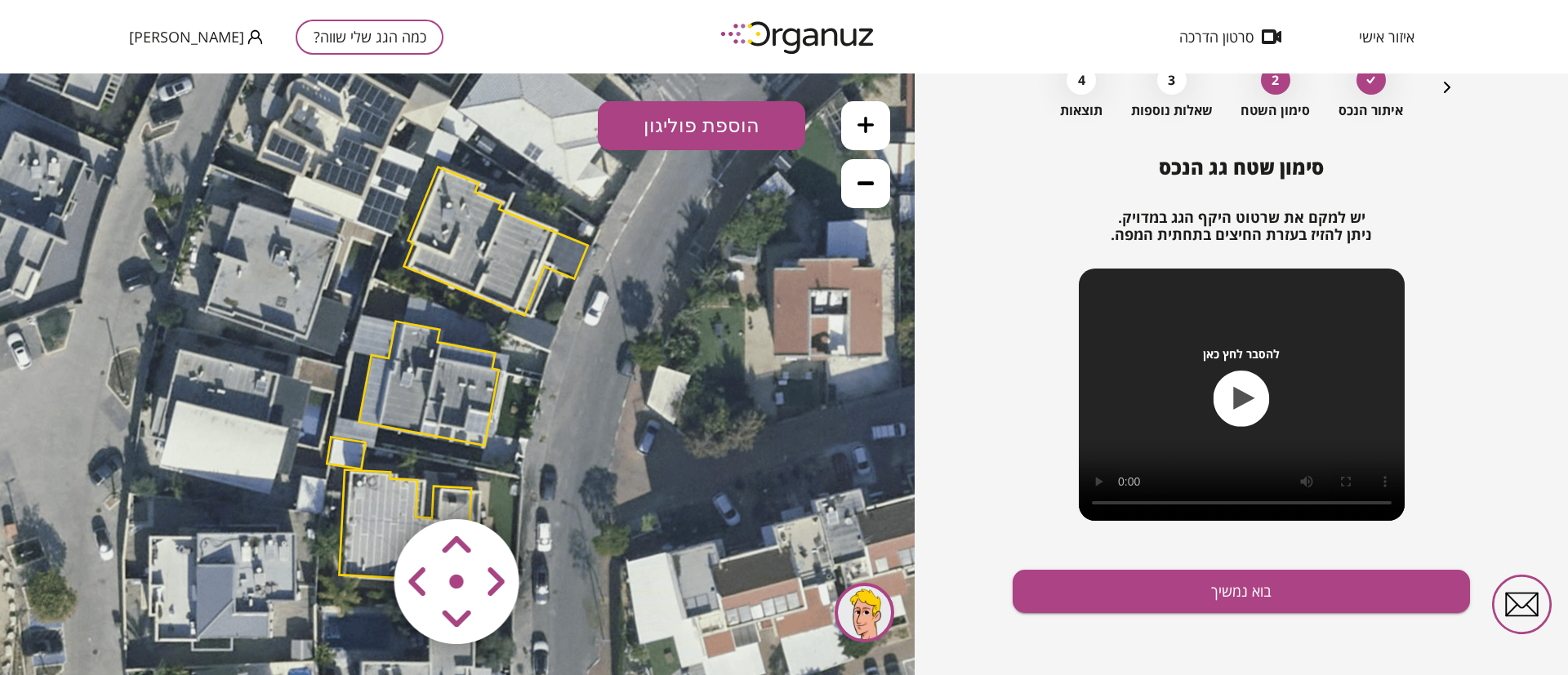
click at [389, 502] on img at bounding box center [458, 582] width 196 height 195
click at [342, 454] on polygon at bounding box center [346, 452] width 39 height 32
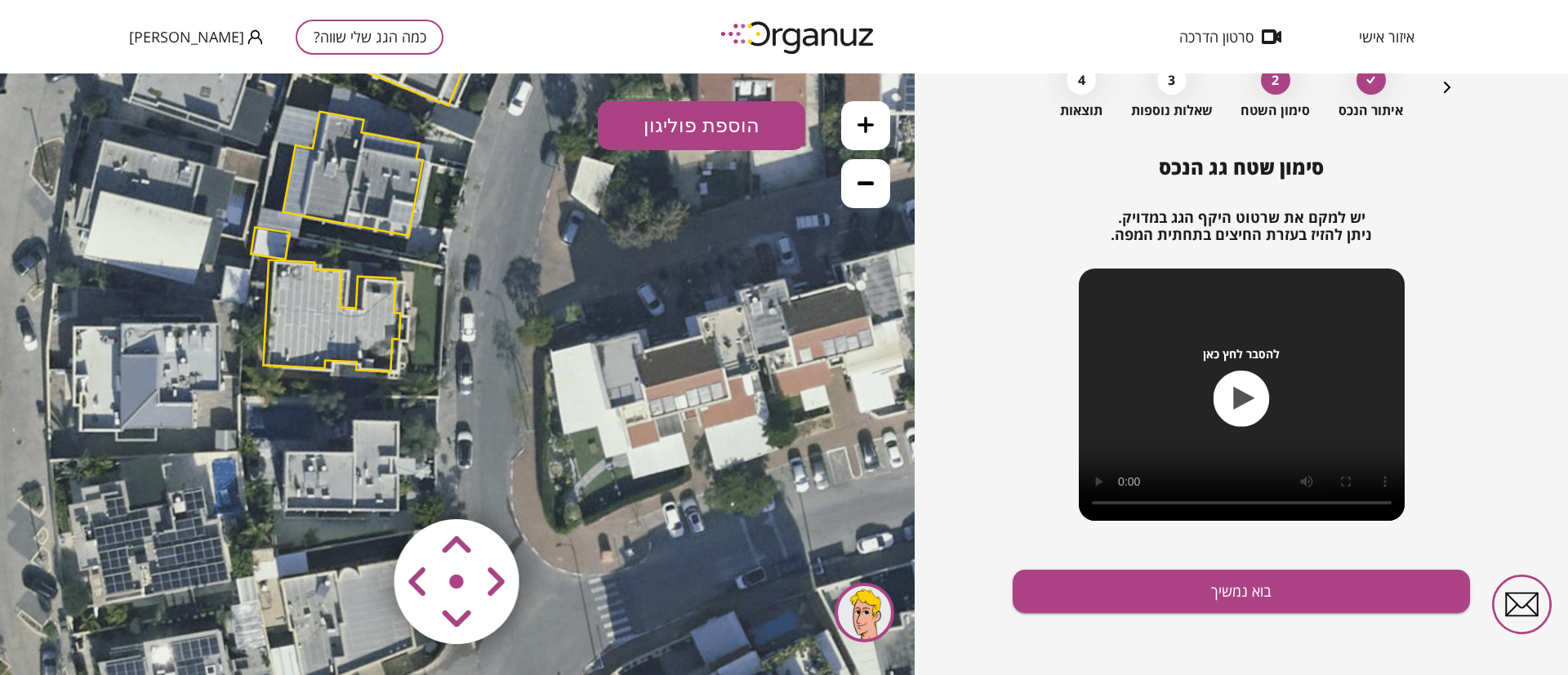
drag, startPoint x: 321, startPoint y: 467, endPoint x: 245, endPoint y: 257, distance: 223.3
click at [245, 257] on icon at bounding box center [379, 166] width 1274 height 1273
click at [269, 238] on polygon at bounding box center [270, 243] width 39 height 32
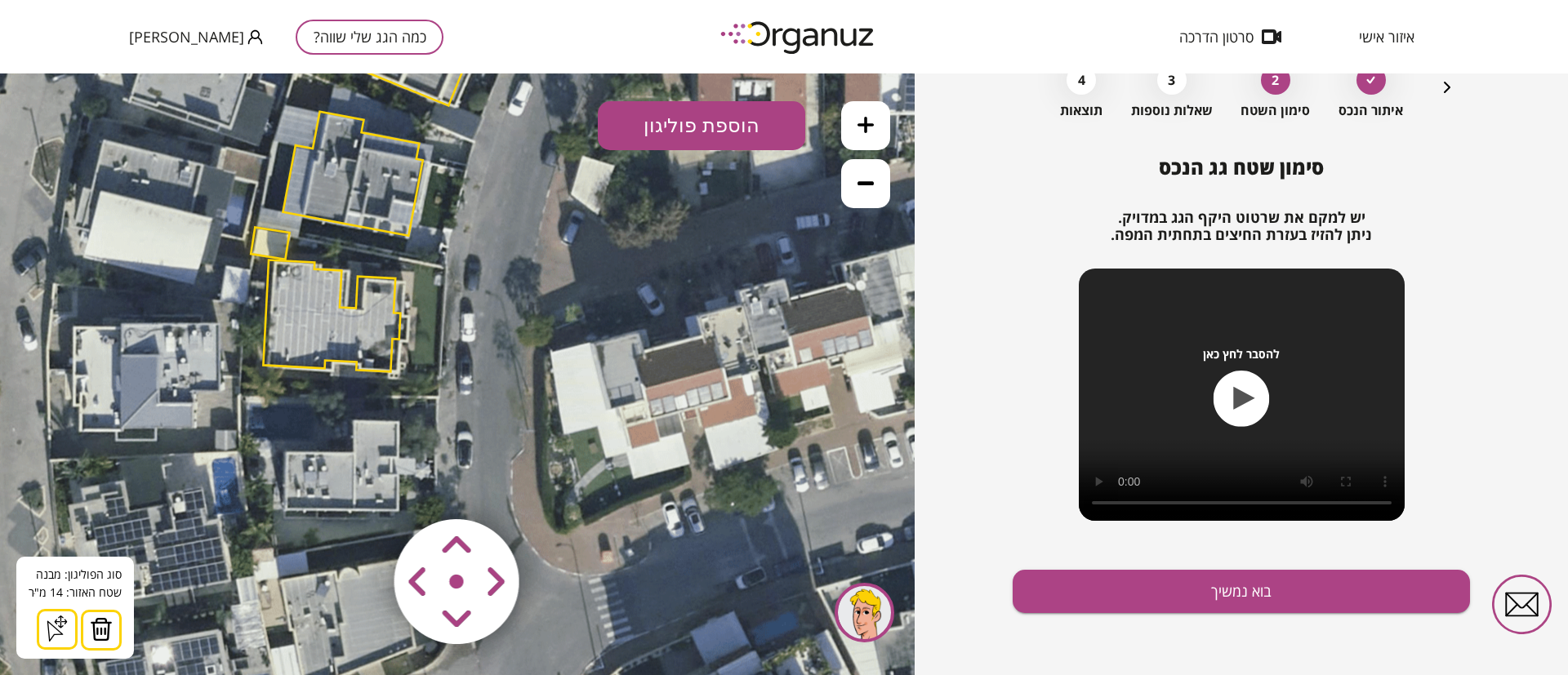
click at [99, 630] on img at bounding box center [101, 629] width 23 height 25
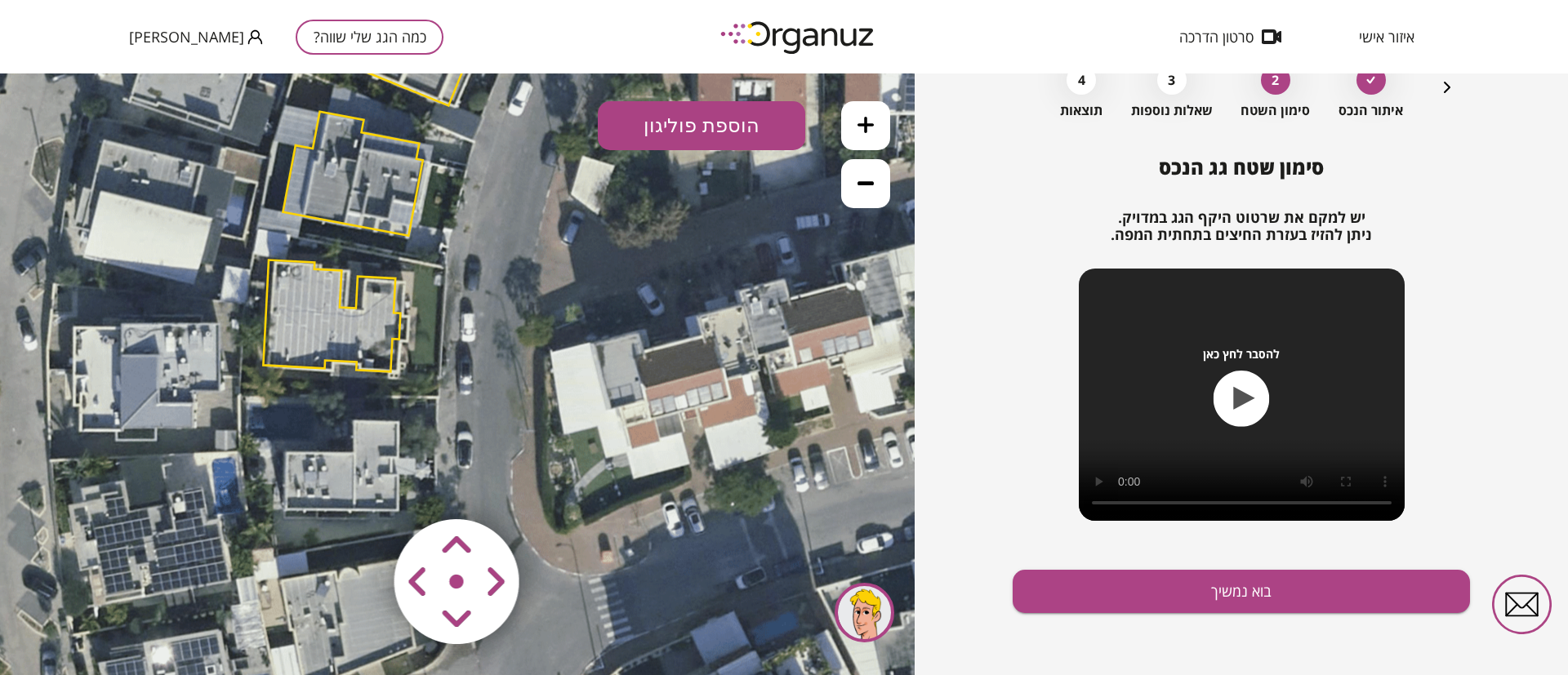
click at [320, 313] on polygon at bounding box center [331, 315] width 137 height 112
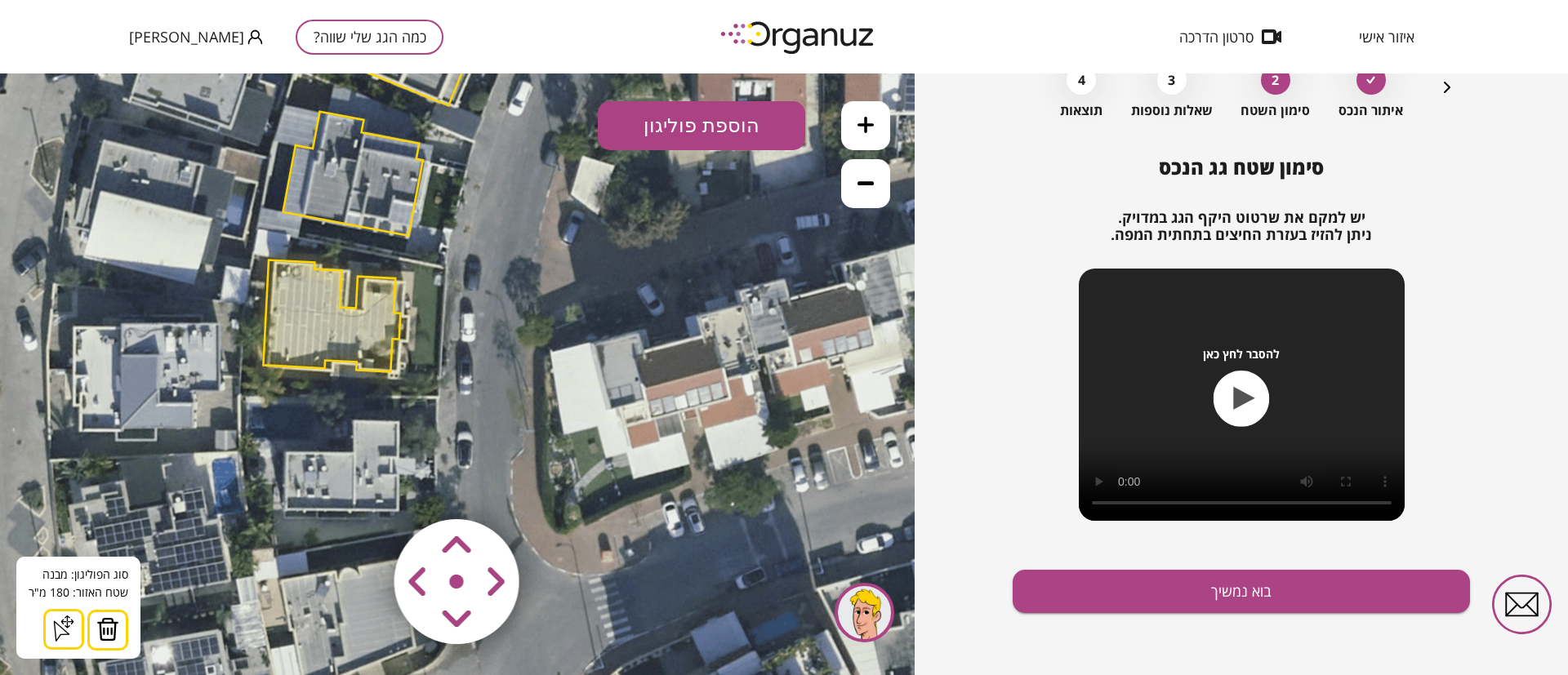
click at [114, 630] on img at bounding box center [108, 629] width 23 height 25
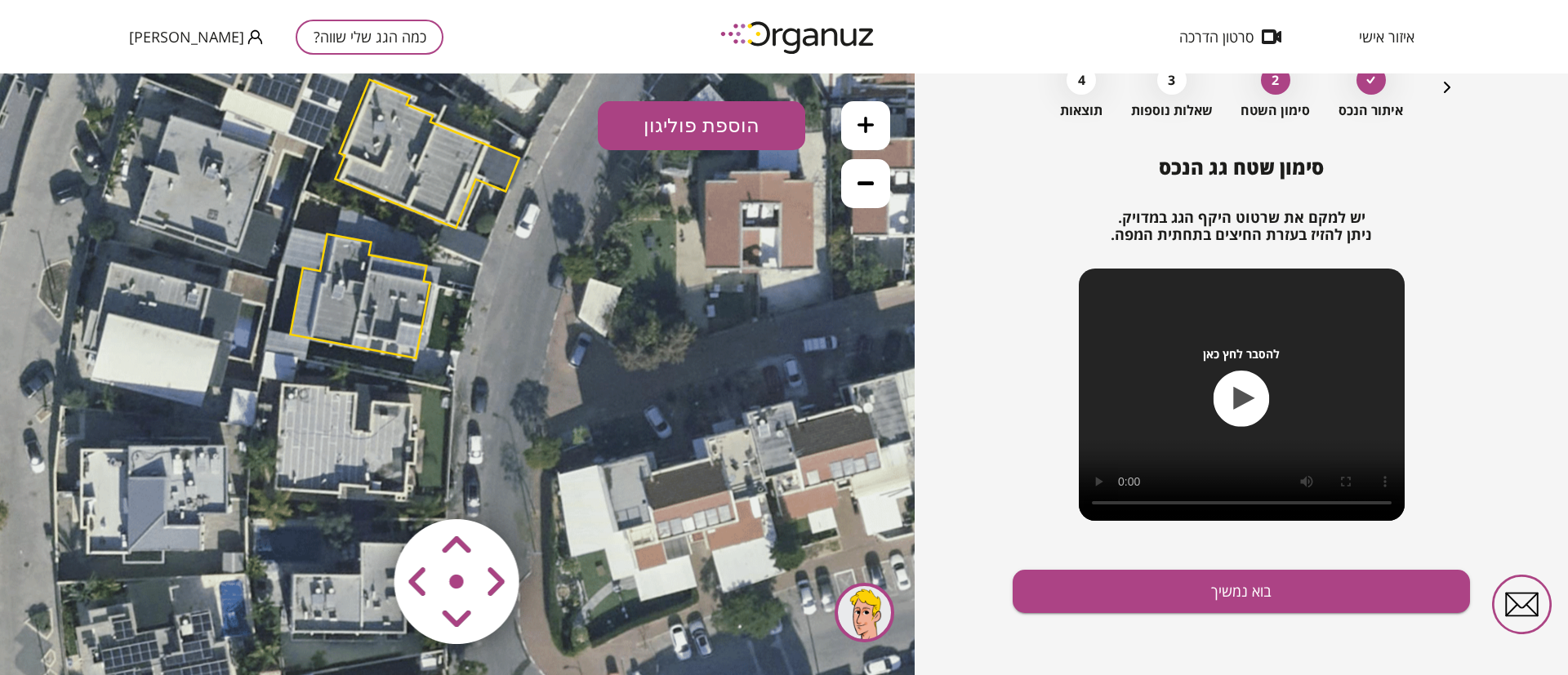
drag, startPoint x: 313, startPoint y: 260, endPoint x: 320, endPoint y: 403, distance: 143.2
click at [320, 403] on icon at bounding box center [386, 288] width 1274 height 1273
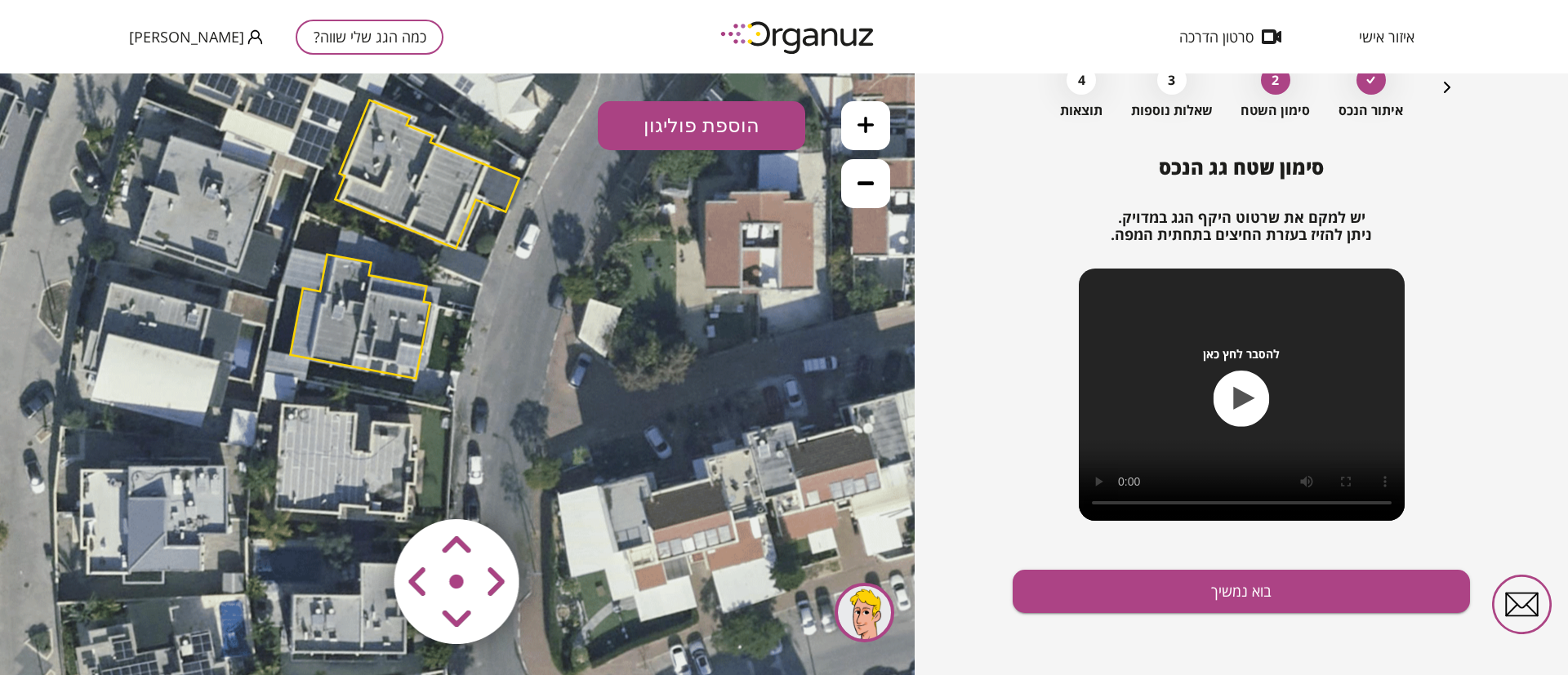
click at [362, 317] on polygon at bounding box center [359, 317] width 139 height 124
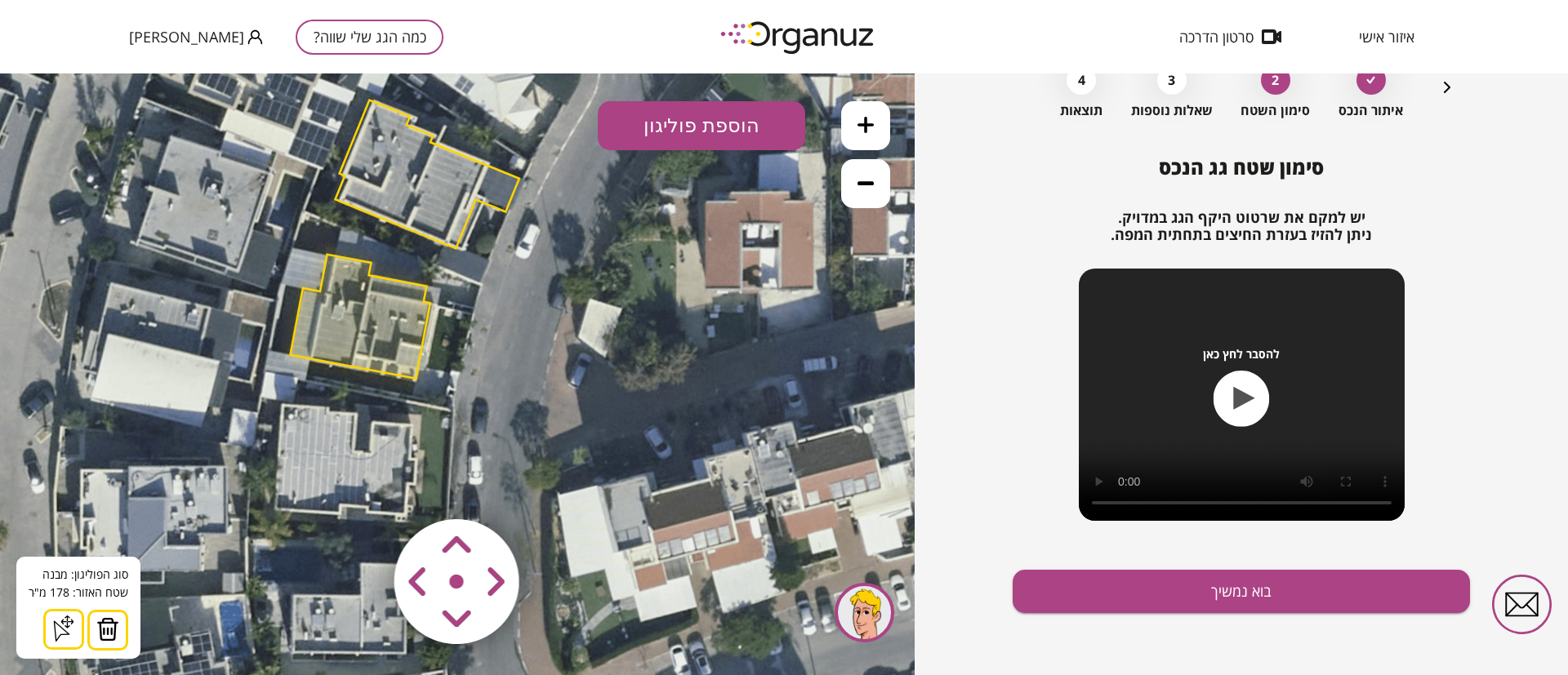
click at [103, 635] on img at bounding box center [108, 629] width 23 height 25
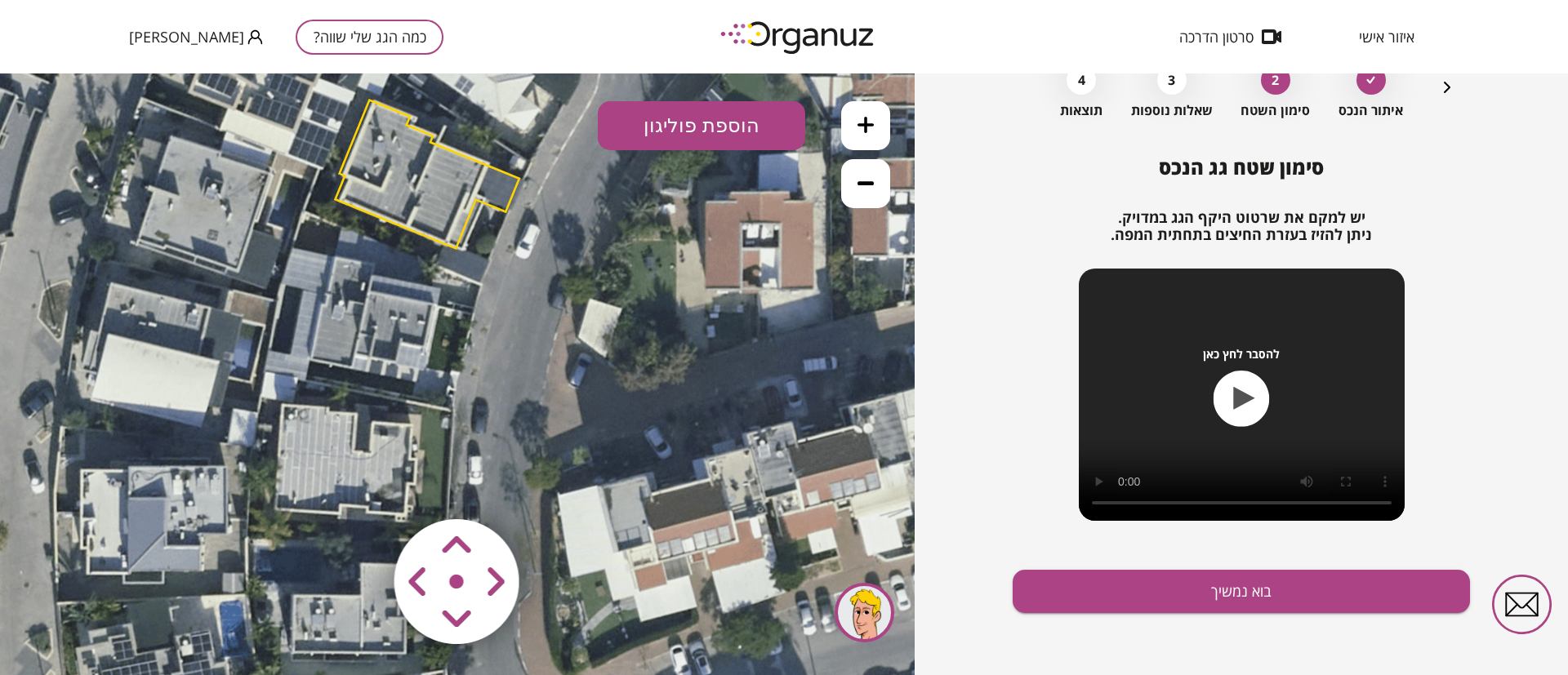
click at [404, 181] on polygon at bounding box center [428, 175] width 184 height 149
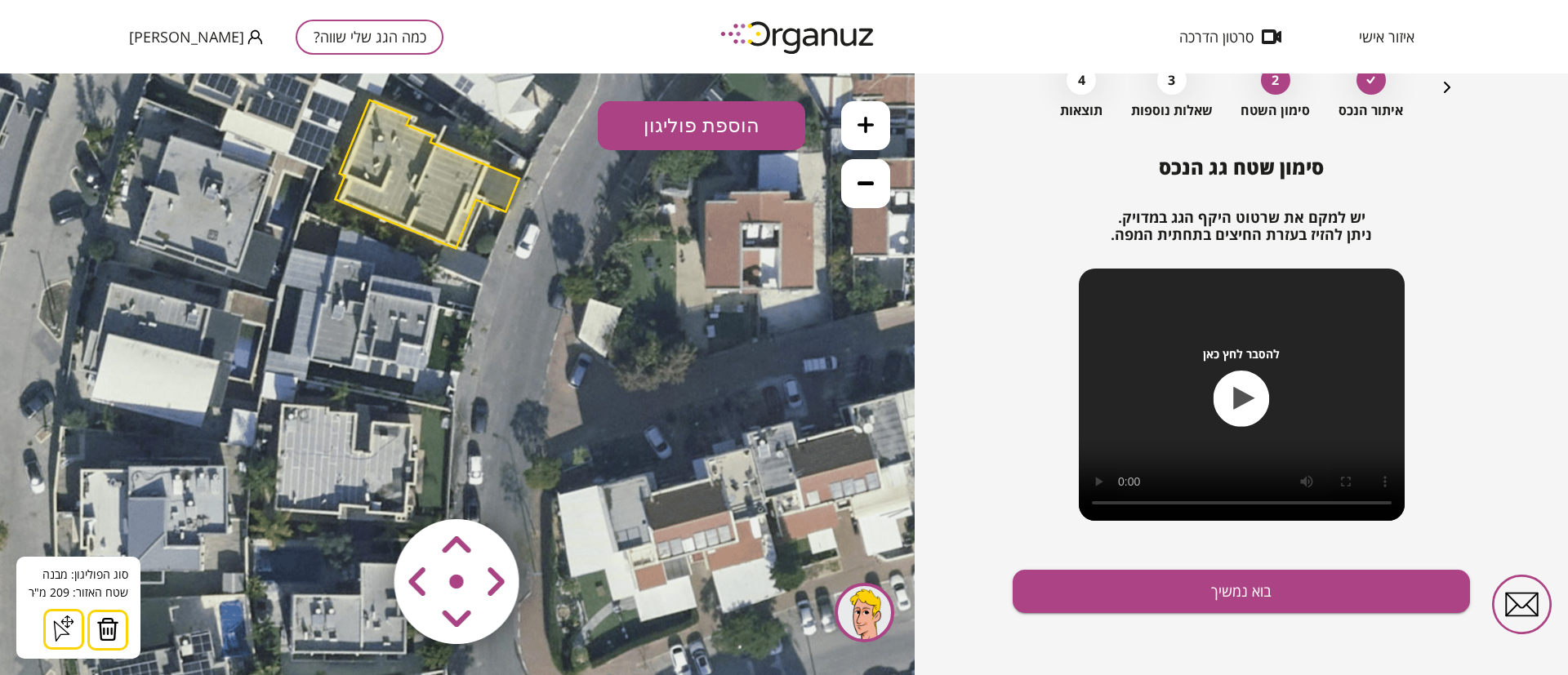
click at [107, 620] on img at bounding box center [108, 629] width 23 height 25
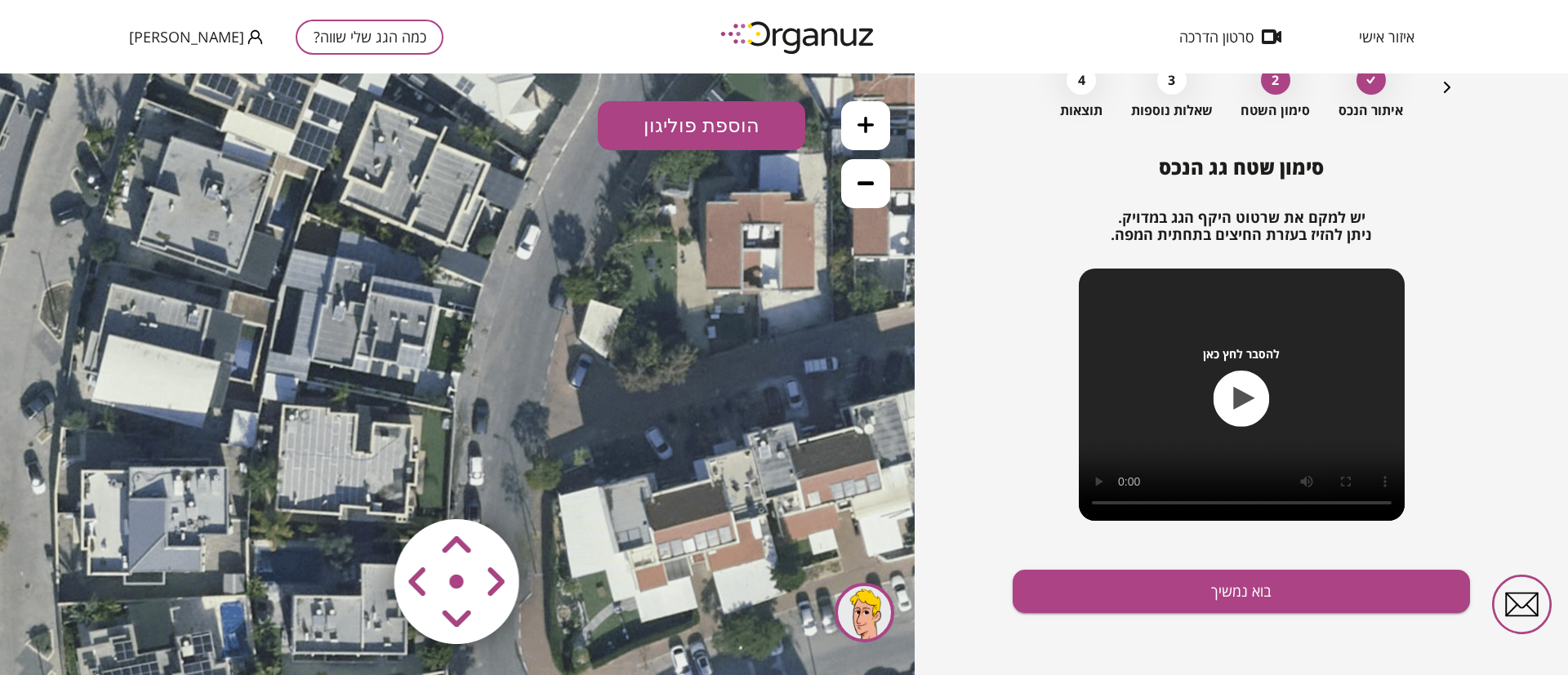
drag, startPoint x: 495, startPoint y: 275, endPoint x: 554, endPoint y: 344, distance: 90.8
click at [554, 344] on icon at bounding box center [387, 309] width 1274 height 1273
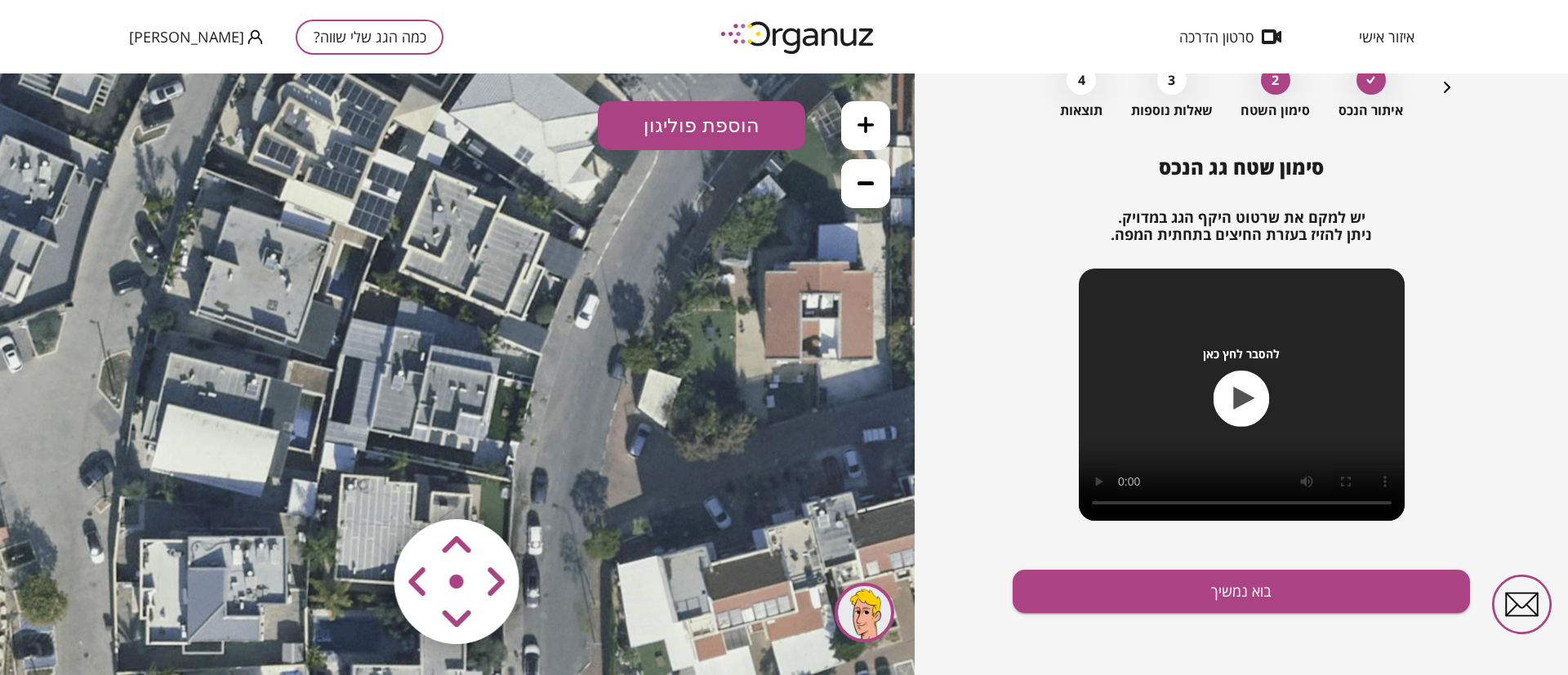
click at [871, 117] on icon at bounding box center [865, 124] width 17 height 17
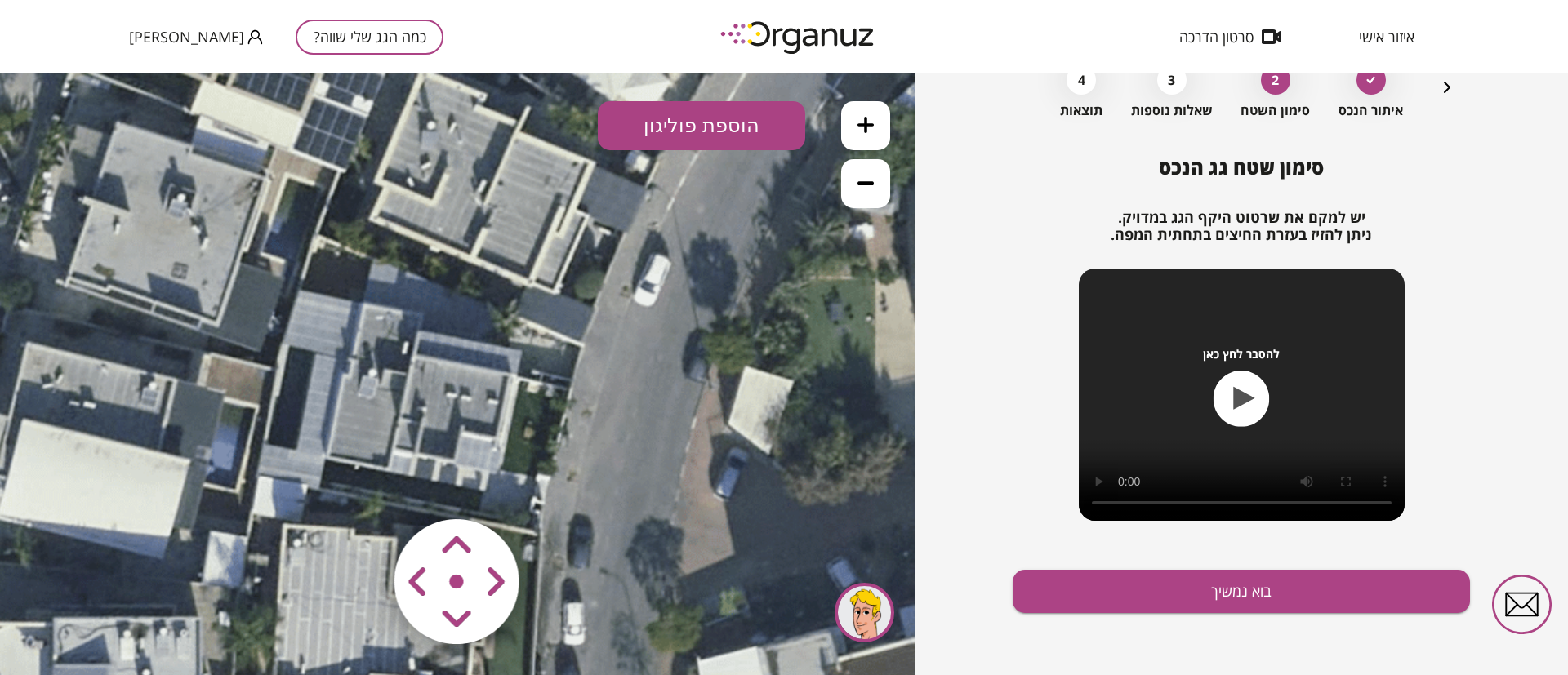
drag, startPoint x: 615, startPoint y: 394, endPoint x: 606, endPoint y: 323, distance: 71.6
click at [606, 320] on icon at bounding box center [439, 380] width 1911 height 1910
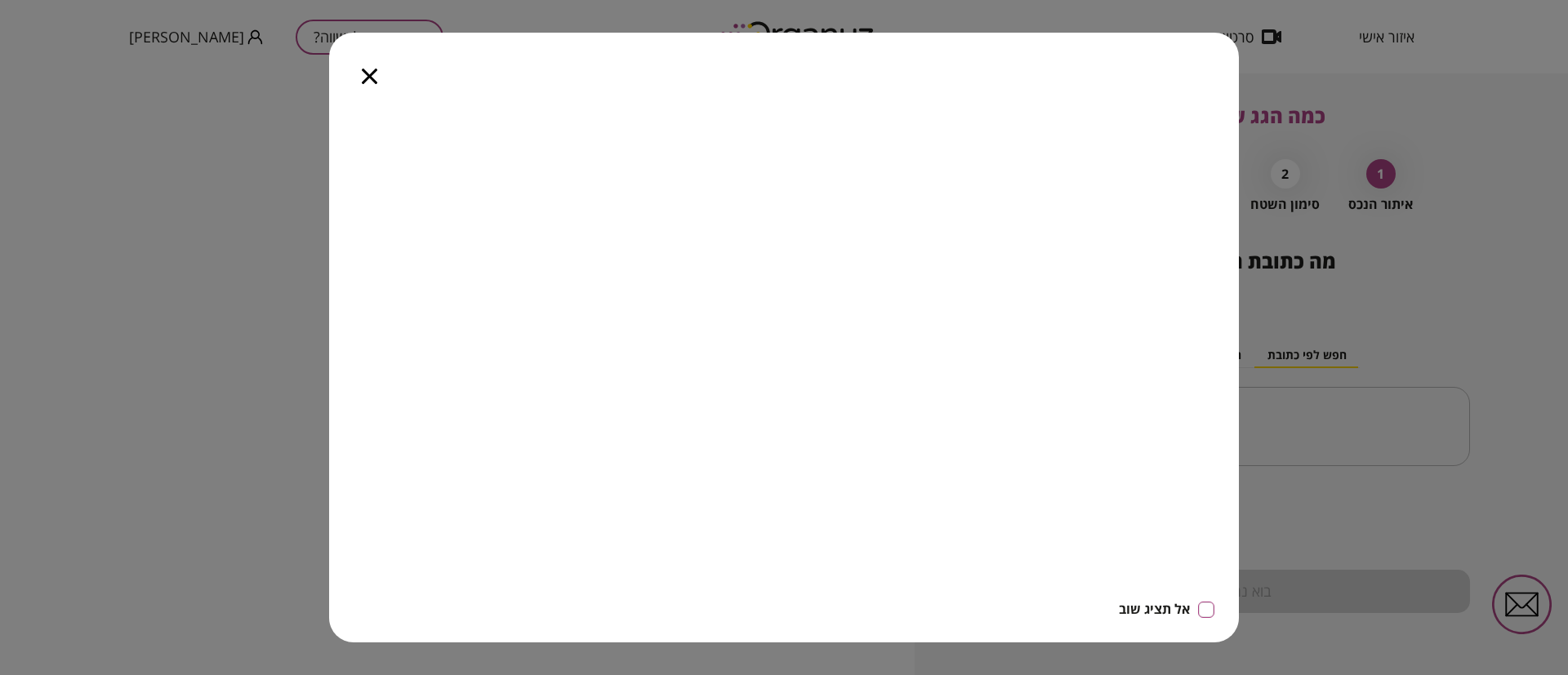
click at [370, 67] on div at bounding box center [369, 66] width 81 height 68
click at [370, 77] on icon "button" at bounding box center [369, 76] width 16 height 16
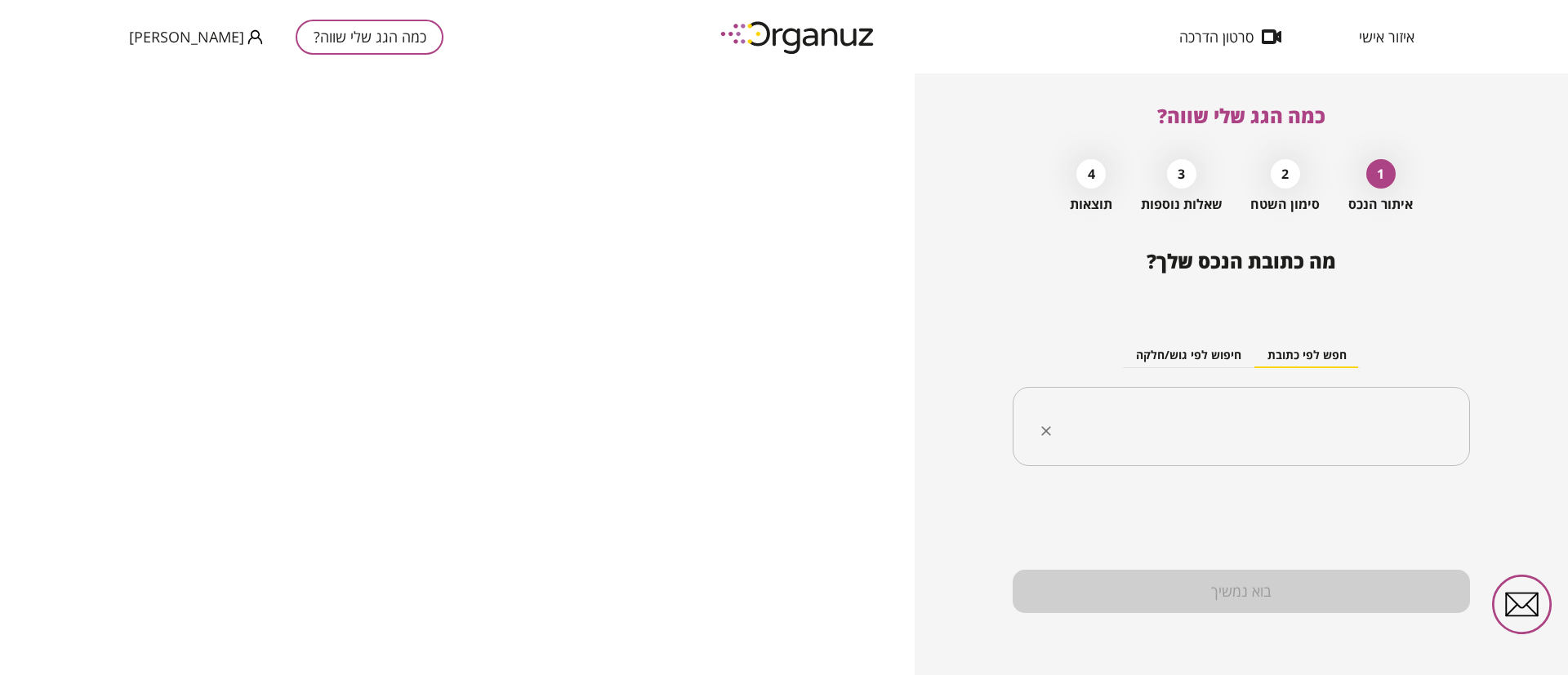
click at [1197, 428] on input "text" at bounding box center [1247, 426] width 406 height 40
paste input "**********"
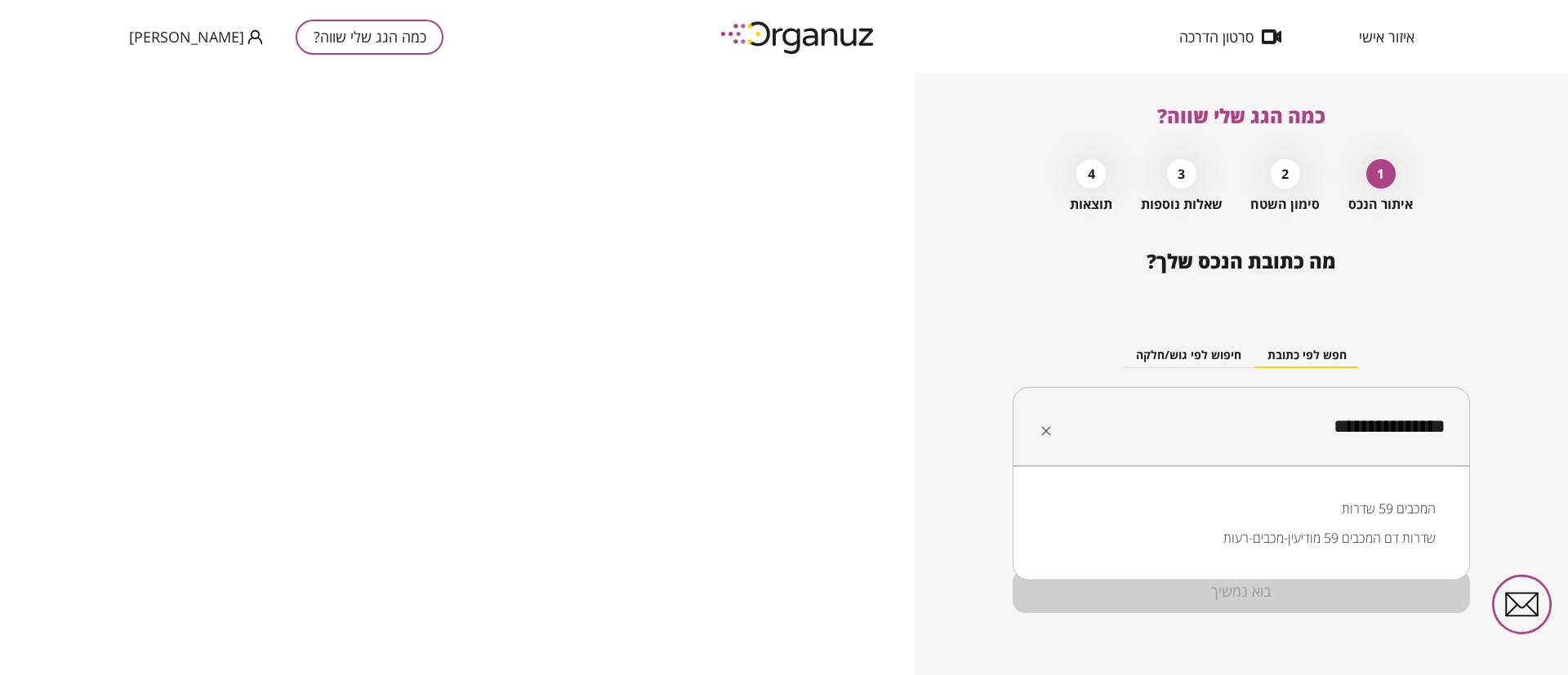
click at [1391, 507] on li "המכבים 59 שדרות" at bounding box center [1241, 508] width 415 height 30
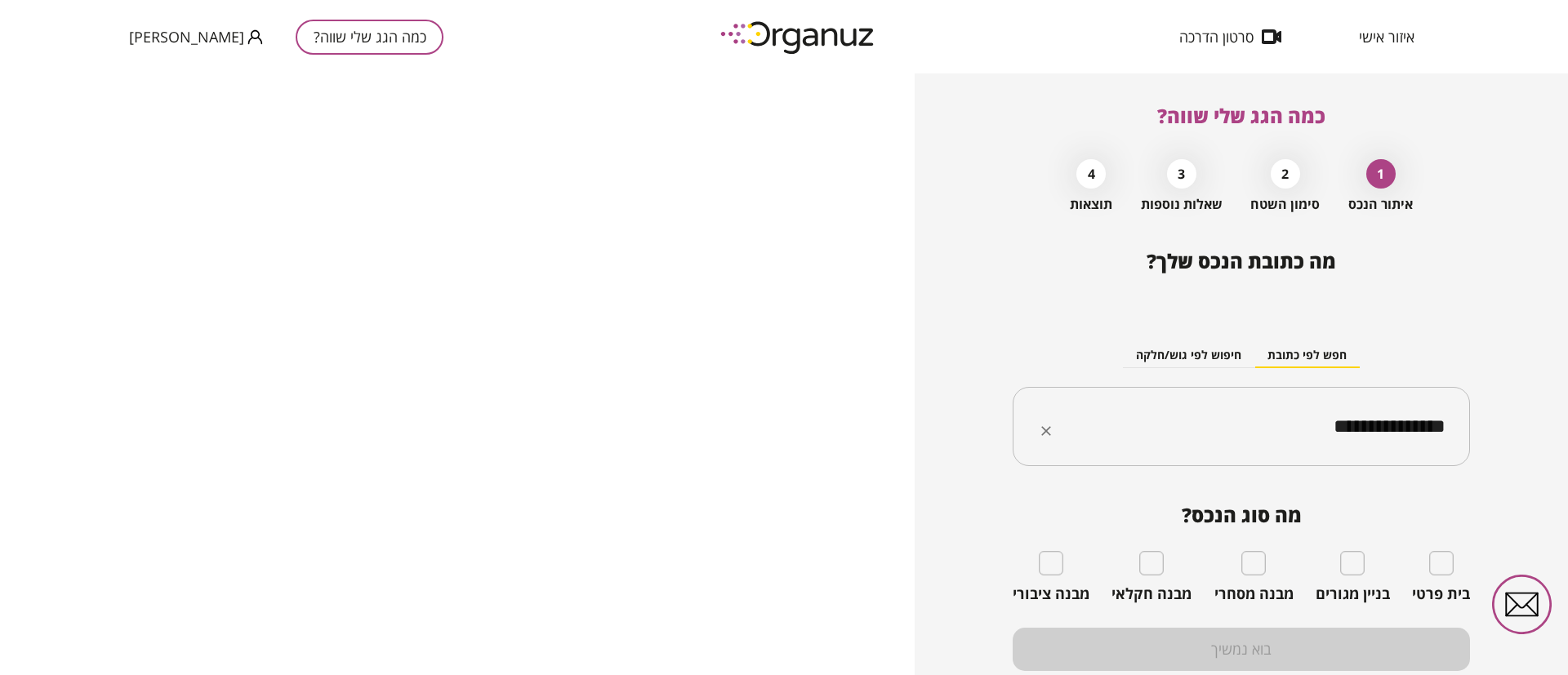
type input "**********"
